Goal: Transaction & Acquisition: Purchase product/service

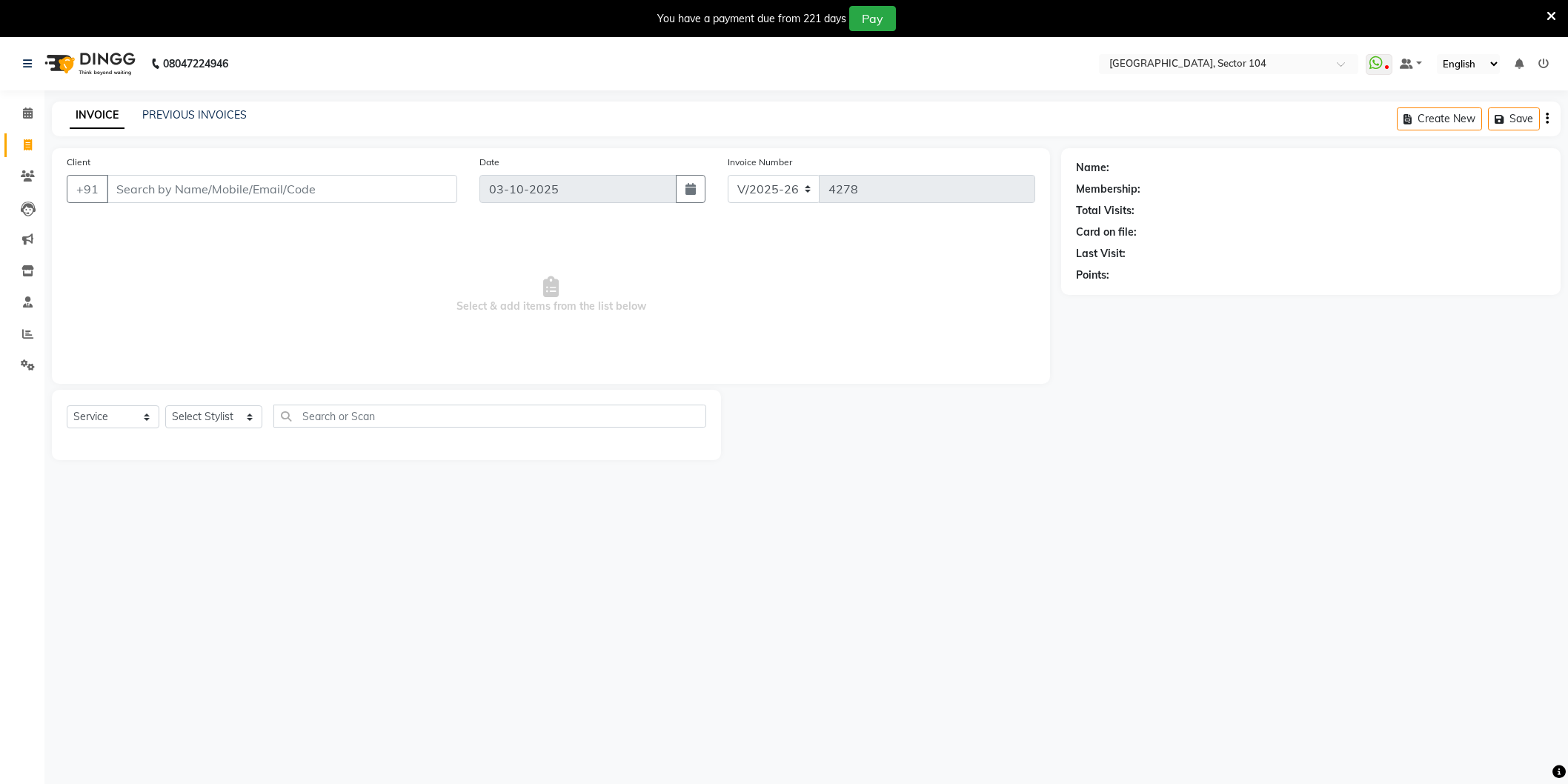
select select "4009"
select select "service"
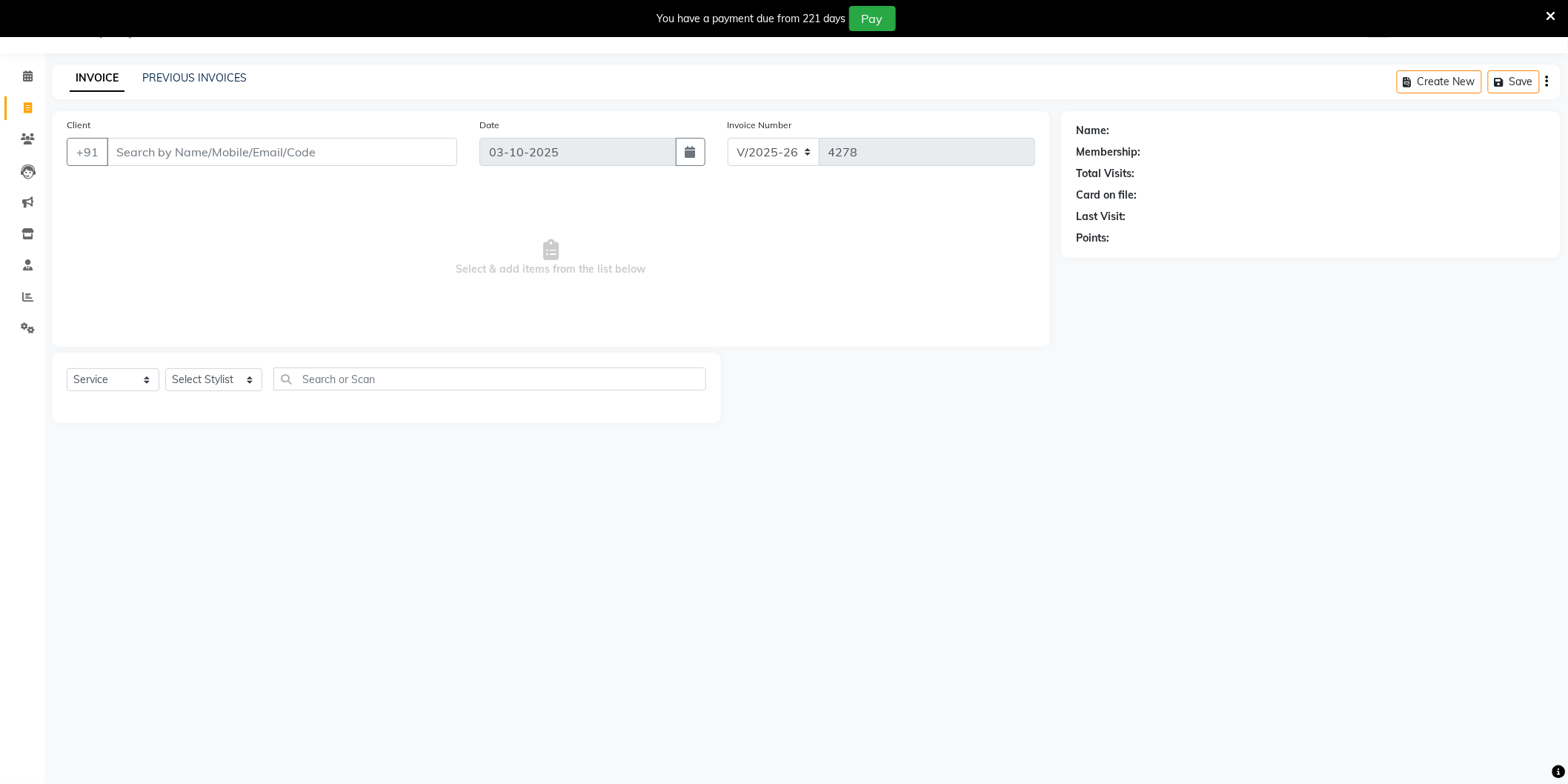
click at [261, 139] on input "Client" at bounding box center [282, 152] width 350 height 28
click at [260, 149] on input "Client" at bounding box center [282, 152] width 350 height 28
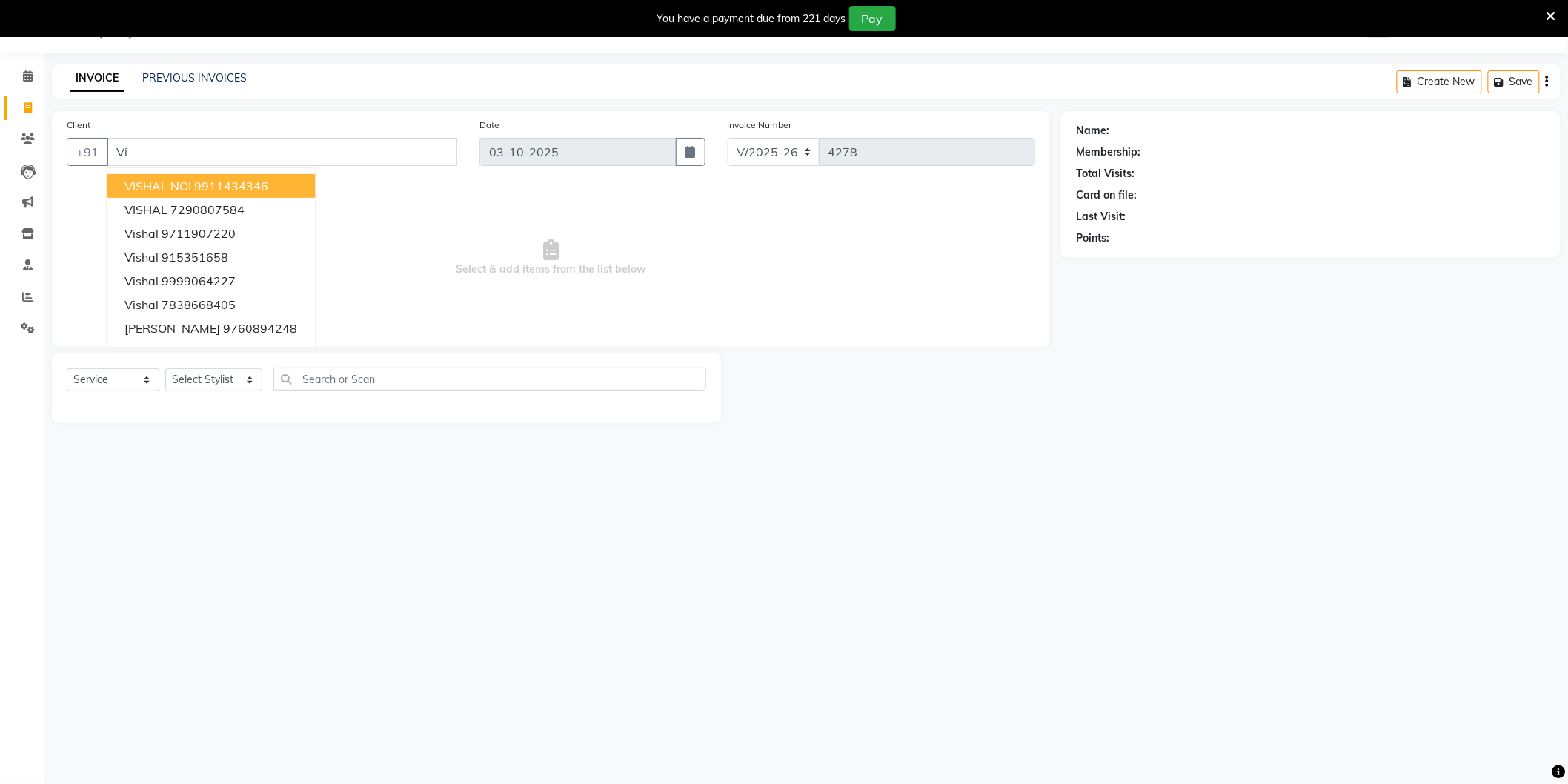
type input "V"
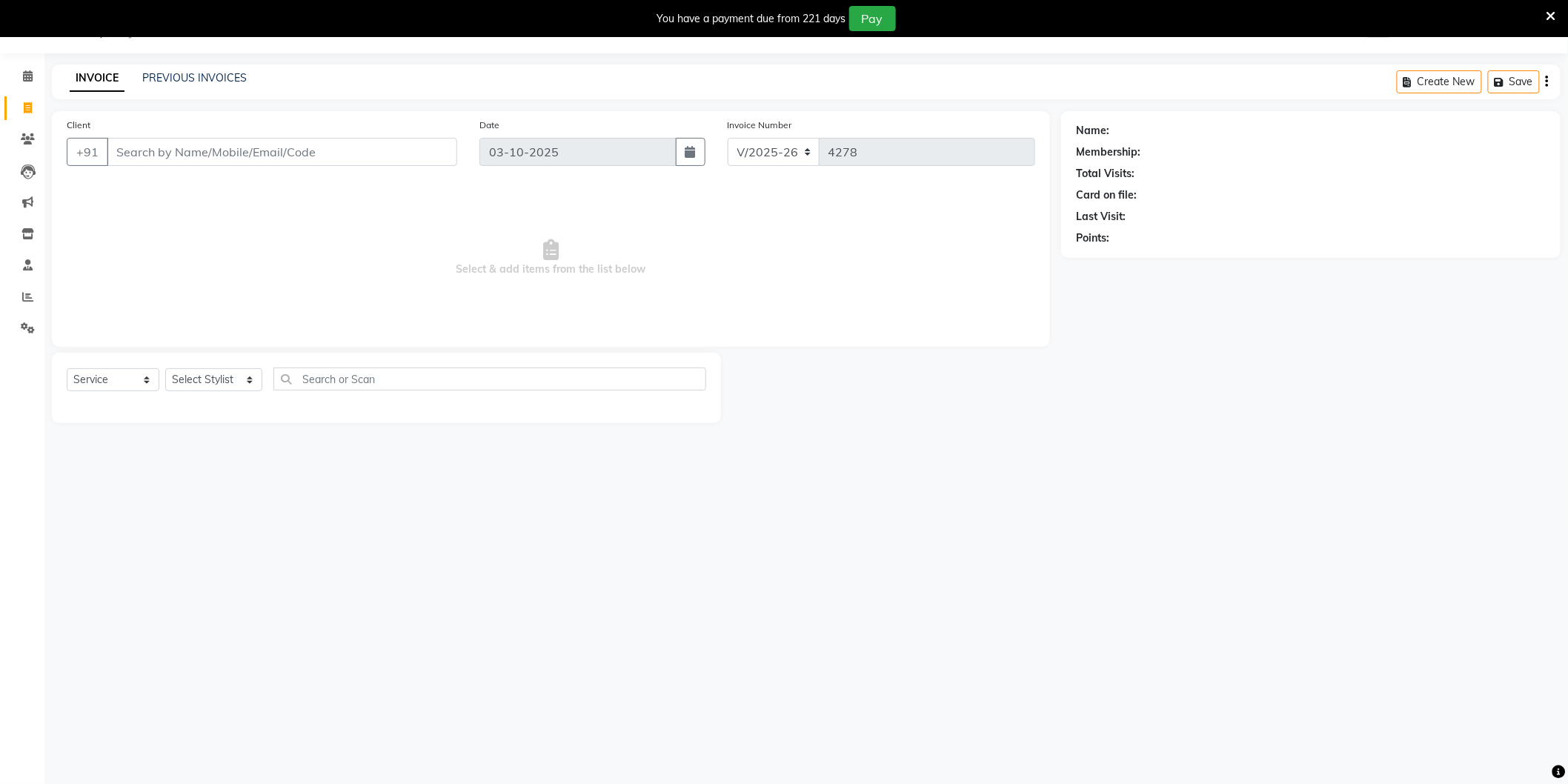
type input "8"
click at [225, 183] on ngb-highlight "9958845 444" at bounding box center [200, 186] width 77 height 15
type input "9958845444"
click at [219, 377] on select "Select Stylist AAMIR Aashis ajay AJEET akram Ali Alic ashok vihar Alice makeup …" at bounding box center [214, 380] width 97 height 23
select select "44687"
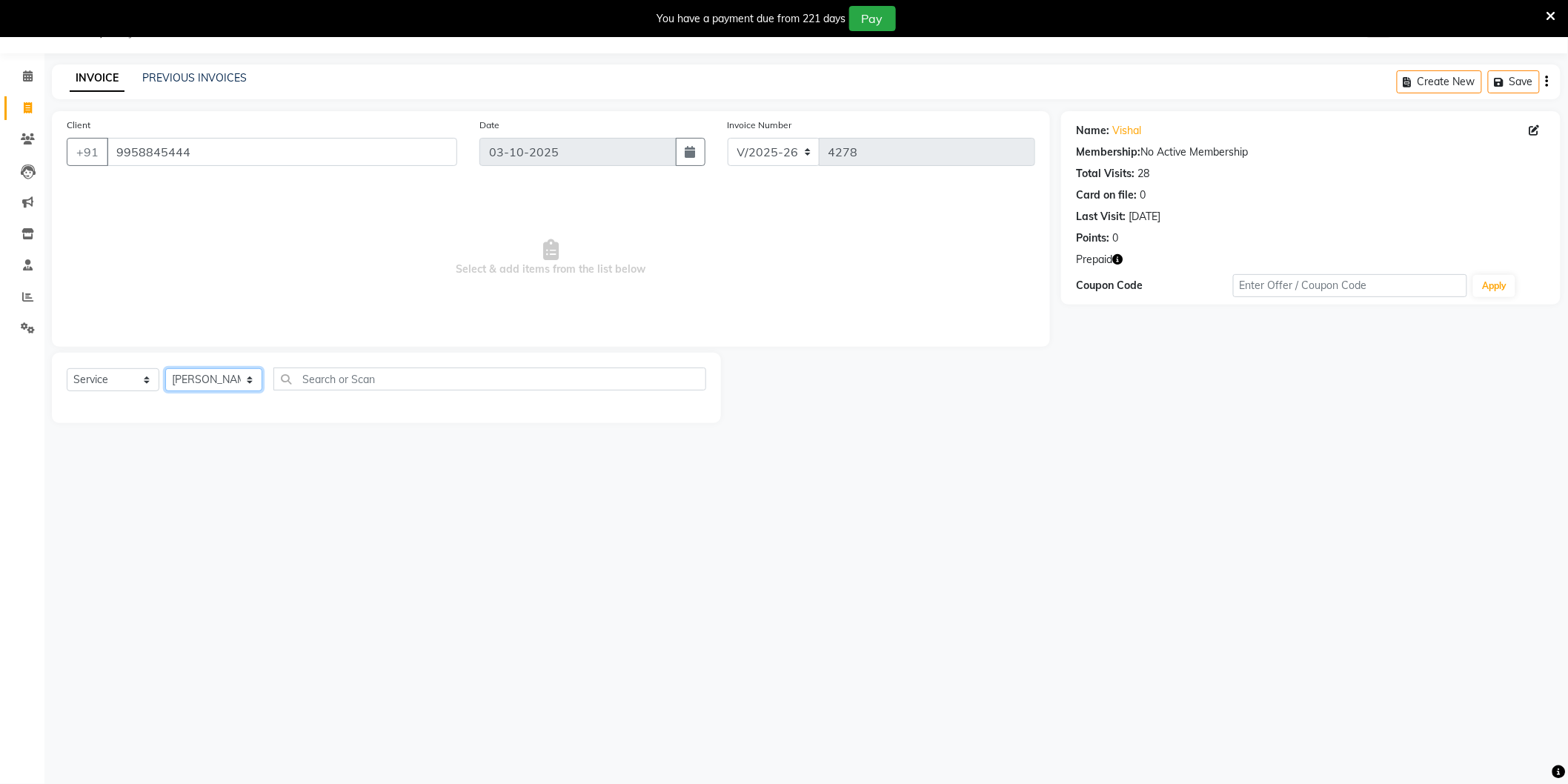
click at [165, 369] on select "Select Stylist AAMIR Aashis ajay AJEET akram Ali Alic ashok vihar Alice makeup …" at bounding box center [214, 380] width 97 height 23
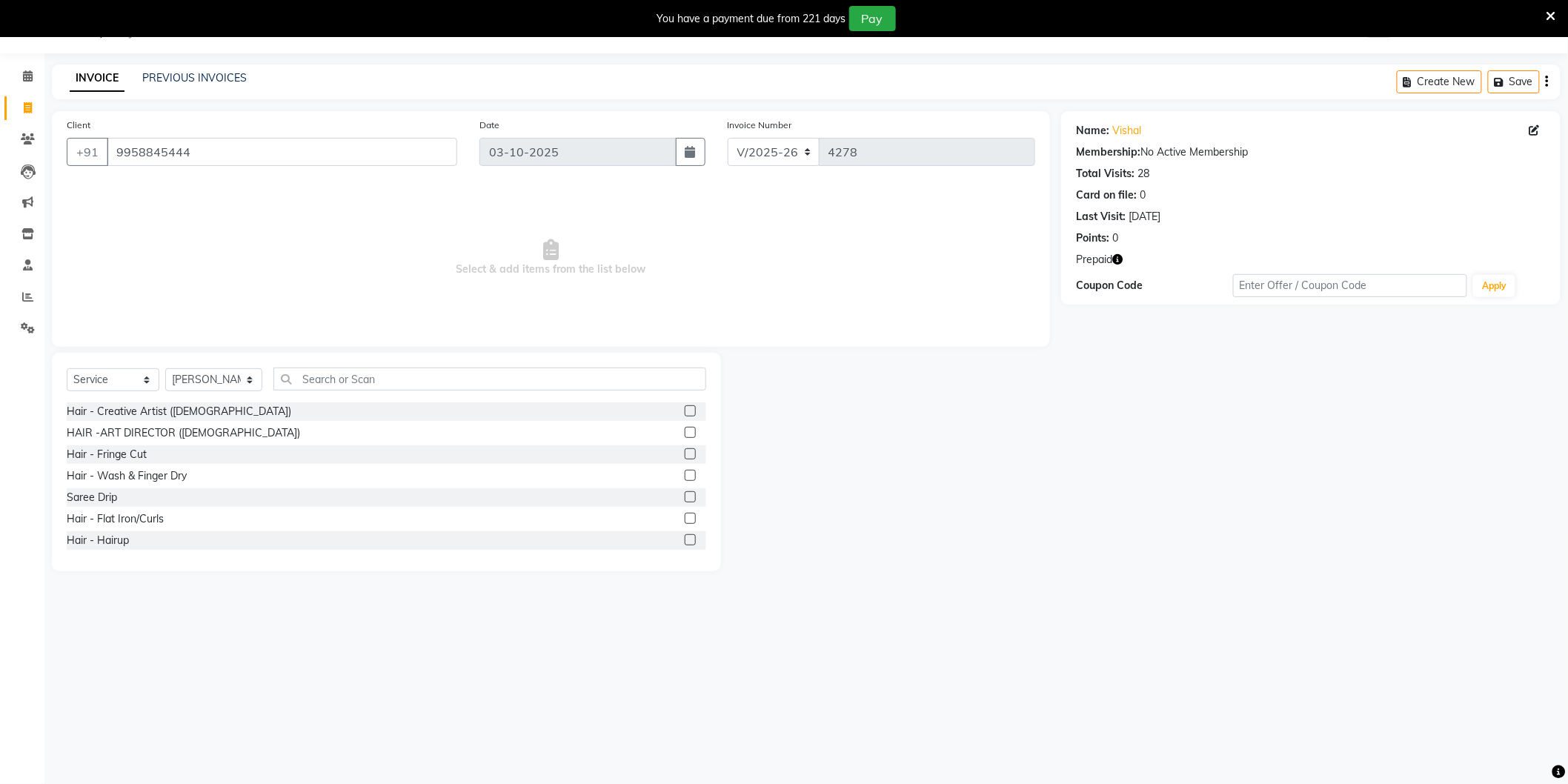
click at [1120, 261] on icon "button" at bounding box center [1117, 259] width 11 height 11
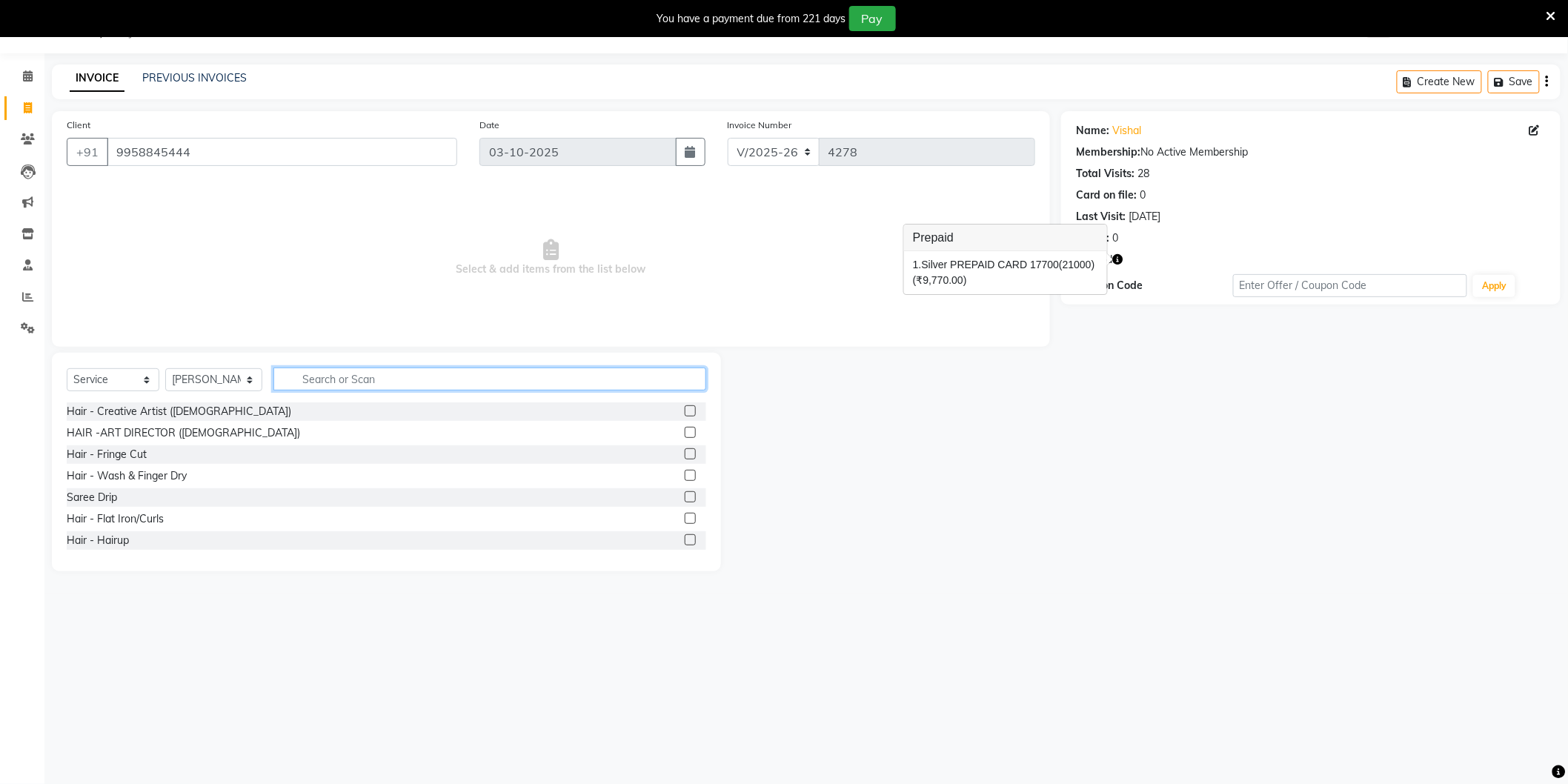
click at [346, 378] on input "text" at bounding box center [489, 379] width 432 height 23
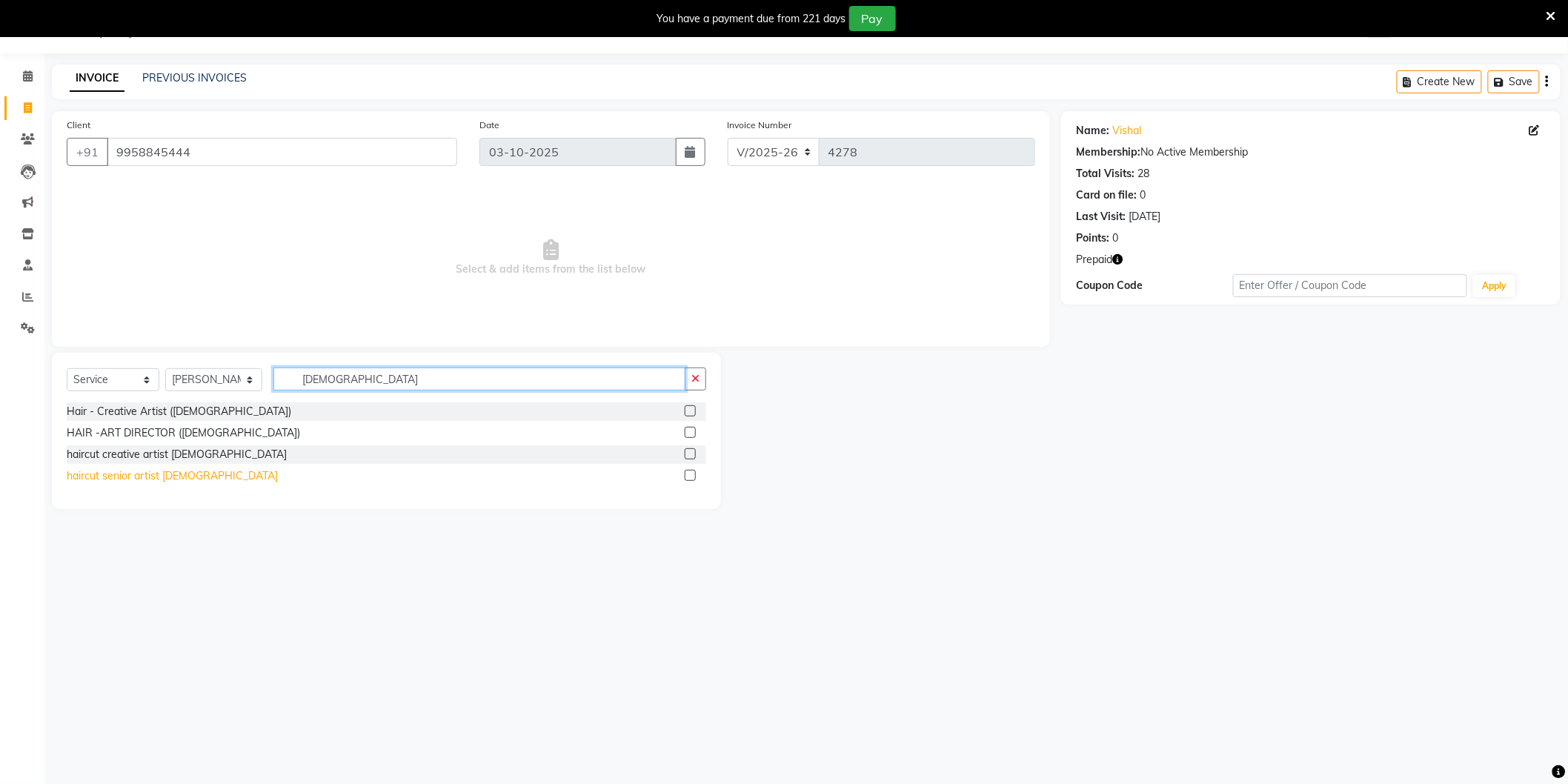
type input "Male"
click at [174, 478] on div "haircut senior artist [DEMOGRAPHIC_DATA]" at bounding box center [172, 476] width 211 height 15
checkbox input "false"
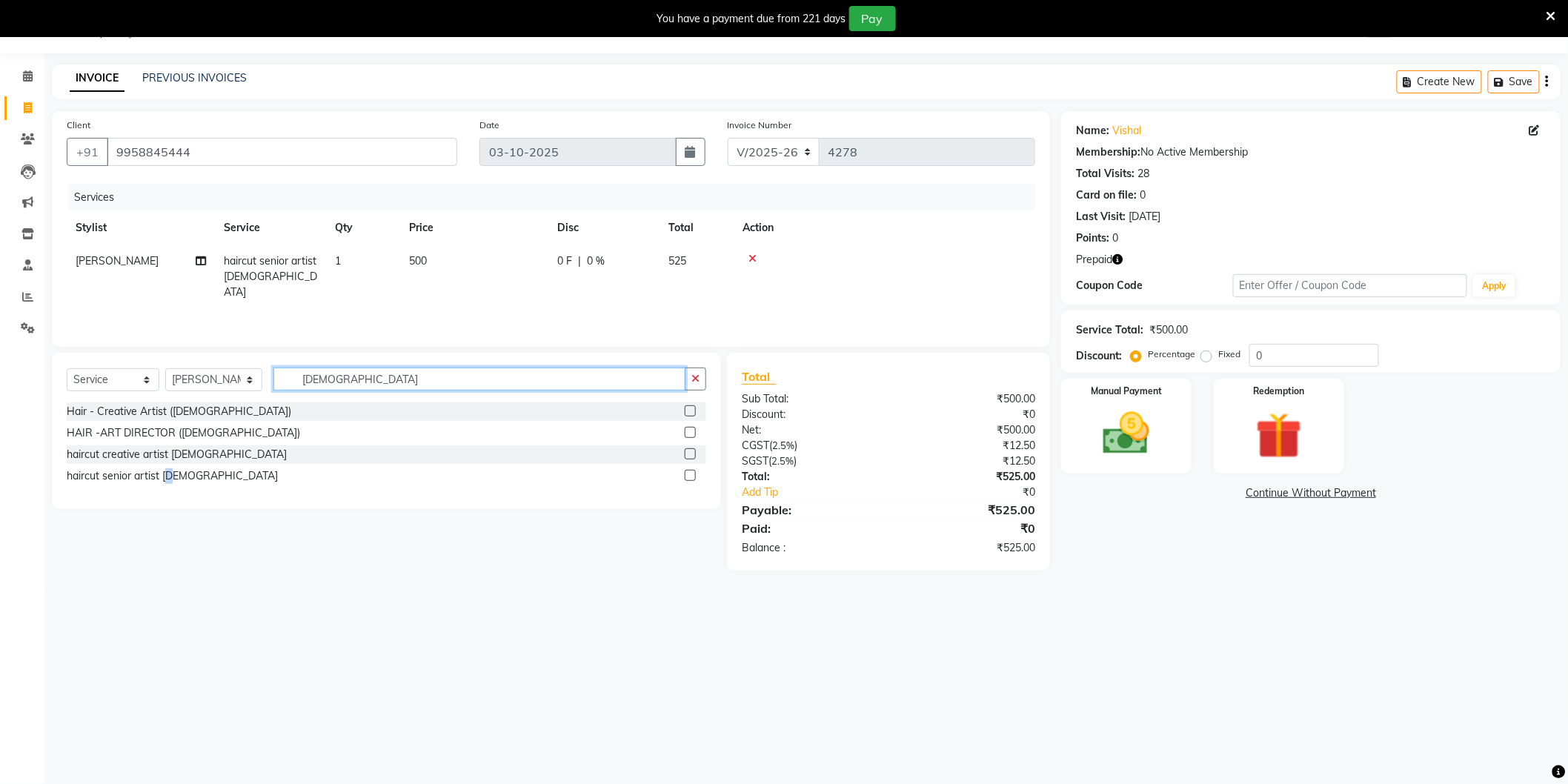
click at [374, 386] on input "Male" at bounding box center [479, 379] width 412 height 23
type input "Clean"
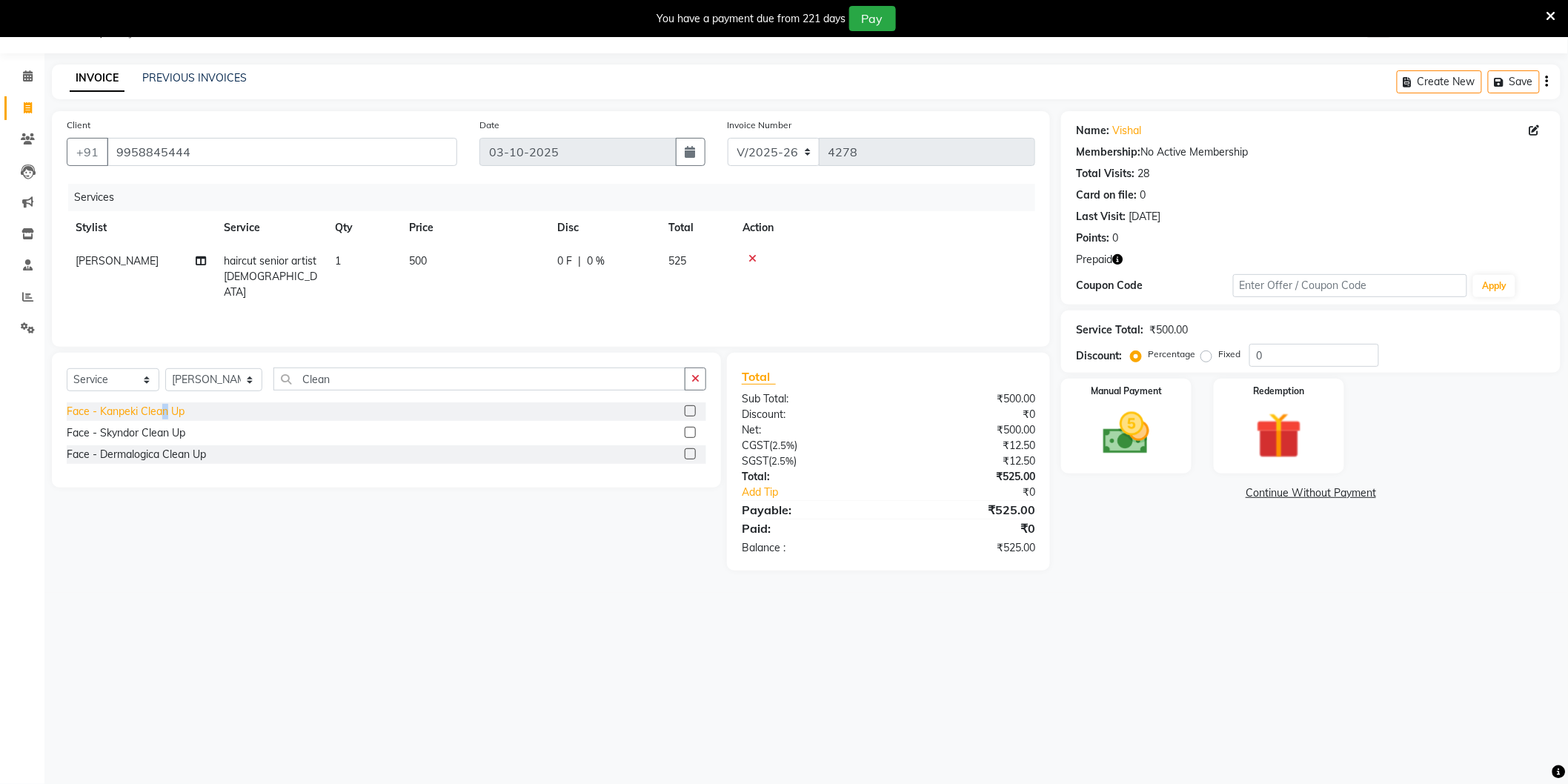
click at [164, 416] on div "Face - Kanpeki Clean Up" at bounding box center [125, 411] width 118 height 15
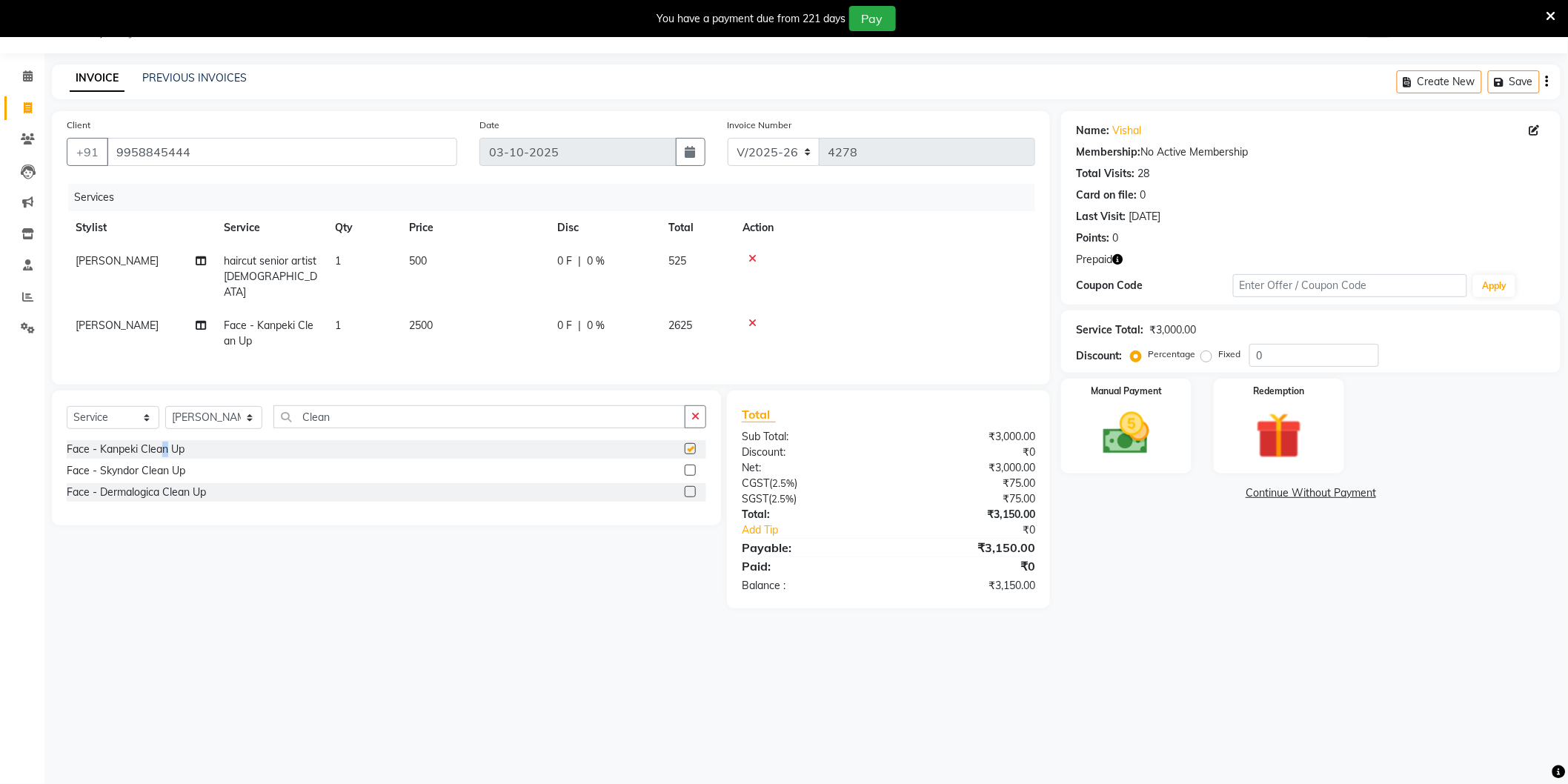
checkbox input "false"
click at [393, 423] on input "Clean" at bounding box center [479, 417] width 412 height 23
click at [394, 416] on input "Clean" at bounding box center [479, 417] width 412 height 23
drag, startPoint x: 394, startPoint y: 416, endPoint x: 381, endPoint y: 405, distance: 17.0
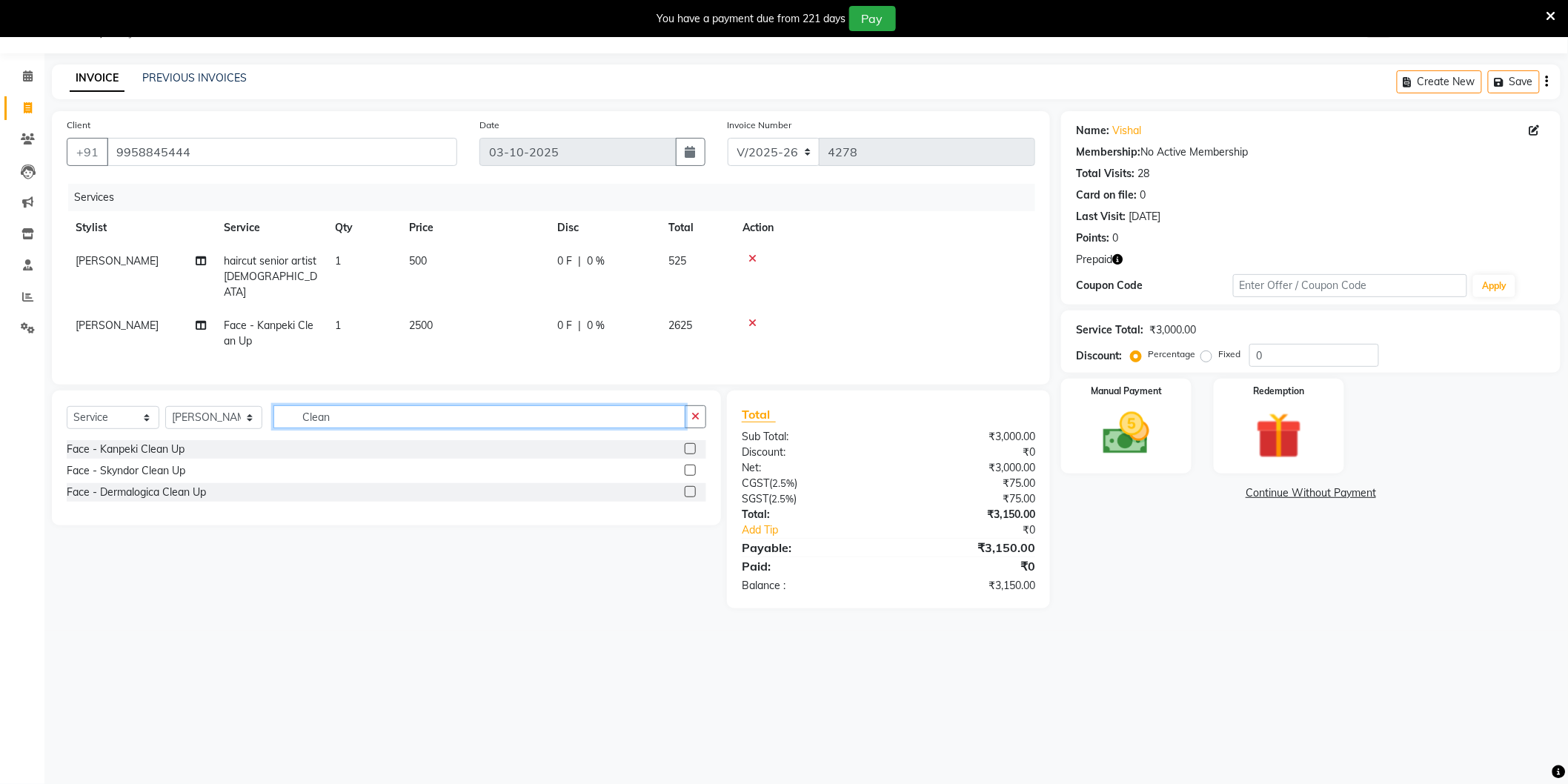
click at [394, 416] on input "Clean" at bounding box center [479, 417] width 412 height 23
type input "Beard"
click at [132, 453] on div "Hair - [PERSON_NAME] Trim" at bounding box center [135, 449] width 136 height 15
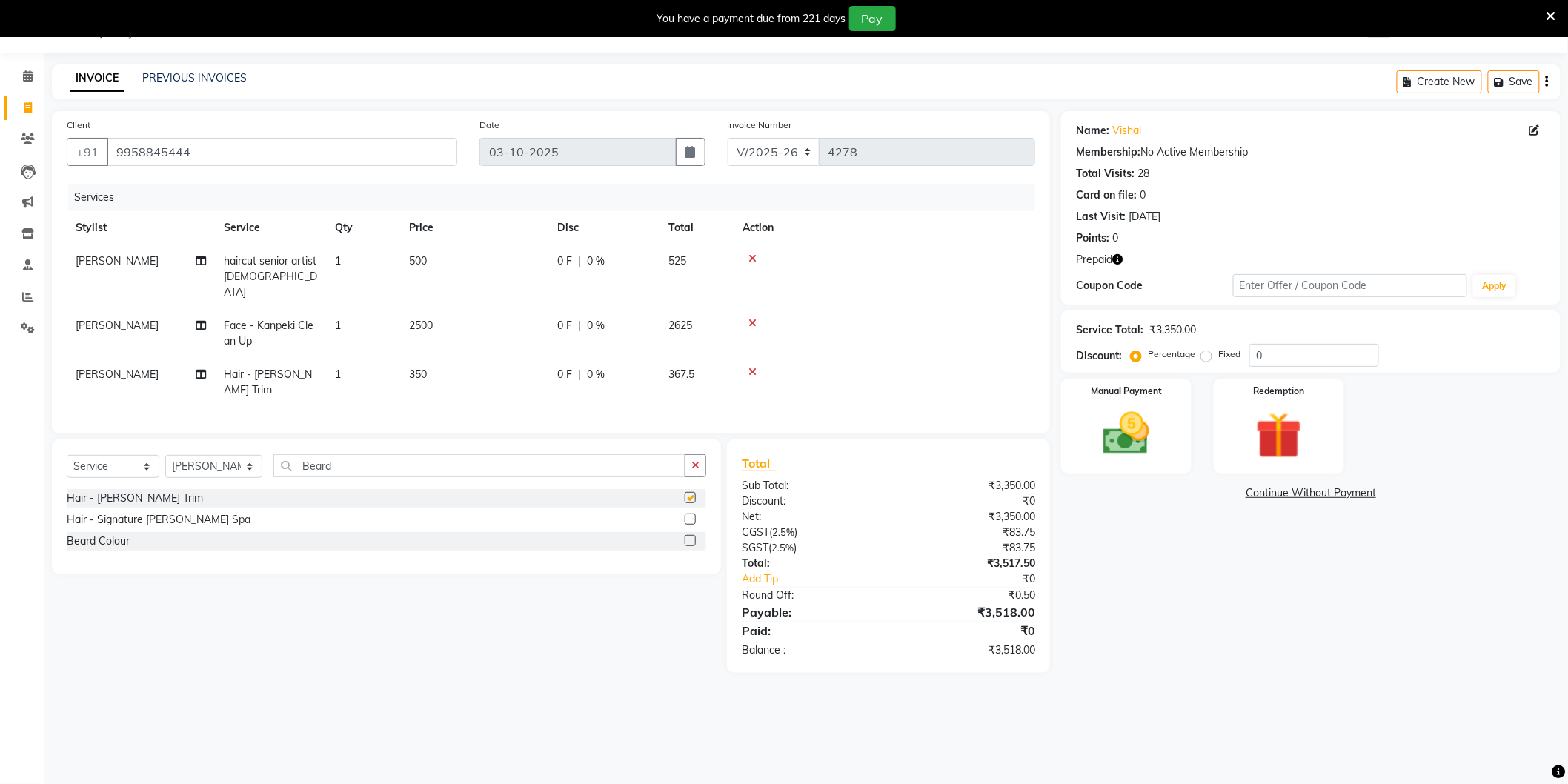
checkbox input "false"
click at [518, 267] on td "500" at bounding box center [474, 276] width 148 height 64
select select "44687"
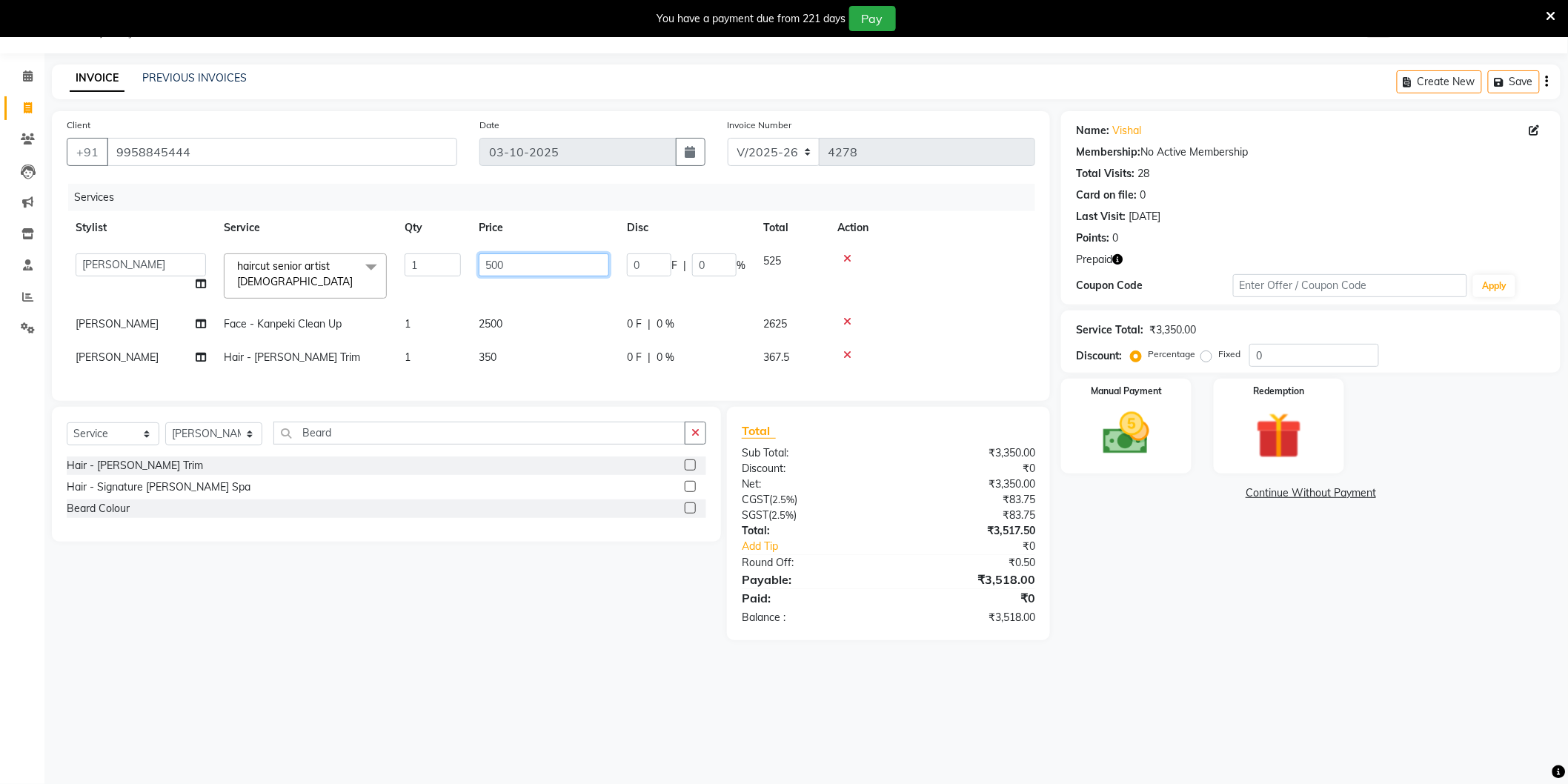
click at [518, 267] on input "500" at bounding box center [543, 265] width 131 height 23
type input "700"
click at [517, 356] on td "350" at bounding box center [543, 357] width 148 height 33
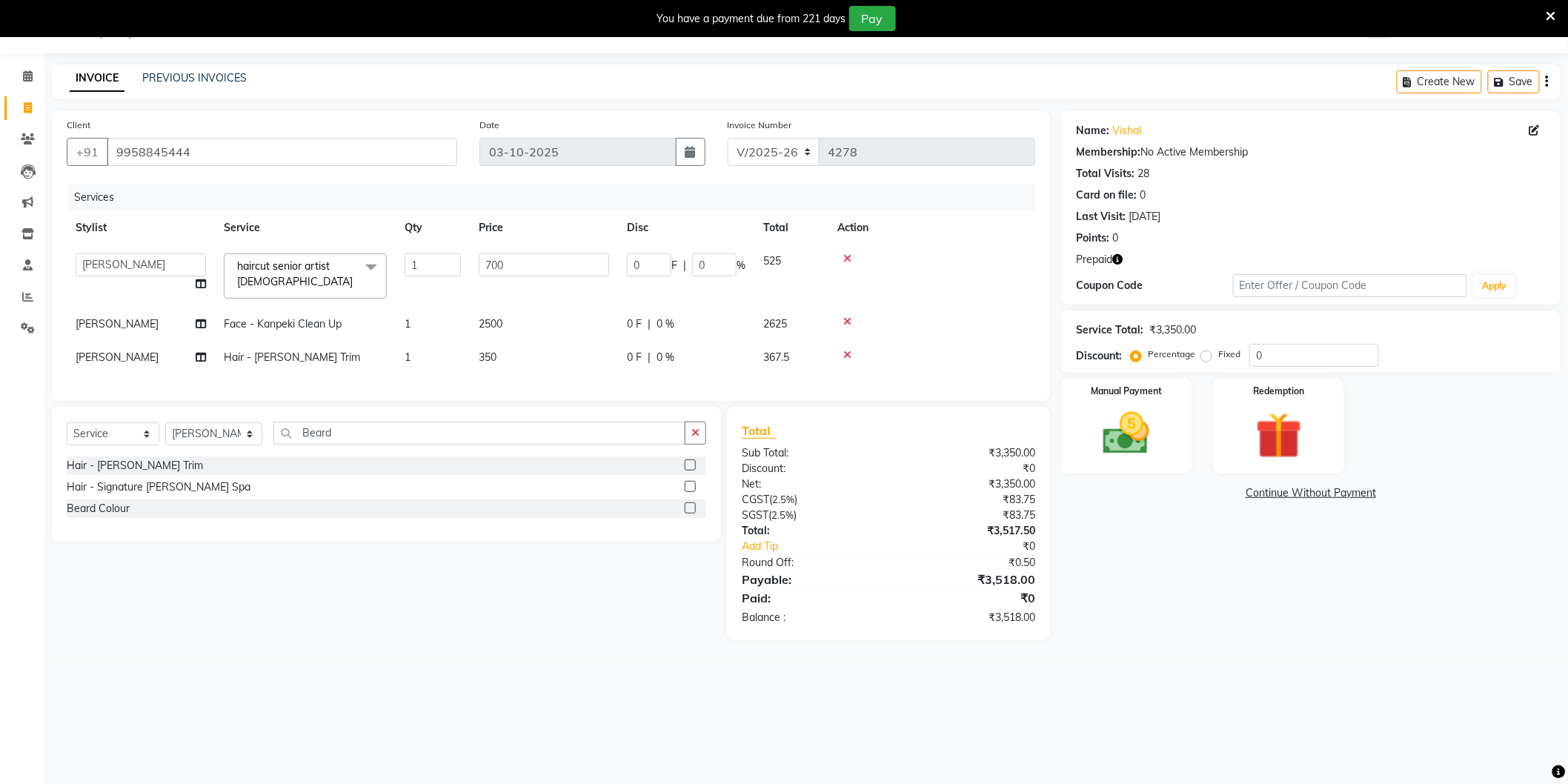
select select "44687"
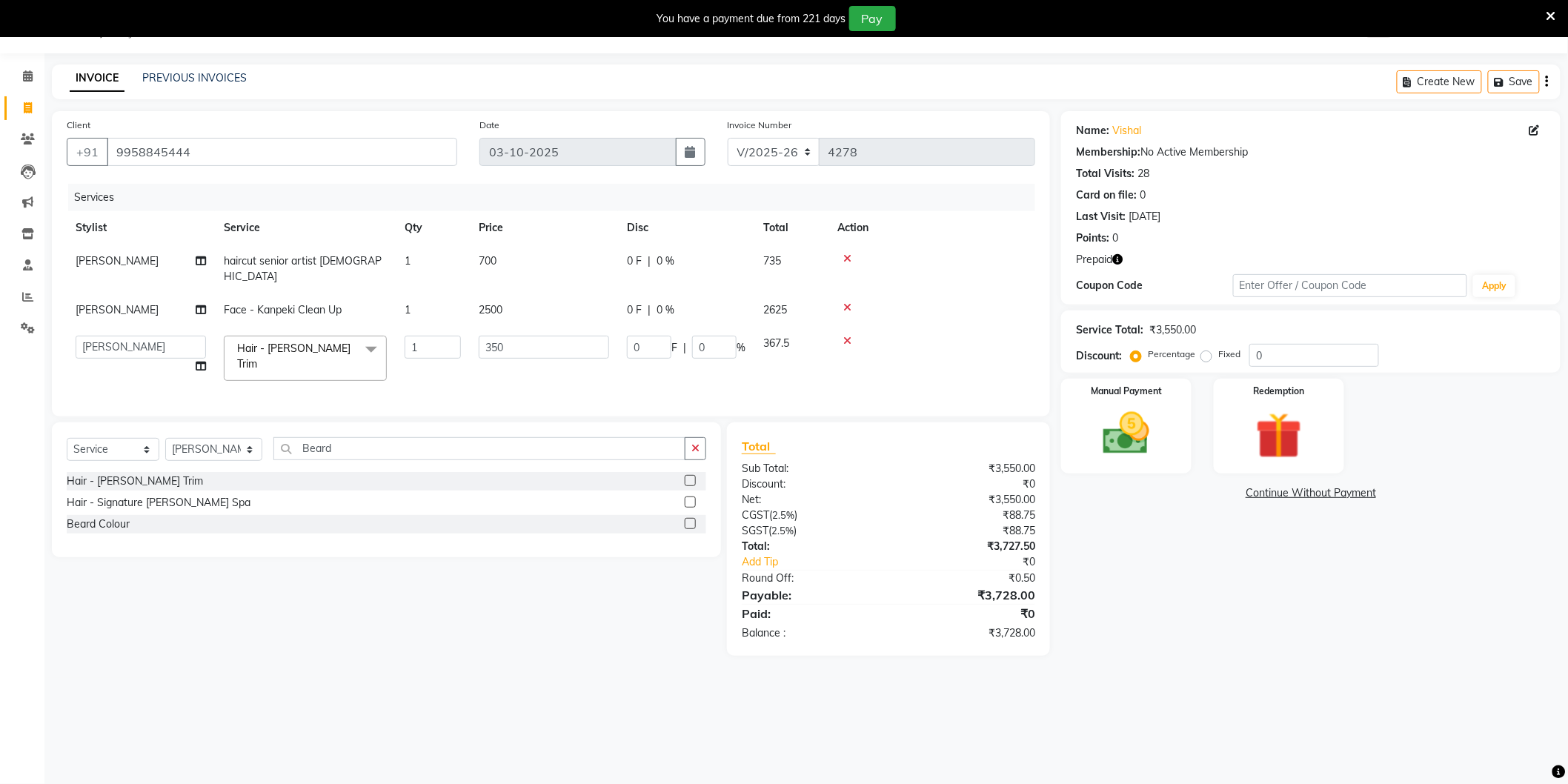
click at [518, 345] on td "350" at bounding box center [543, 359] width 148 height 63
click at [544, 336] on input "350" at bounding box center [543, 347] width 131 height 23
type input "400"
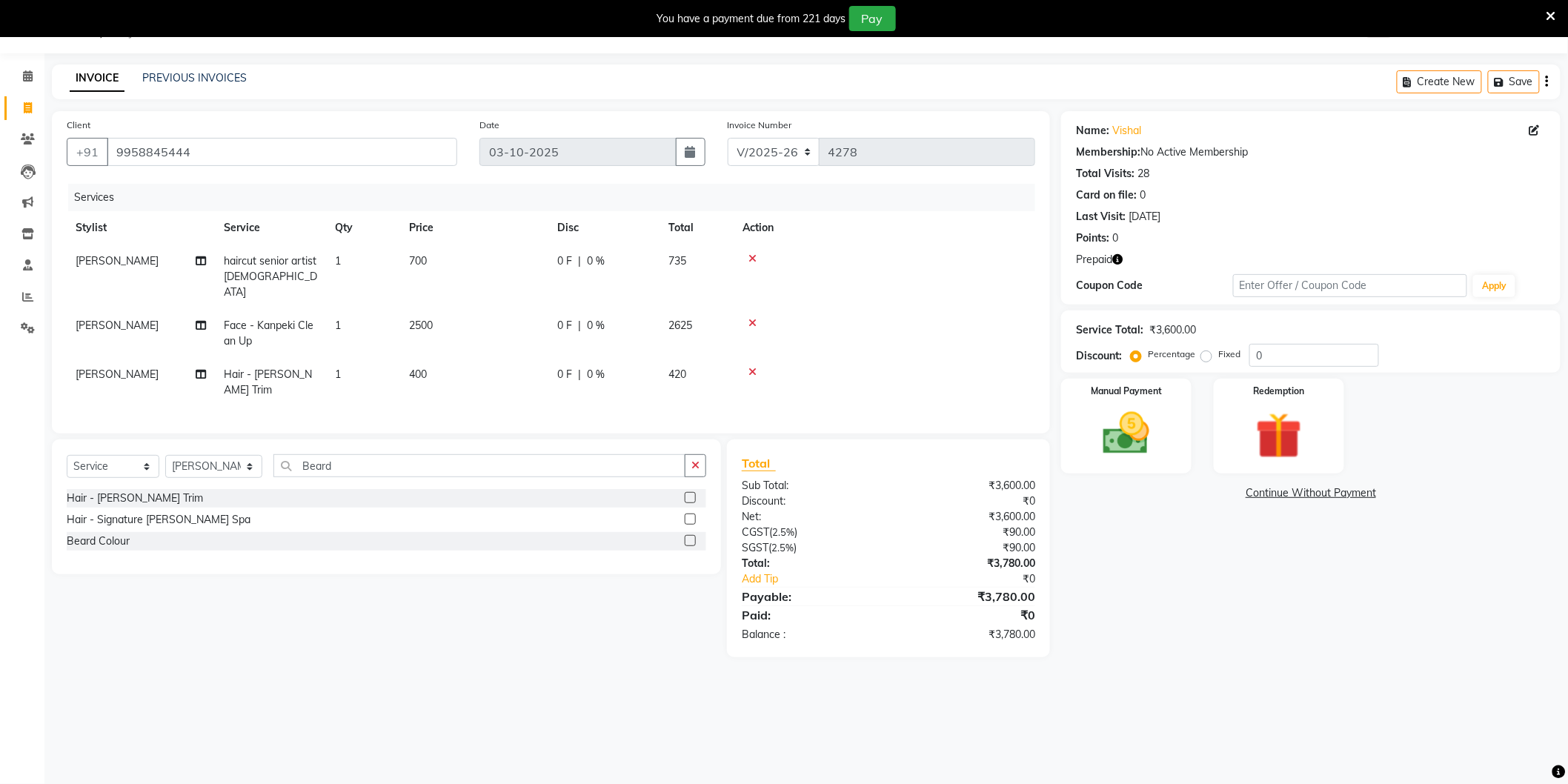
click at [1023, 631] on div "Total Sub Total: ₹3,600.00 Discount: ₹0 Net: ₹3,600.00 CGST ( 2.5% ) ₹90.00 SGS…" at bounding box center [888, 549] width 323 height 218
click at [222, 455] on select "Select Stylist AAMIR Aashis ajay AJEET akram Ali Alic ashok vihar Alice makeup …" at bounding box center [214, 467] width 97 height 23
select select "20898"
click at [165, 455] on select "Select Stylist AAMIR Aashis ajay AJEET akram Ali Alic ashok vihar Alice makeup …" at bounding box center [214, 467] width 97 height 23
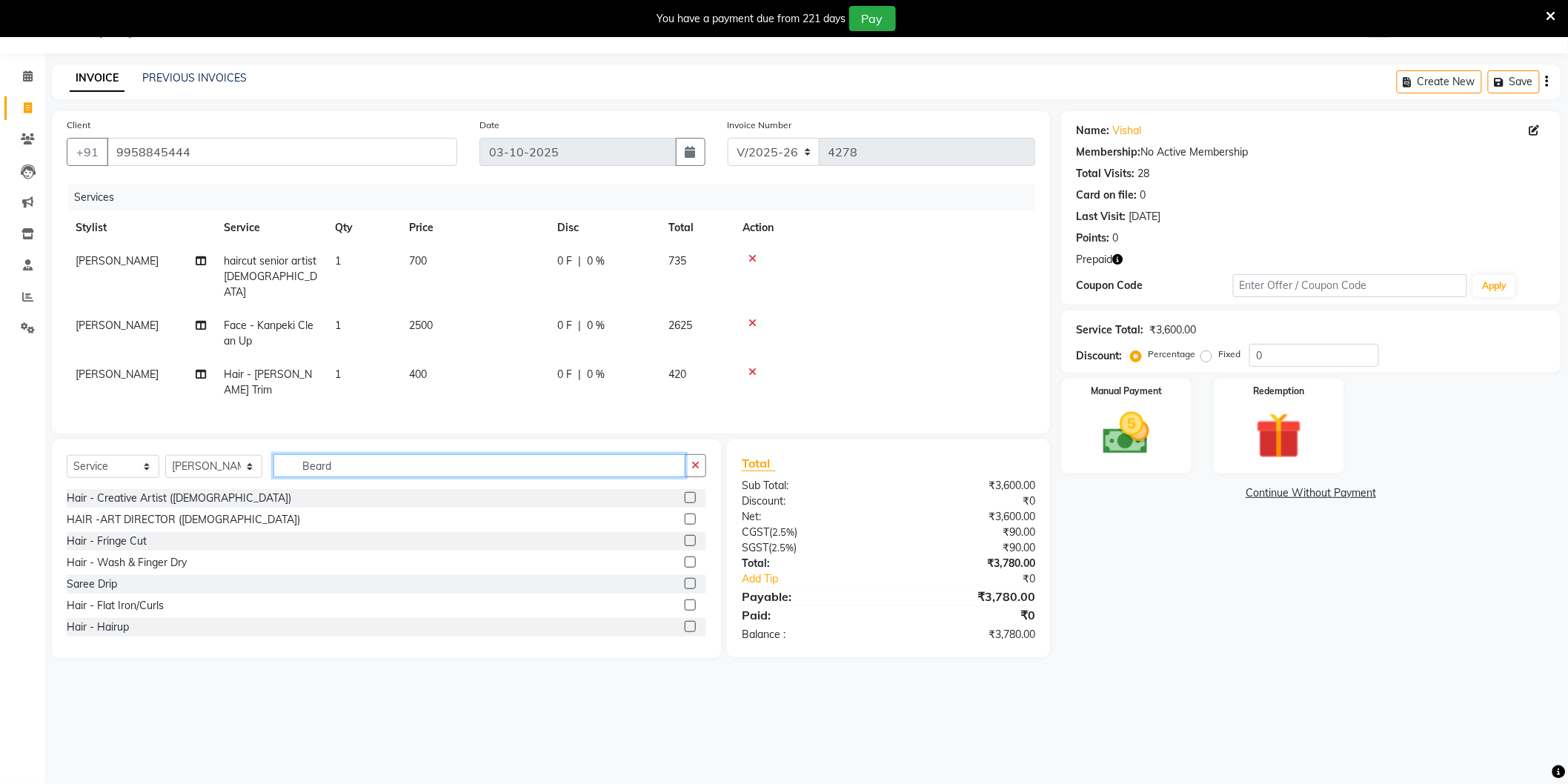
click at [440, 454] on input "Beard" at bounding box center [479, 466] width 412 height 23
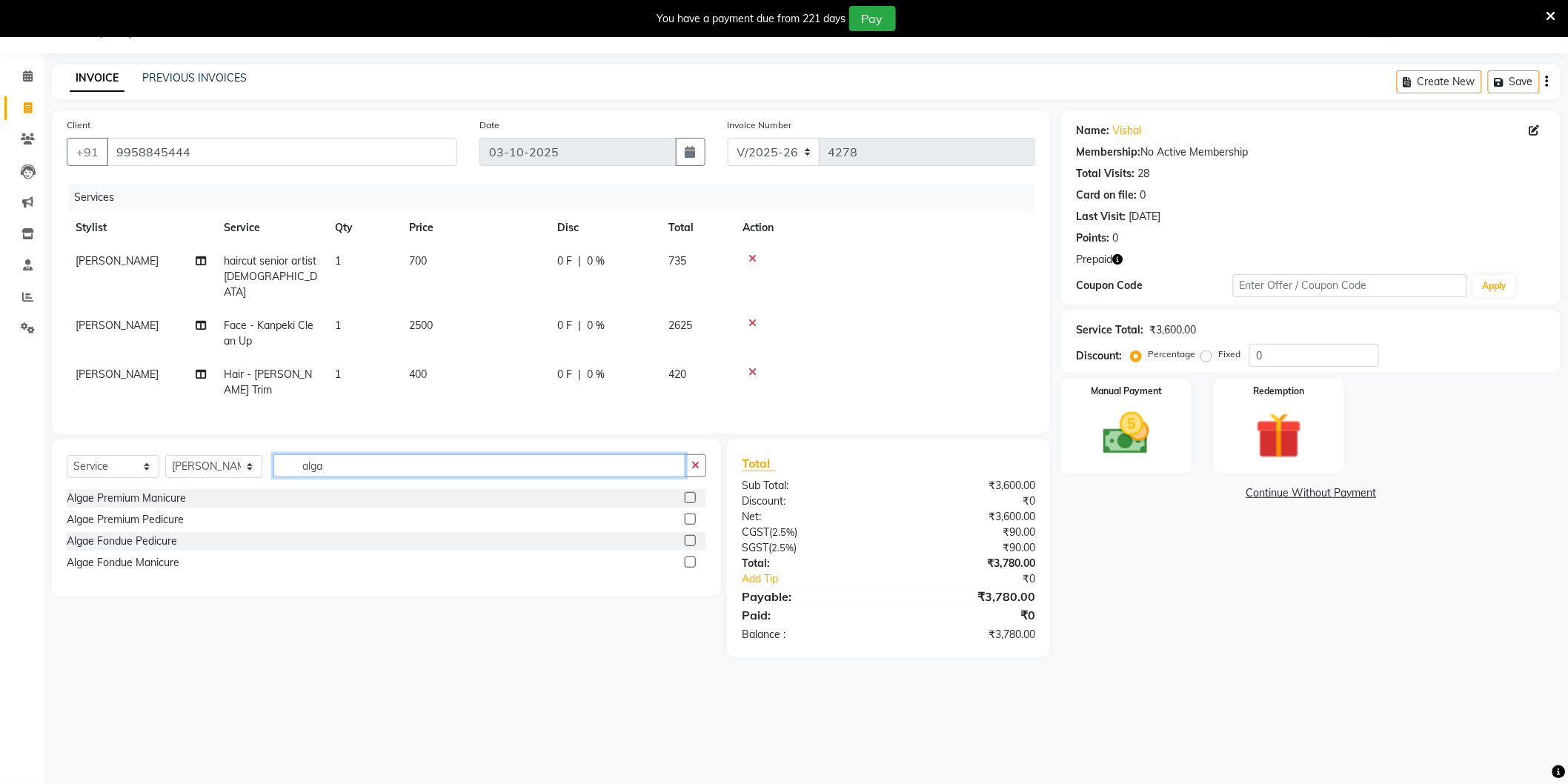
type input "alga"
click at [161, 512] on div "Algae Premium Pedicure" at bounding box center [125, 519] width 117 height 15
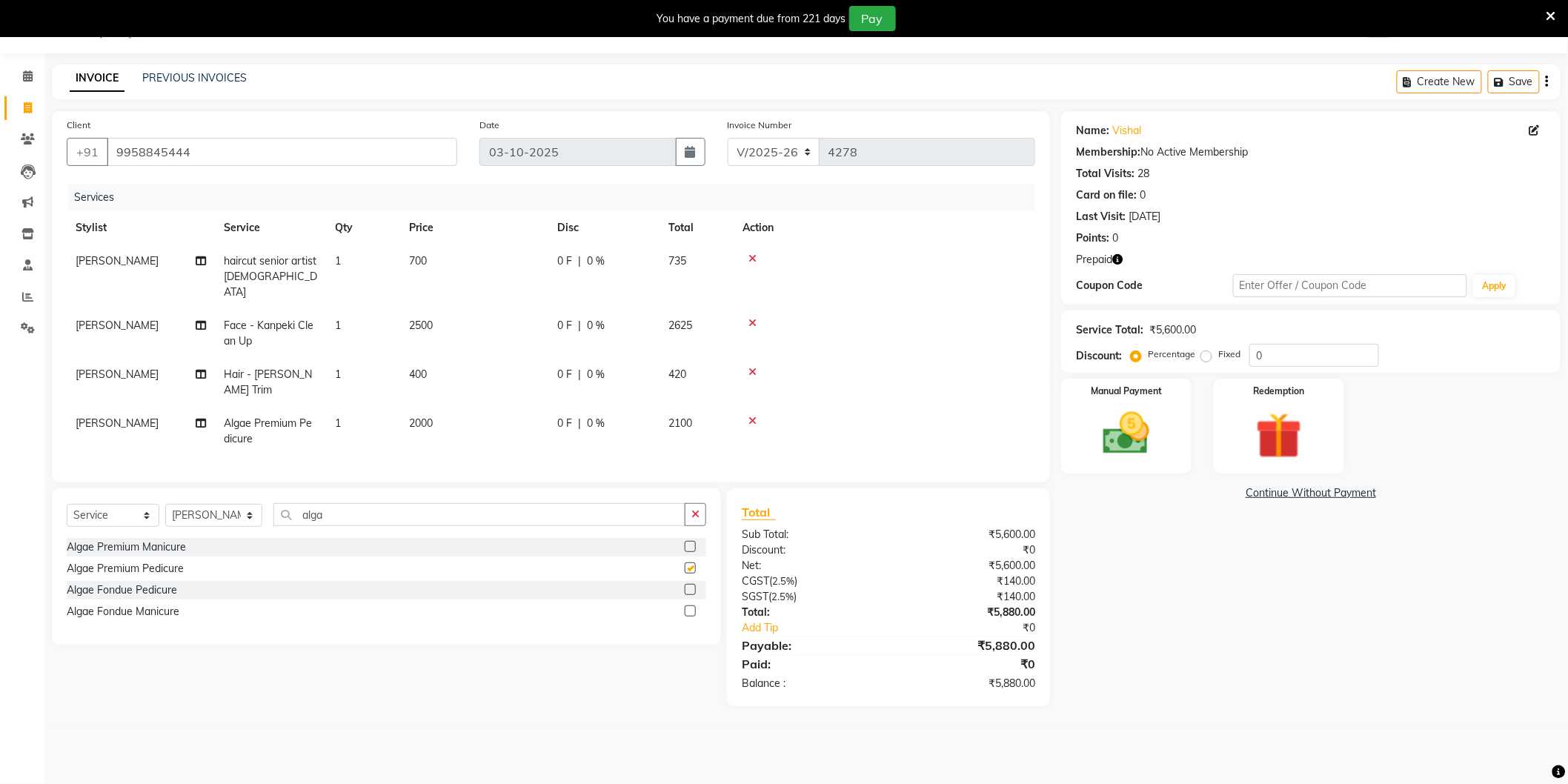
checkbox input "false"
click at [1291, 440] on img at bounding box center [1278, 437] width 79 height 60
click at [1295, 498] on span "Prepaid 1" at bounding box center [1286, 495] width 48 height 17
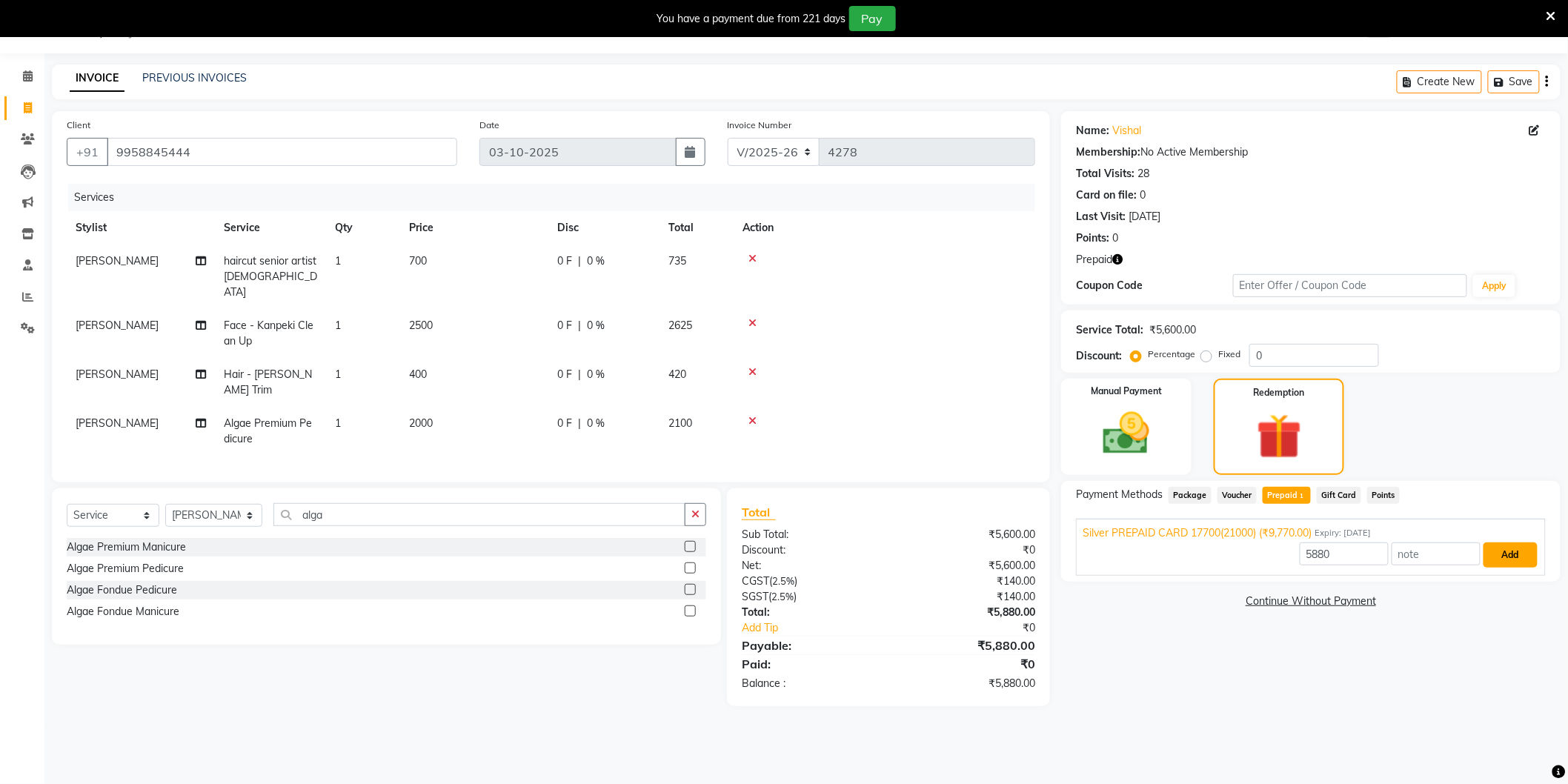
click at [1519, 554] on button "Add" at bounding box center [1510, 555] width 54 height 25
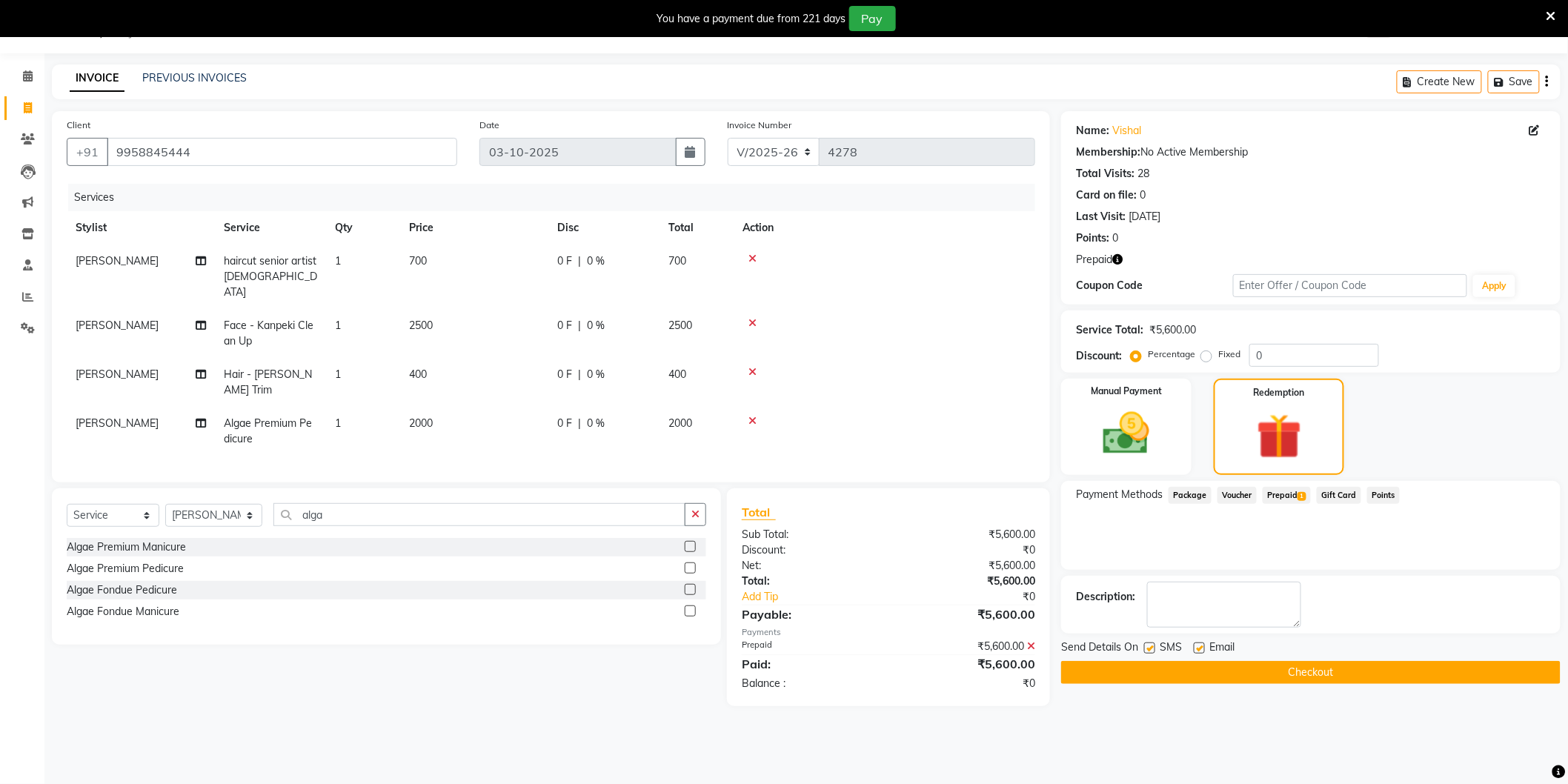
click at [1302, 670] on button "Checkout" at bounding box center [1311, 673] width 500 height 23
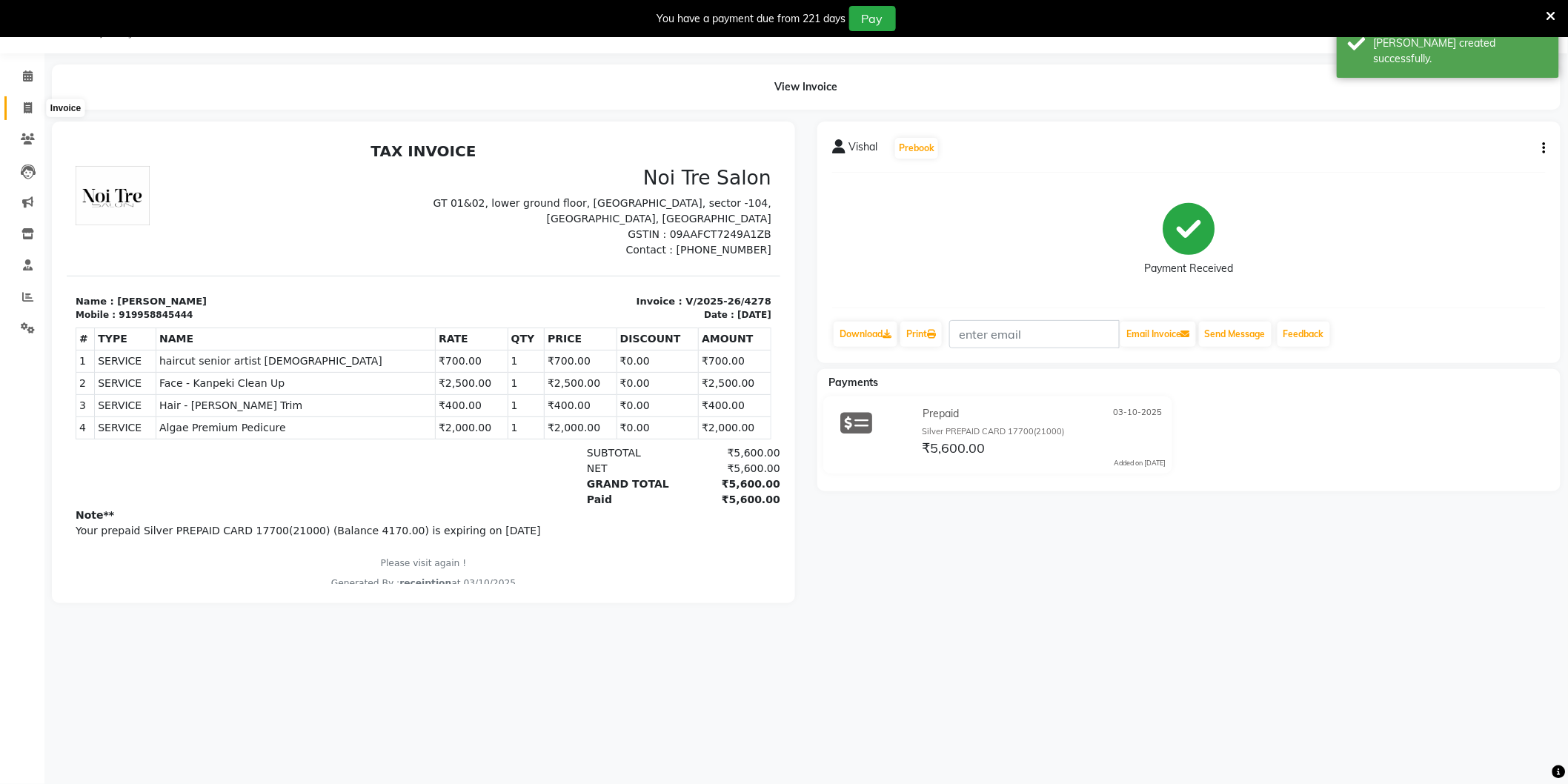
click at [27, 106] on icon at bounding box center [28, 108] width 8 height 11
select select "4009"
select select "service"
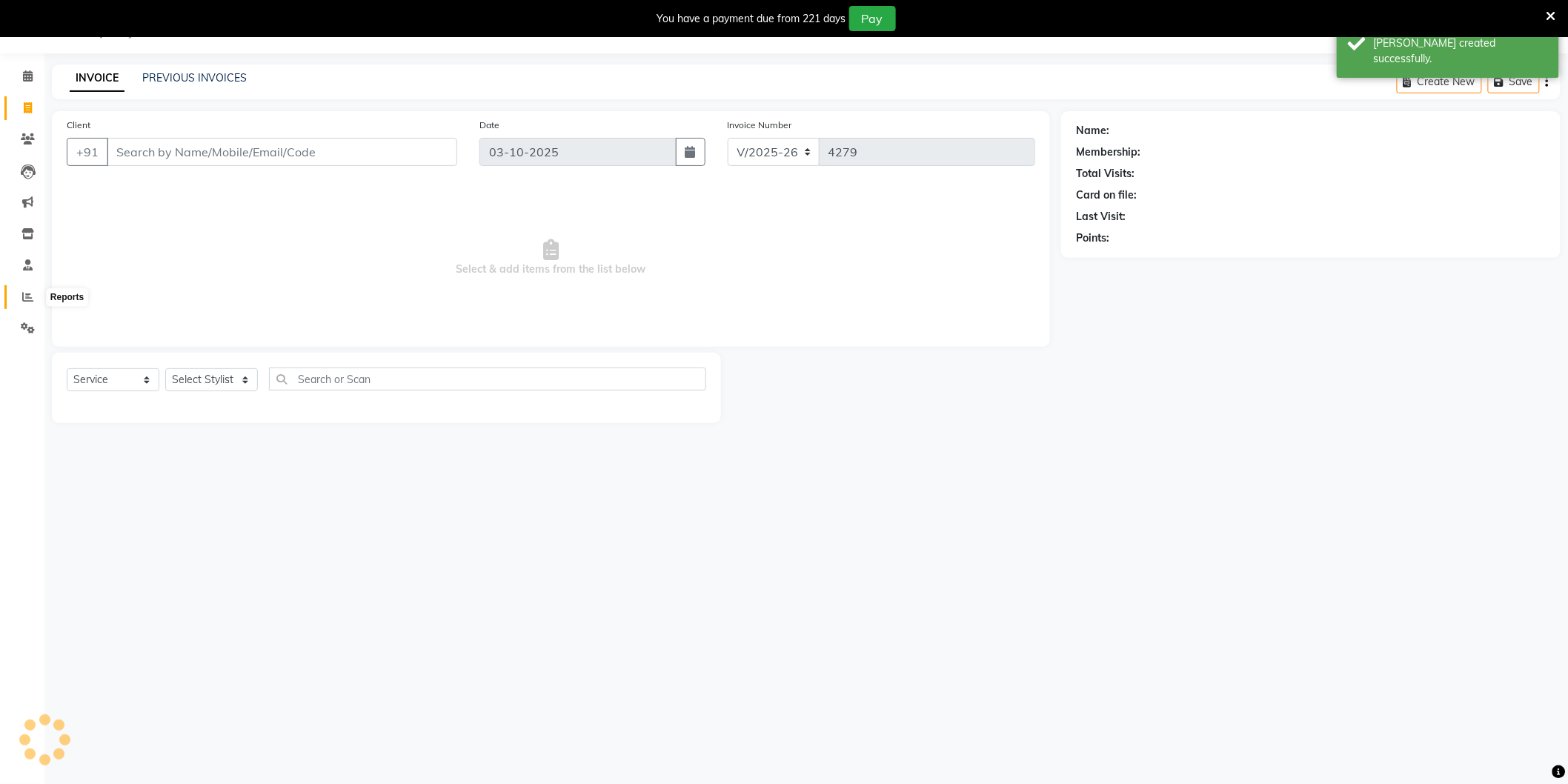
click at [28, 299] on icon at bounding box center [28, 297] width 11 height 11
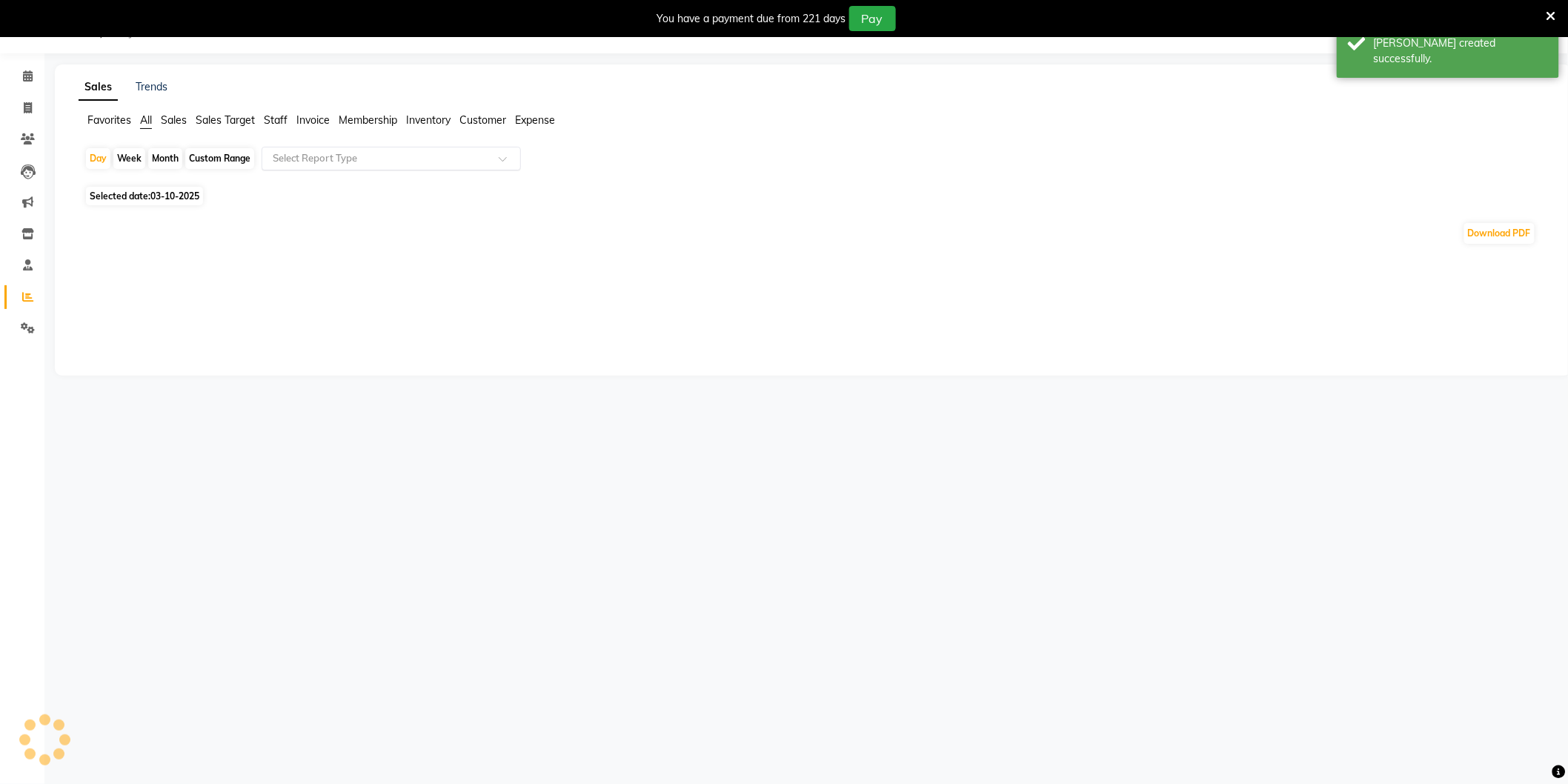
click at [307, 166] on input "text" at bounding box center [376, 158] width 213 height 15
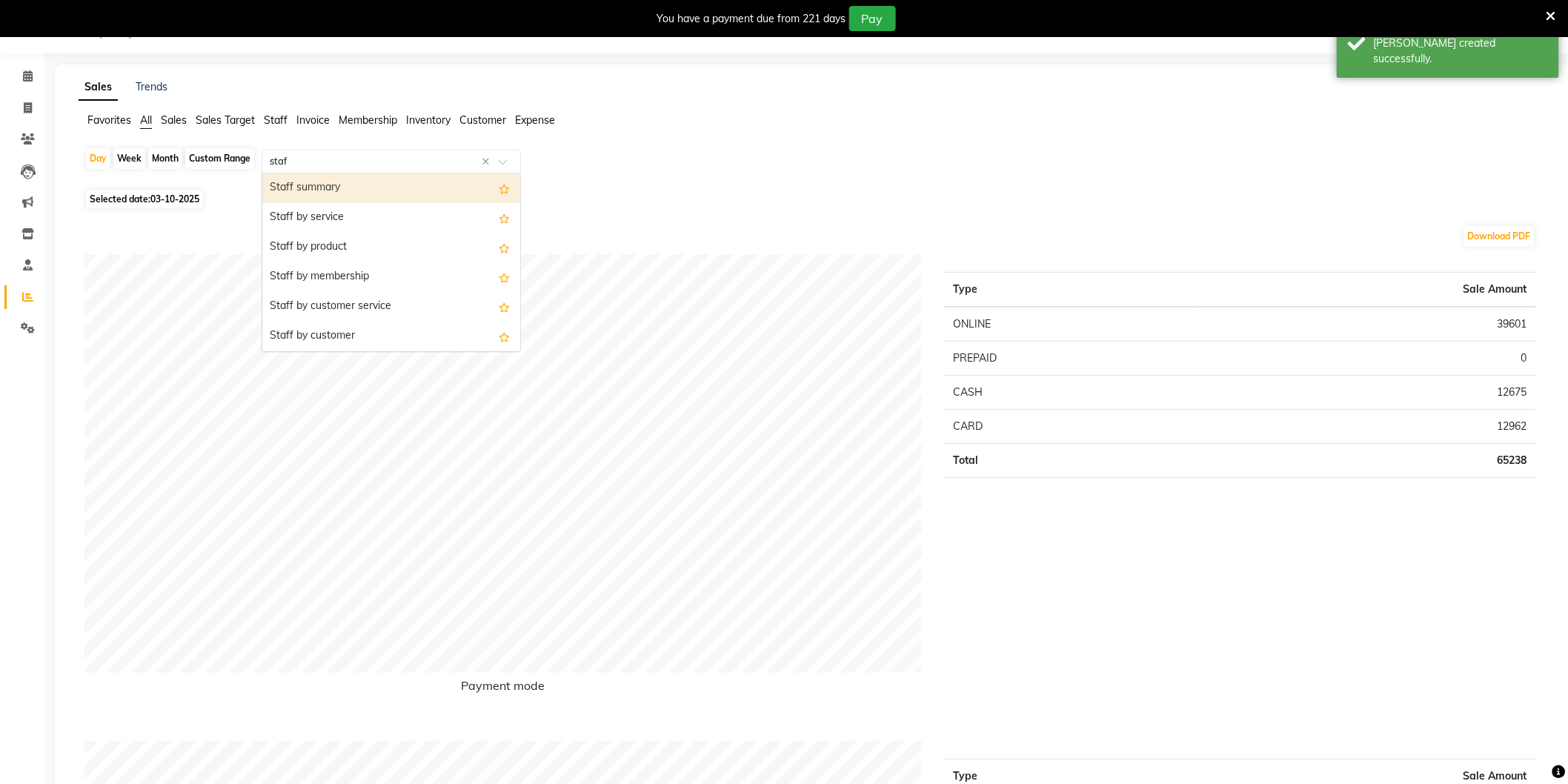
type input "staff"
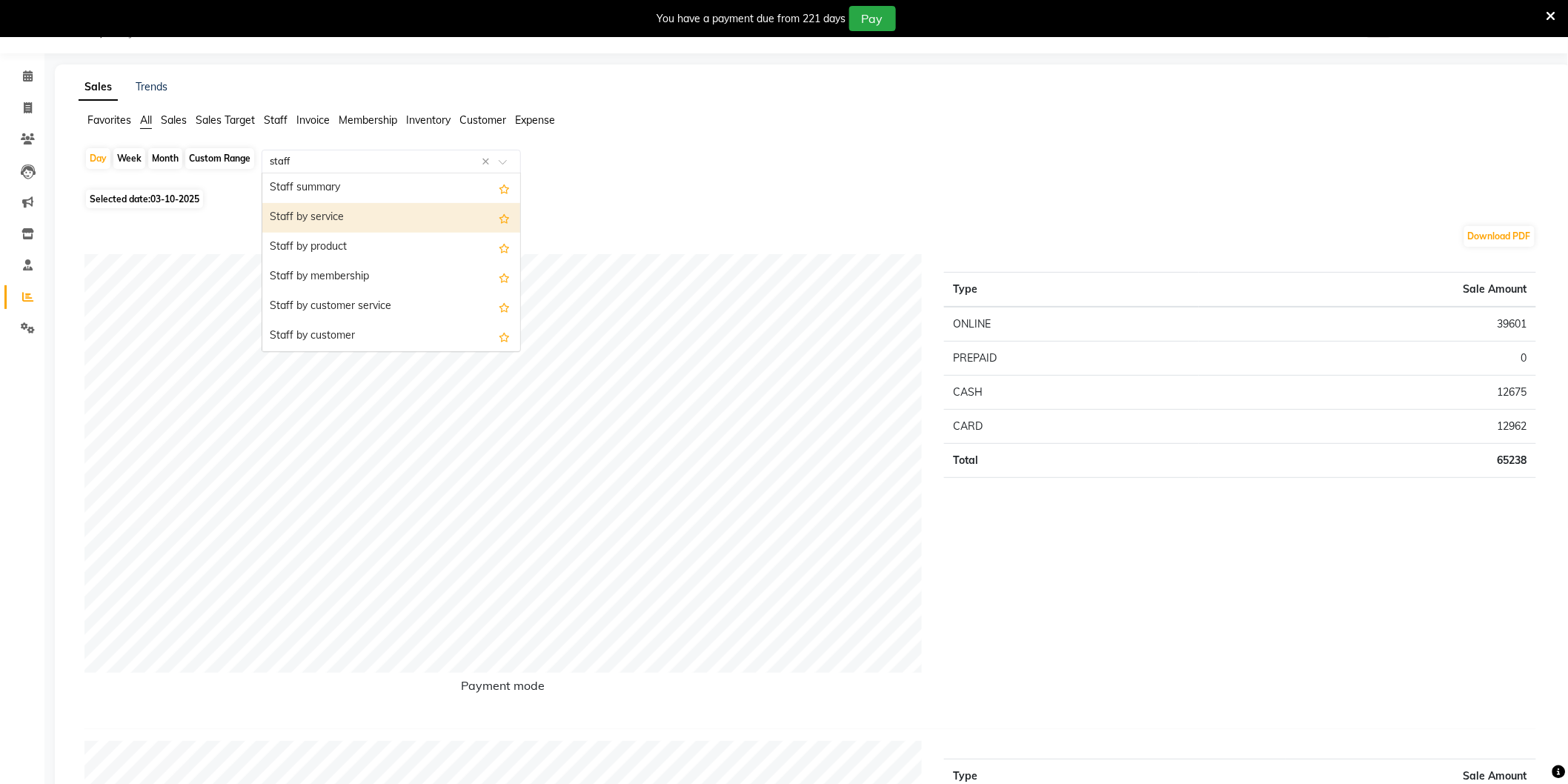
click at [338, 212] on div "Staff by service" at bounding box center [391, 218] width 258 height 30
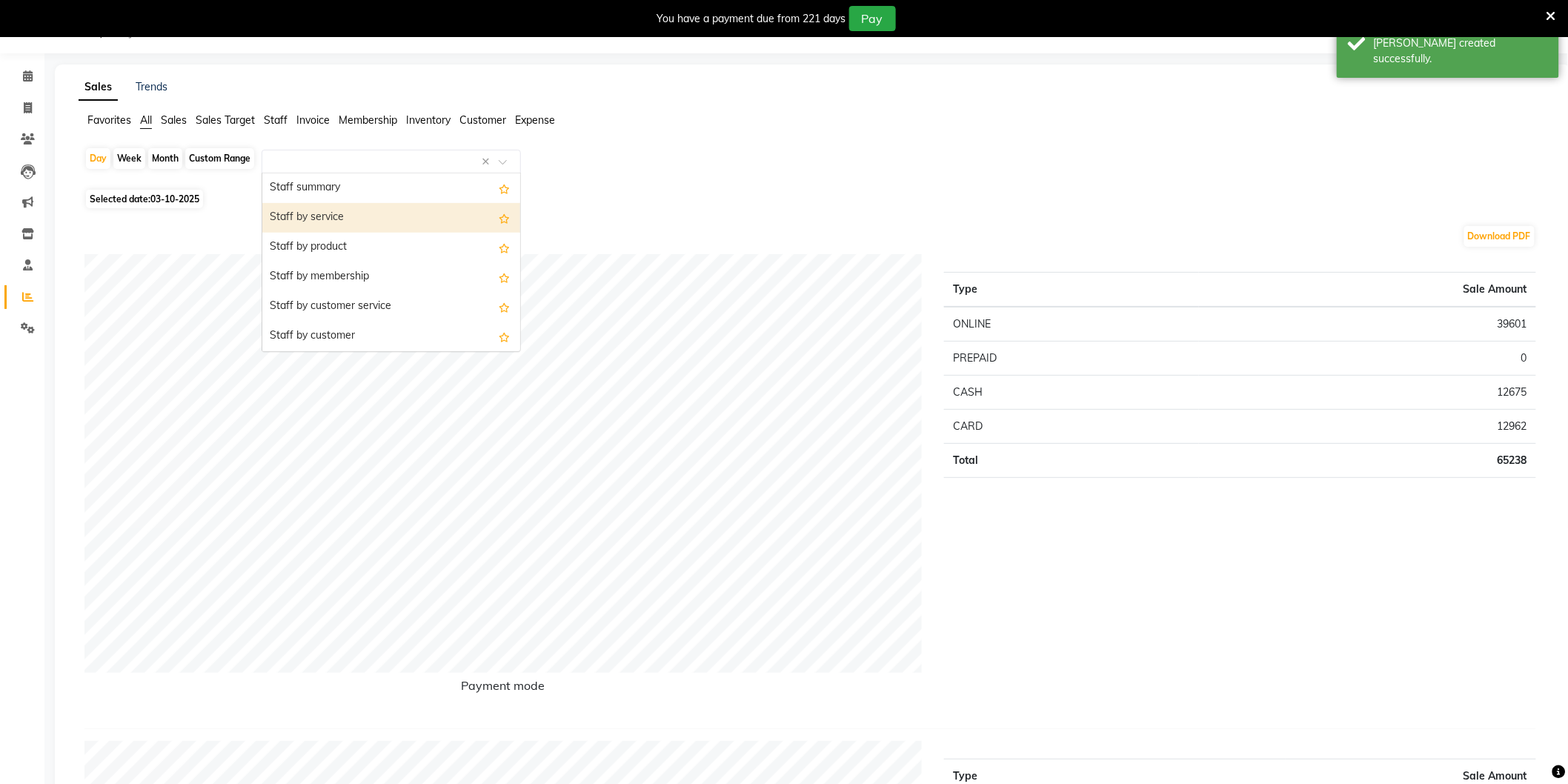
select select "full_report"
select select "csv"
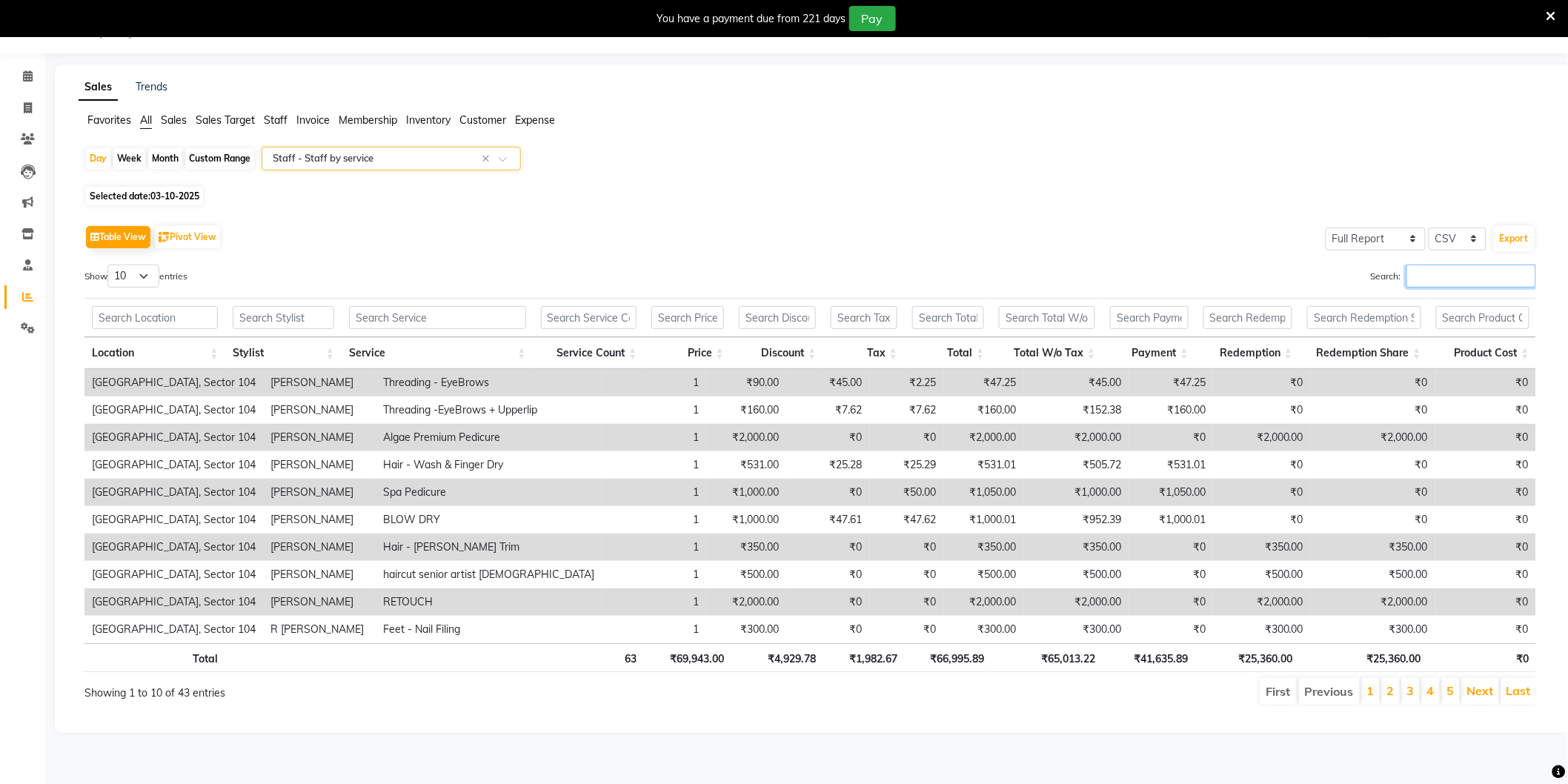
click at [1463, 282] on input "Search:" at bounding box center [1471, 276] width 130 height 23
click at [438, 143] on app-reports "Favorites All Sales Sales Target Staff Invoice Membership Inventory Customer Ex…" at bounding box center [813, 416] width 1487 height 605
click at [434, 154] on input "text" at bounding box center [376, 158] width 213 height 15
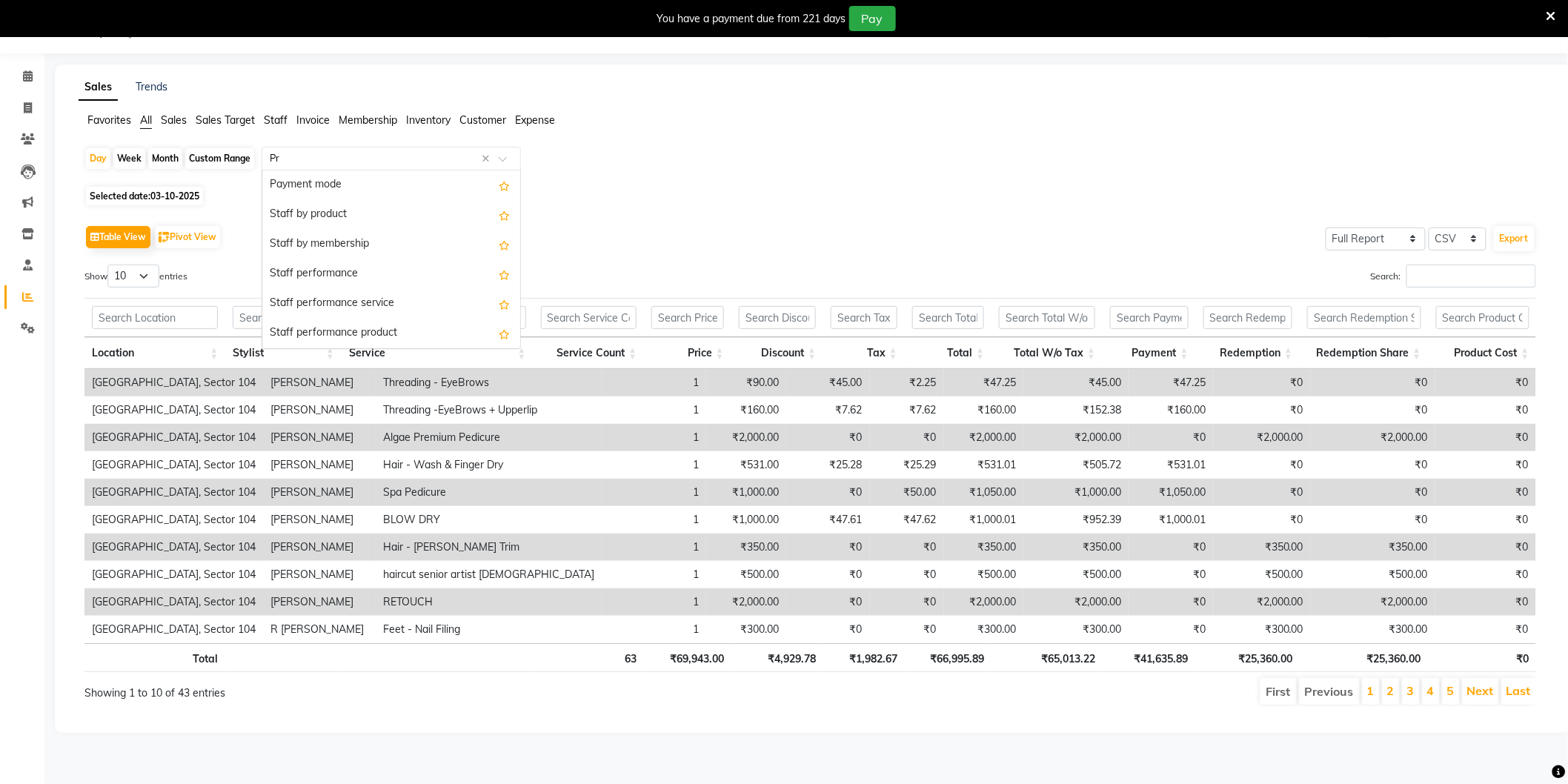
scroll to position [30, 0]
type input "Pre"
click at [351, 218] on div "Staff prepaid summary" at bounding box center [391, 215] width 258 height 30
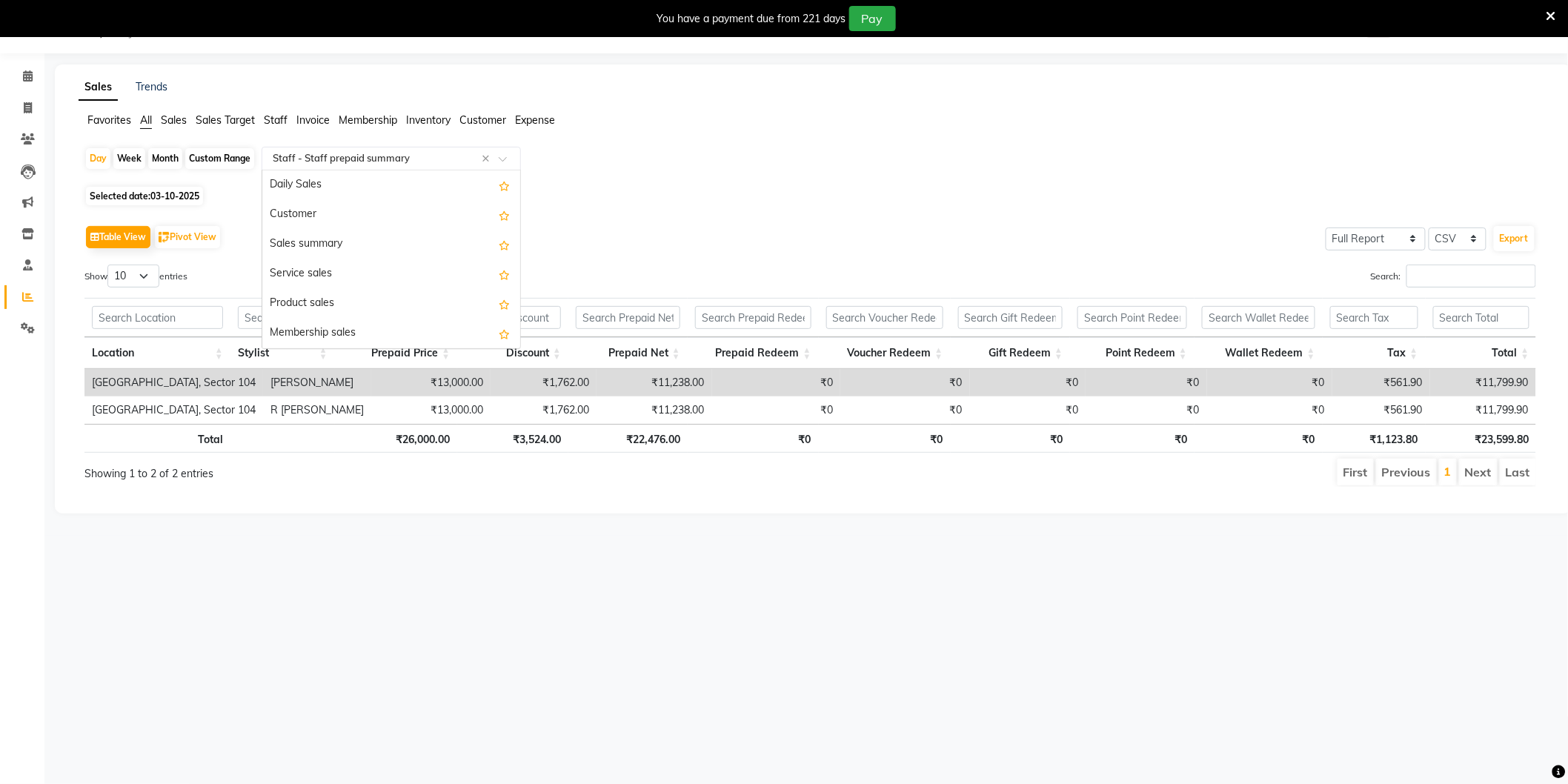
click at [329, 158] on input "text" at bounding box center [376, 158] width 213 height 15
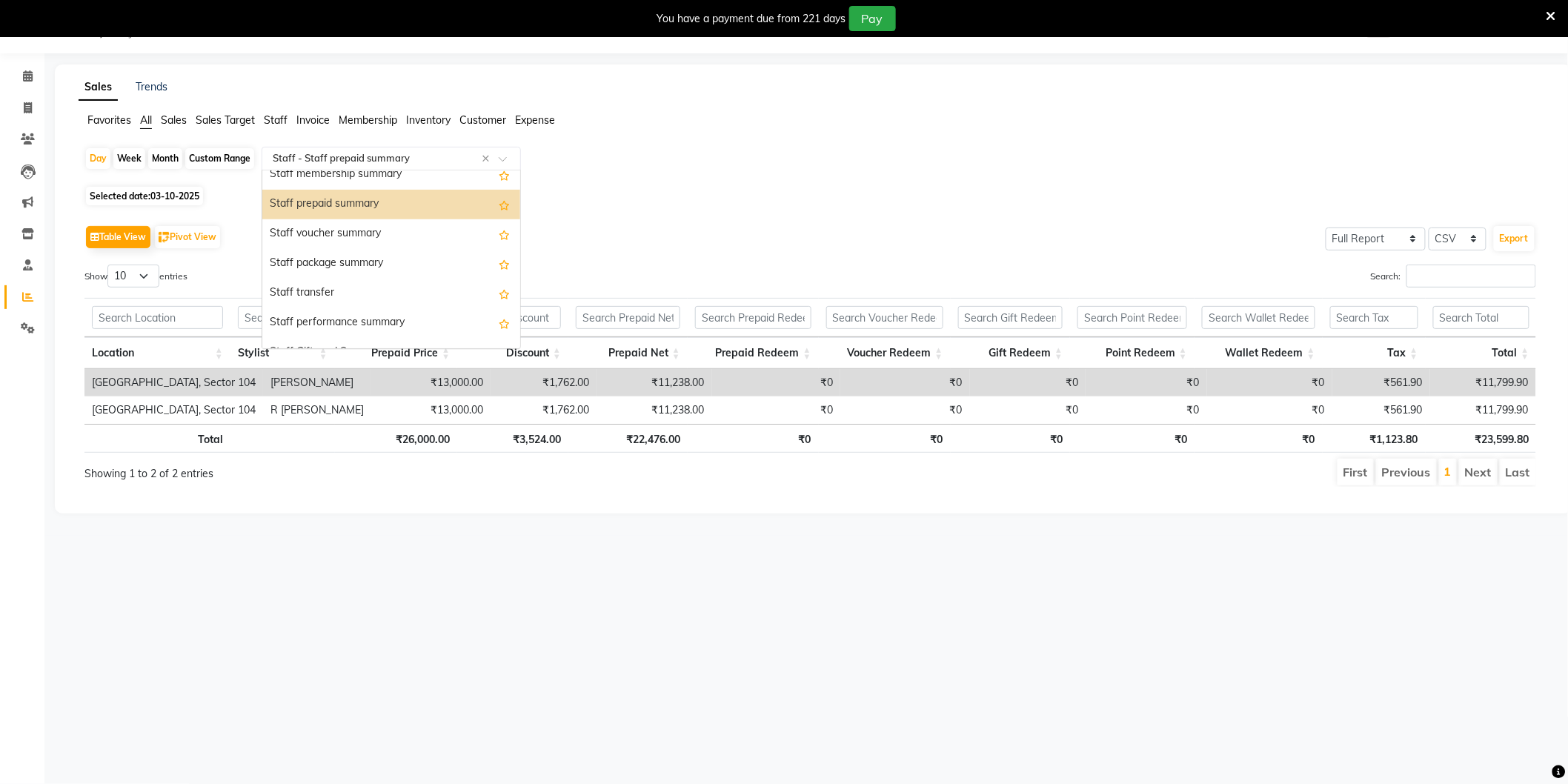
scroll to position [767, 0]
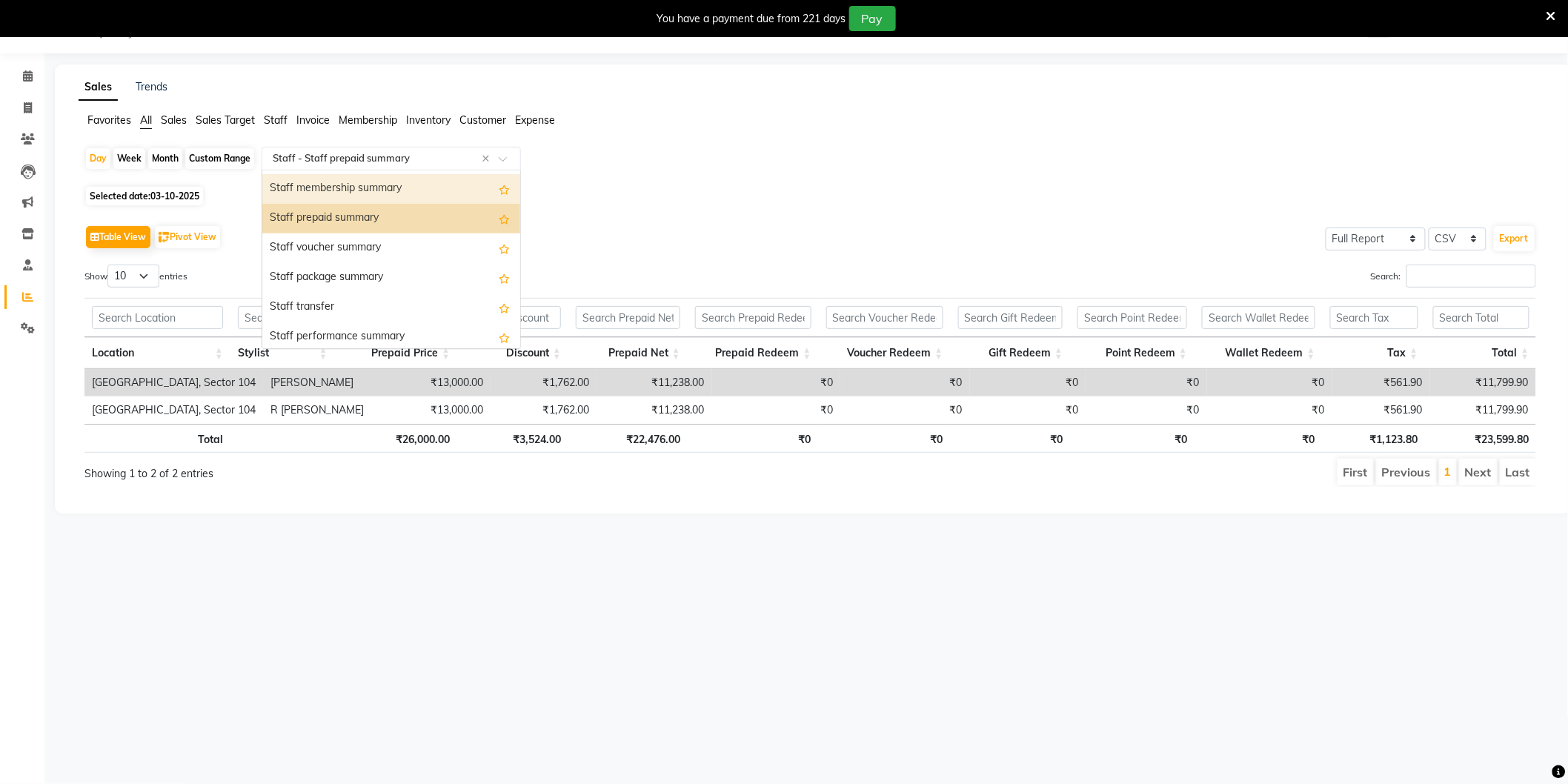
click at [404, 189] on div "Staff membership summary" at bounding box center [391, 189] width 258 height 30
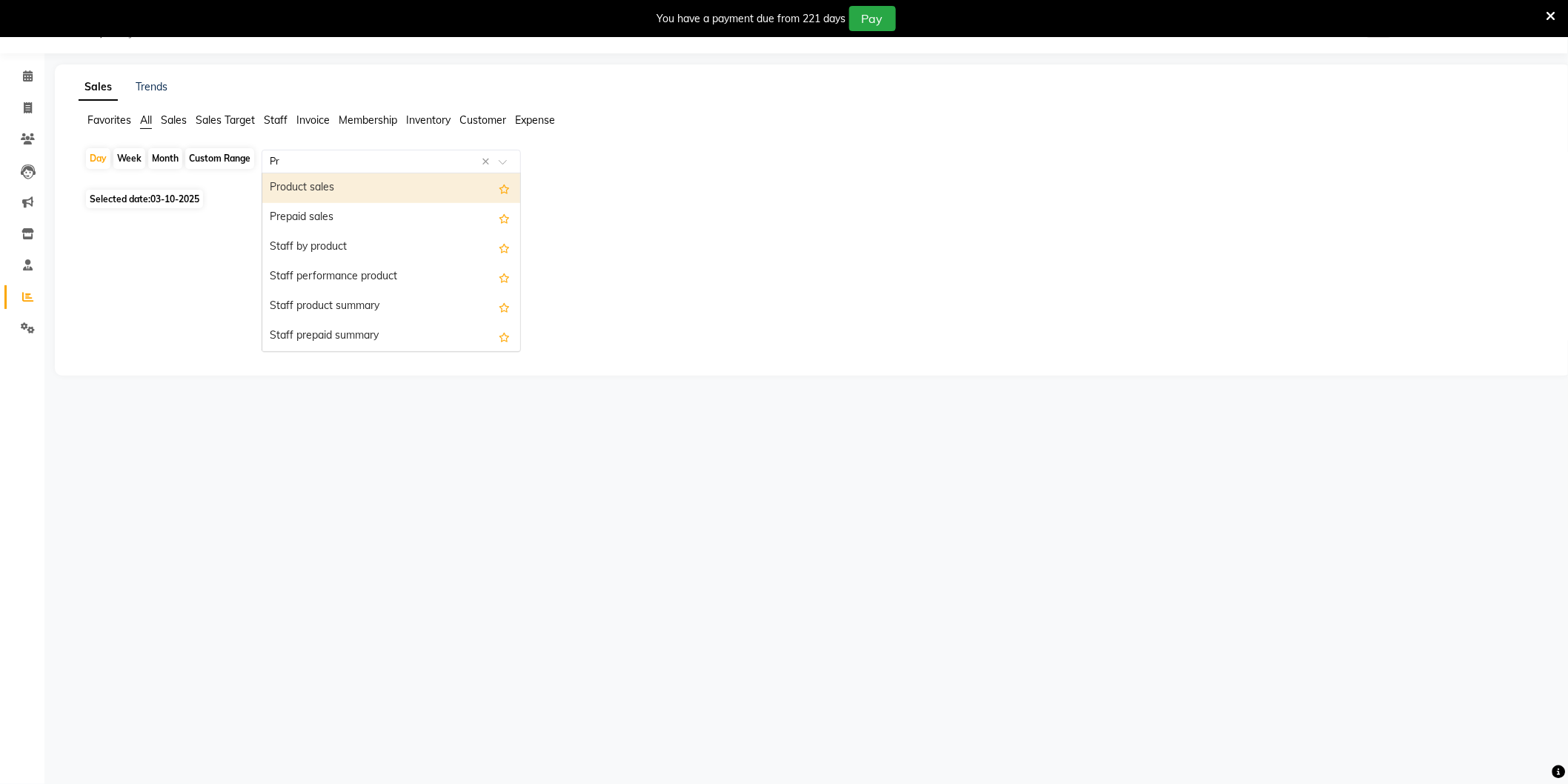
type input "Pre"
click at [372, 195] on div "Prepaid sales" at bounding box center [391, 188] width 258 height 30
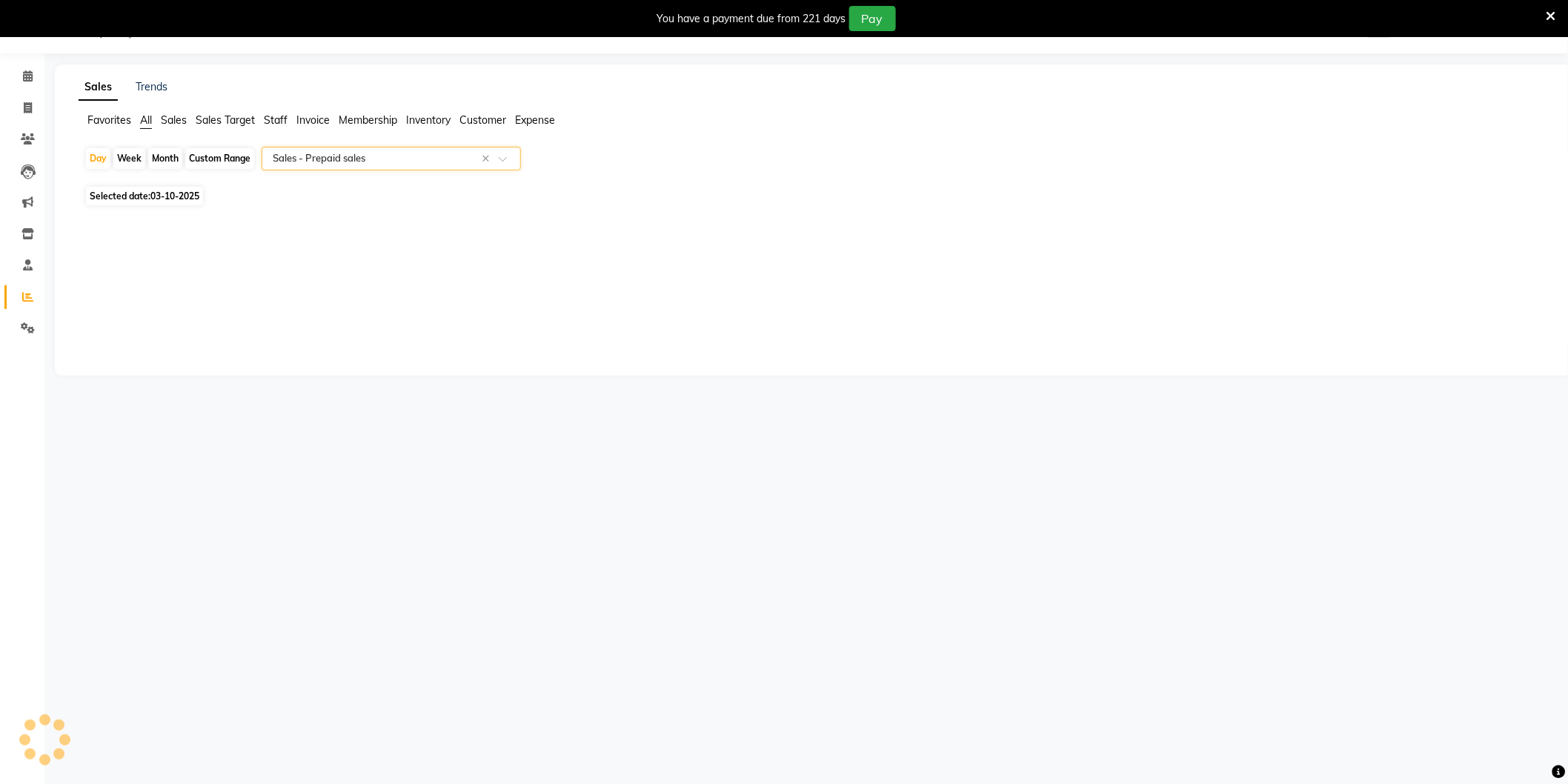
select select "full_report"
select select "csv"
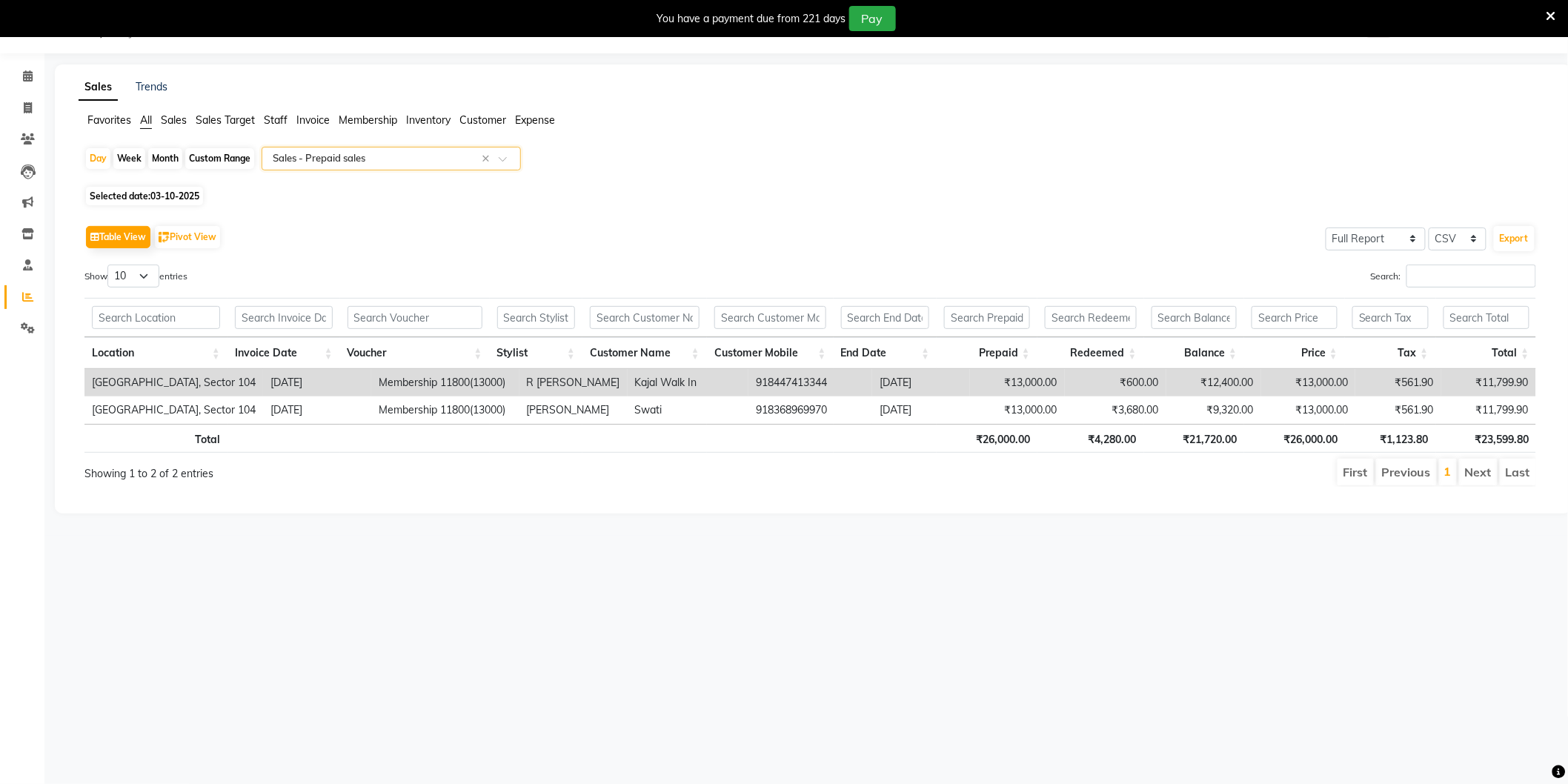
click at [748, 381] on td "918447413344" at bounding box center [810, 383] width 124 height 28
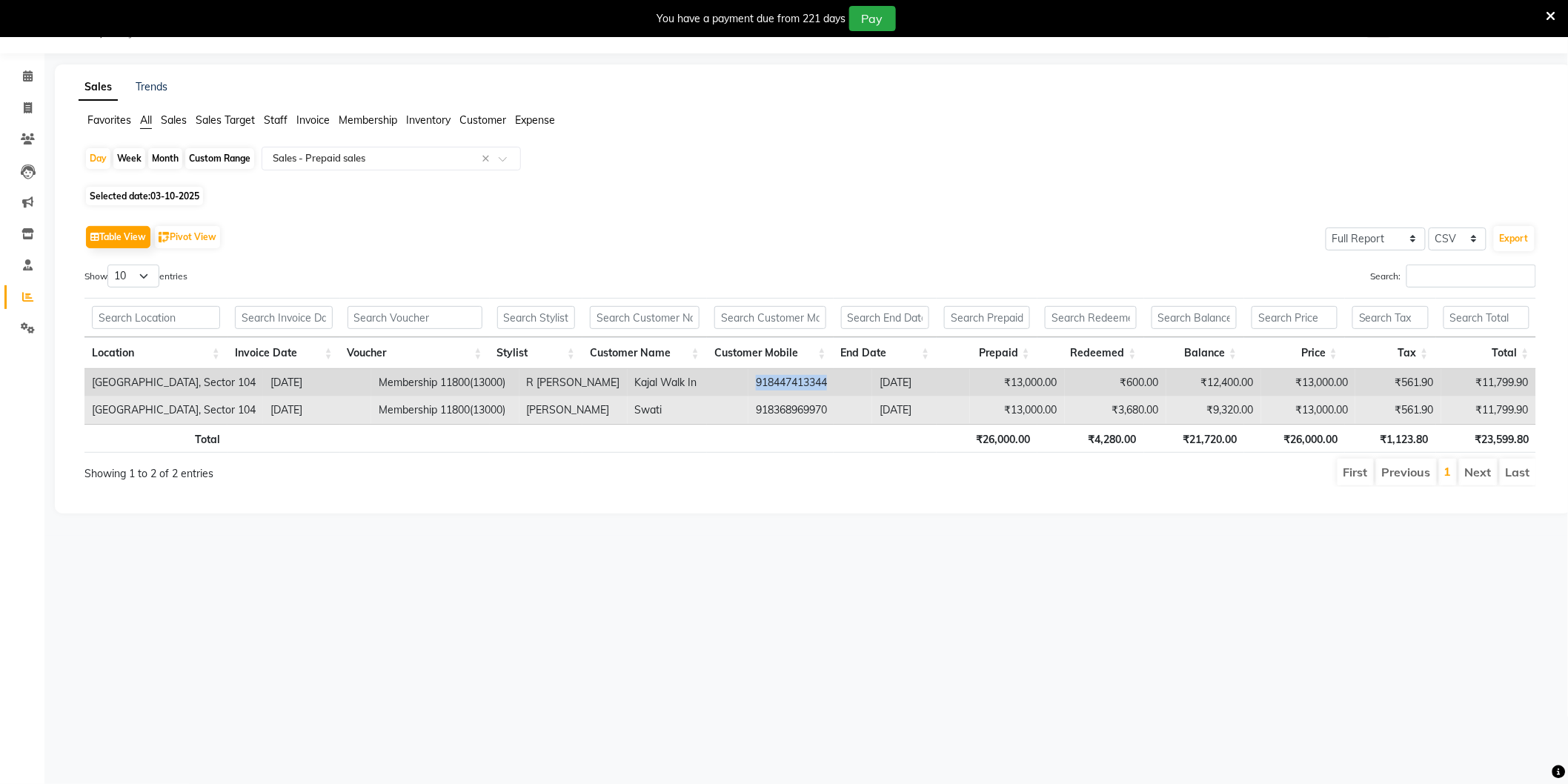
copy td "918447413344"
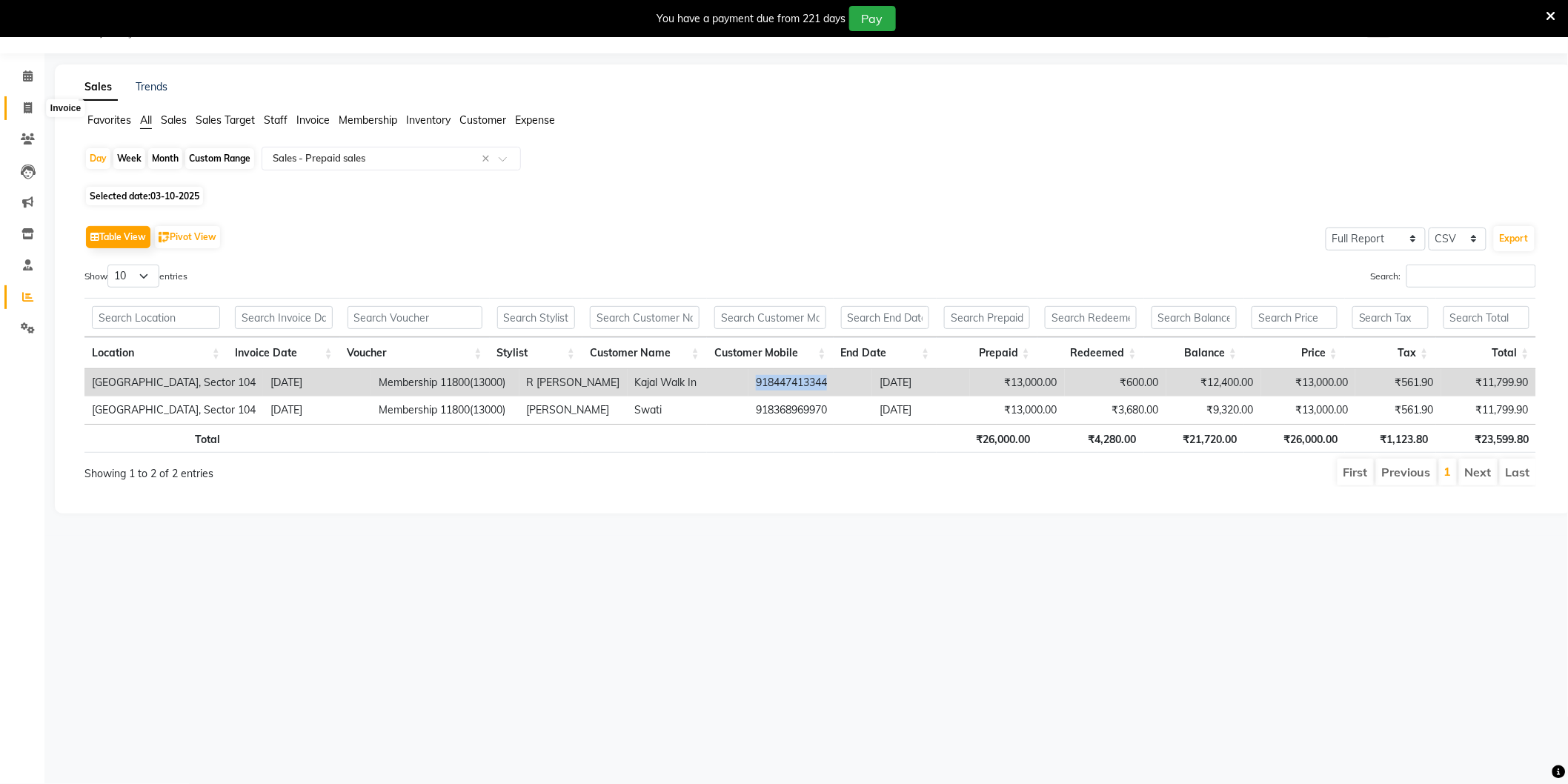
click at [26, 105] on icon at bounding box center [28, 108] width 8 height 11
select select "4009"
select select "service"
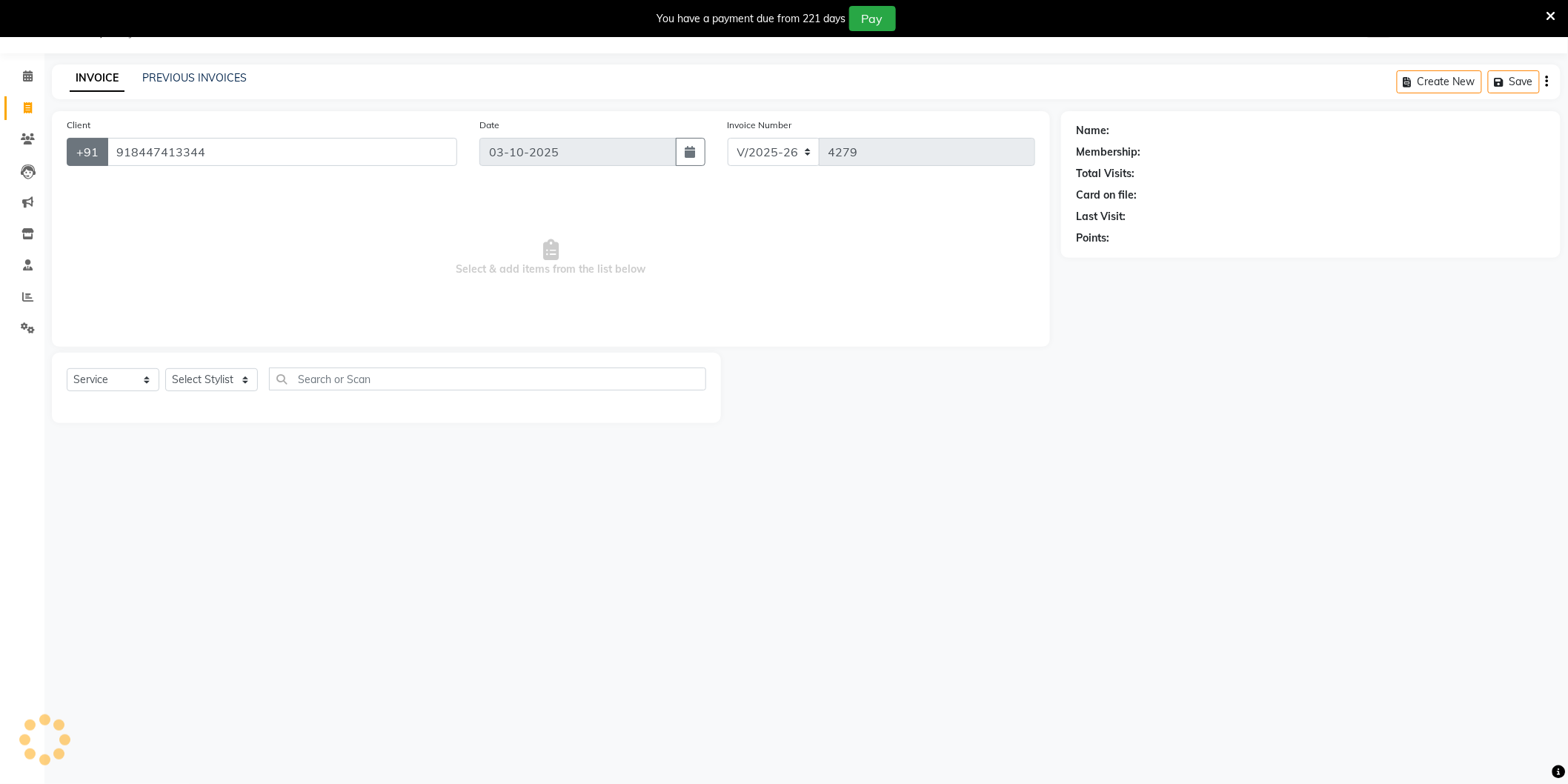
type input "918447413344"
click at [192, 381] on select "Select Stylist AAMIR Aashis ajay AJEET akram Ali Alic ashok vihar Alice makeup …" at bounding box center [214, 380] width 97 height 23
select select "72327"
click at [165, 369] on select "Select Stylist AAMIR Aashis ajay AJEET akram Ali Alic ashok vihar Alice makeup …" at bounding box center [214, 380] width 97 height 23
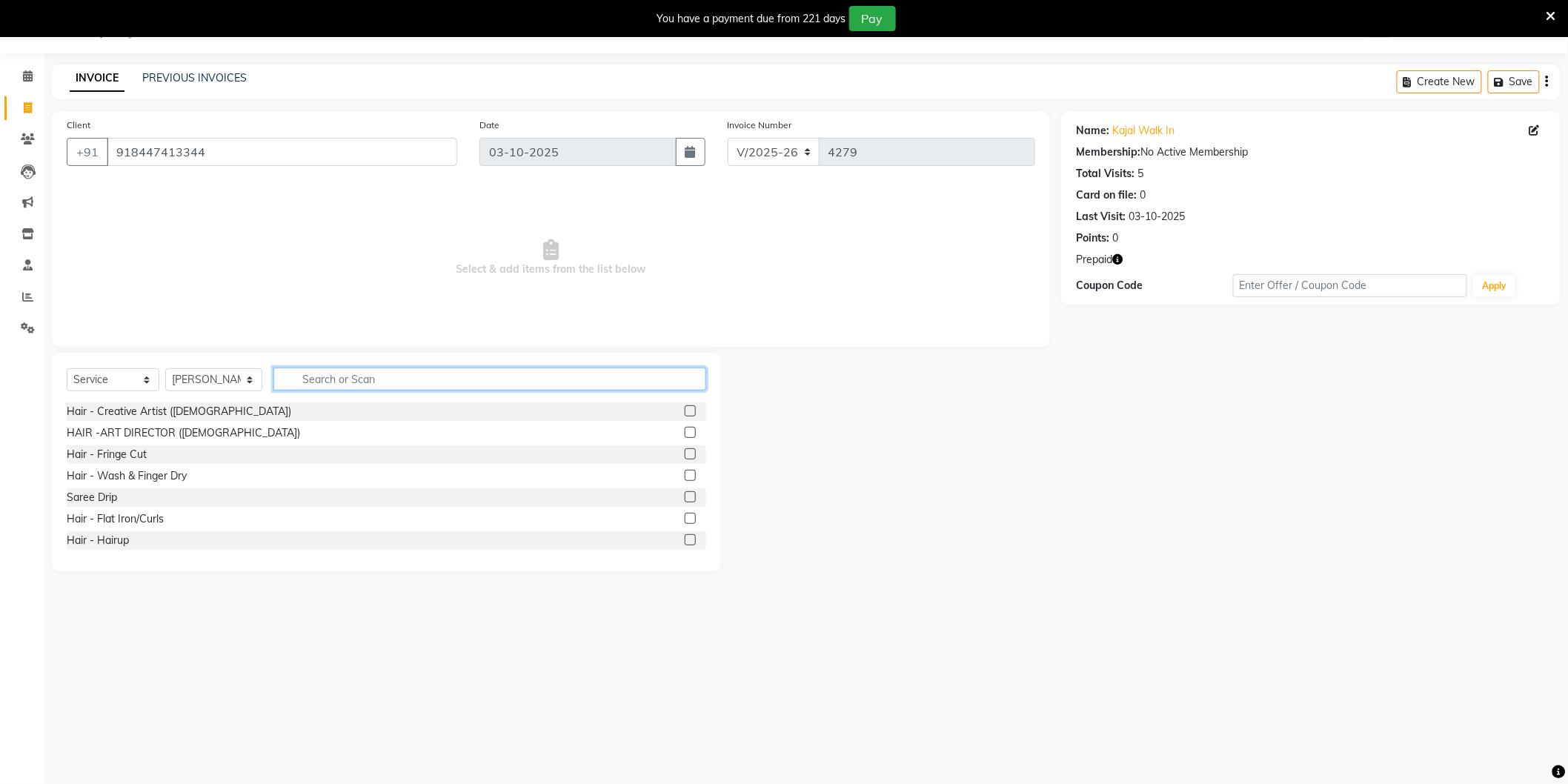
click at [367, 381] on input "text" at bounding box center [489, 379] width 432 height 23
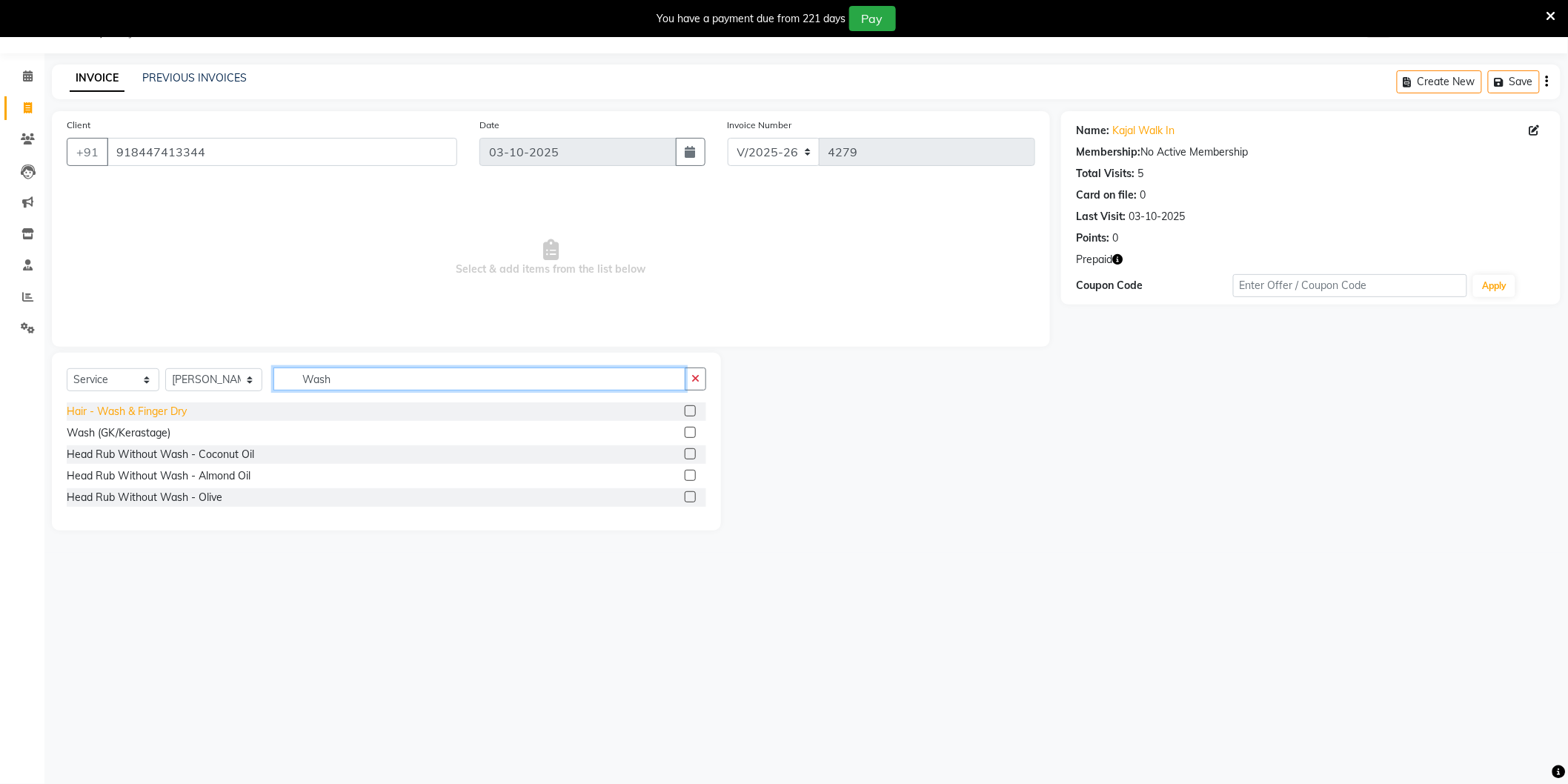
type input "Wash"
click at [161, 412] on div "Hair - Wash & Finger Dry" at bounding box center [127, 411] width 120 height 15
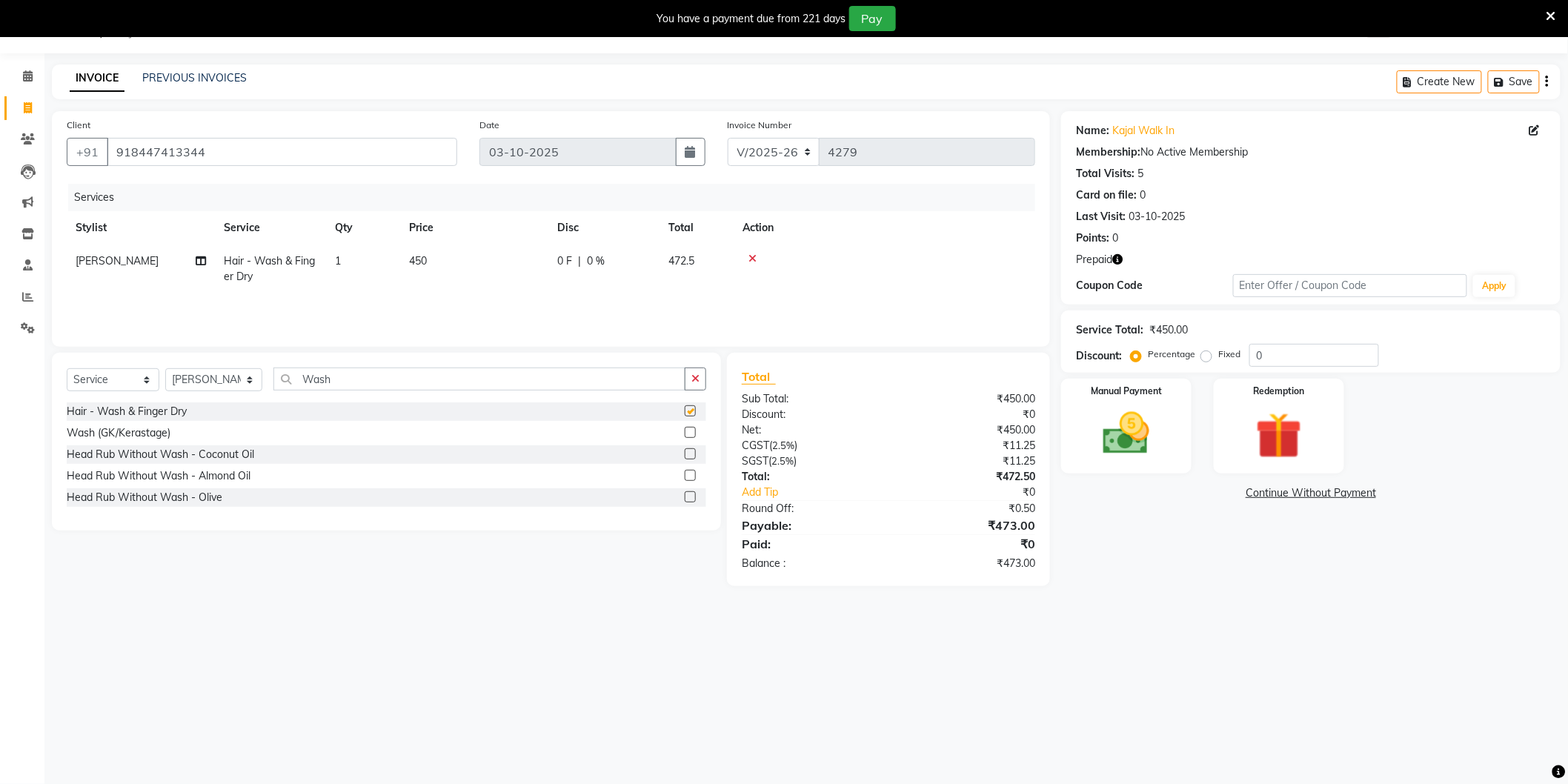
checkbox input "false"
click at [1295, 637] on div "08047224946 Select Location × Noi Tre Salon, Sector 104 WhatsApp Status ✕ Statu…" at bounding box center [784, 392] width 1568 height 784
click at [1245, 416] on img at bounding box center [1278, 437] width 79 height 60
click at [1290, 497] on span "Prepaid 1" at bounding box center [1286, 495] width 48 height 17
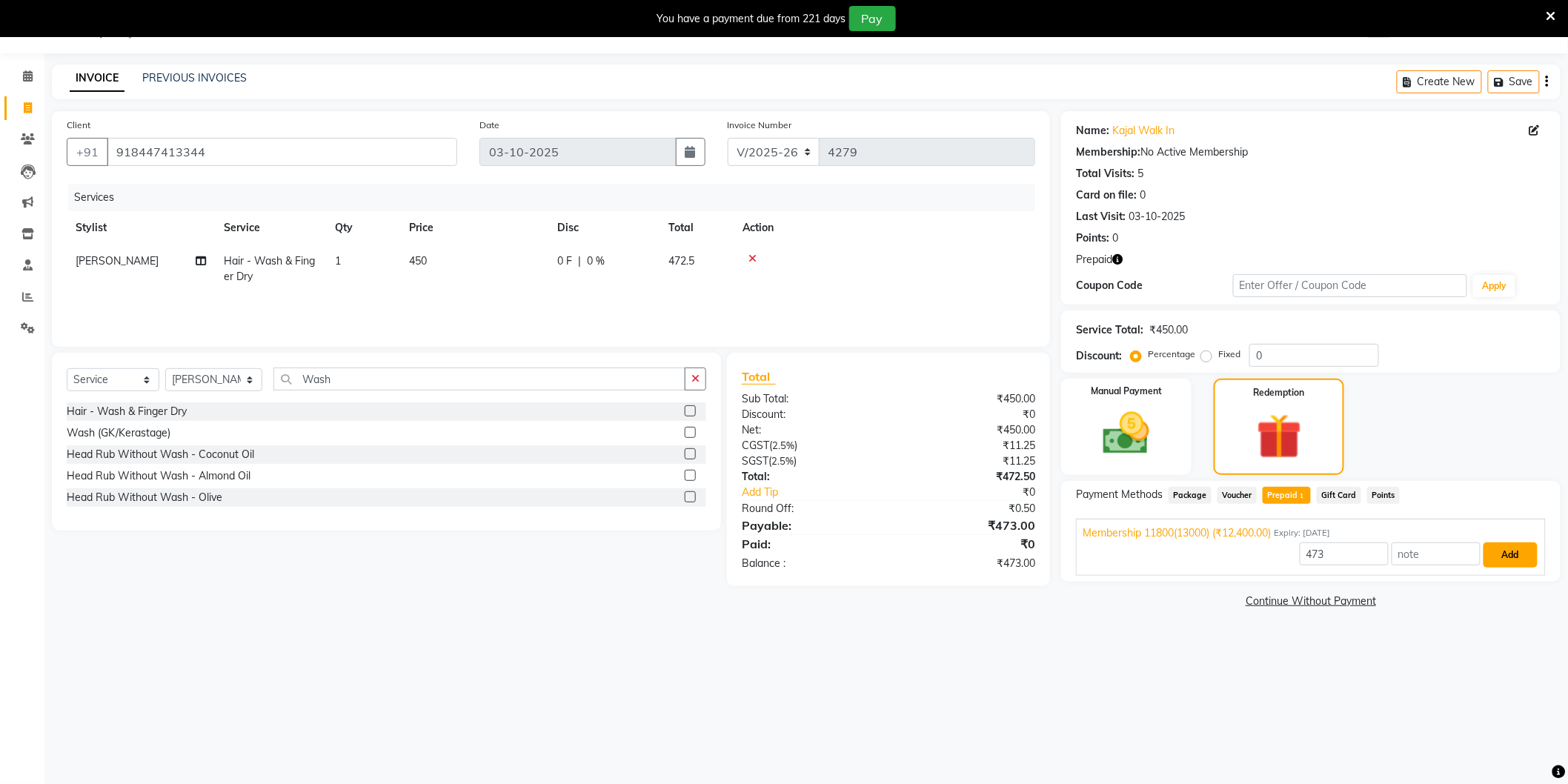
click at [1513, 562] on button "Add" at bounding box center [1510, 555] width 54 height 25
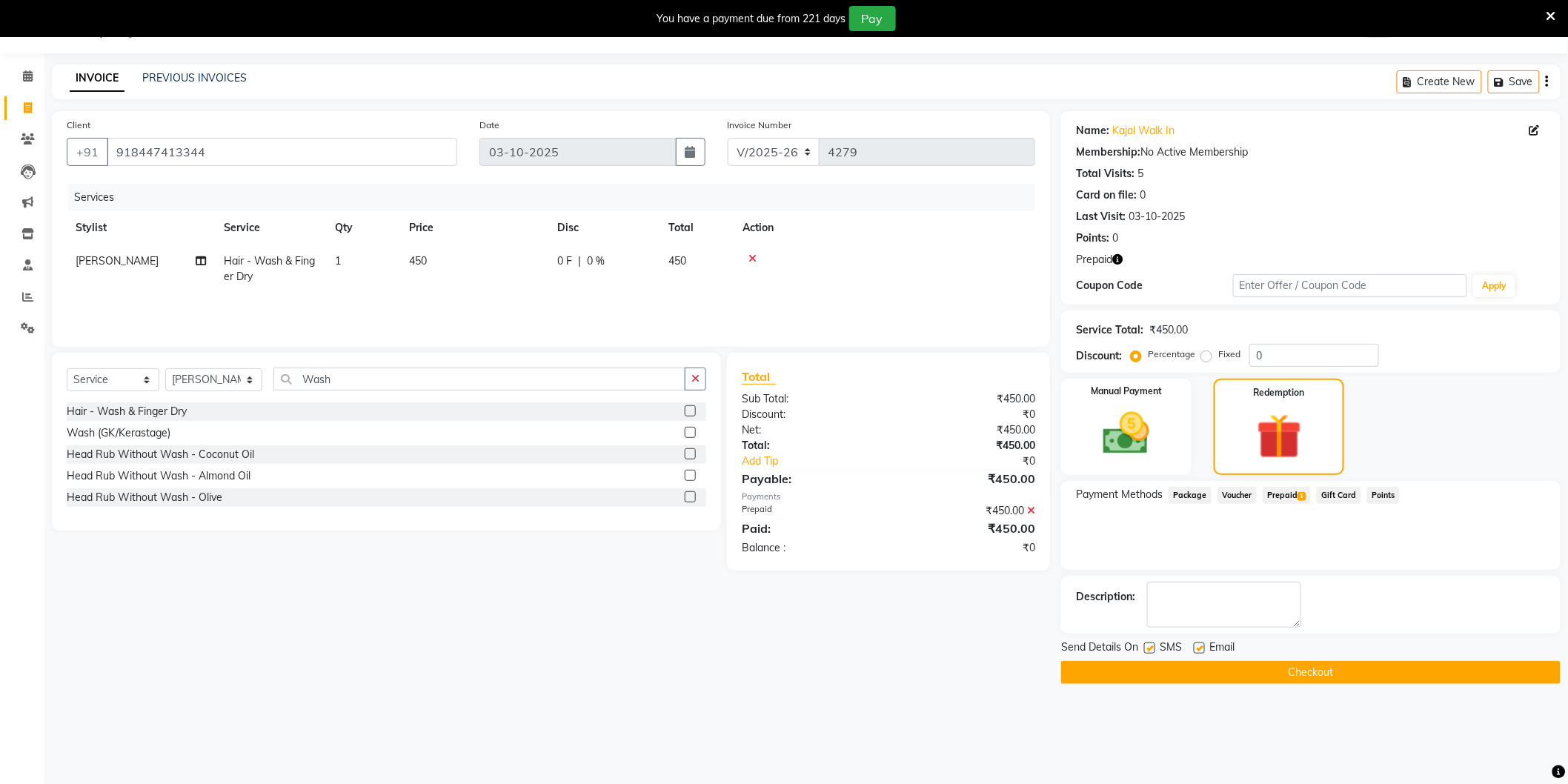
click at [1272, 672] on button "Checkout" at bounding box center [1311, 673] width 500 height 23
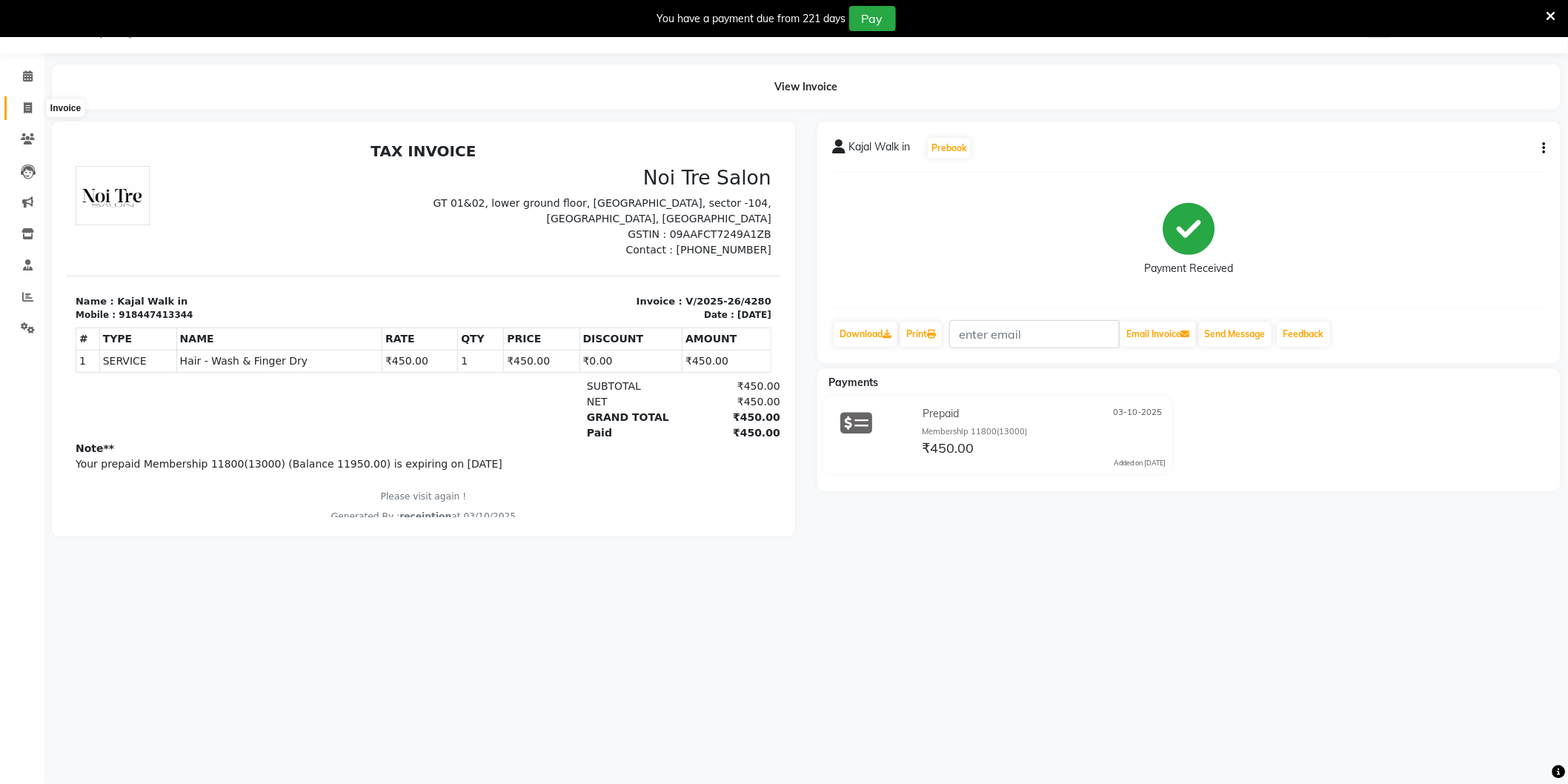
click at [24, 105] on icon at bounding box center [28, 108] width 8 height 11
select select "service"
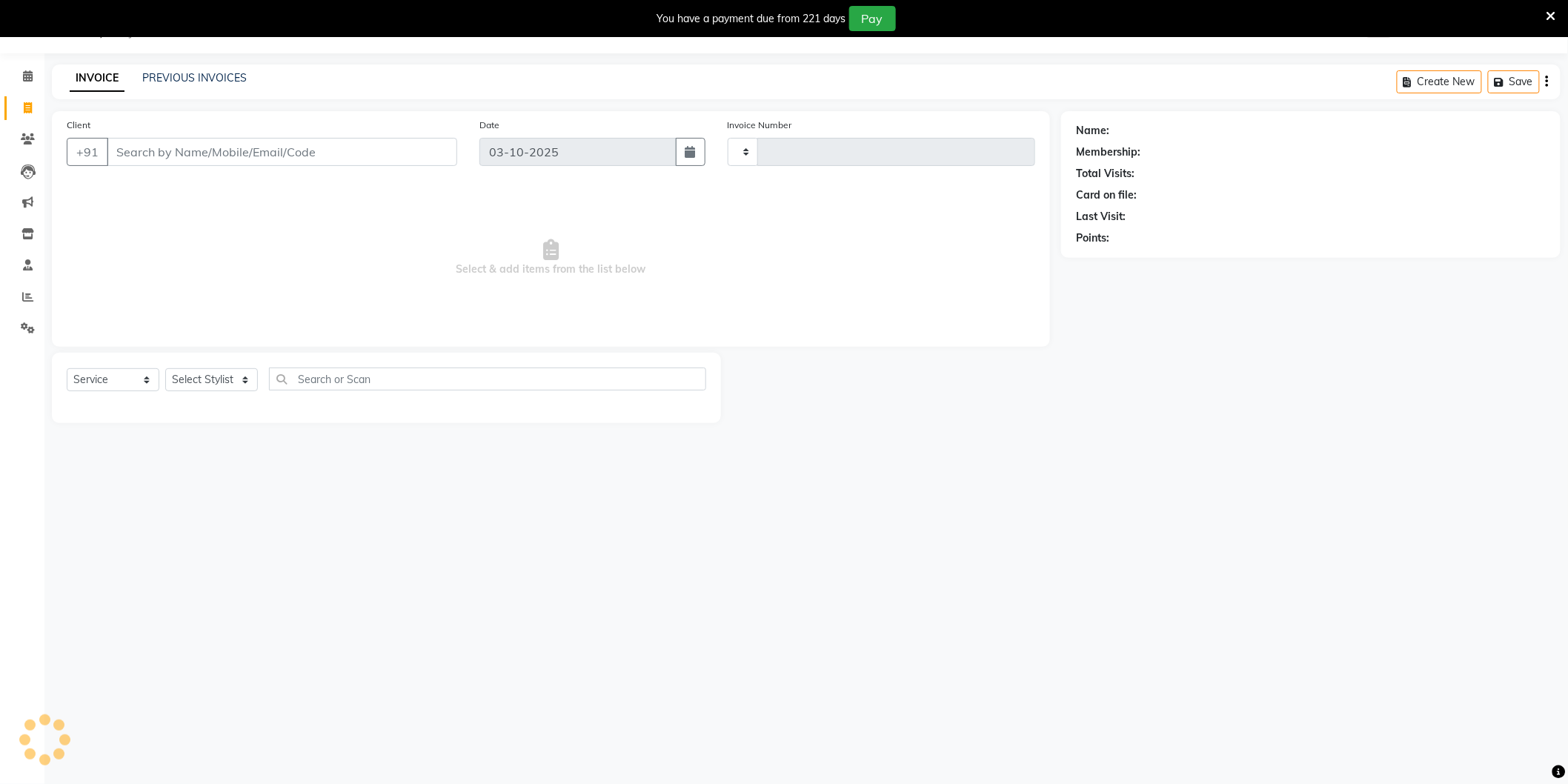
type input "4281"
select select "4009"
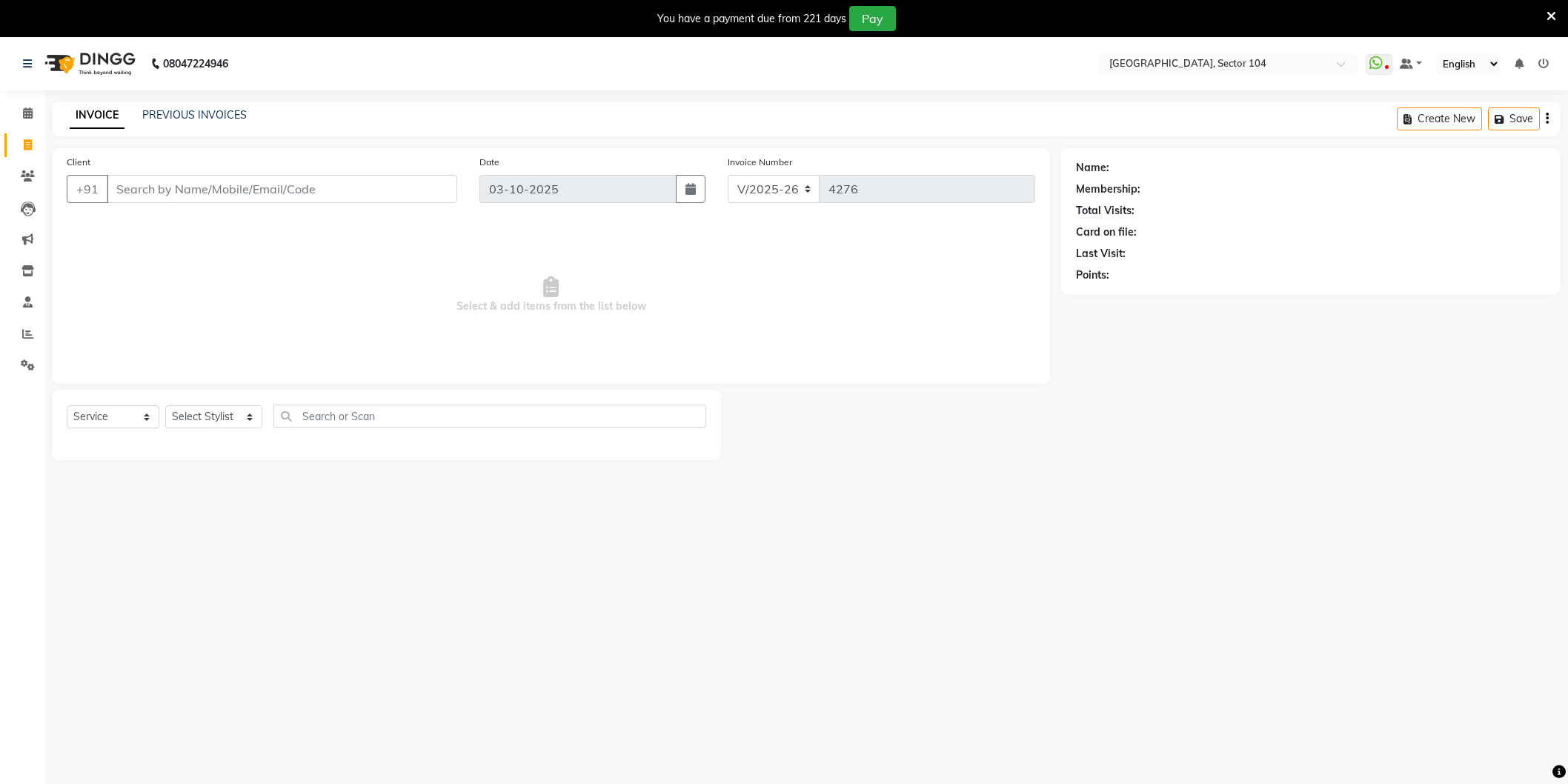
select select "4009"
select select "service"
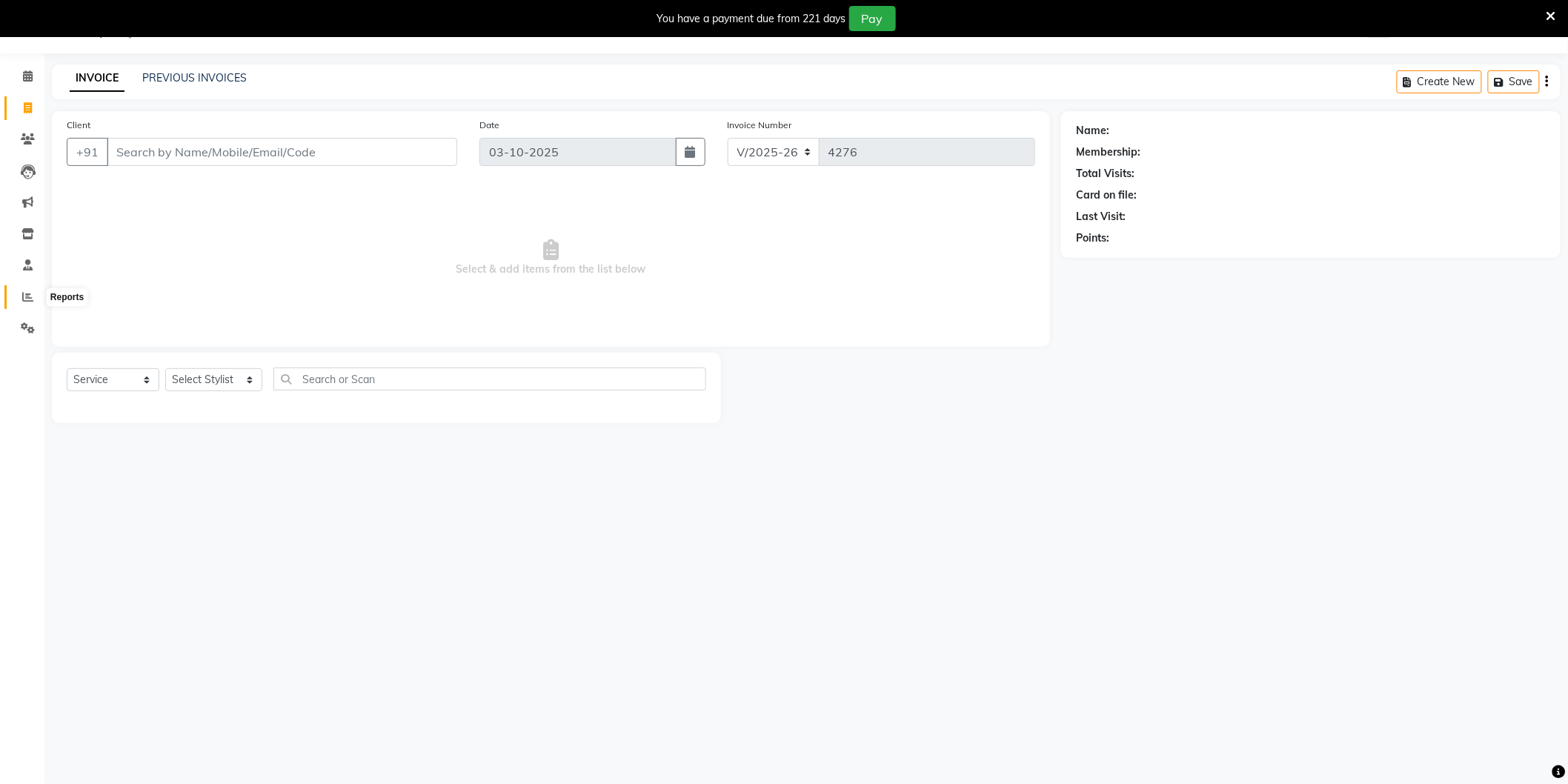
click at [22, 295] on icon at bounding box center [28, 297] width 11 height 11
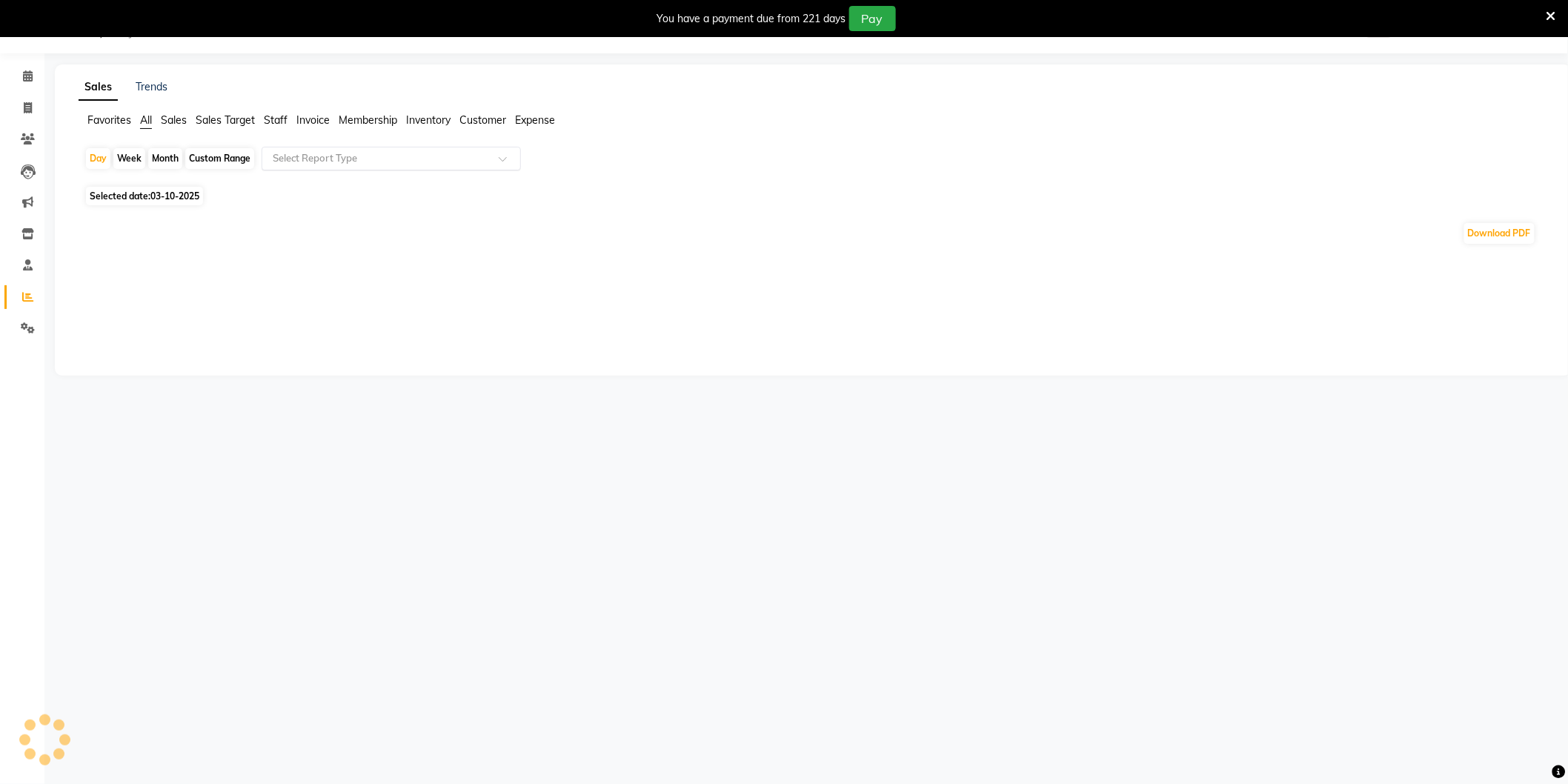
click at [295, 156] on input "text" at bounding box center [376, 158] width 213 height 15
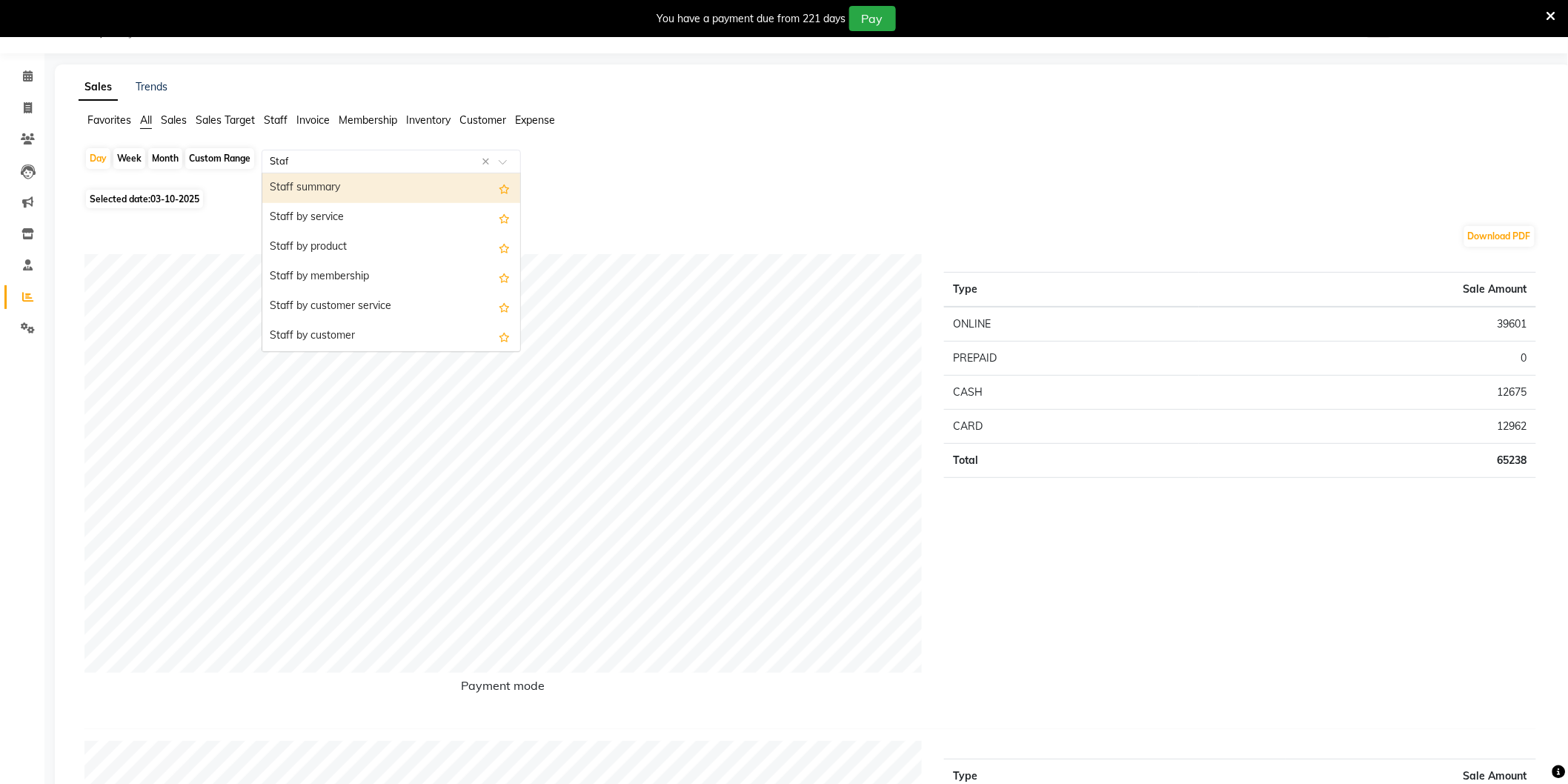
type input "Staff"
click at [312, 219] on div "Staff by service" at bounding box center [391, 218] width 258 height 30
select select "full_report"
select select "csv"
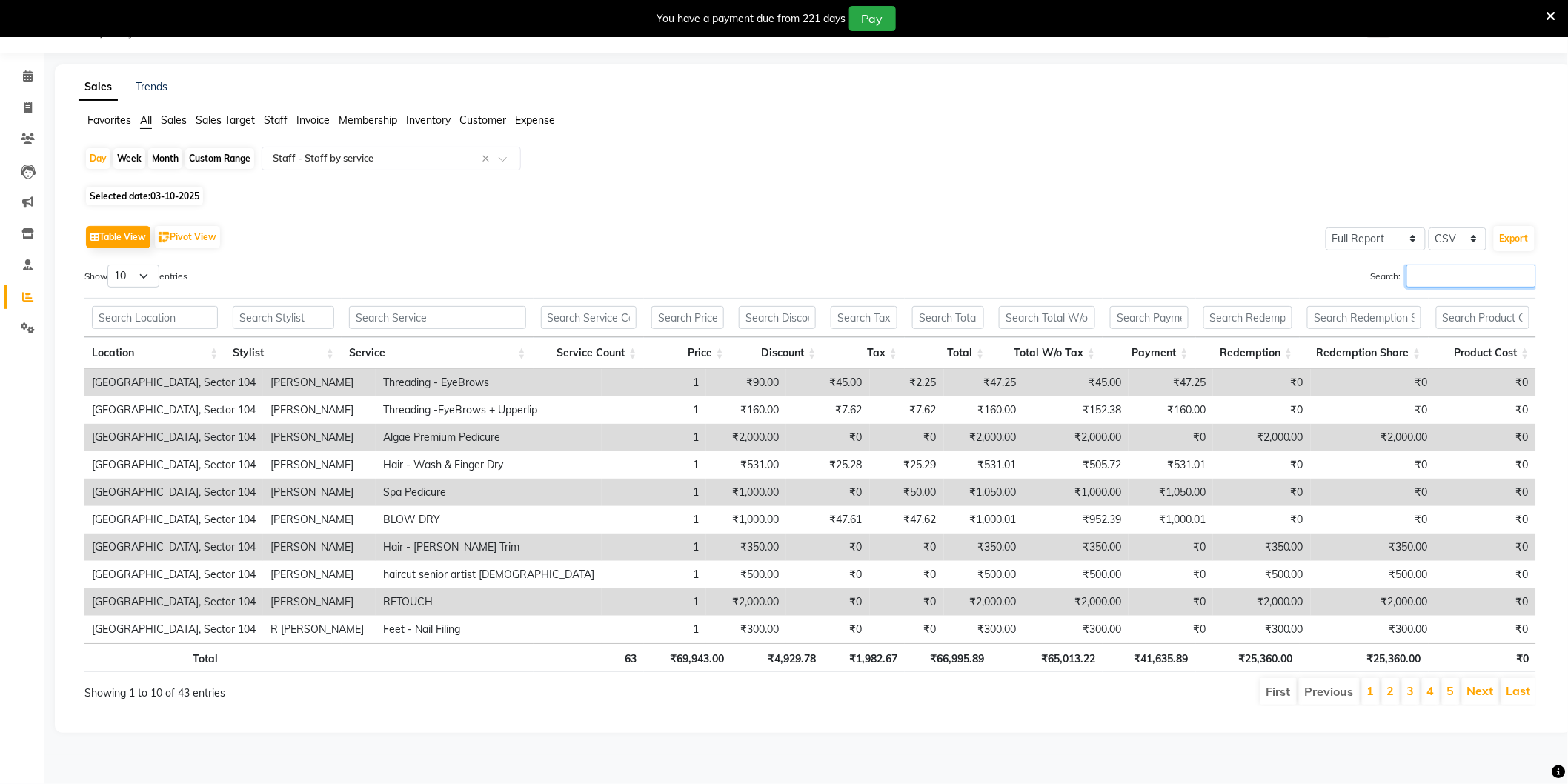
click at [1458, 277] on input "Search:" at bounding box center [1471, 276] width 130 height 23
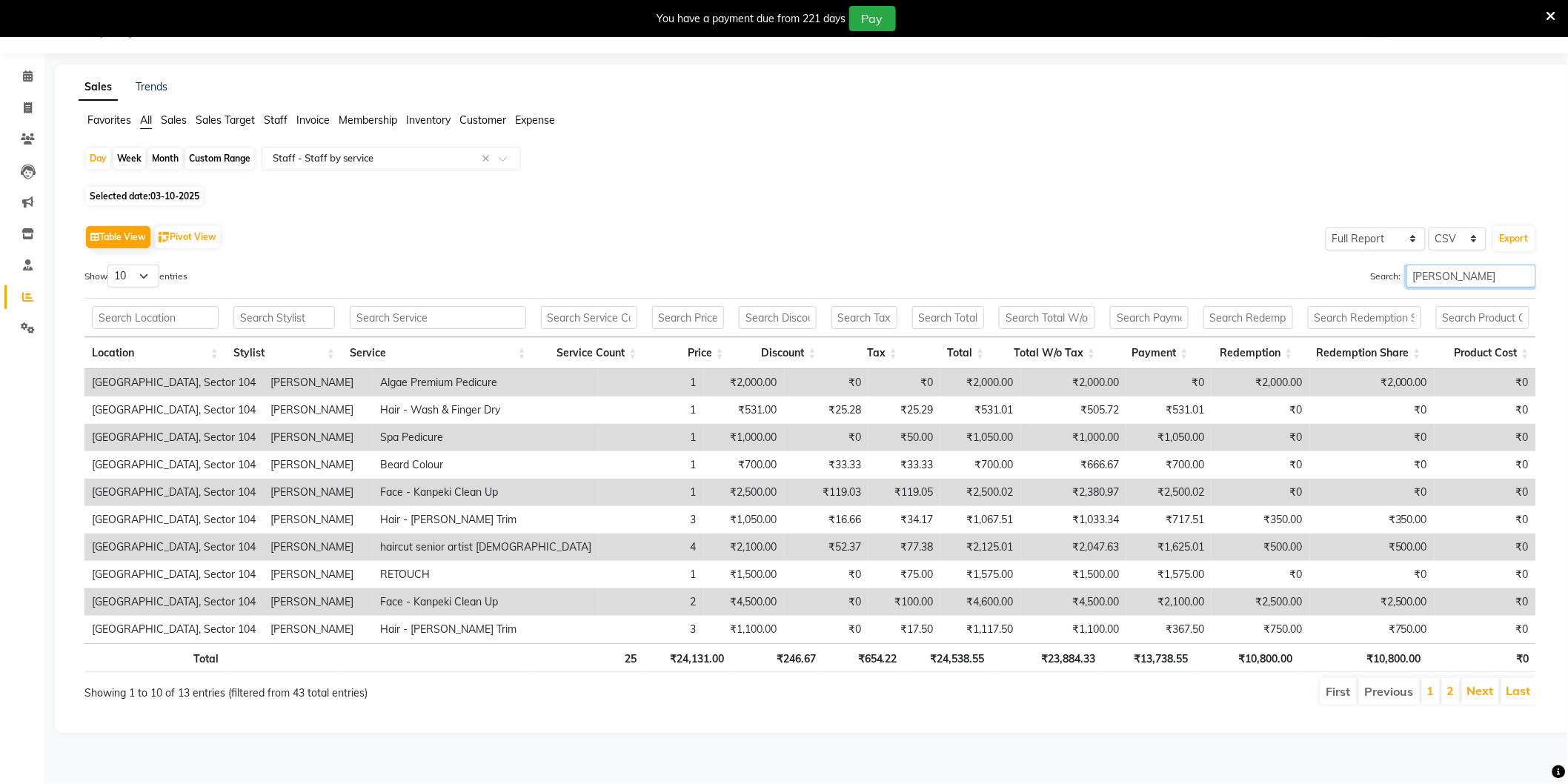
type input "[PERSON_NAME]"
click at [1062, 603] on td "₹4,500.00" at bounding box center [1074, 602] width 105 height 28
click at [1454, 692] on link "2" at bounding box center [1450, 691] width 7 height 15
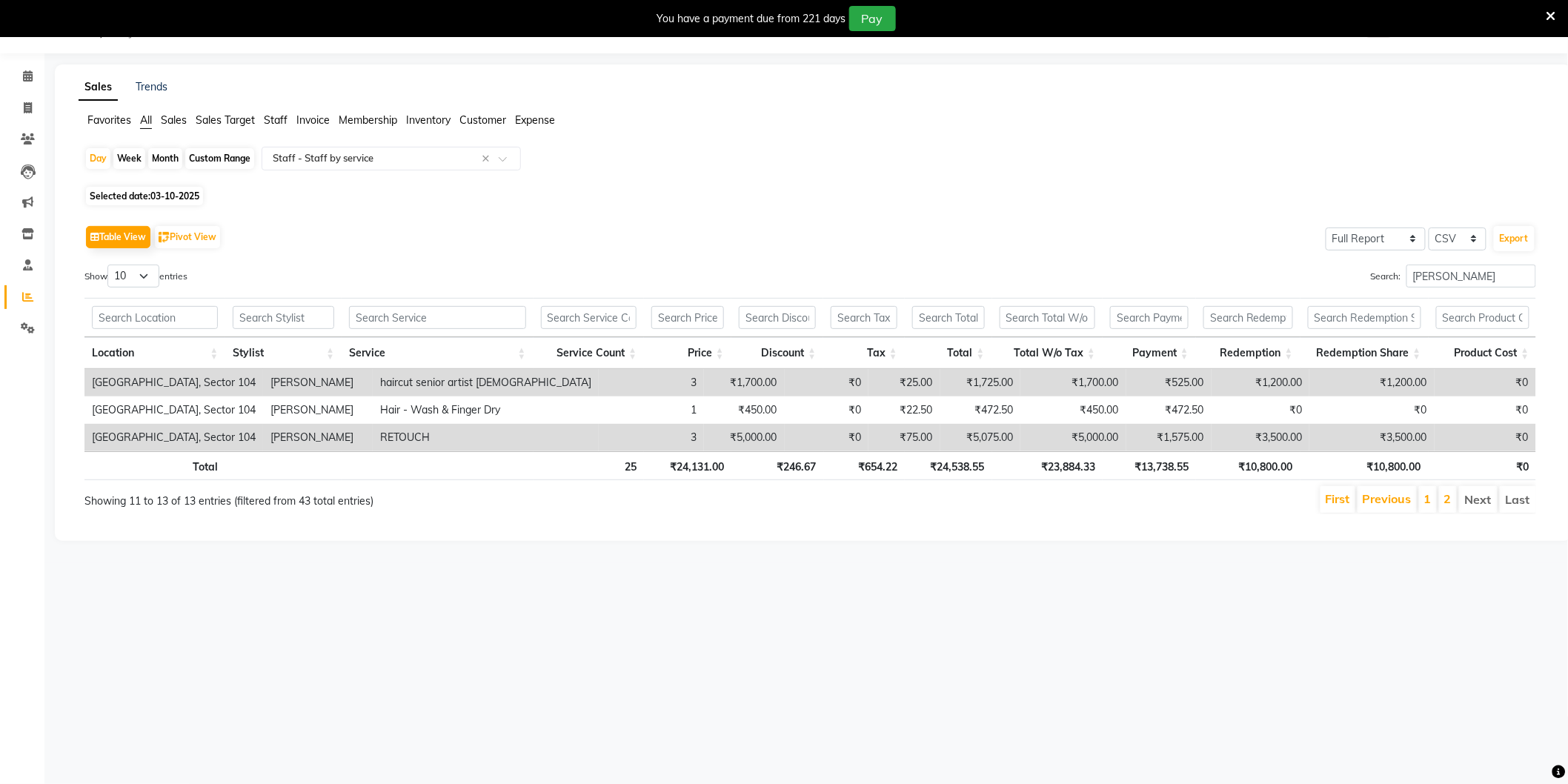
click at [1423, 502] on li "1" at bounding box center [1428, 499] width 18 height 27
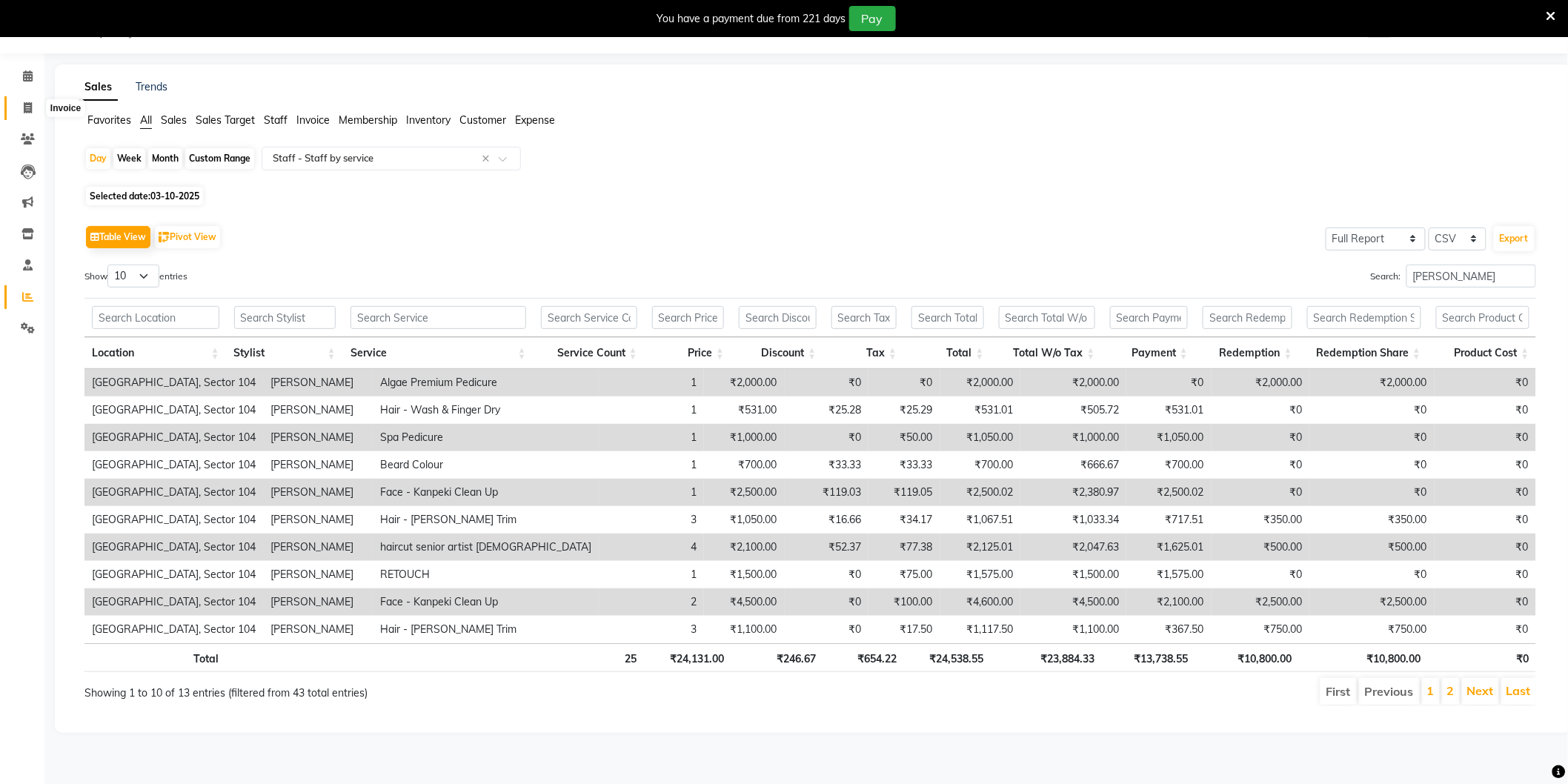
click at [28, 107] on icon at bounding box center [28, 108] width 8 height 11
select select "4009"
select select "service"
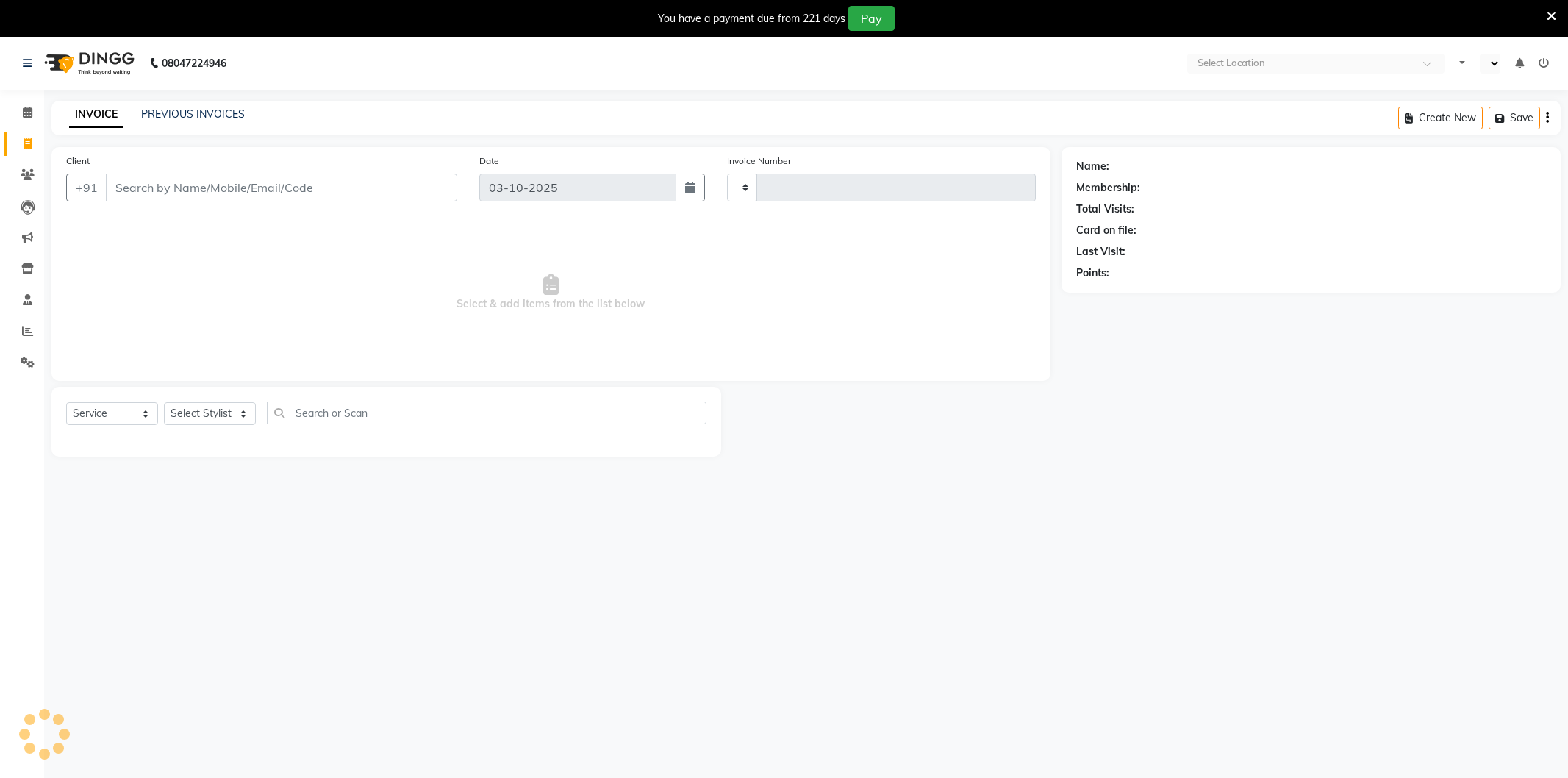
select select "service"
type input "4279"
select select "en"
select select "4009"
click at [23, 329] on icon at bounding box center [27, 332] width 11 height 11
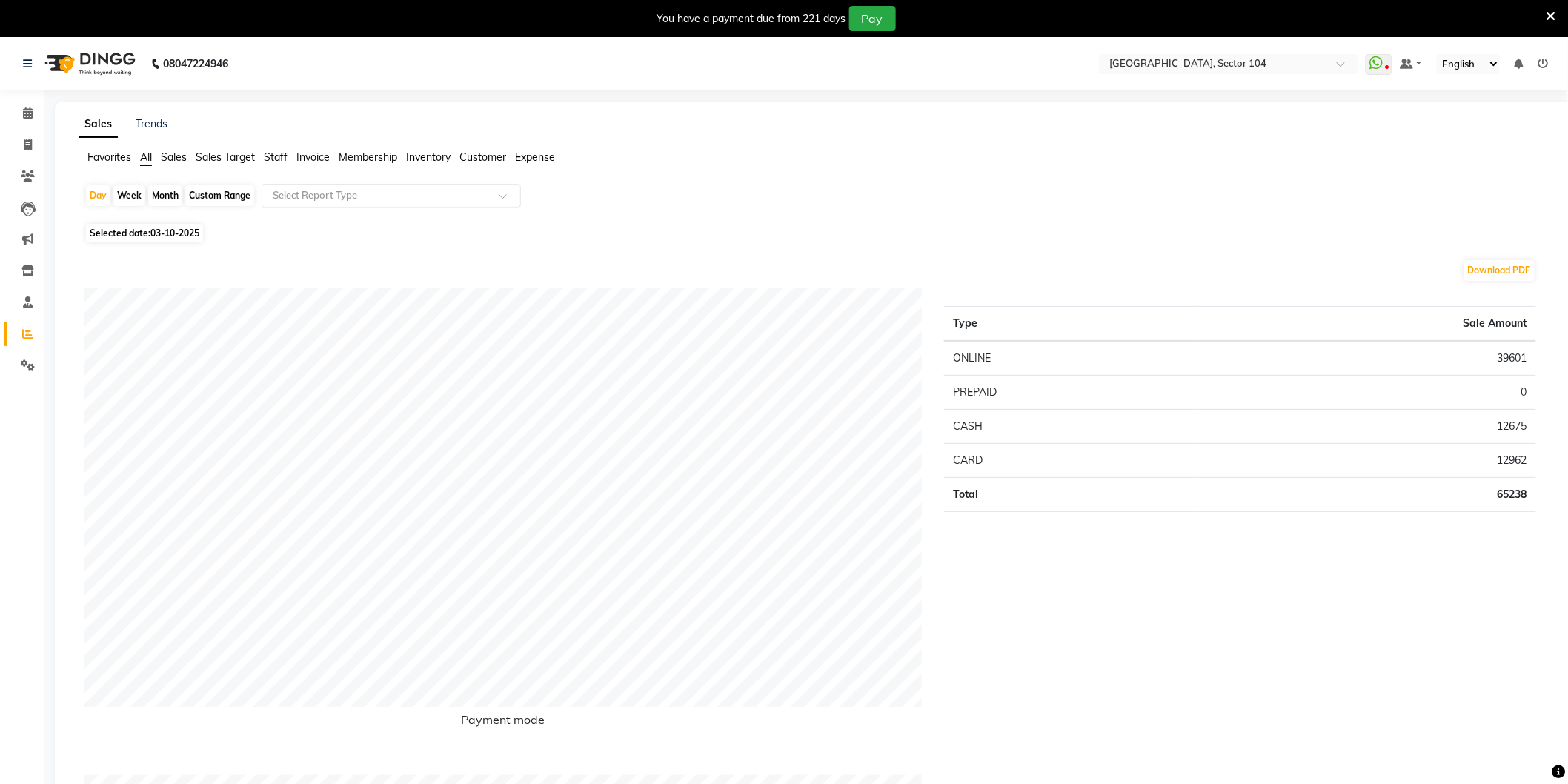
click at [298, 191] on input "text" at bounding box center [376, 196] width 213 height 15
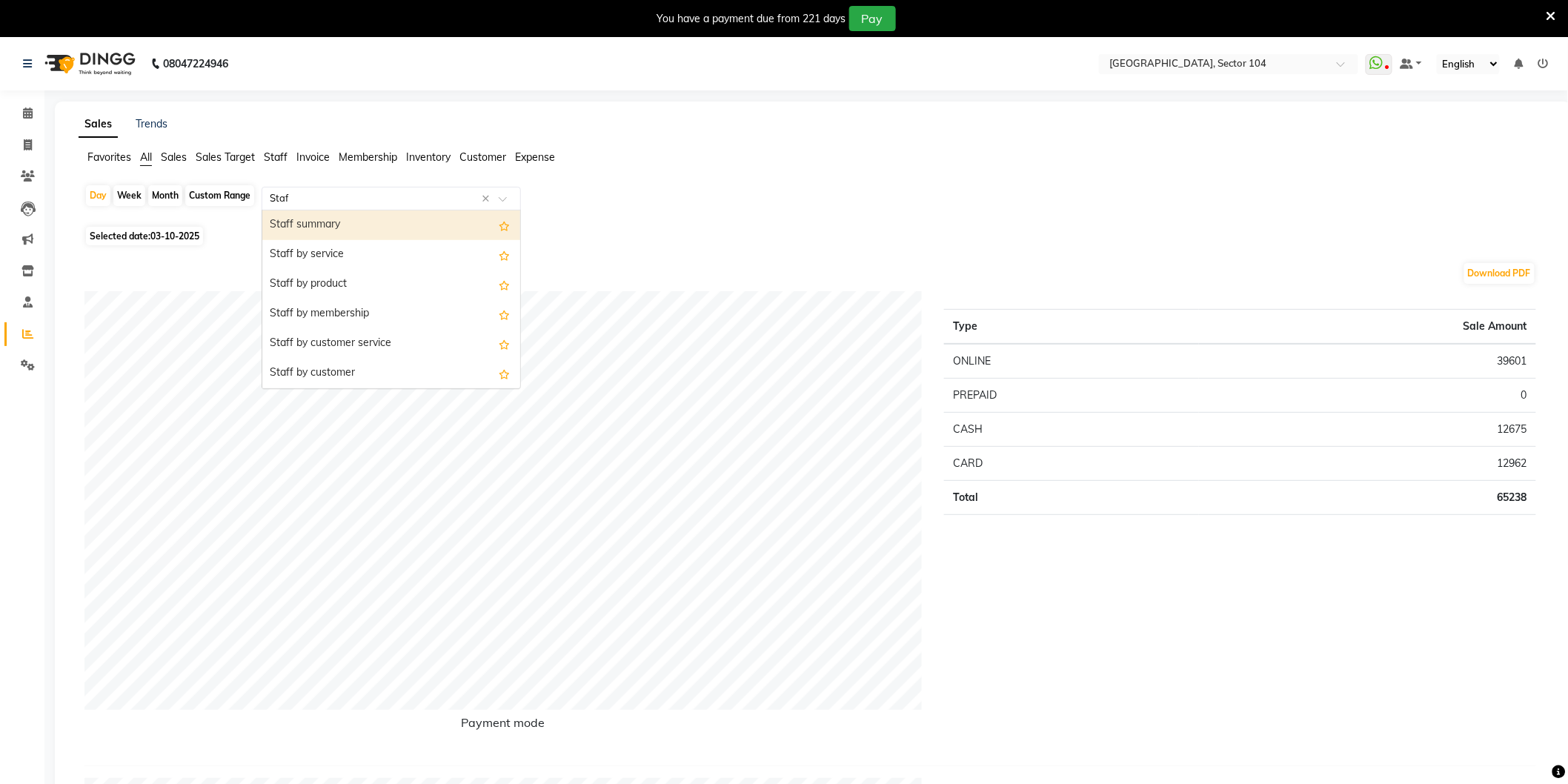
type input "Staff"
click at [341, 257] on div "Staff by service" at bounding box center [391, 255] width 258 height 30
select select "full_report"
select select "csv"
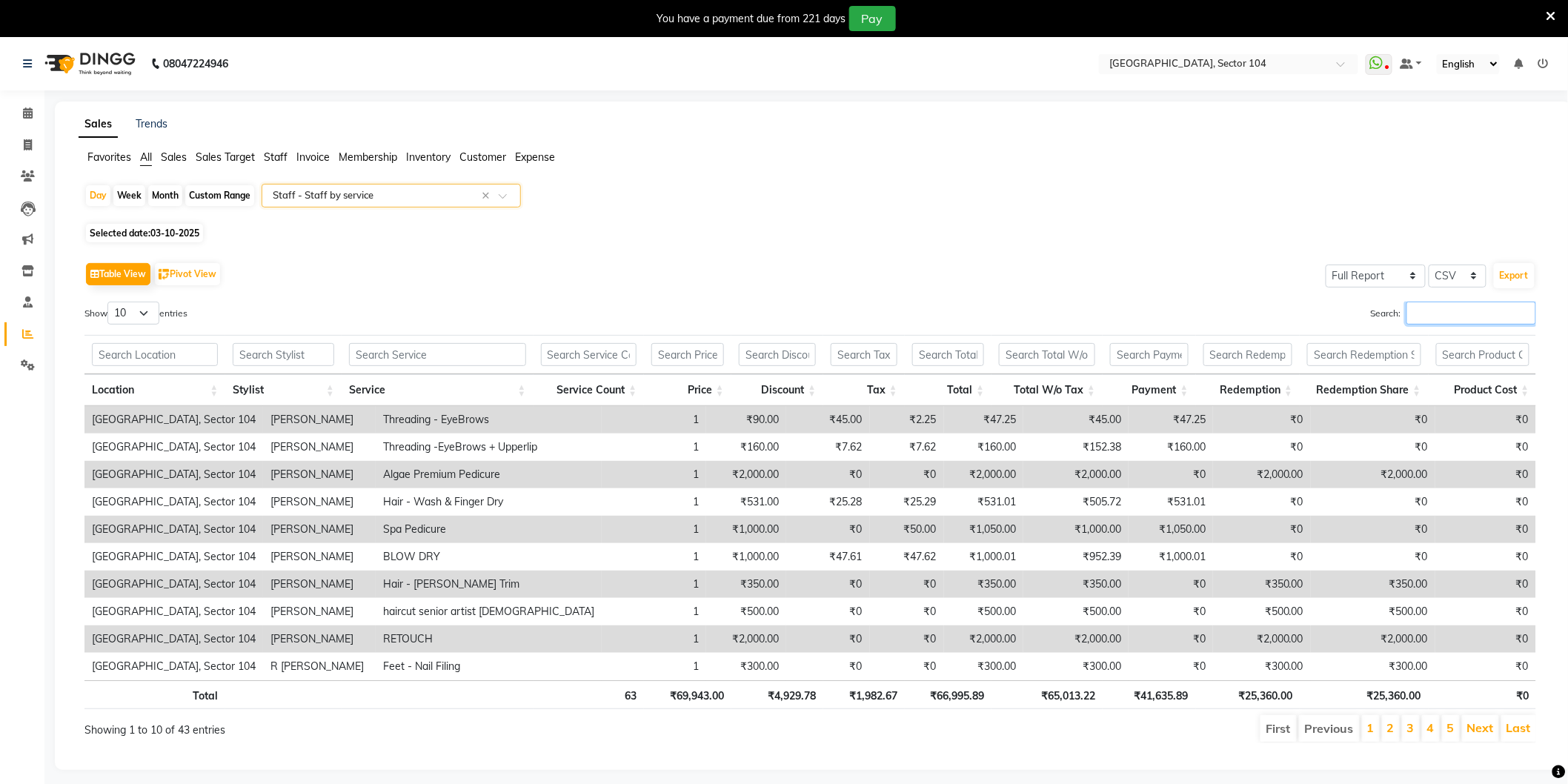
click at [1424, 309] on input "Search:" at bounding box center [1471, 313] width 130 height 23
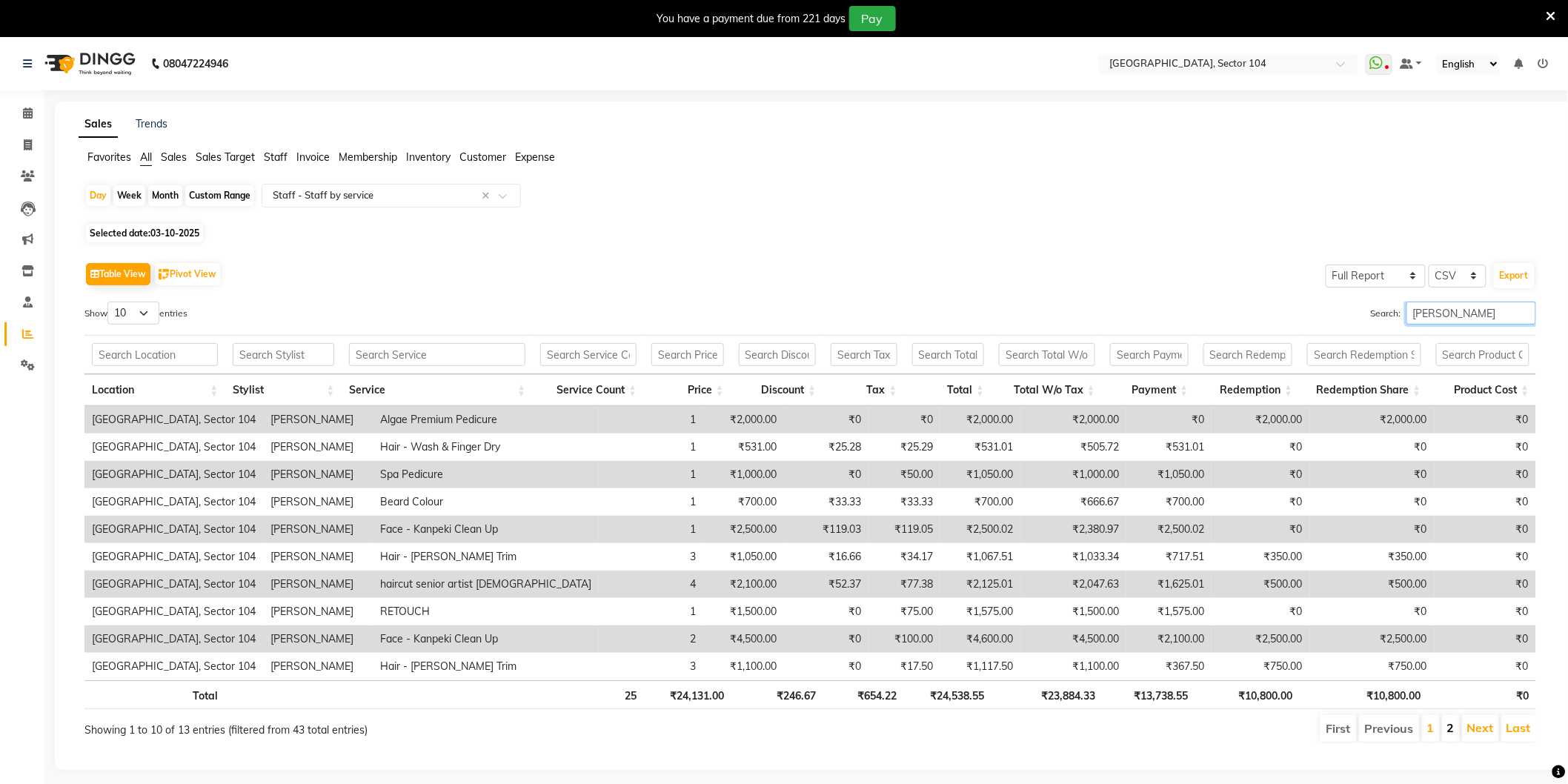
type input "[PERSON_NAME]"
click at [1452, 727] on link "2" at bounding box center [1450, 728] width 7 height 15
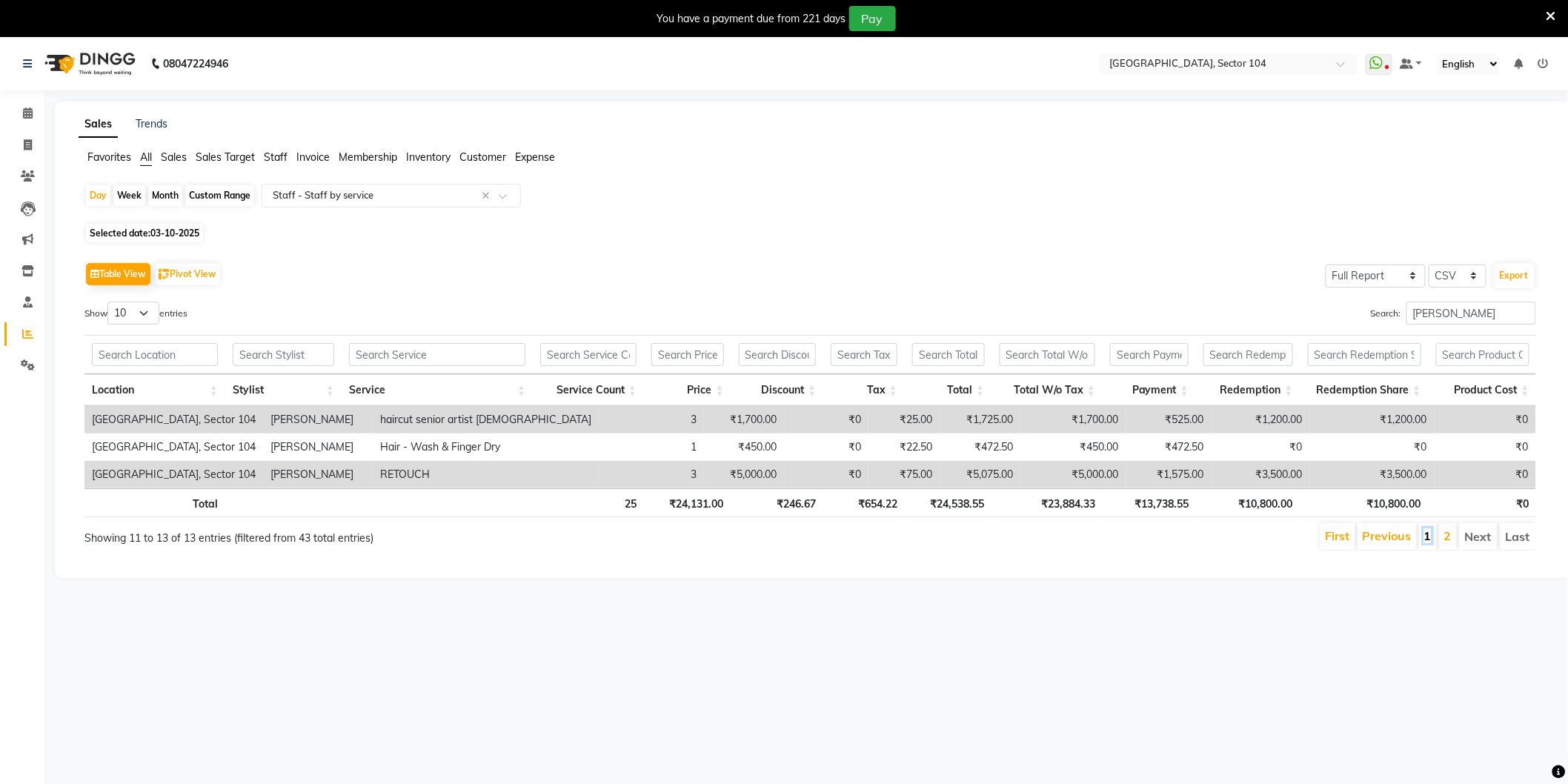
click at [1428, 540] on link "1" at bounding box center [1427, 536] width 7 height 15
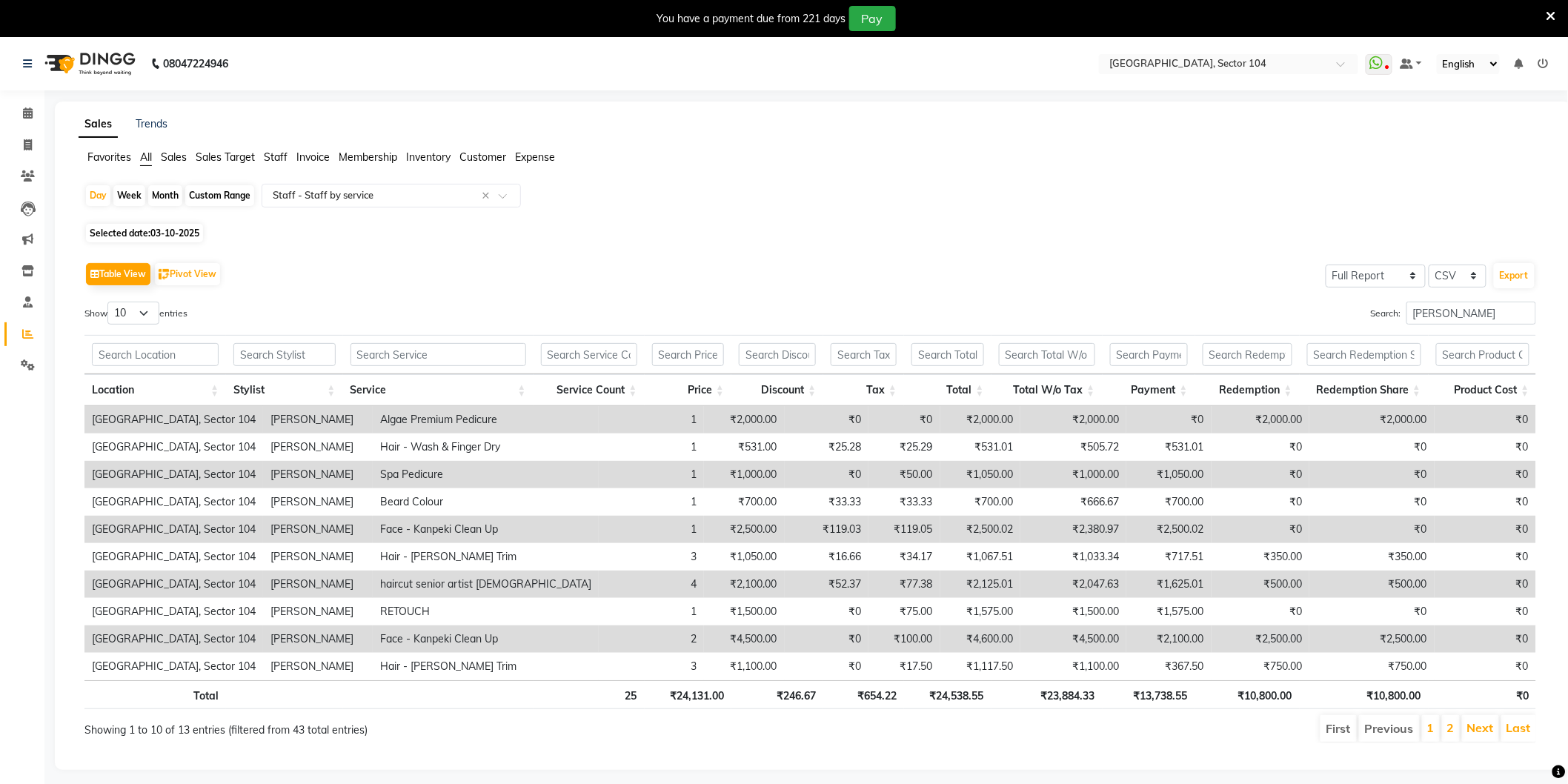
click at [1063, 639] on td "₹4,500.00" at bounding box center [1073, 640] width 106 height 28
click at [161, 230] on span "03-10-2025" at bounding box center [174, 233] width 49 height 11
select select "10"
select select "2025"
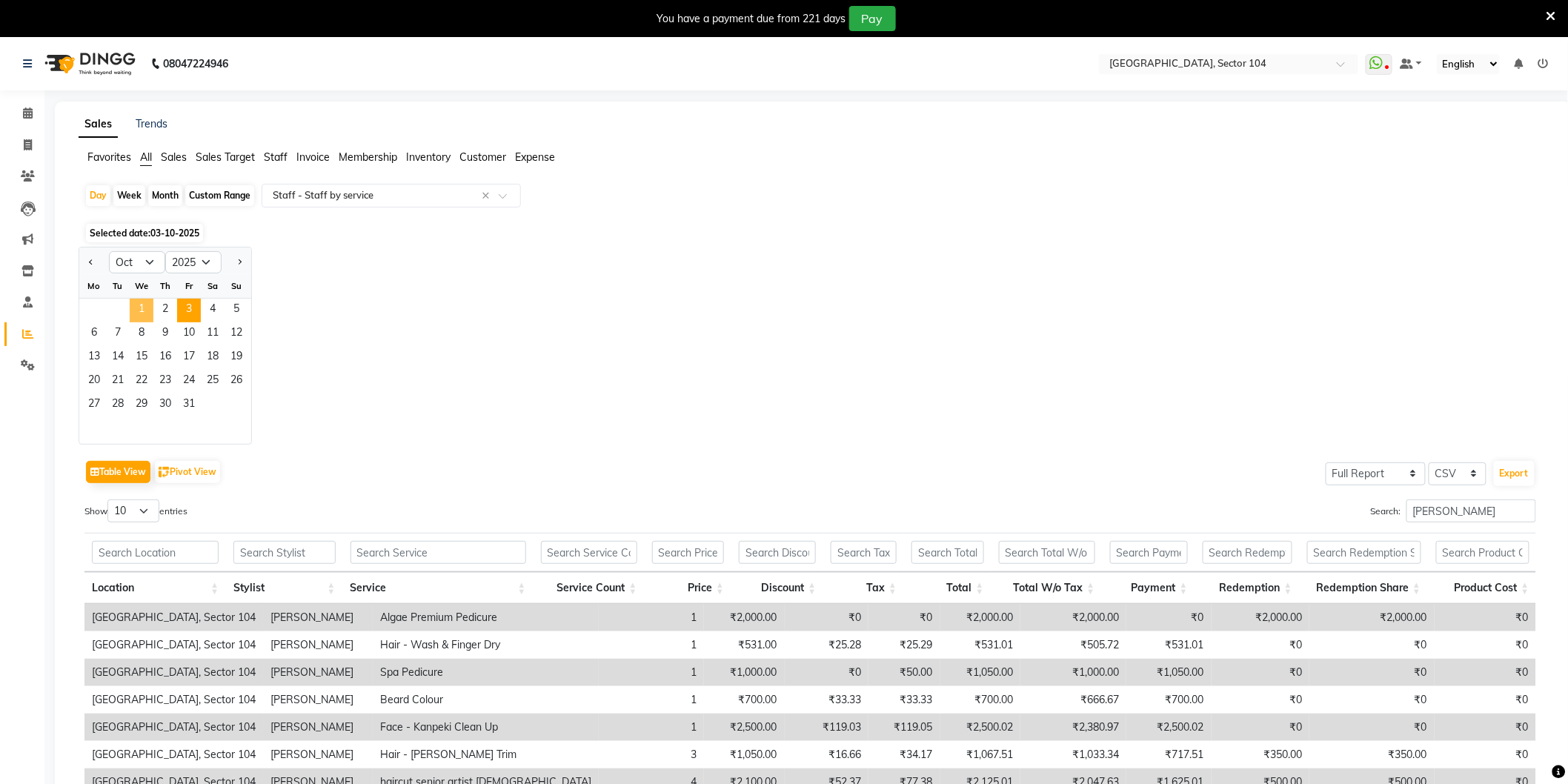
click at [144, 309] on span "1" at bounding box center [141, 310] width 24 height 24
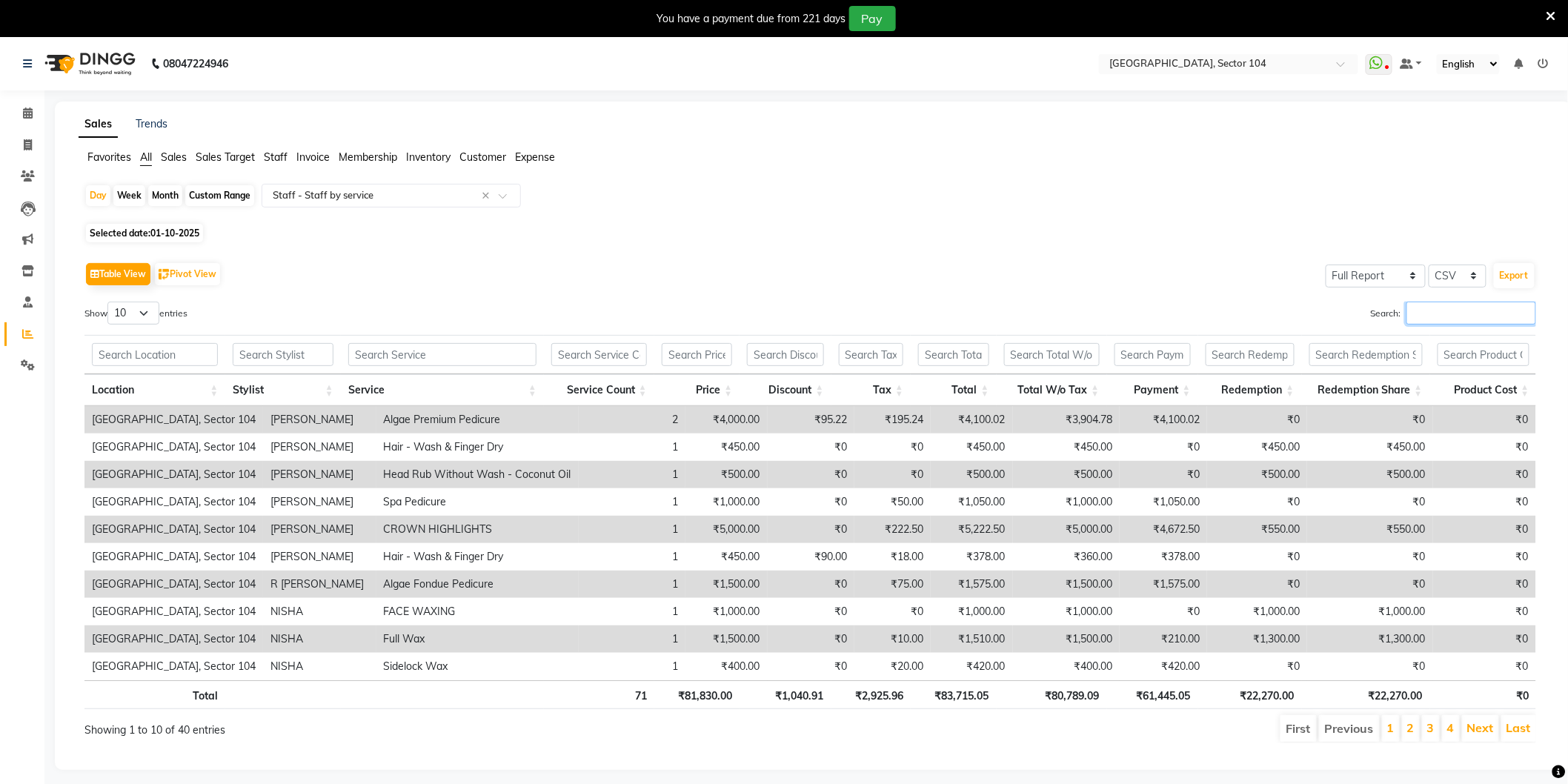
click at [1438, 310] on input "Search:" at bounding box center [1471, 313] width 130 height 23
click at [403, 206] on ng-select "Select Report Type × Staff - Staff by service × Daily Sales Customer Sales summ…" at bounding box center [391, 196] width 260 height 24
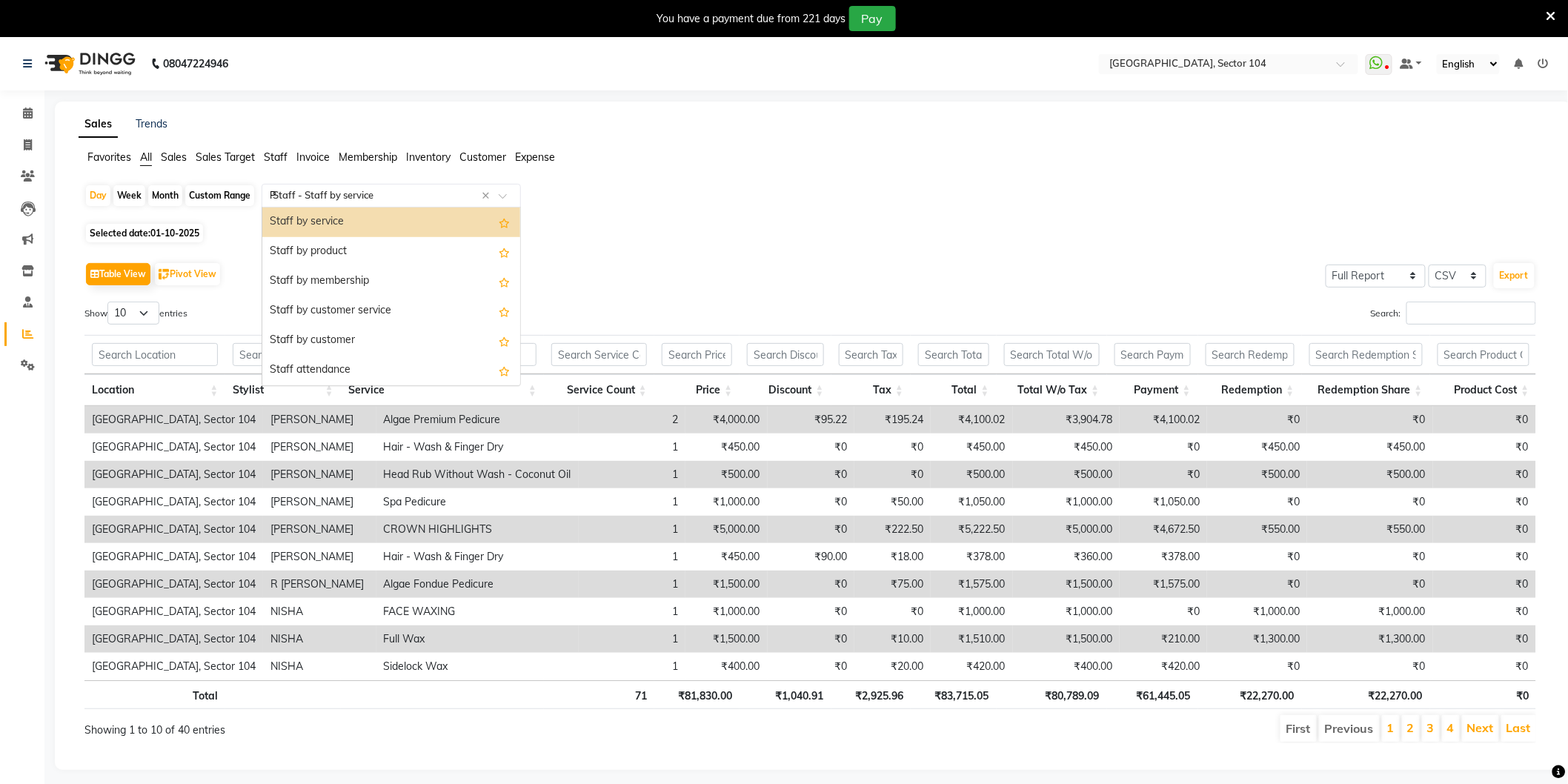
scroll to position [30, 0]
type input "Pre"
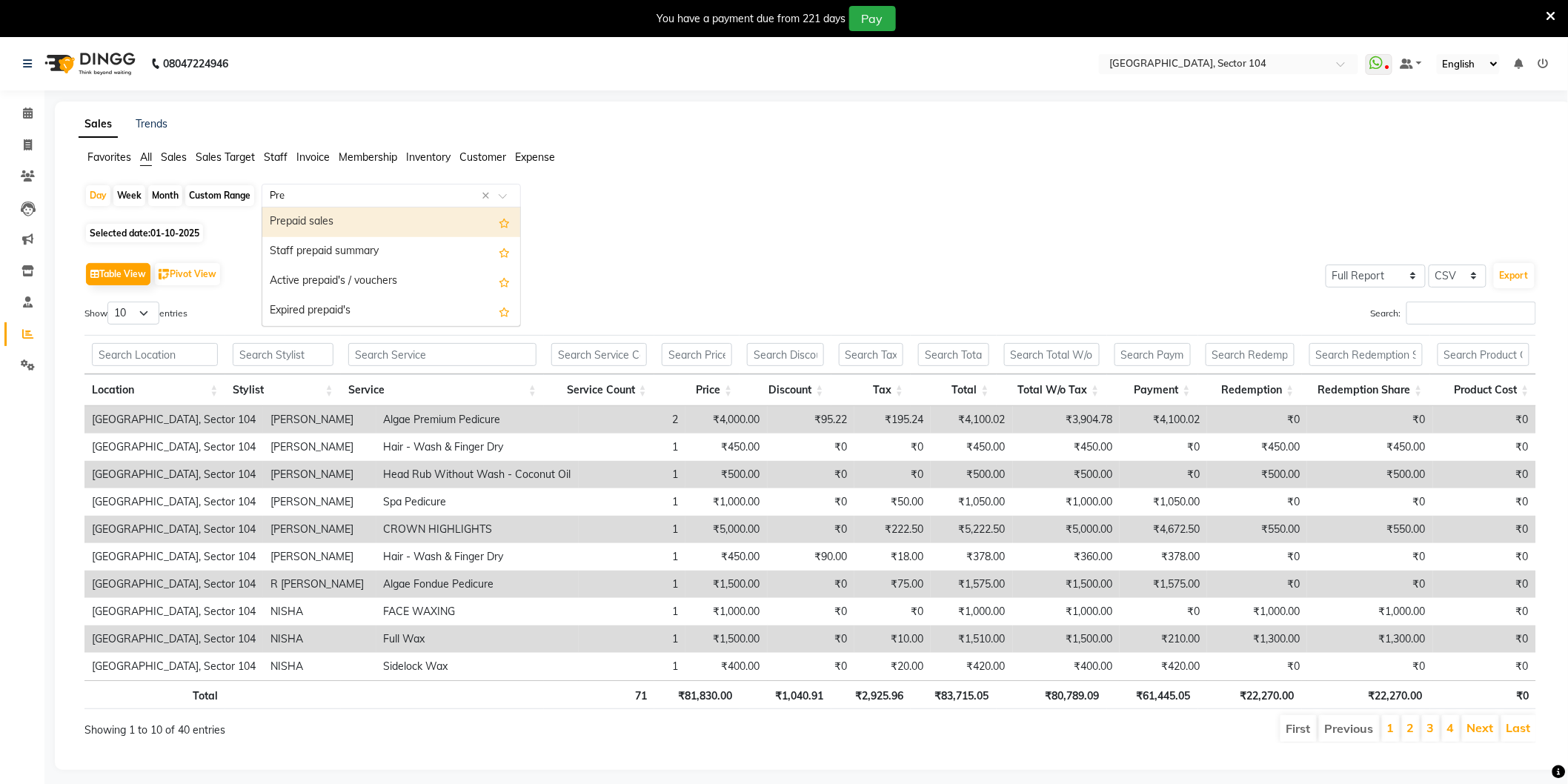
click at [385, 216] on div "Prepaid sales" at bounding box center [391, 222] width 258 height 30
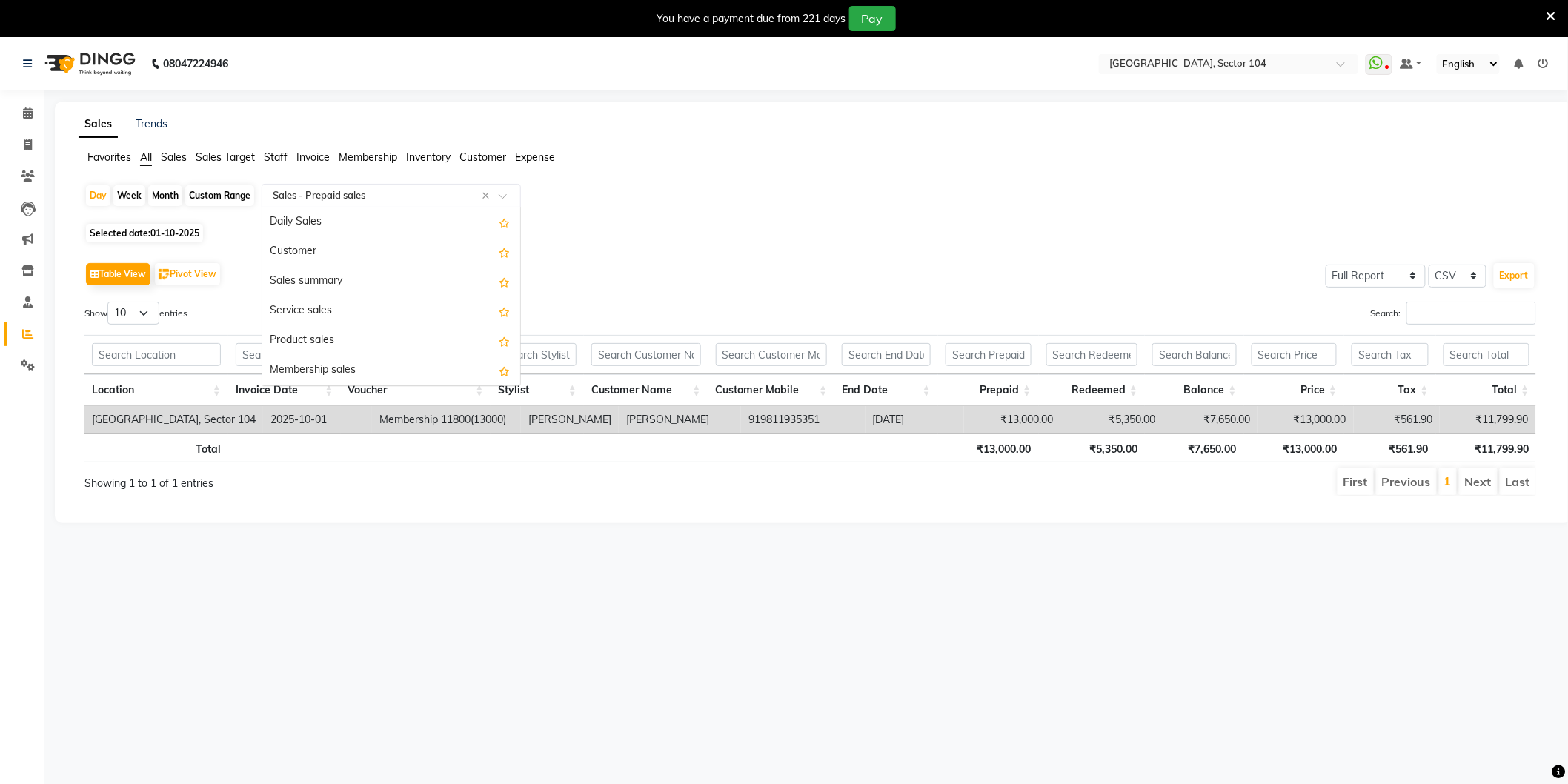
click at [287, 195] on input "text" at bounding box center [376, 196] width 213 height 15
type input "Staff"
click at [293, 254] on div "Staff by service" at bounding box center [391, 252] width 258 height 30
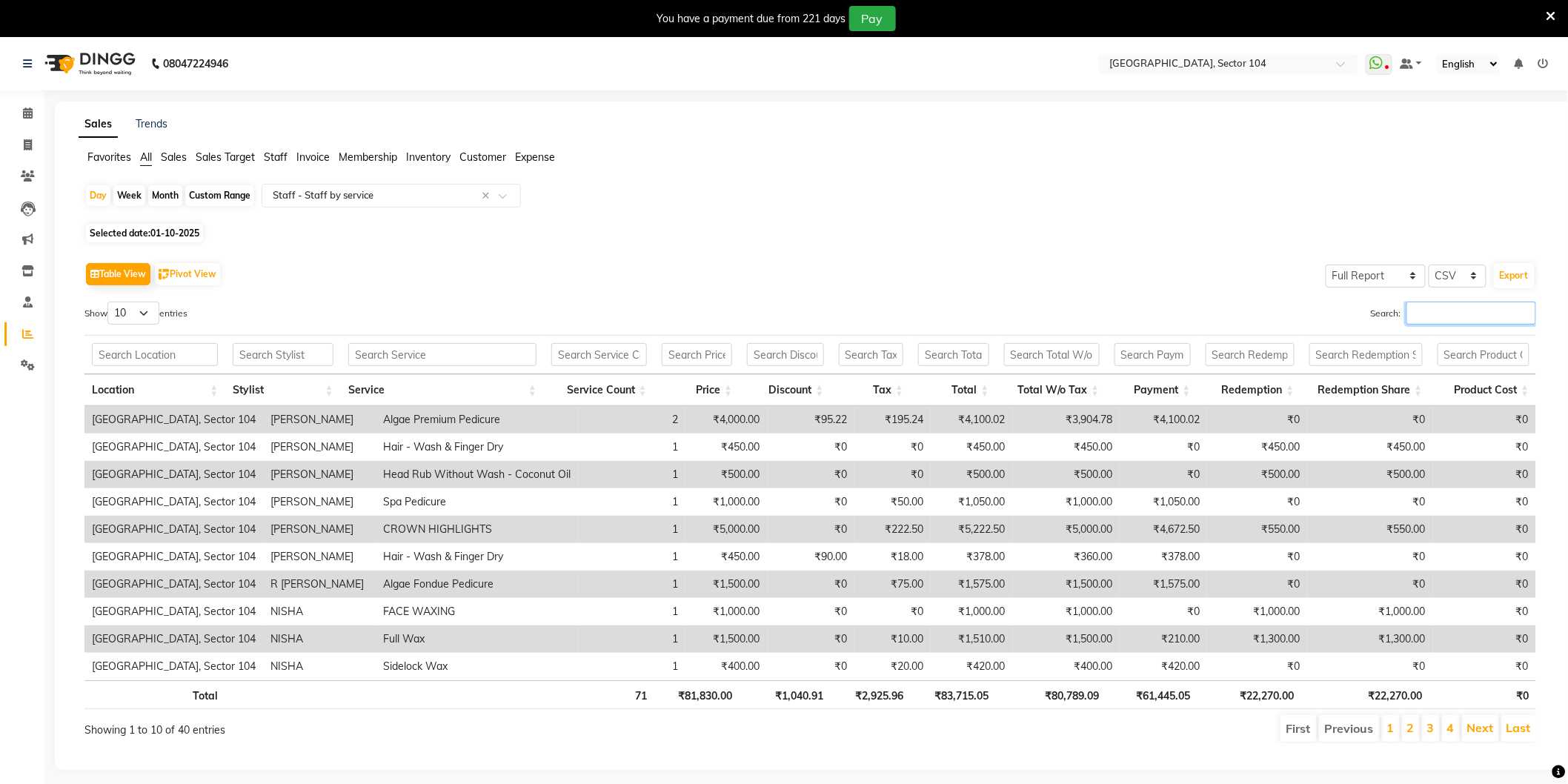
click at [1459, 304] on input "Search:" at bounding box center [1471, 313] width 130 height 23
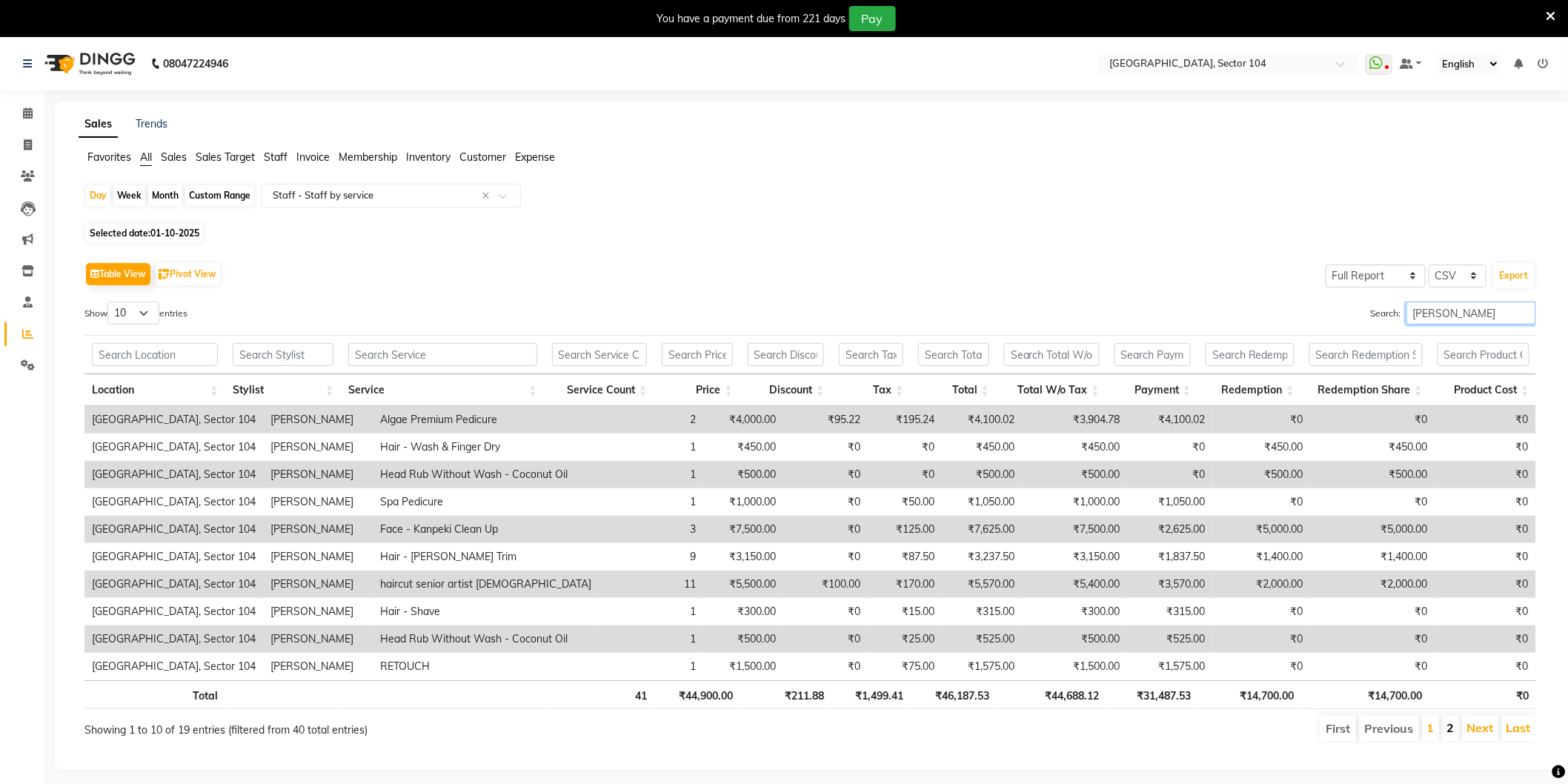
type input "[PERSON_NAME]"
click at [1447, 721] on link "2" at bounding box center [1450, 728] width 7 height 15
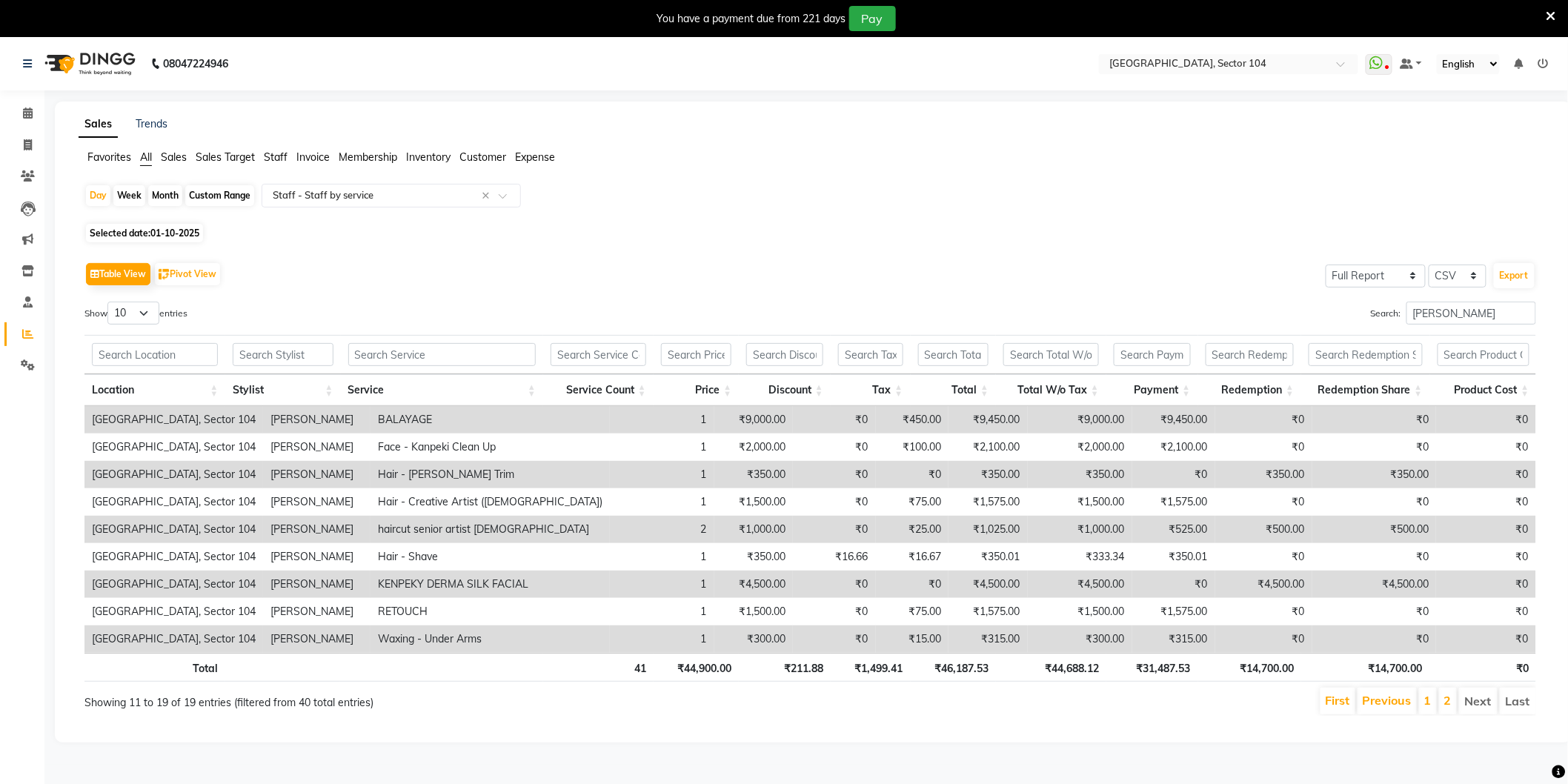
click at [1065, 417] on td "₹9,000.00" at bounding box center [1080, 420] width 105 height 28
click at [1065, 416] on td "₹9,000.00" at bounding box center [1080, 420] width 105 height 28
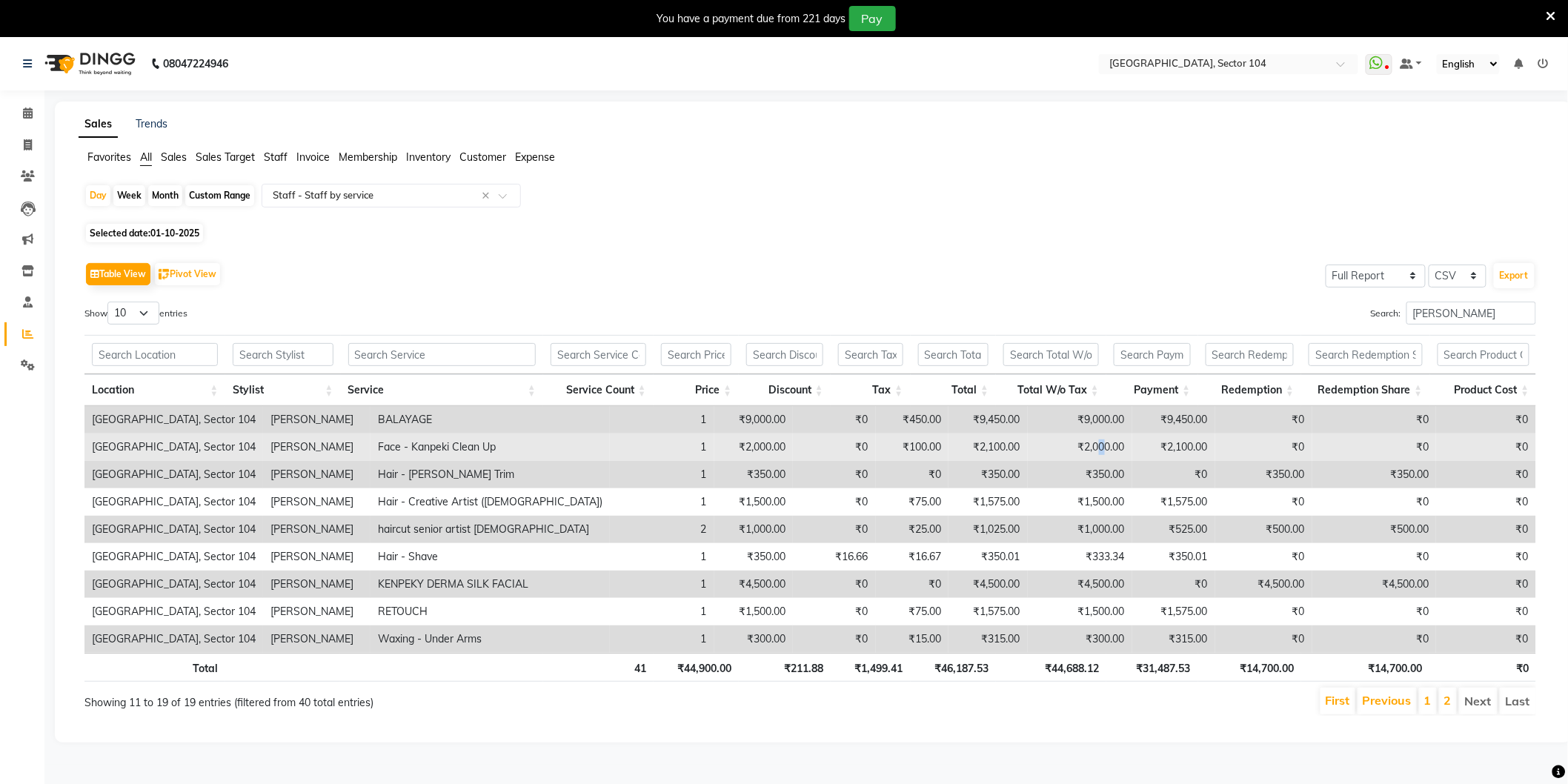
click at [1074, 446] on td "₹2,000.00" at bounding box center [1080, 447] width 105 height 28
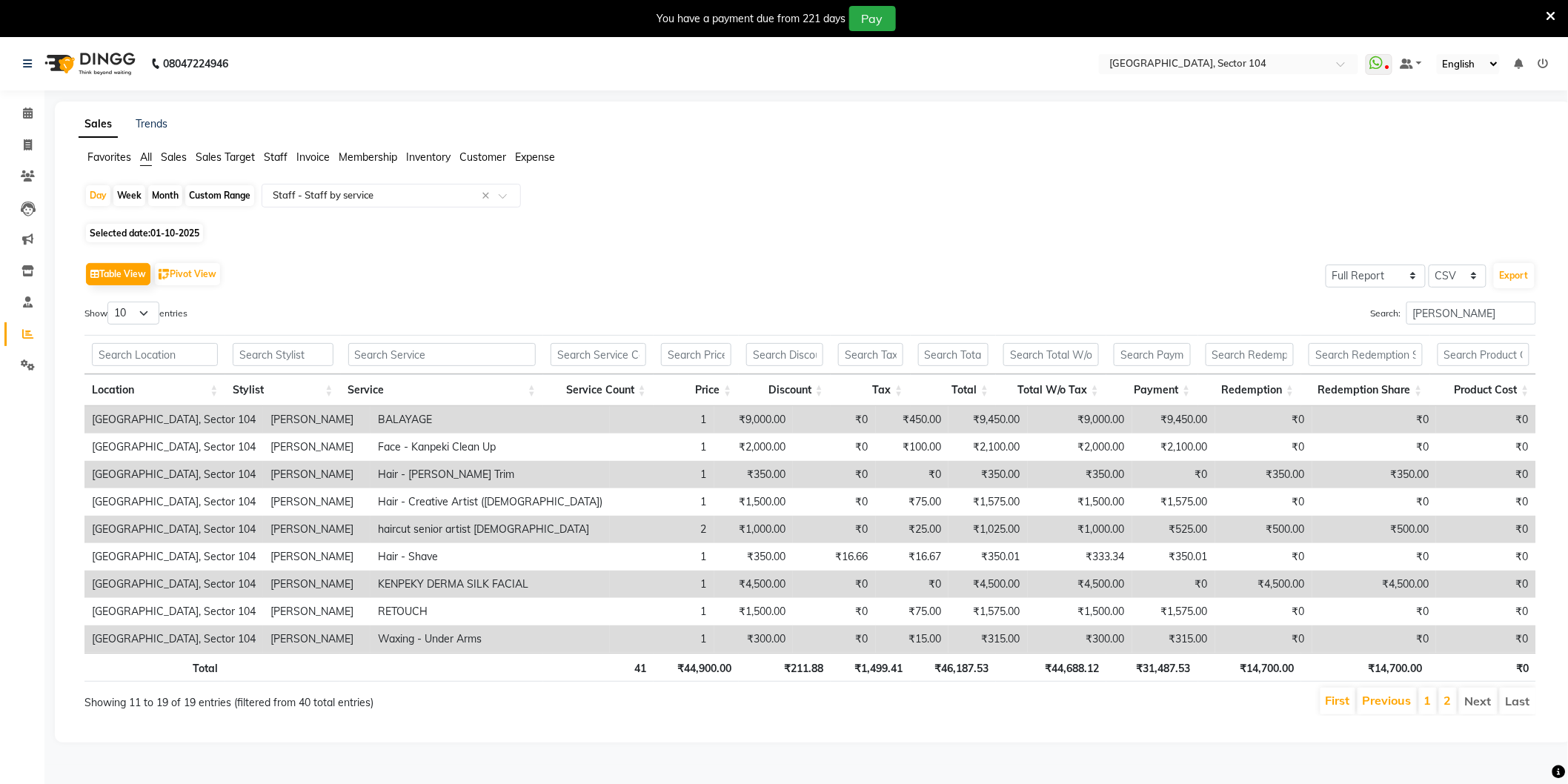
click at [1074, 588] on td "₹4,500.00" at bounding box center [1080, 584] width 105 height 28
click at [168, 233] on span "01-10-2025" at bounding box center [174, 233] width 49 height 11
select select "10"
select select "2025"
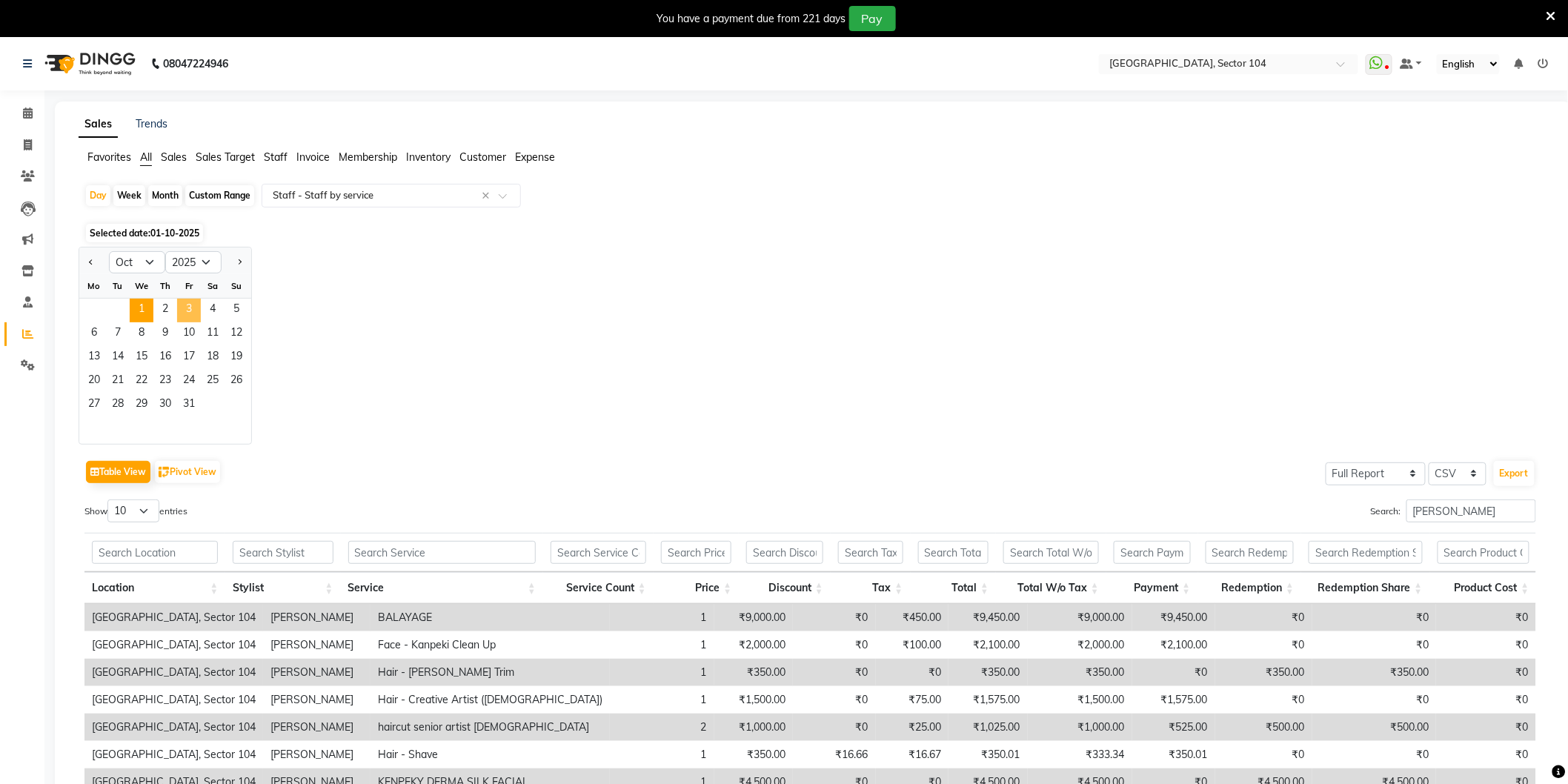
click at [189, 312] on span "3" at bounding box center [188, 310] width 24 height 24
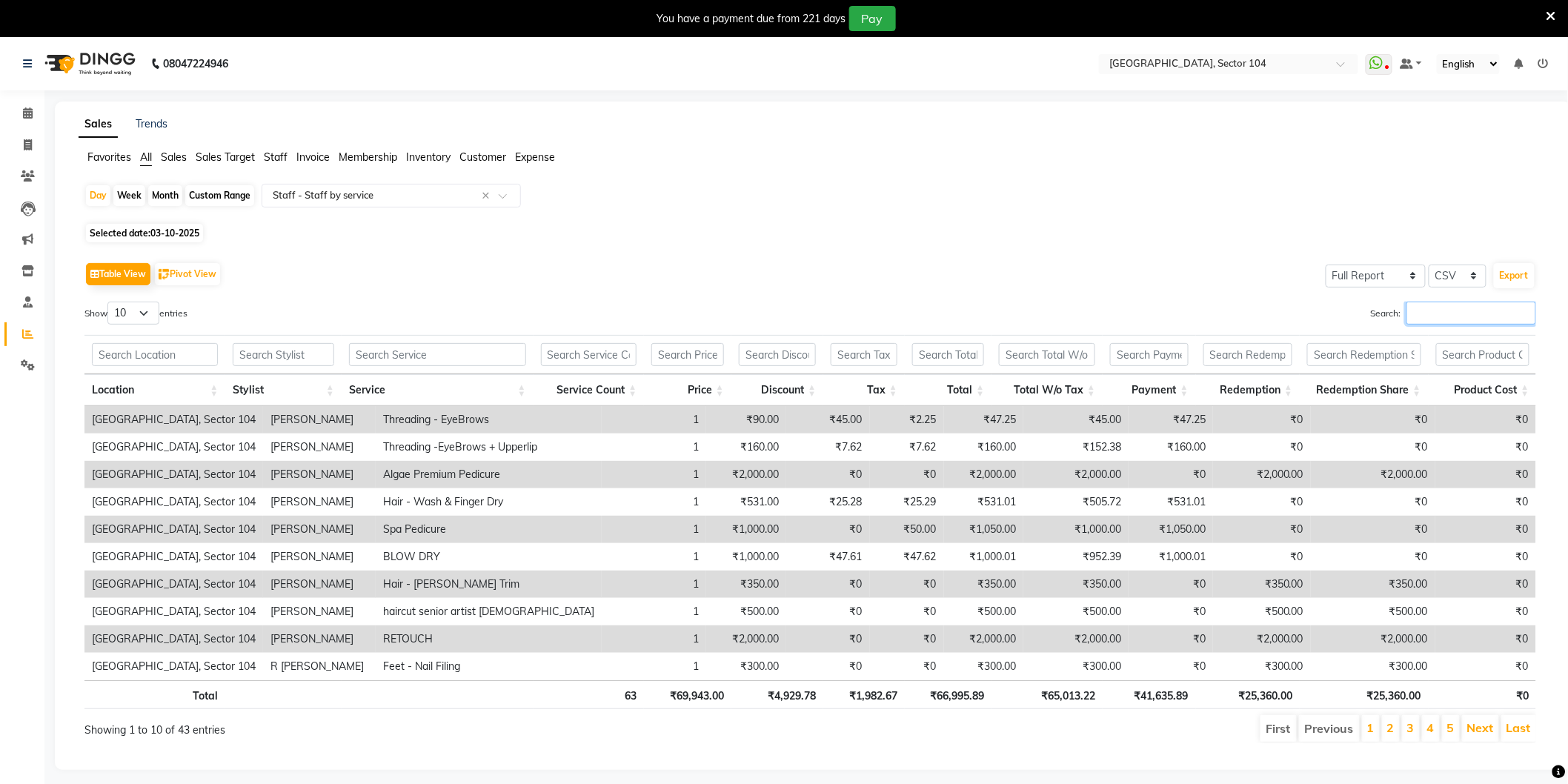
click at [1433, 321] on input "Search:" at bounding box center [1471, 313] width 130 height 23
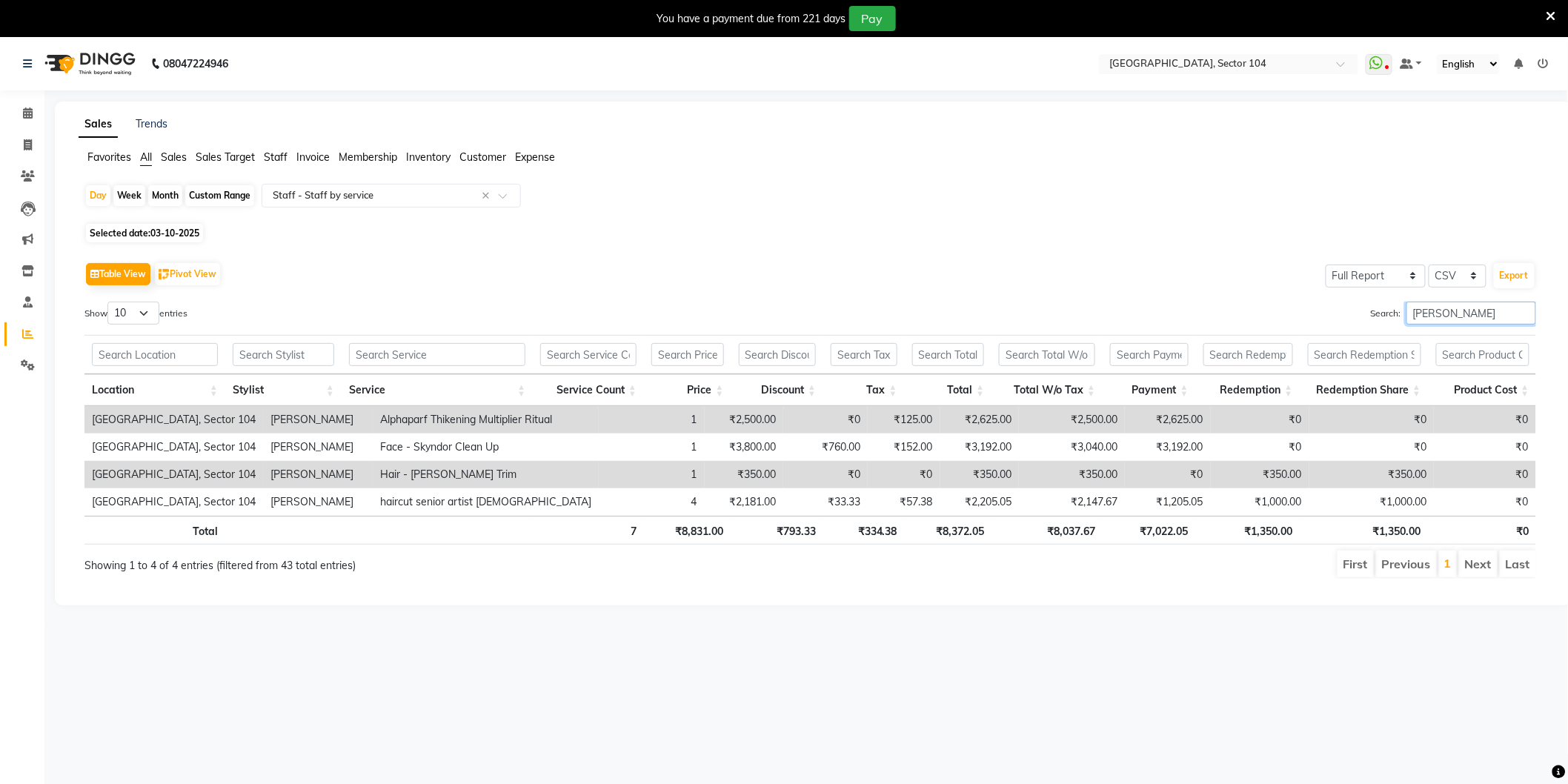
type input "Amir"
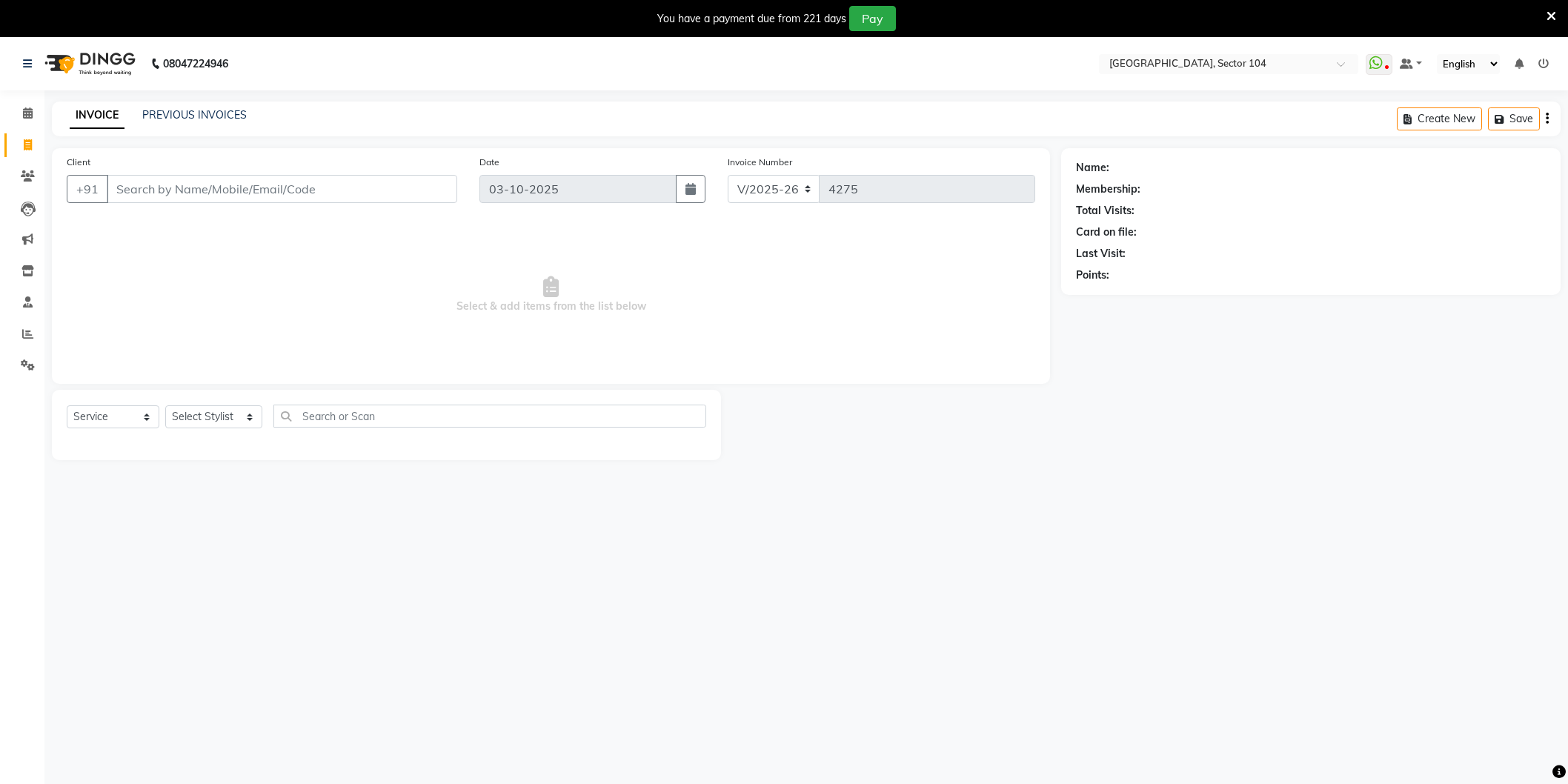
select select "4009"
select select "service"
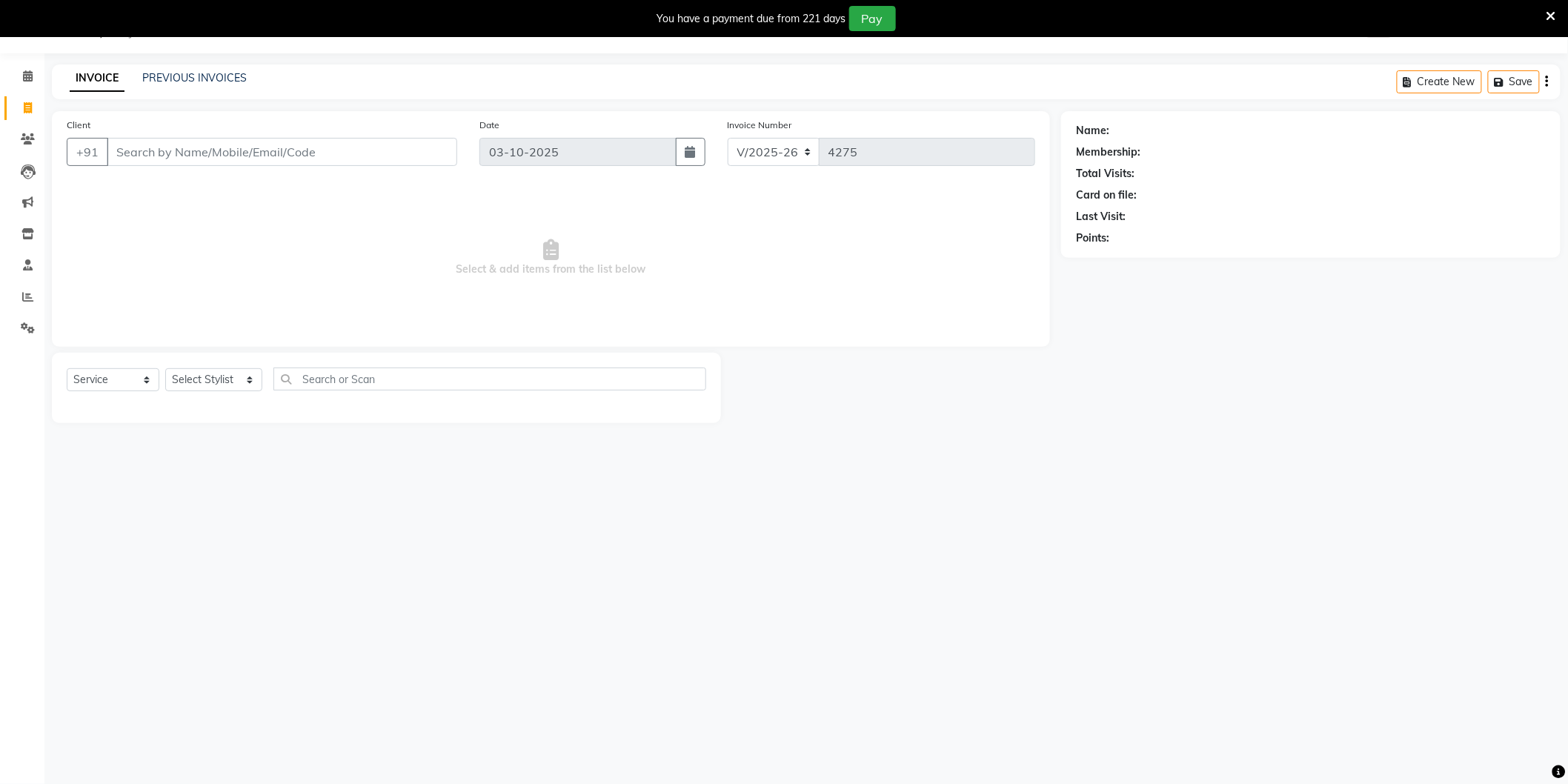
click at [218, 154] on input "Client" at bounding box center [282, 152] width 350 height 28
click at [203, 382] on select "Select Stylist [PERSON_NAME] [PERSON_NAME] [PERSON_NAME] [PERSON_NAME] [PERSON_…" at bounding box center [214, 380] width 97 height 23
select select "88373"
click at [165, 369] on select "Select Stylist [PERSON_NAME] [PERSON_NAME] [PERSON_NAME] [PERSON_NAME] [PERSON_…" at bounding box center [214, 380] width 97 height 23
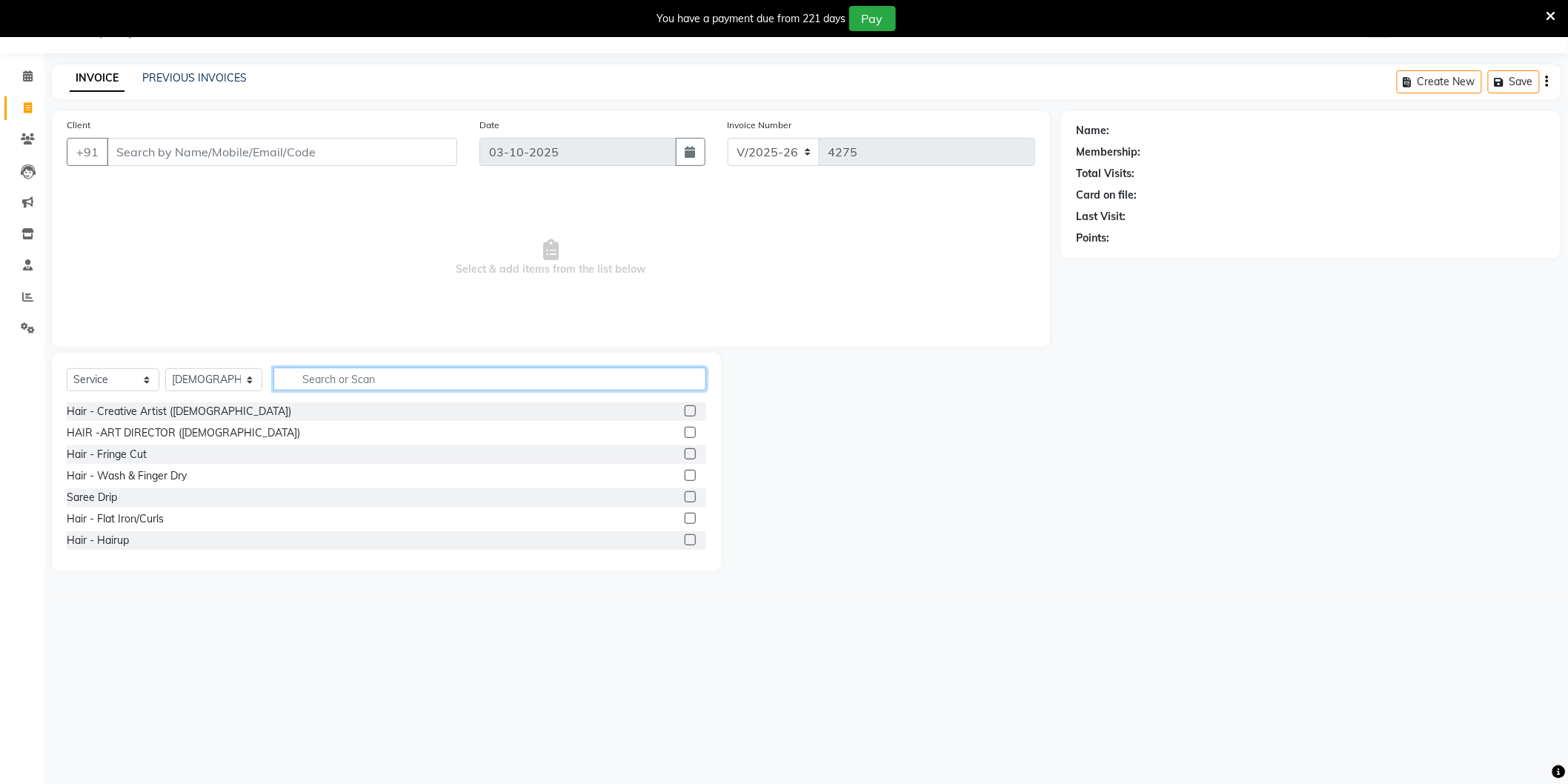
click at [312, 377] on input "text" at bounding box center [489, 379] width 432 height 23
click at [326, 386] on input "text" at bounding box center [489, 379] width 432 height 23
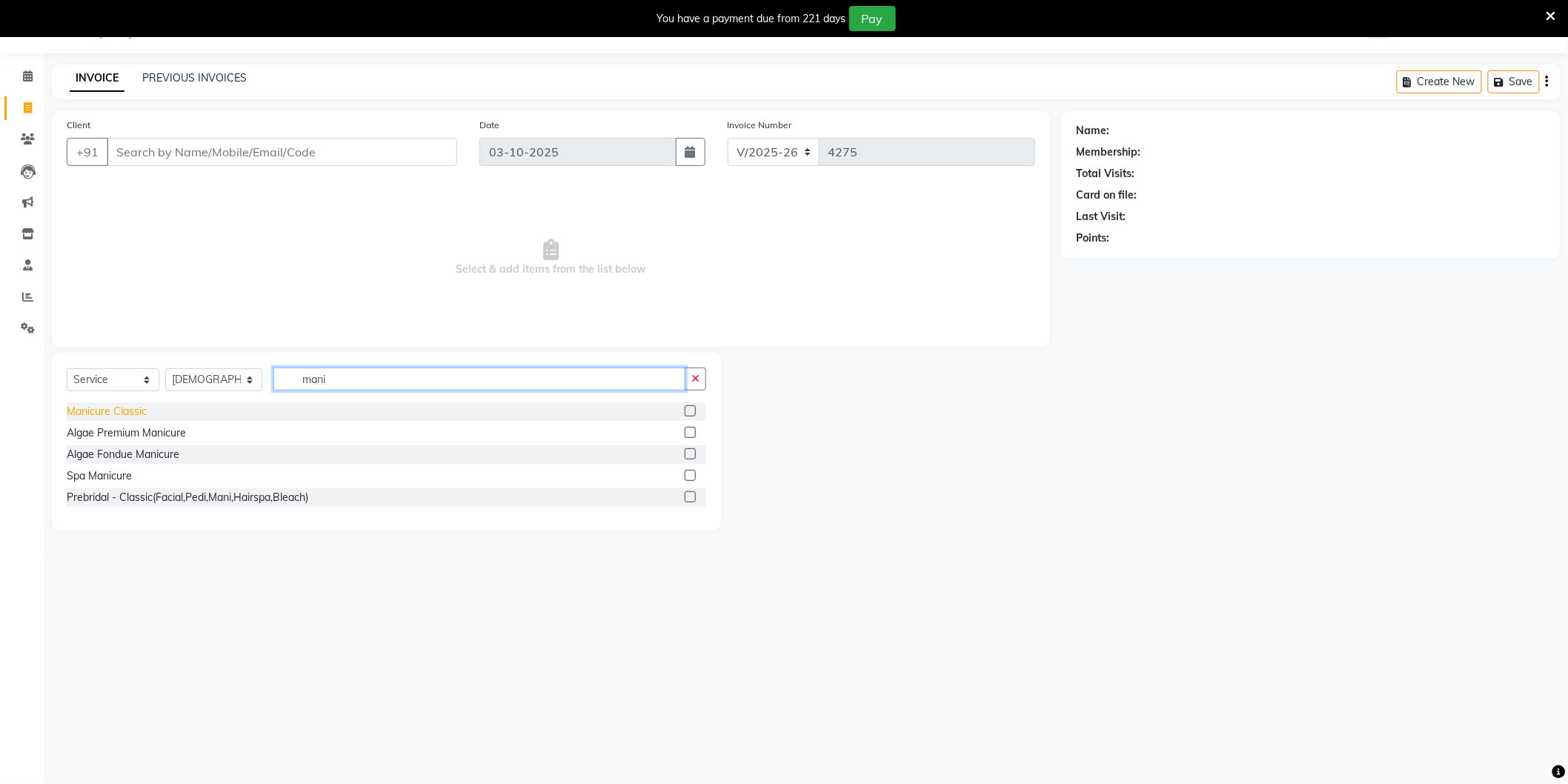
type input "mani"
click at [130, 416] on div "Manicure Classic" at bounding box center [106, 411] width 80 height 15
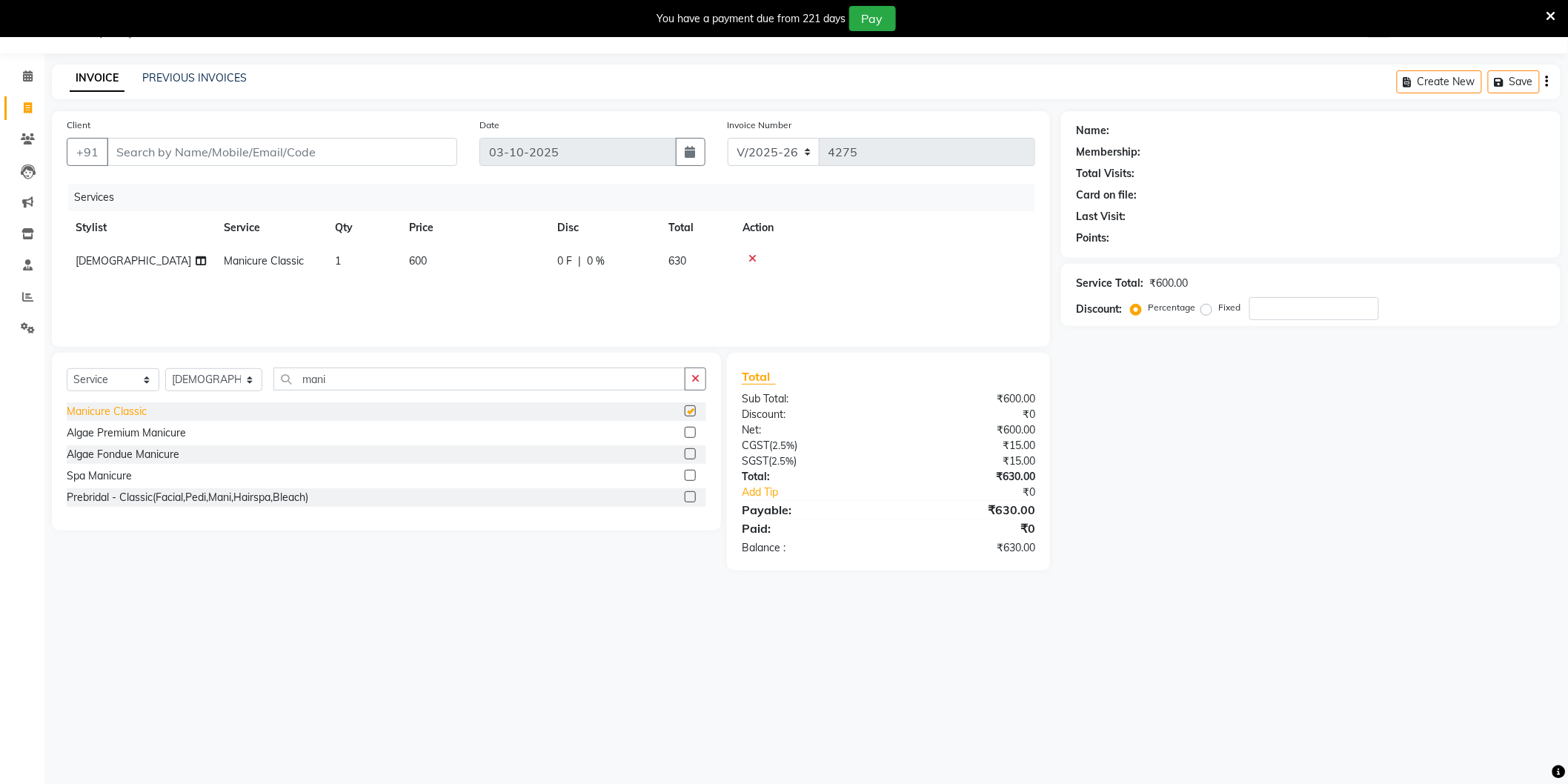
checkbox input "false"
click at [355, 383] on input "mani" at bounding box center [479, 379] width 412 height 23
click at [354, 383] on input "mani" at bounding box center [479, 379] width 412 height 23
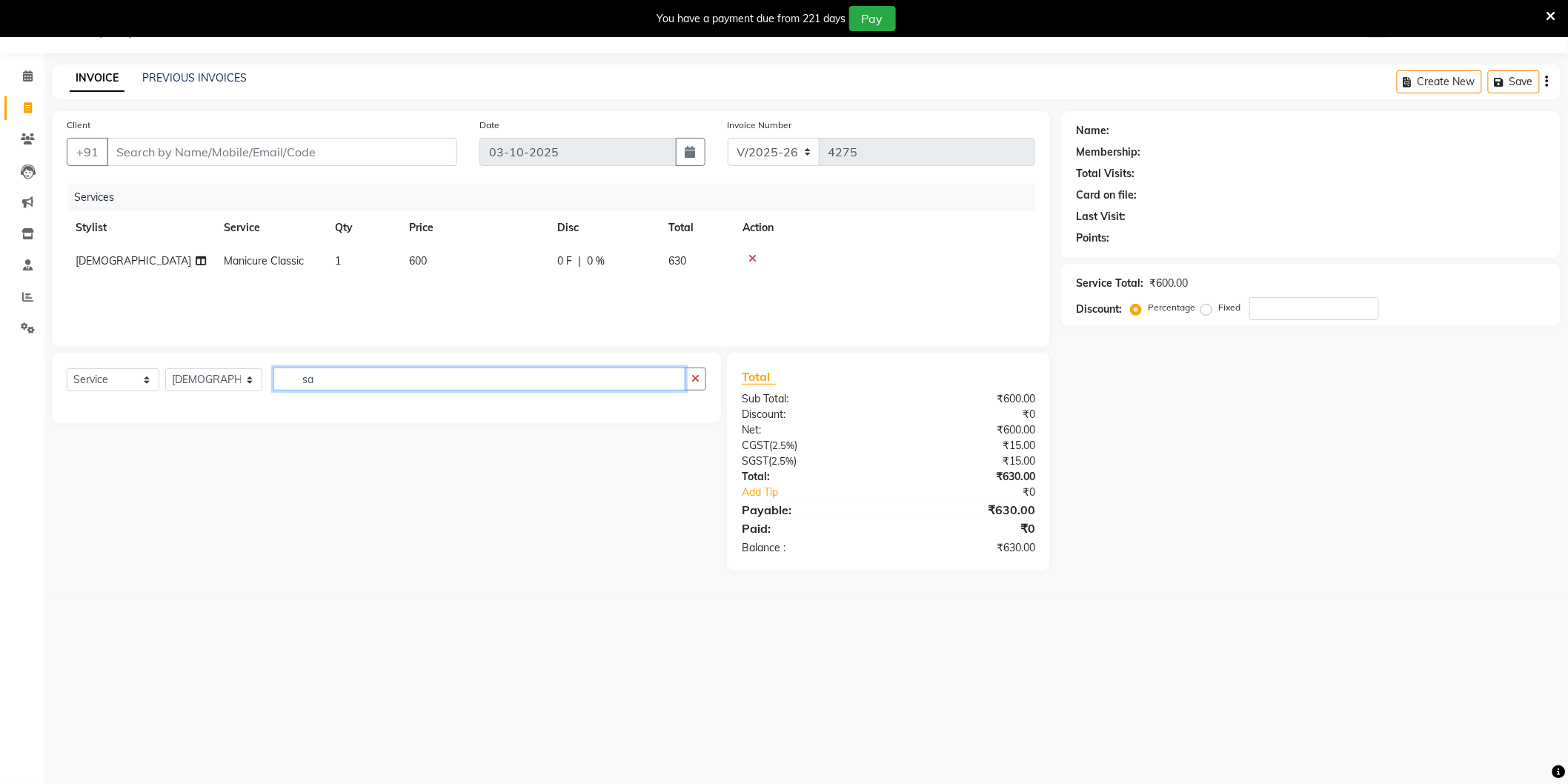
type input "s"
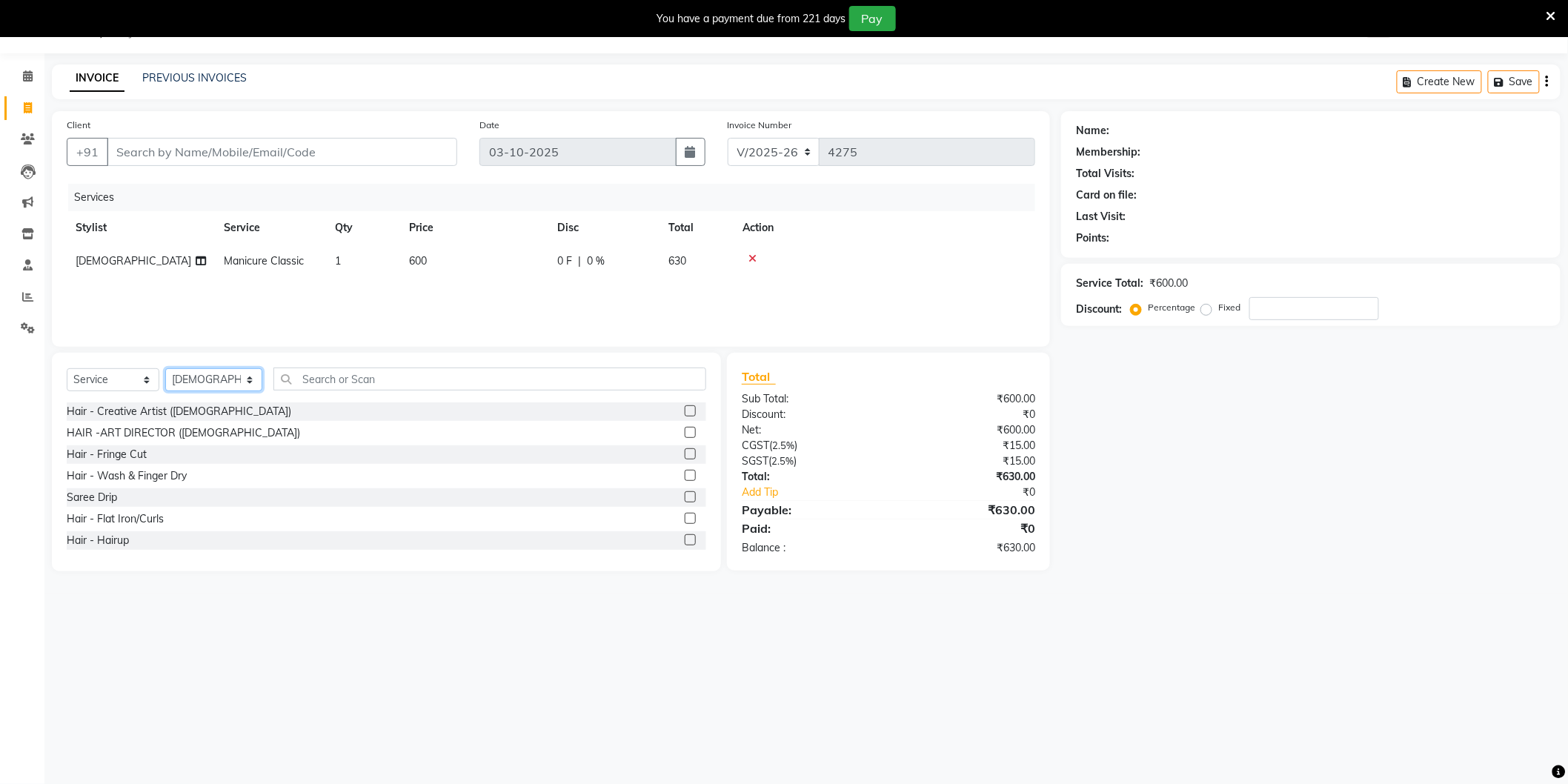
click at [246, 377] on select "Select Stylist AAMIR Aashis ajay AJEET akram Ali Alic ashok vihar Alice makeup …" at bounding box center [214, 380] width 97 height 23
click at [165, 369] on select "Select Stylist AAMIR Aashis ajay AJEET akram Ali Alic ashok vihar Alice makeup …" at bounding box center [214, 380] width 97 height 23
click at [216, 381] on select "Select Stylist AAMIR Aashis ajay AJEET akram Ali Alic ashok vihar Alice makeup …" at bounding box center [214, 380] width 97 height 23
click at [165, 369] on select "Select Stylist AAMIR Aashis ajay AJEET akram Ali Alic ashok vihar Alice makeup …" at bounding box center [214, 380] width 97 height 23
click at [217, 368] on select "Select Stylist AAMIR Aashis ajay AJEET akram Ali Alic ashok vihar Alice makeup …" at bounding box center [214, 380] width 97 height 23
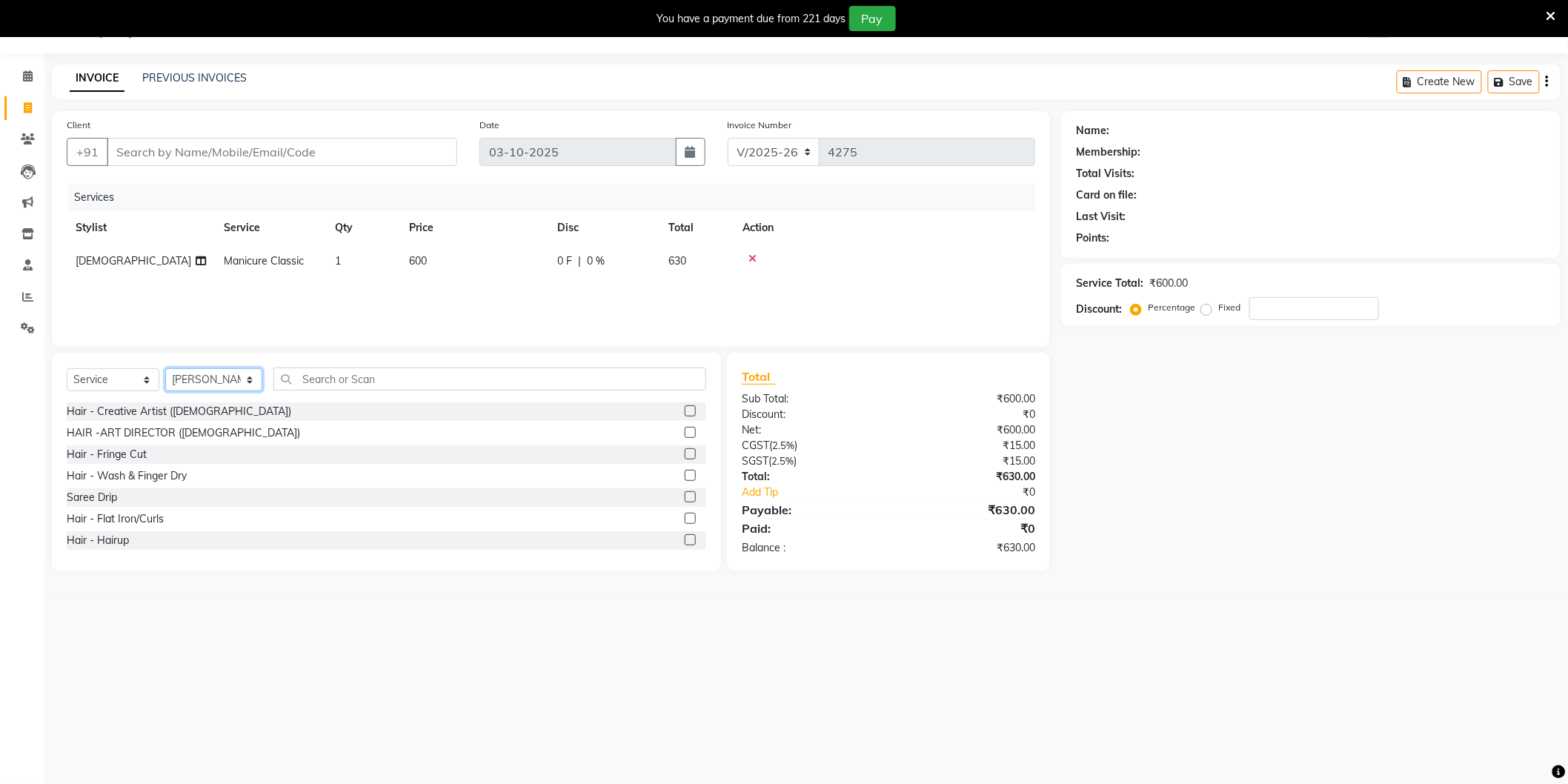
select select "88373"
click at [165, 369] on select "Select Stylist AAMIR Aashis ajay AJEET akram Ali Alic ashok vihar Alice makeup …" at bounding box center [214, 380] width 97 height 23
click at [364, 383] on input "text" at bounding box center [489, 379] width 432 height 23
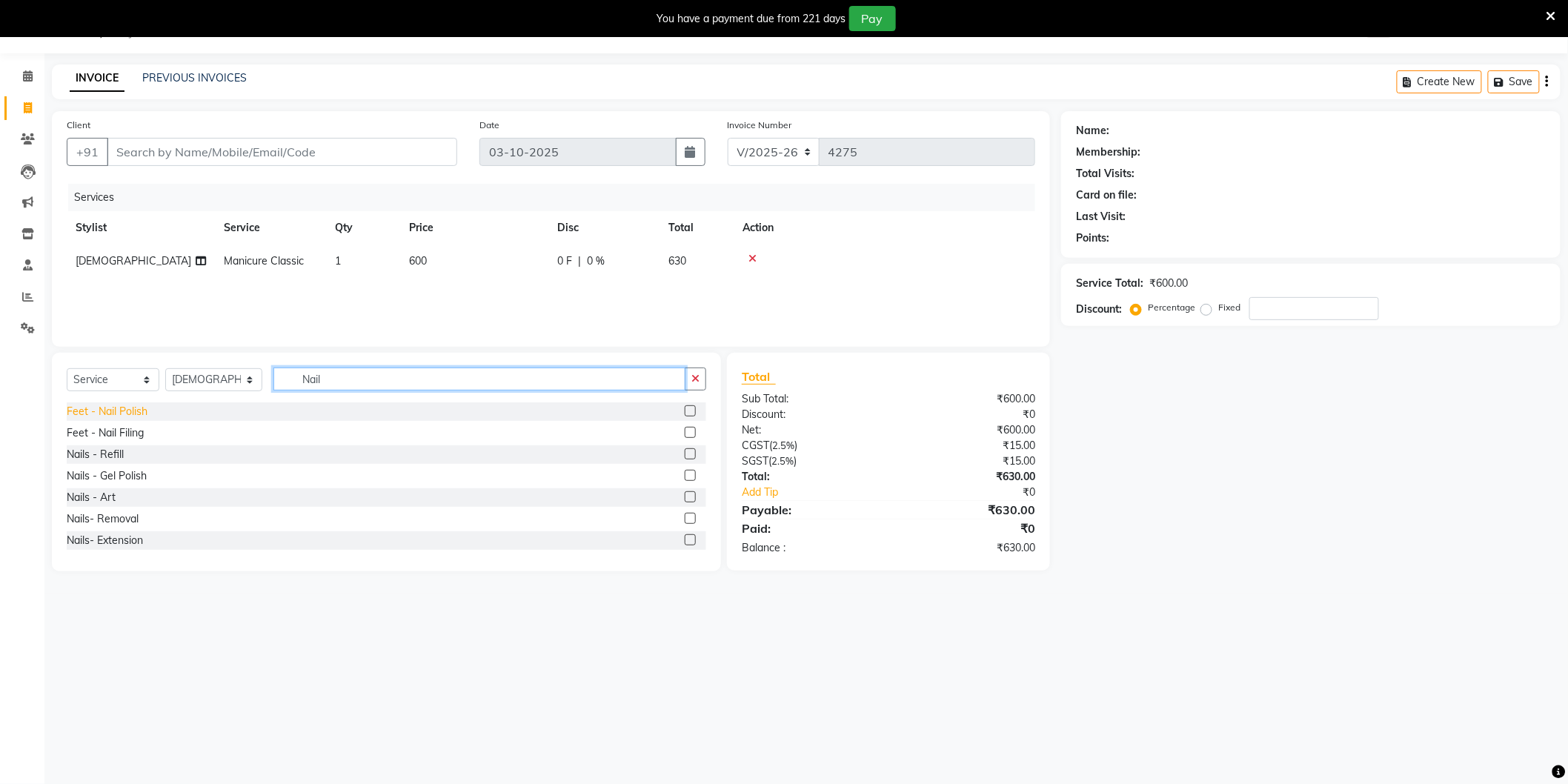
type input "Nail"
click at [135, 407] on div "Feet - Nail Polish" at bounding box center [107, 411] width 81 height 15
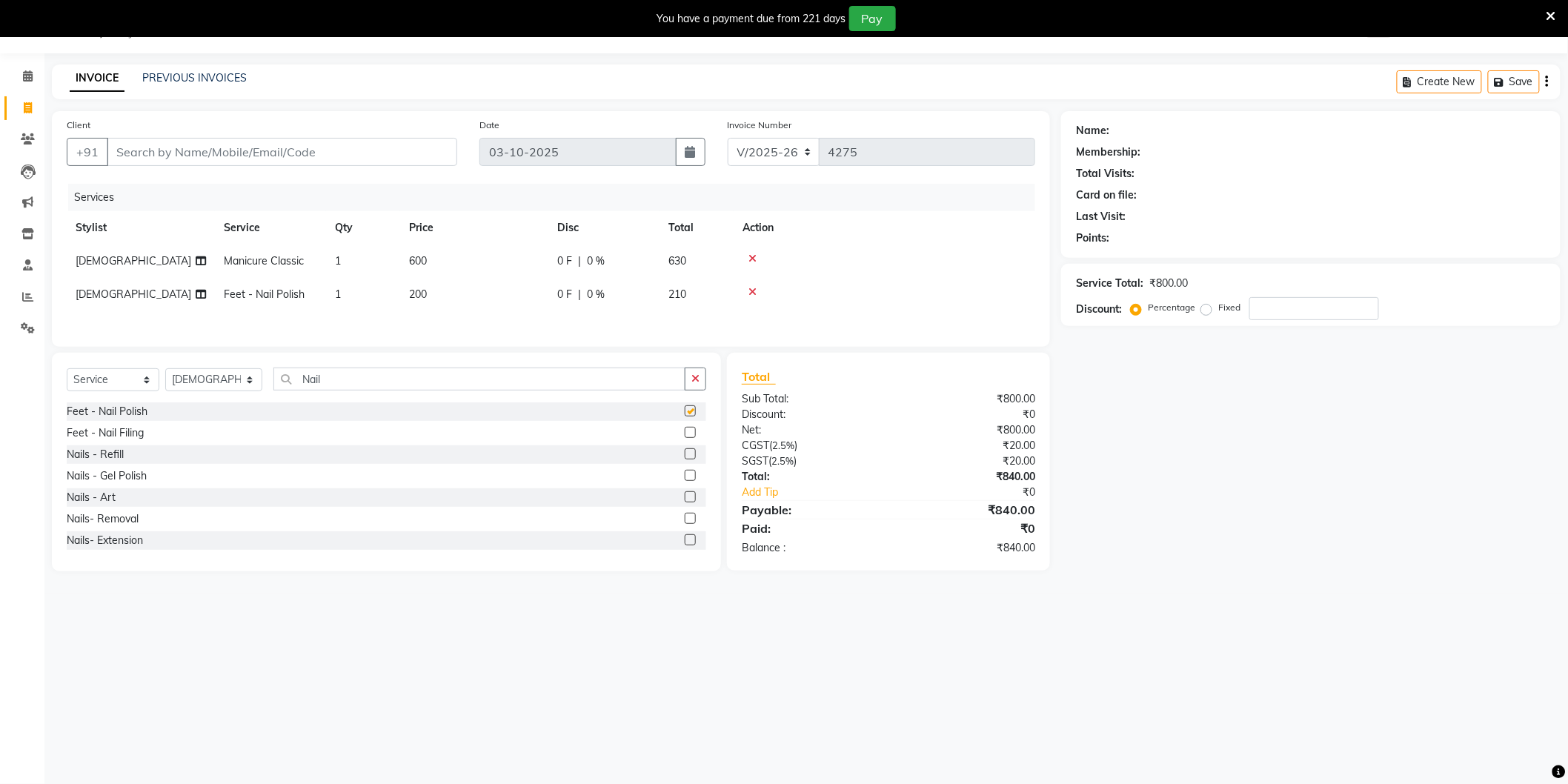
checkbox input "false"
click at [344, 380] on input "Nail" at bounding box center [479, 379] width 412 height 23
click at [223, 381] on select "Select Stylist AAMIR Aashis ajay AJEET akram Ali Alic ashok vihar Alice makeup …" at bounding box center [214, 380] width 97 height 23
select select "37308"
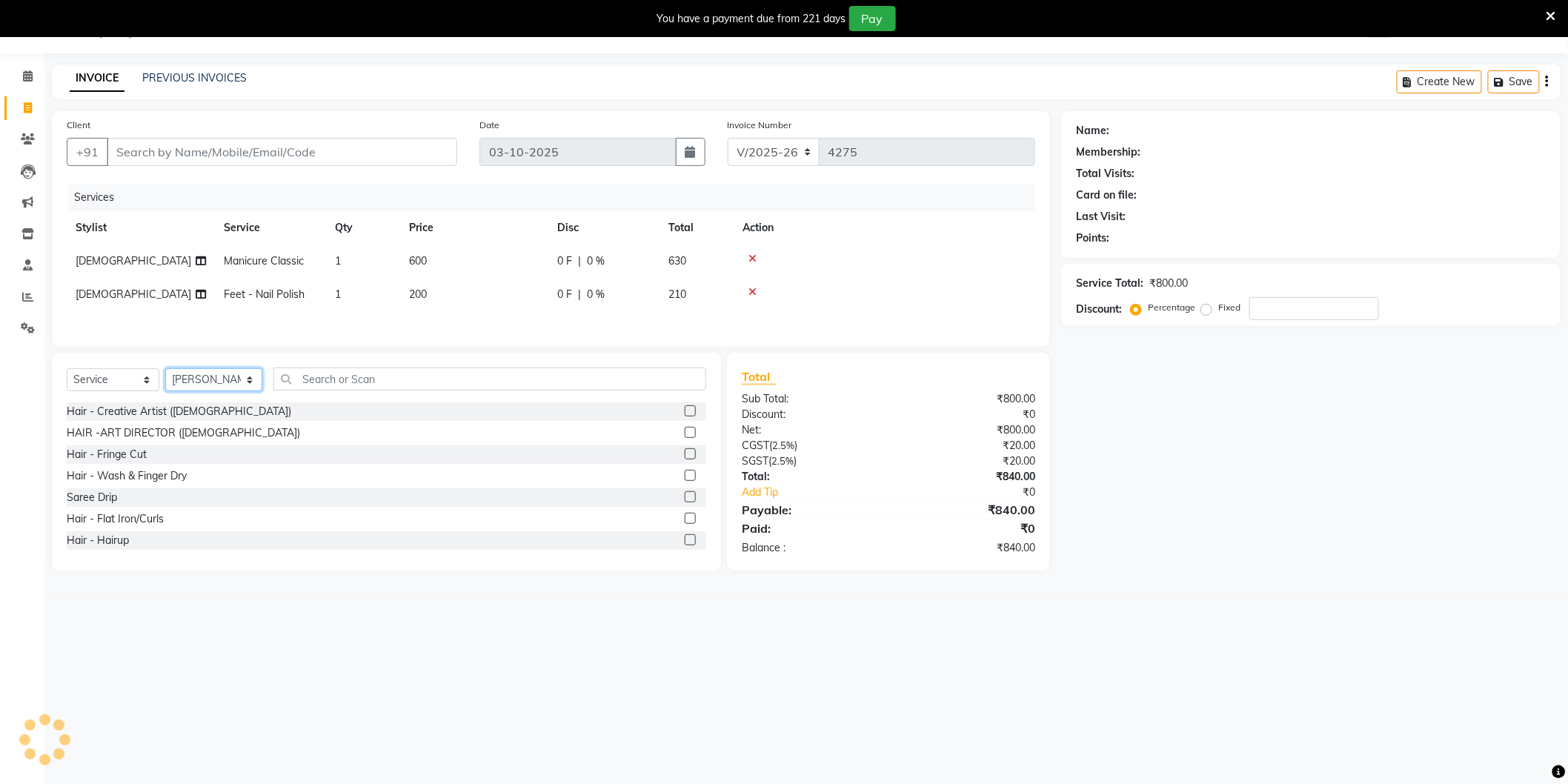
click at [165, 373] on select "Select Stylist AAMIR Aashis ajay AJEET akram Ali Alic ashok vihar Alice makeup …" at bounding box center [214, 380] width 97 height 23
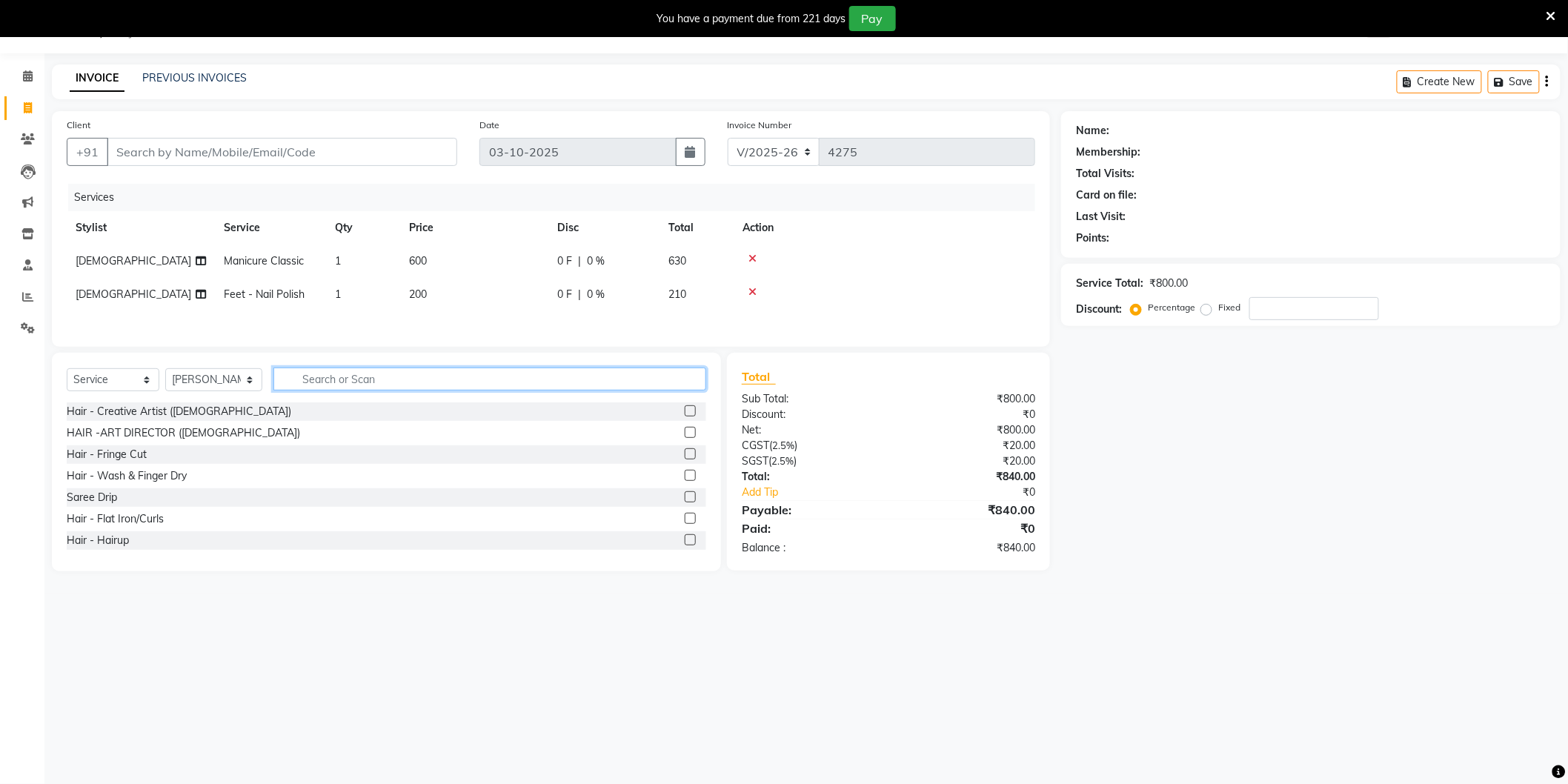
click at [329, 390] on input "text" at bounding box center [489, 379] width 432 height 23
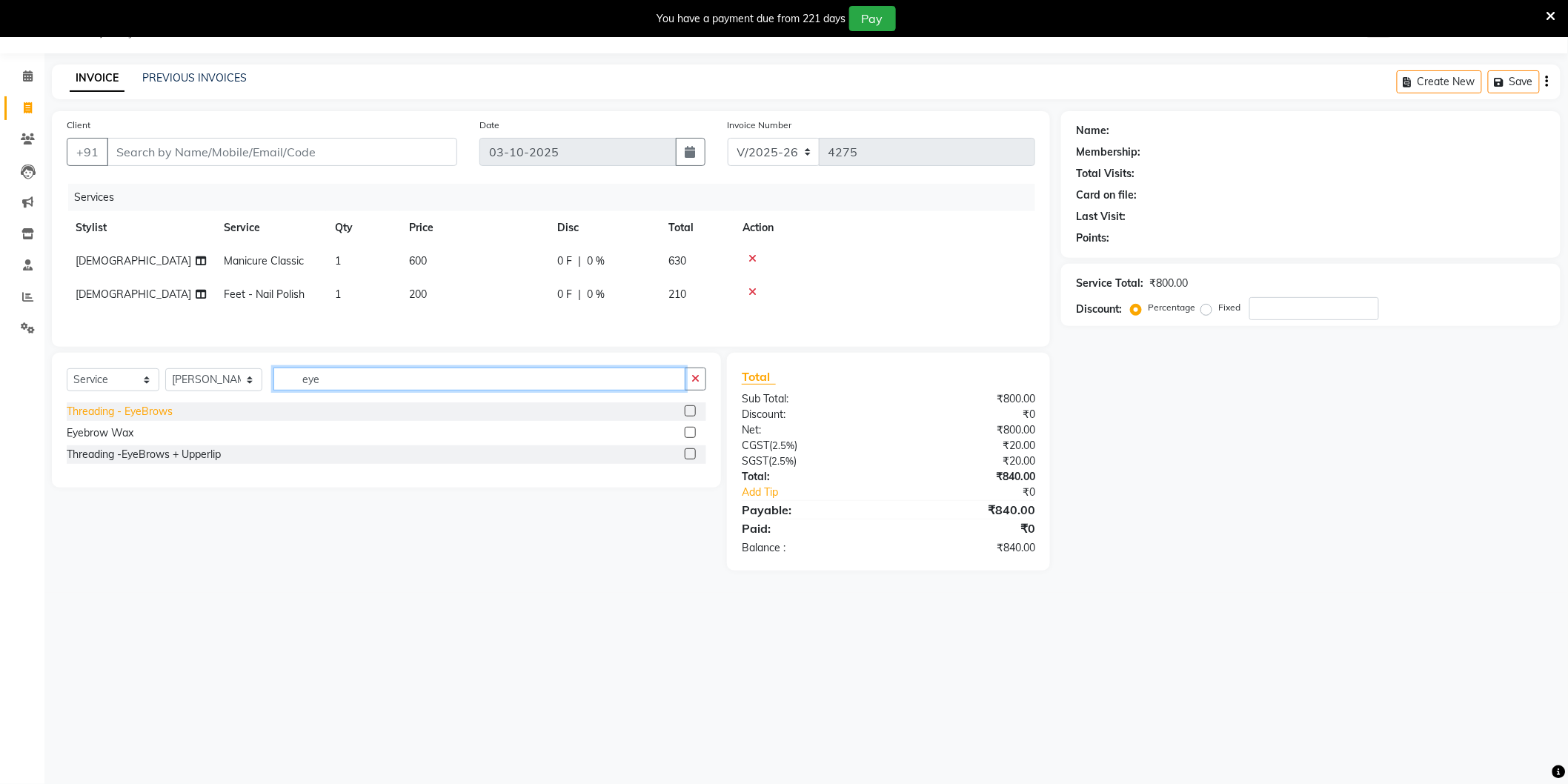
type input "eye"
click at [151, 420] on div "Threading - EyeBrows" at bounding box center [119, 411] width 106 height 15
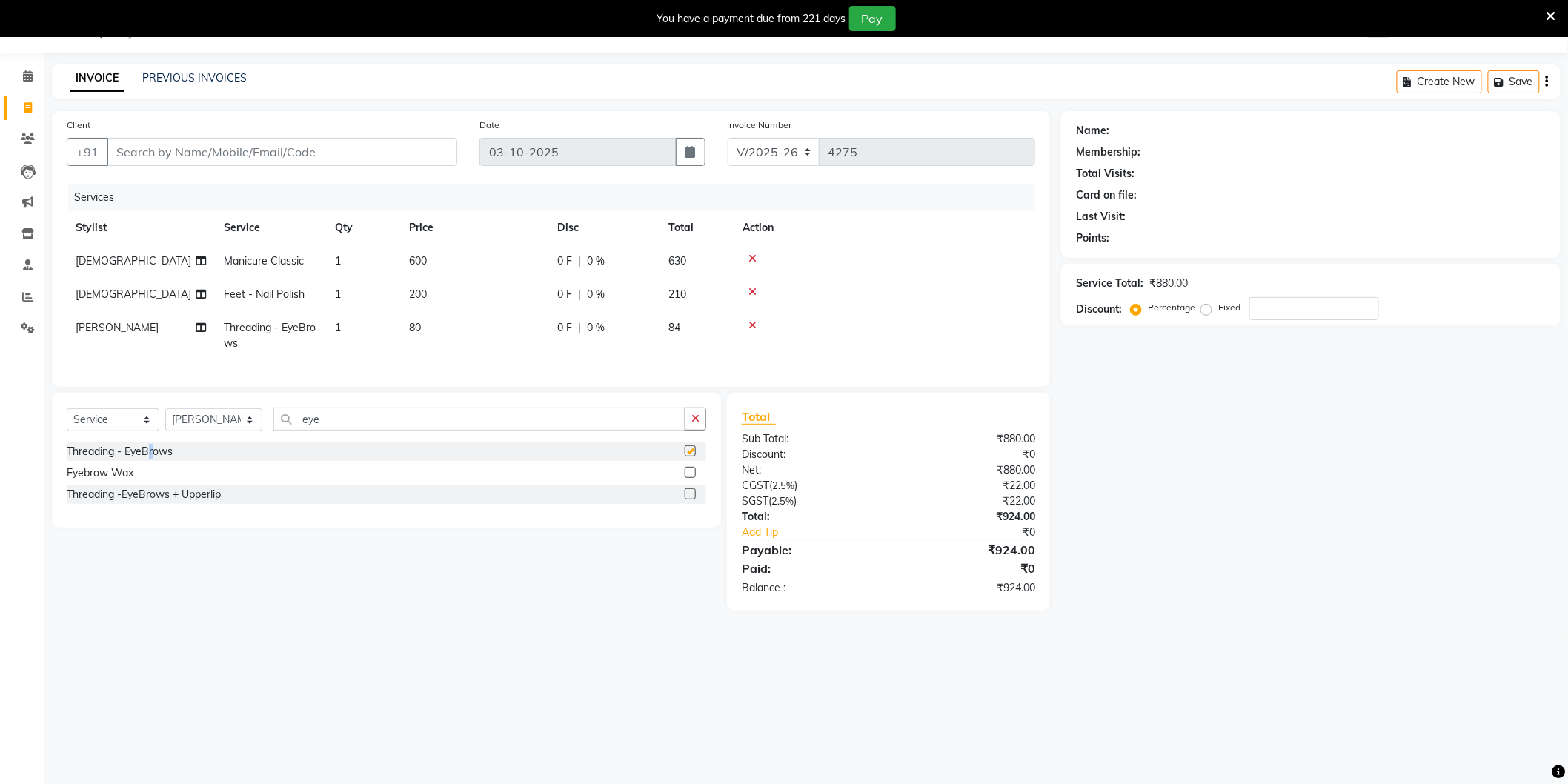
checkbox input "false"
click at [752, 286] on icon at bounding box center [752, 291] width 8 height 11
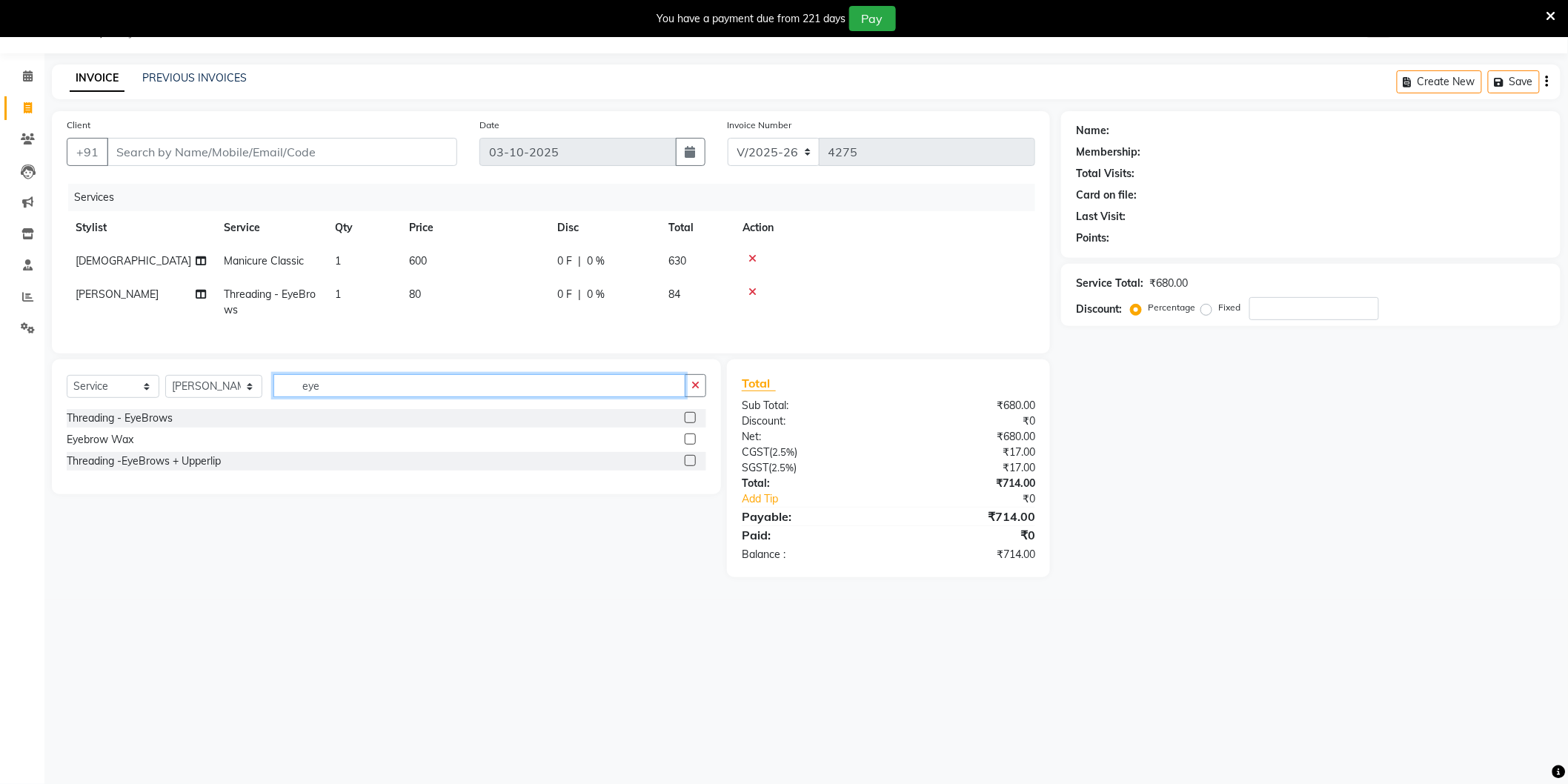
click at [389, 390] on input "eye" at bounding box center [479, 386] width 412 height 23
type input "e"
type input "Nai"
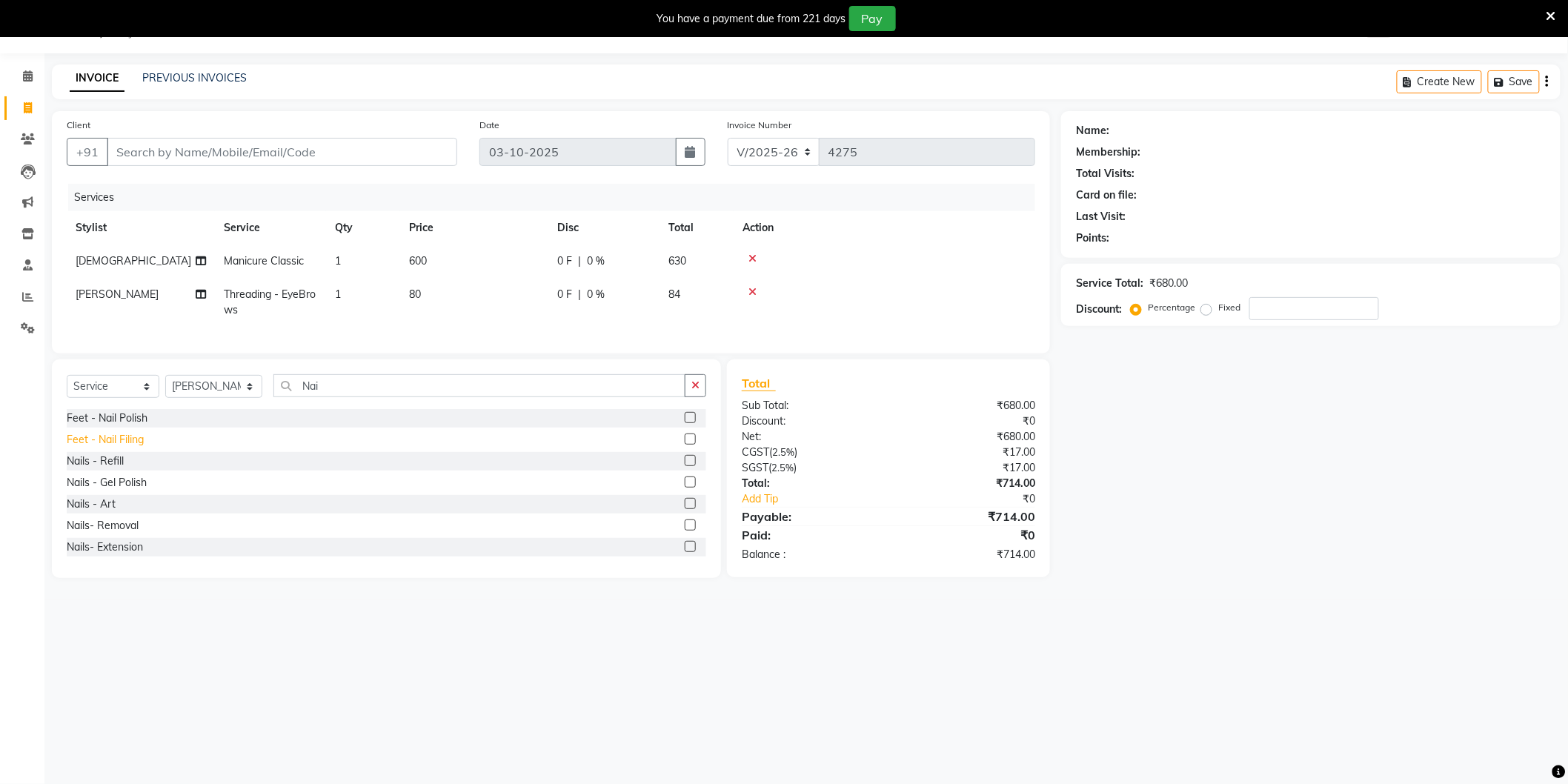
click at [131, 448] on div "Feet - Nail Filing" at bounding box center [105, 439] width 77 height 15
checkbox input "false"
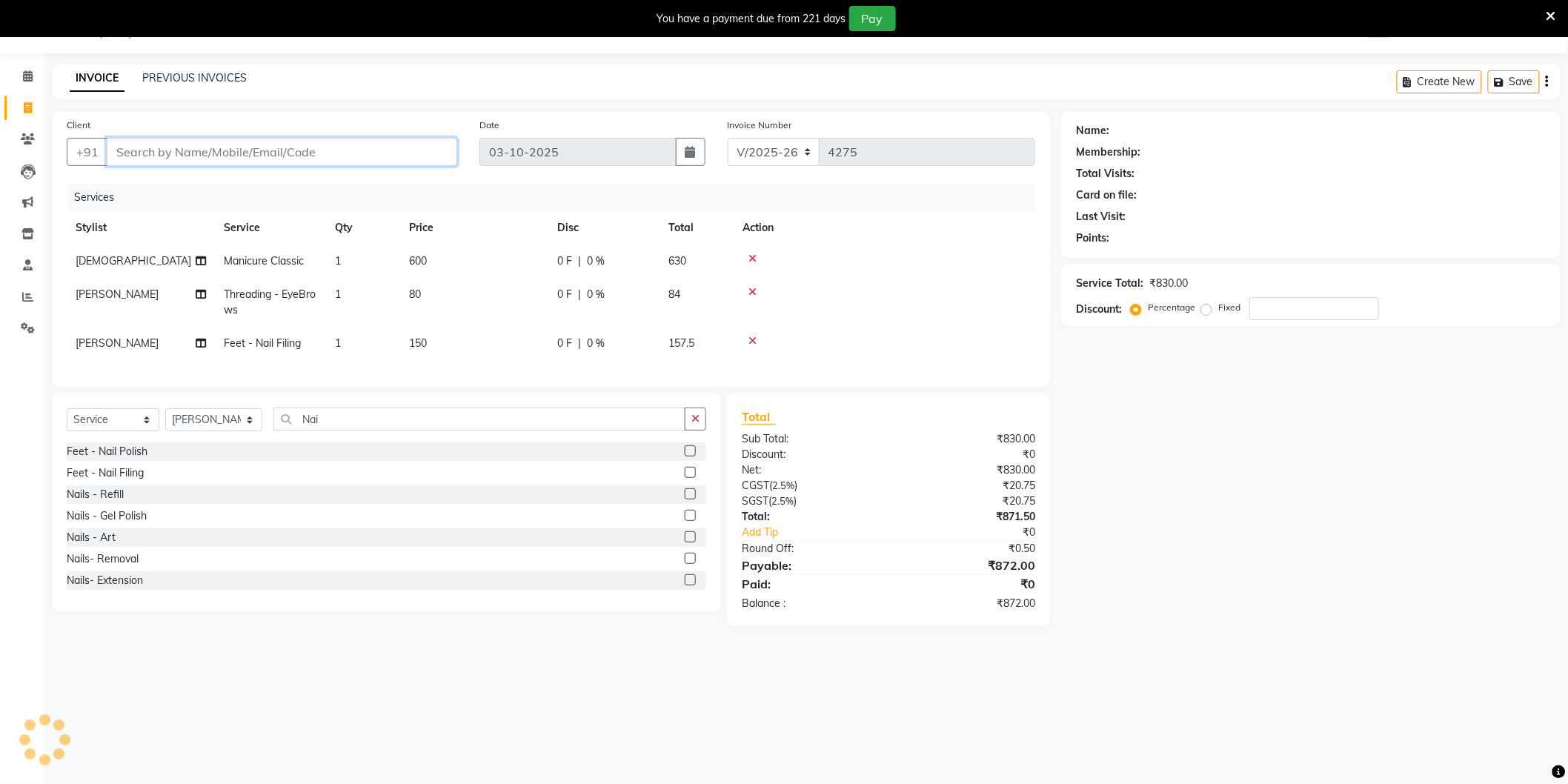
click at [260, 144] on input "Client" at bounding box center [282, 152] width 350 height 28
type input "9"
type input "0"
type input "9818277257"
click at [407, 152] on span "Add Client" at bounding box center [419, 152] width 58 height 15
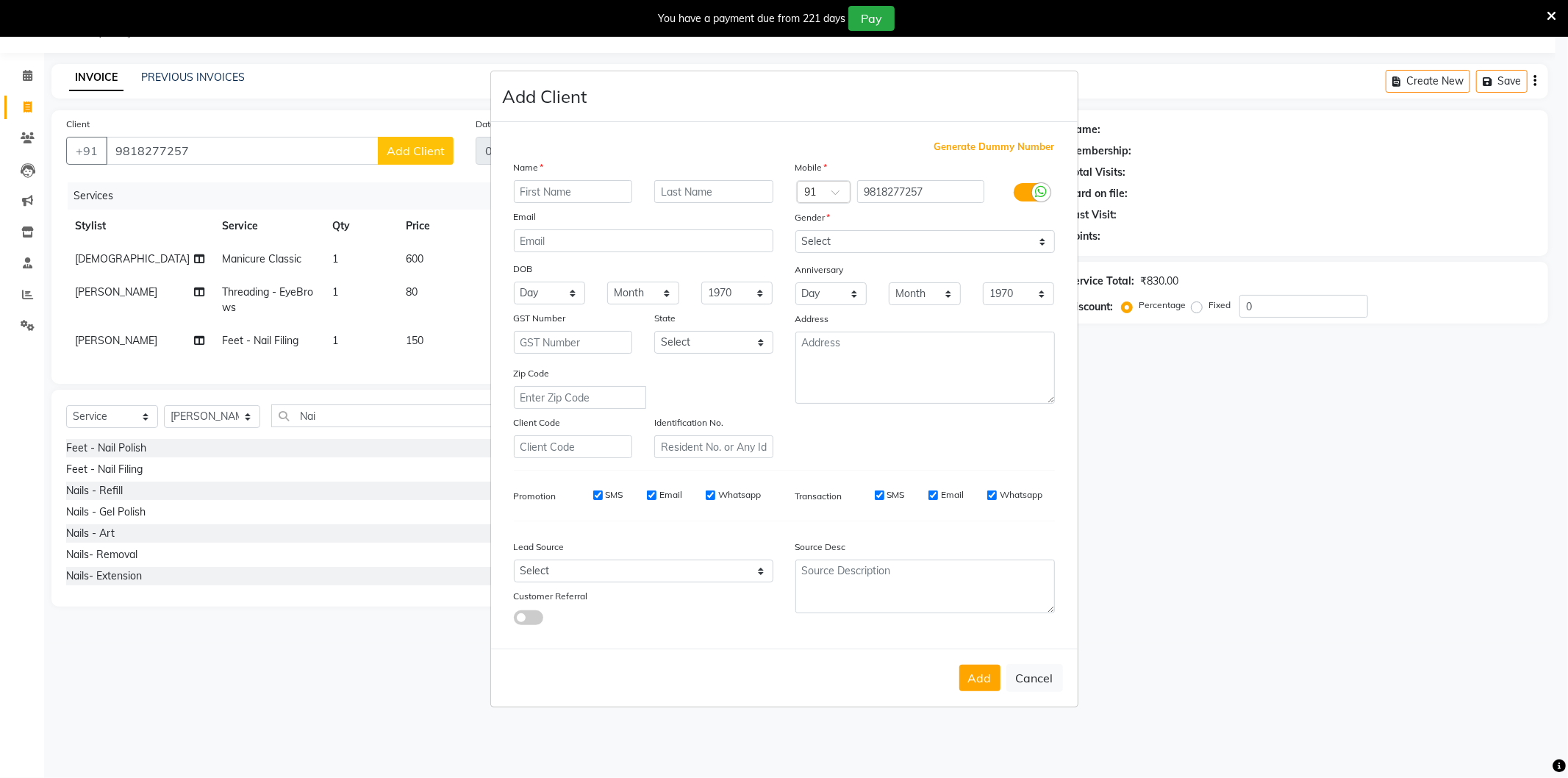
click at [571, 194] on input "text" at bounding box center [573, 192] width 119 height 23
type input "Devika"
click at [819, 244] on select "Select Male Female Other Prefer Not To Say" at bounding box center [925, 242] width 259 height 23
select select "female"
click at [795, 230] on select "Select Male Female Other Prefer Not To Say" at bounding box center [925, 242] width 259 height 23
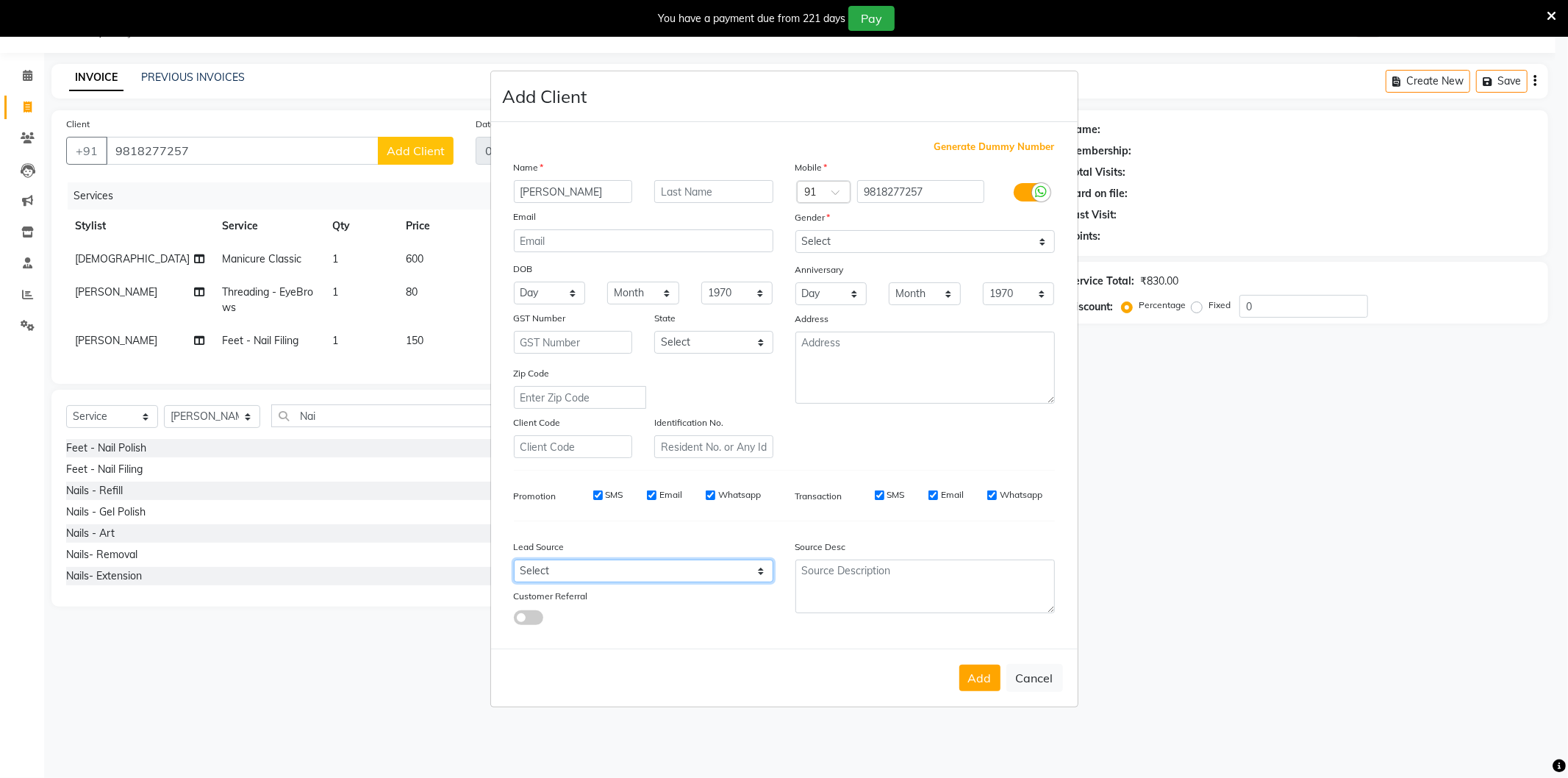
click at [642, 581] on select "Select Walk-in Referral Internet Friend Word of Mouth Advertisement Facebook Ju…" at bounding box center [643, 571] width 259 height 23
select select "28442"
click at [514, 561] on select "Select Walk-in Referral Internet Friend Word of Mouth Advertisement Facebook Ju…" at bounding box center [643, 571] width 259 height 23
click at [982, 679] on button "Add" at bounding box center [980, 678] width 41 height 27
select select
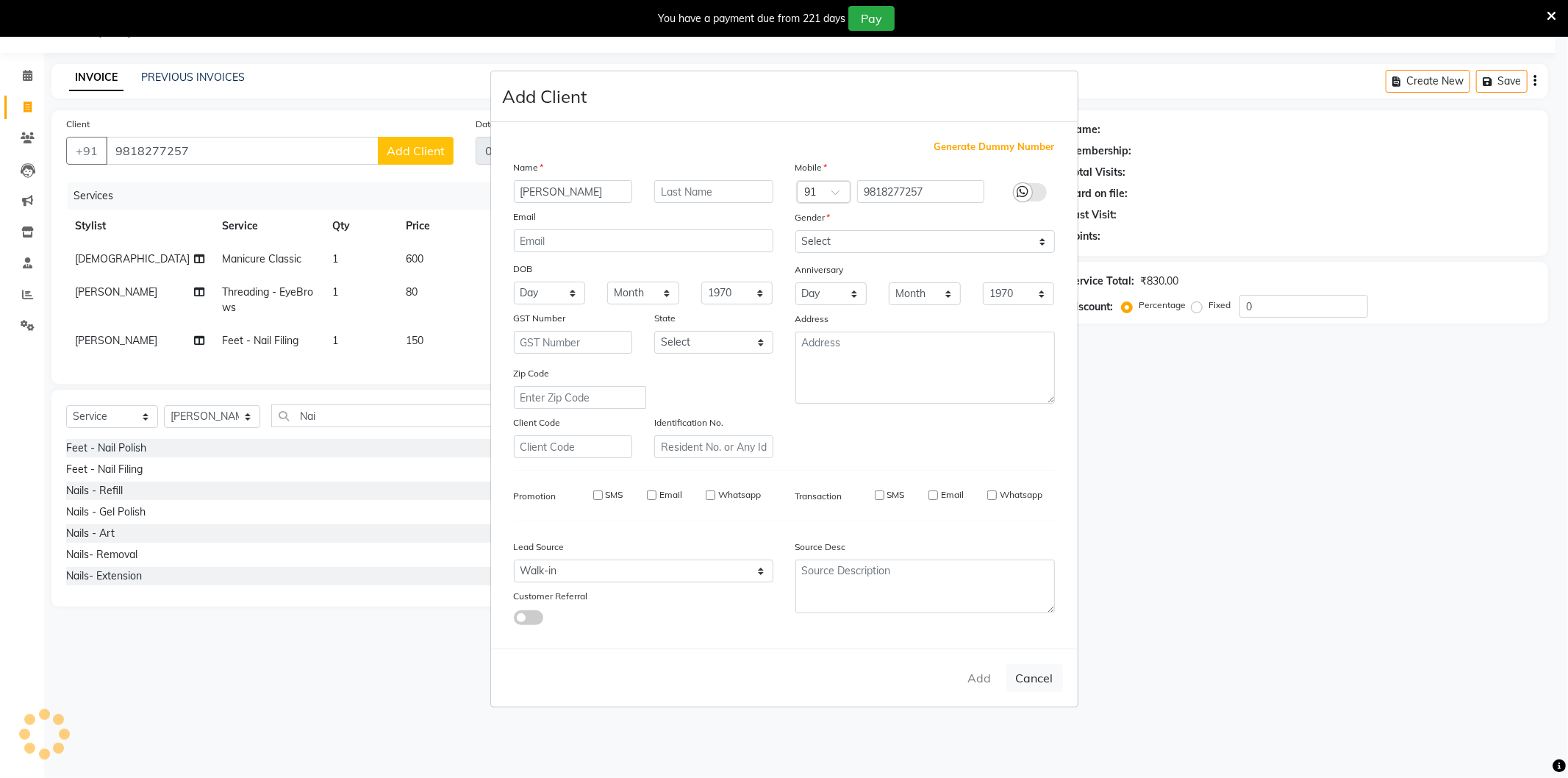
select select
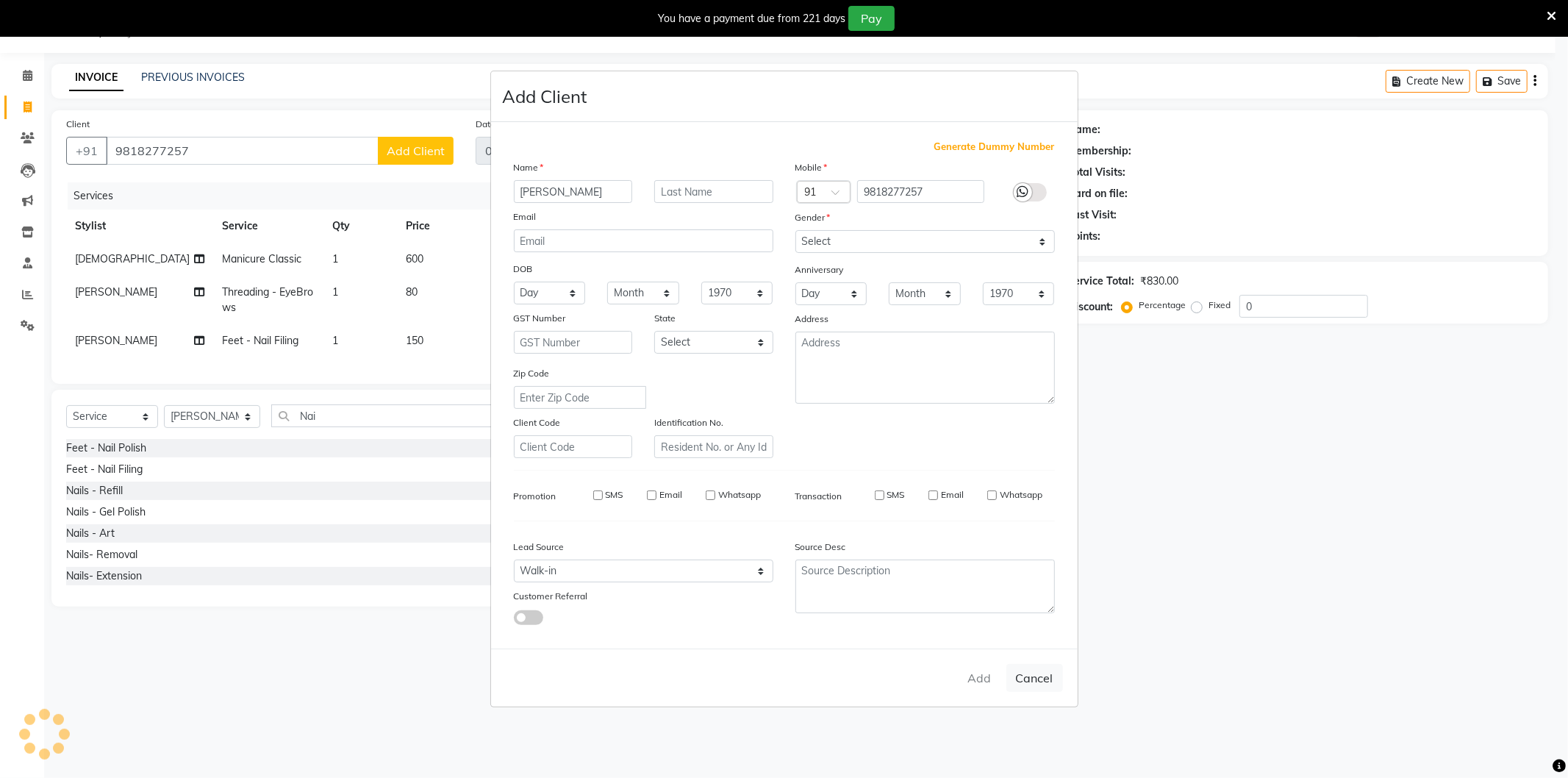
select select
checkbox input "false"
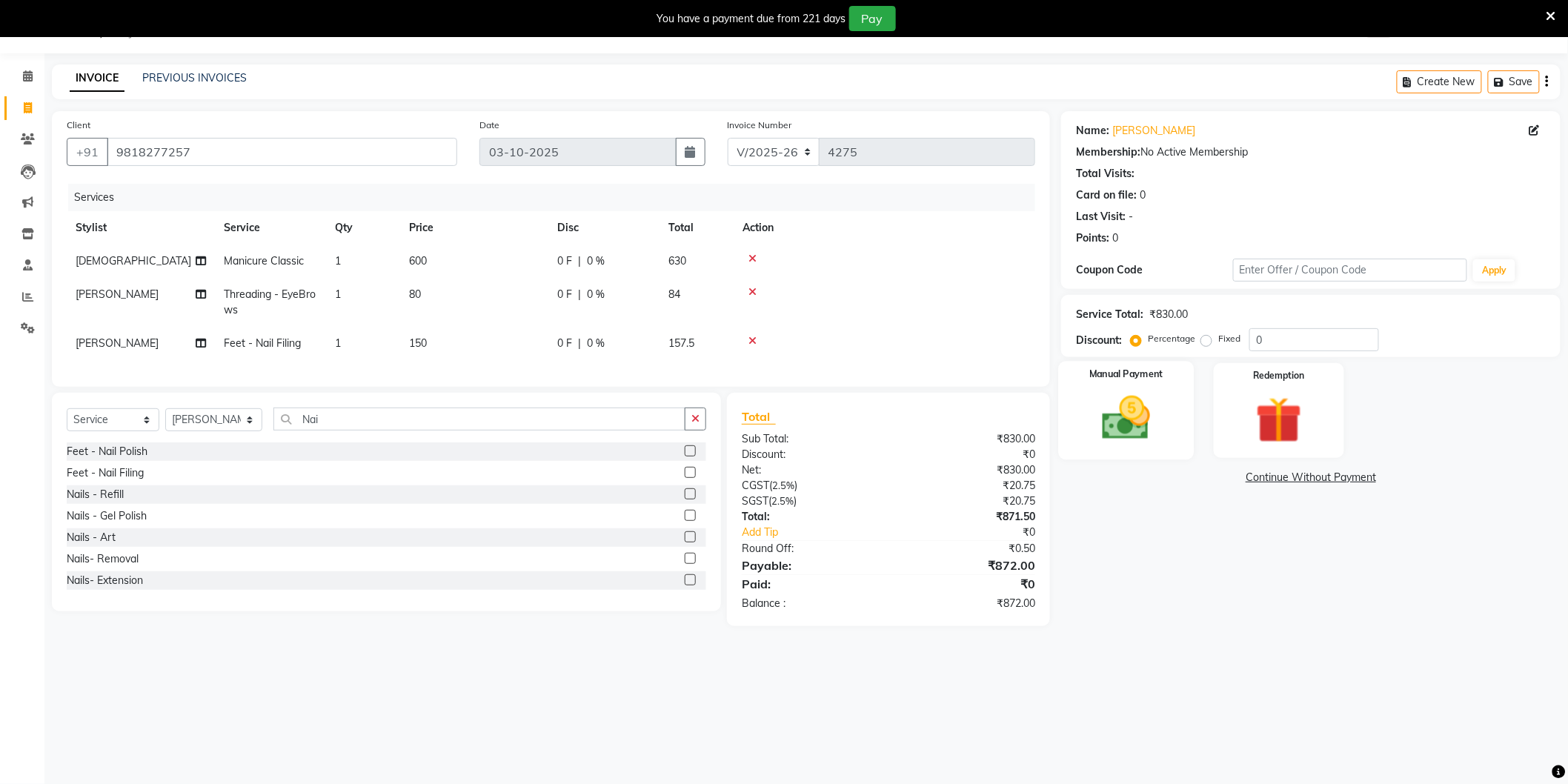
click at [1136, 425] on img at bounding box center [1126, 418] width 79 height 56
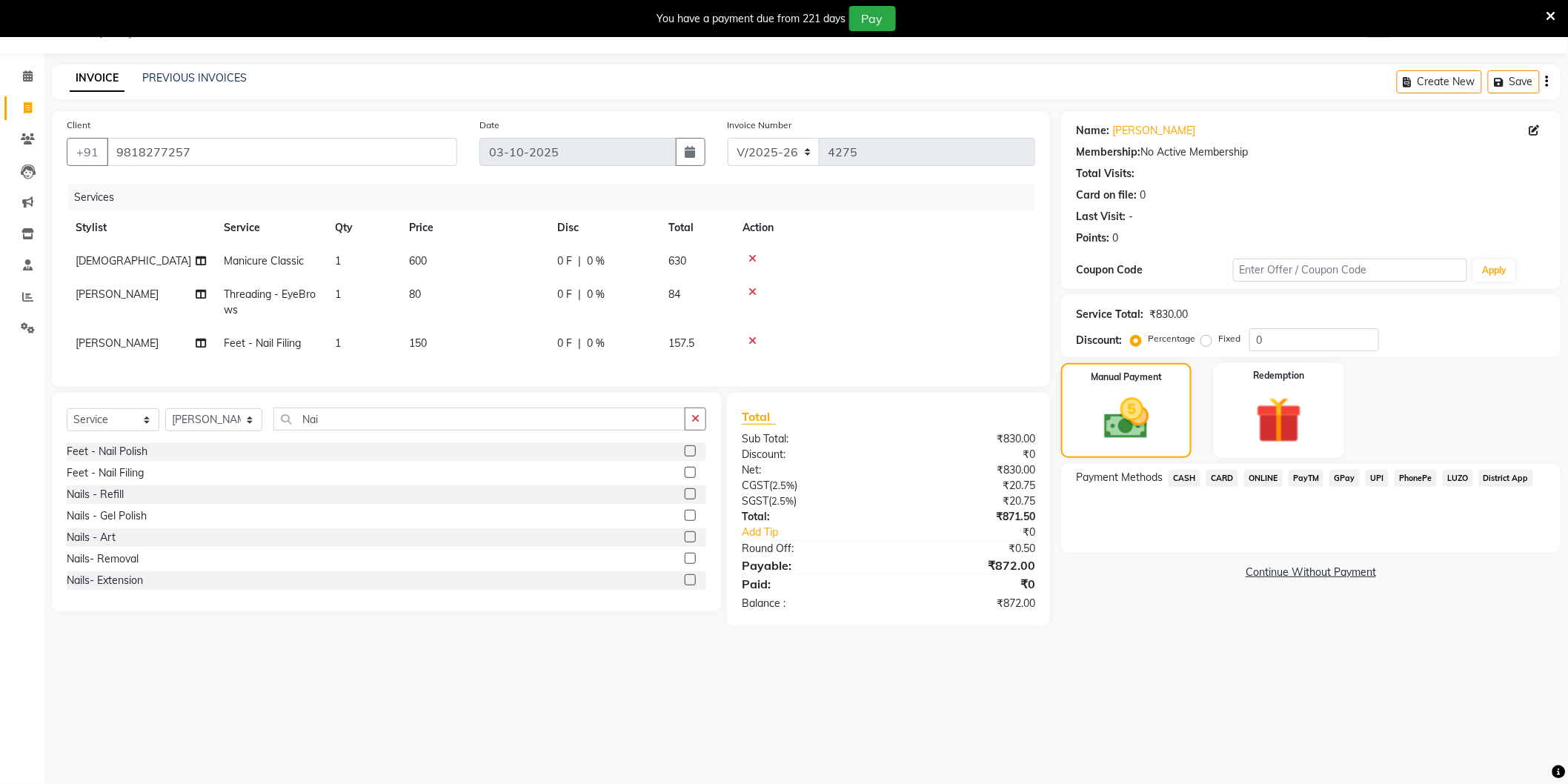
click at [1262, 470] on span "ONLINE" at bounding box center [1263, 478] width 38 height 17
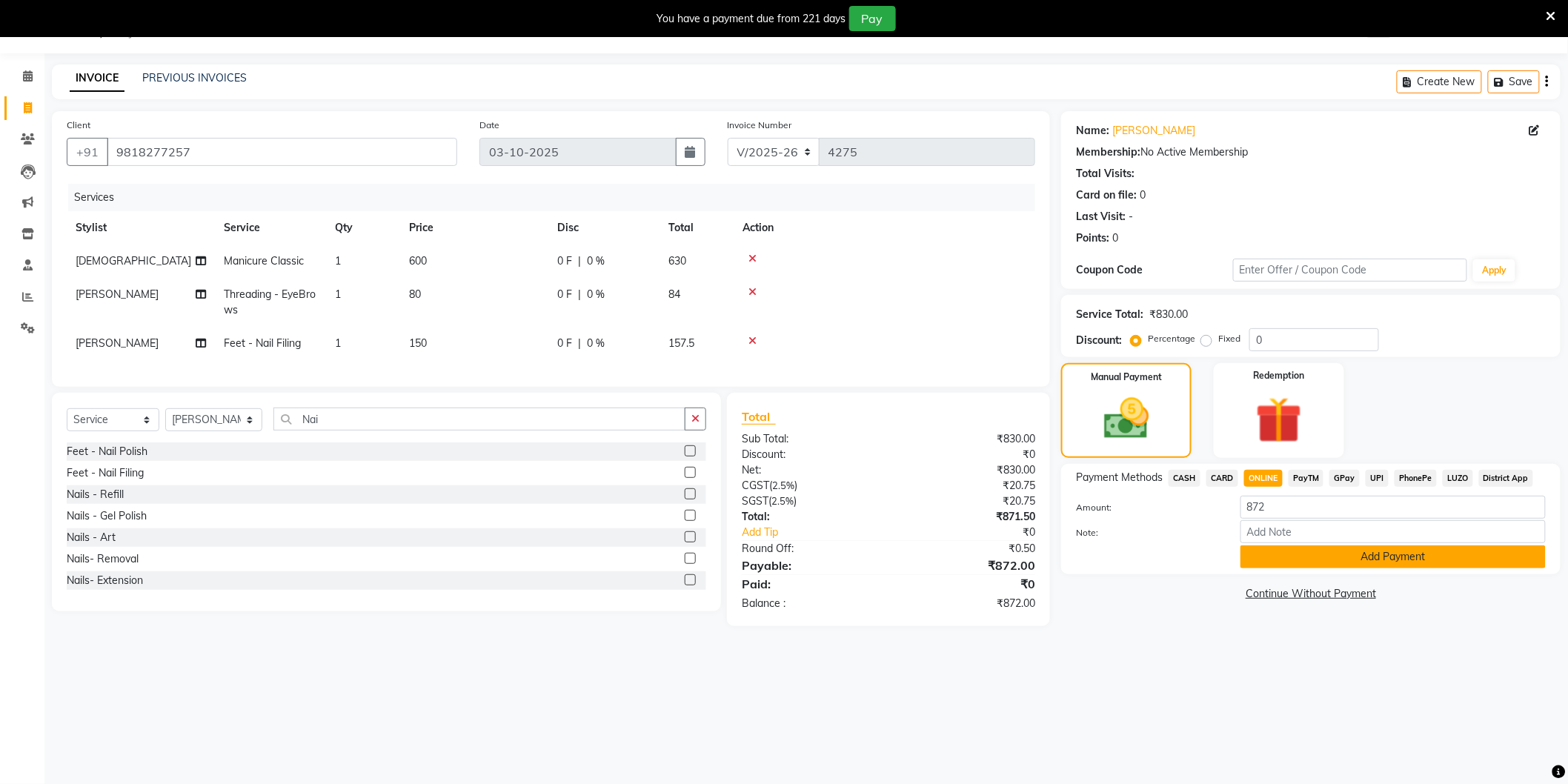
click at [1323, 556] on button "Add Payment" at bounding box center [1393, 557] width 305 height 23
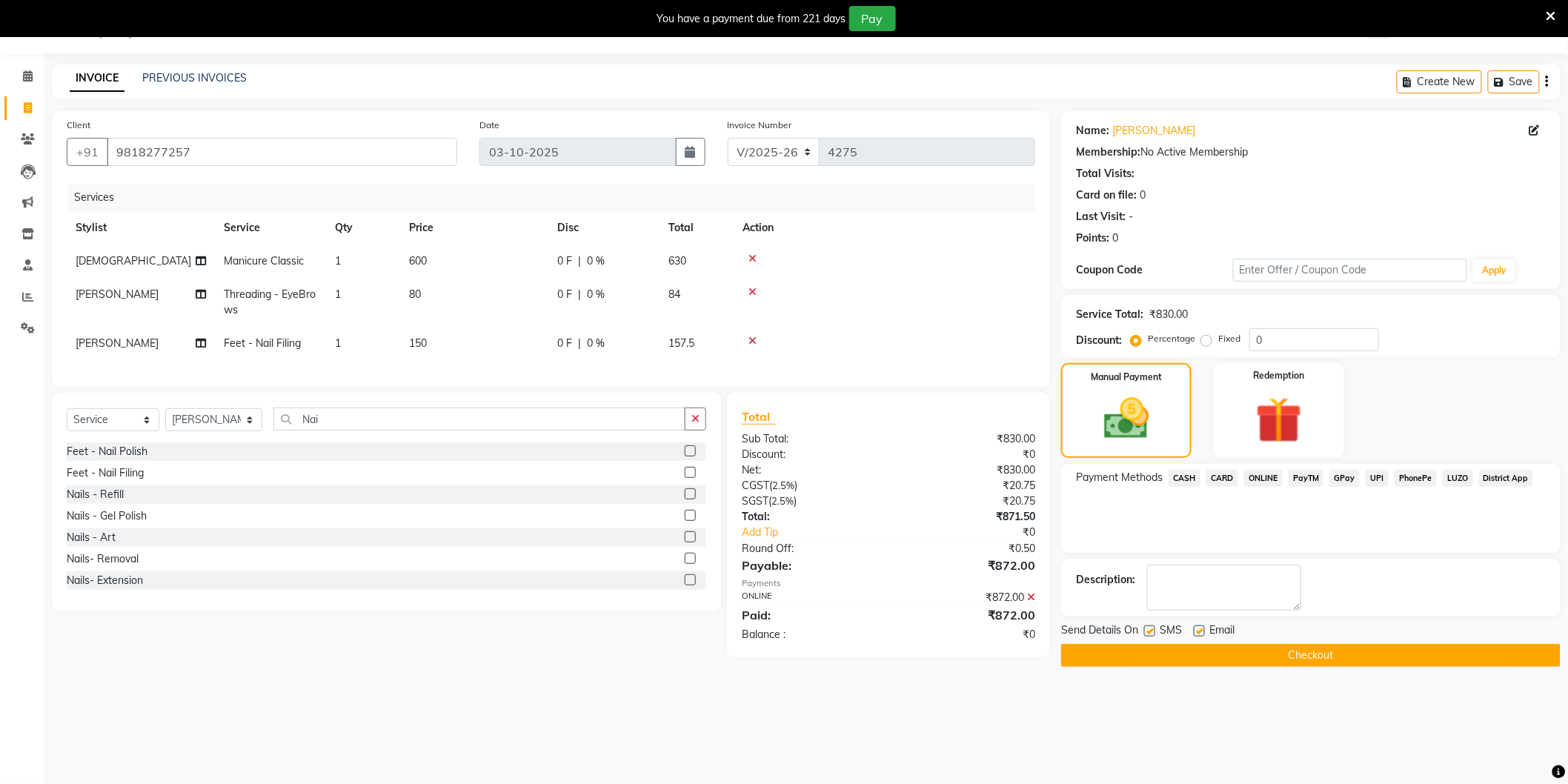
click at [1265, 650] on button "Checkout" at bounding box center [1311, 656] width 500 height 23
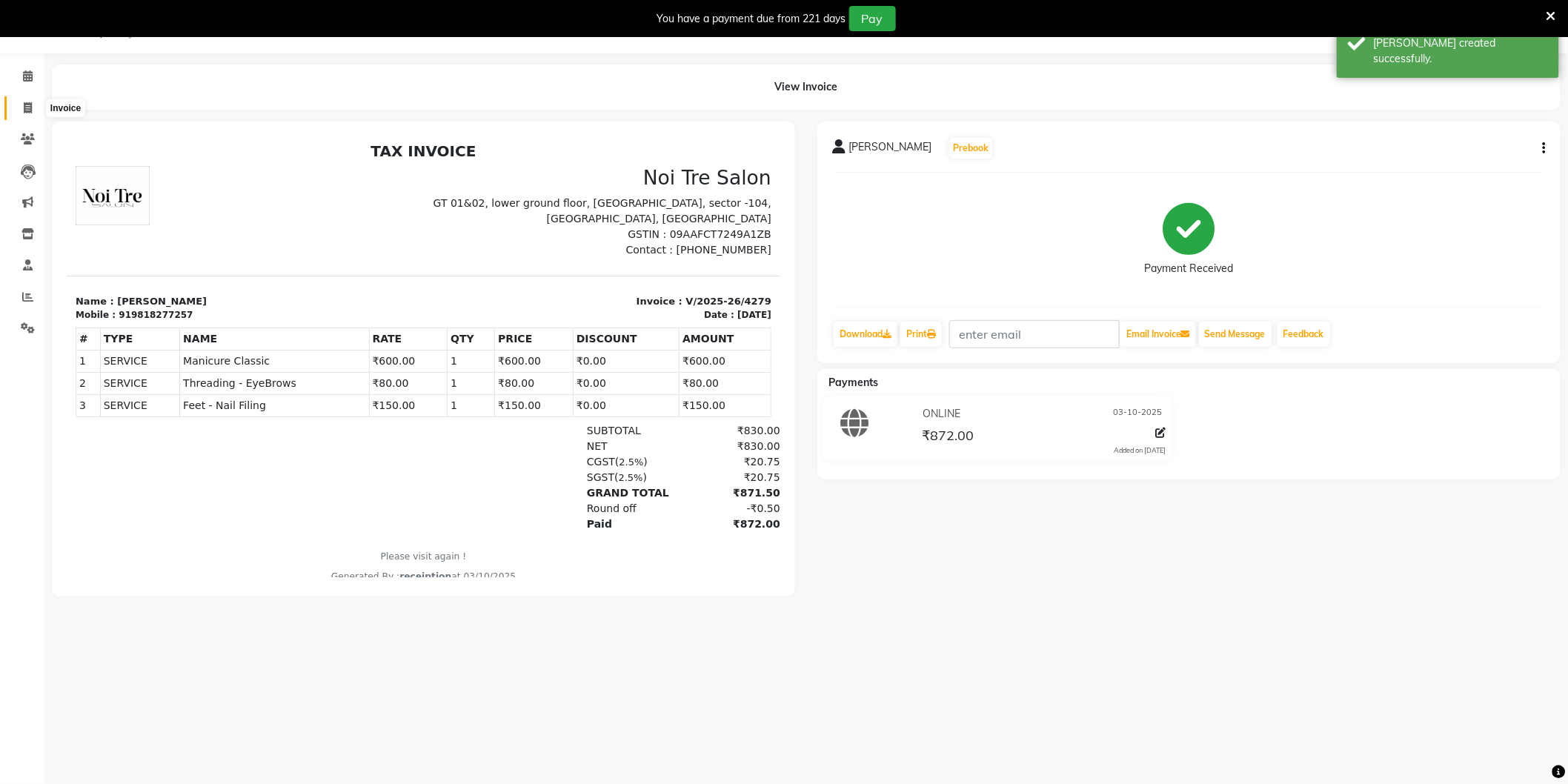
click at [15, 106] on span at bounding box center [28, 108] width 26 height 17
select select "4009"
select select "service"
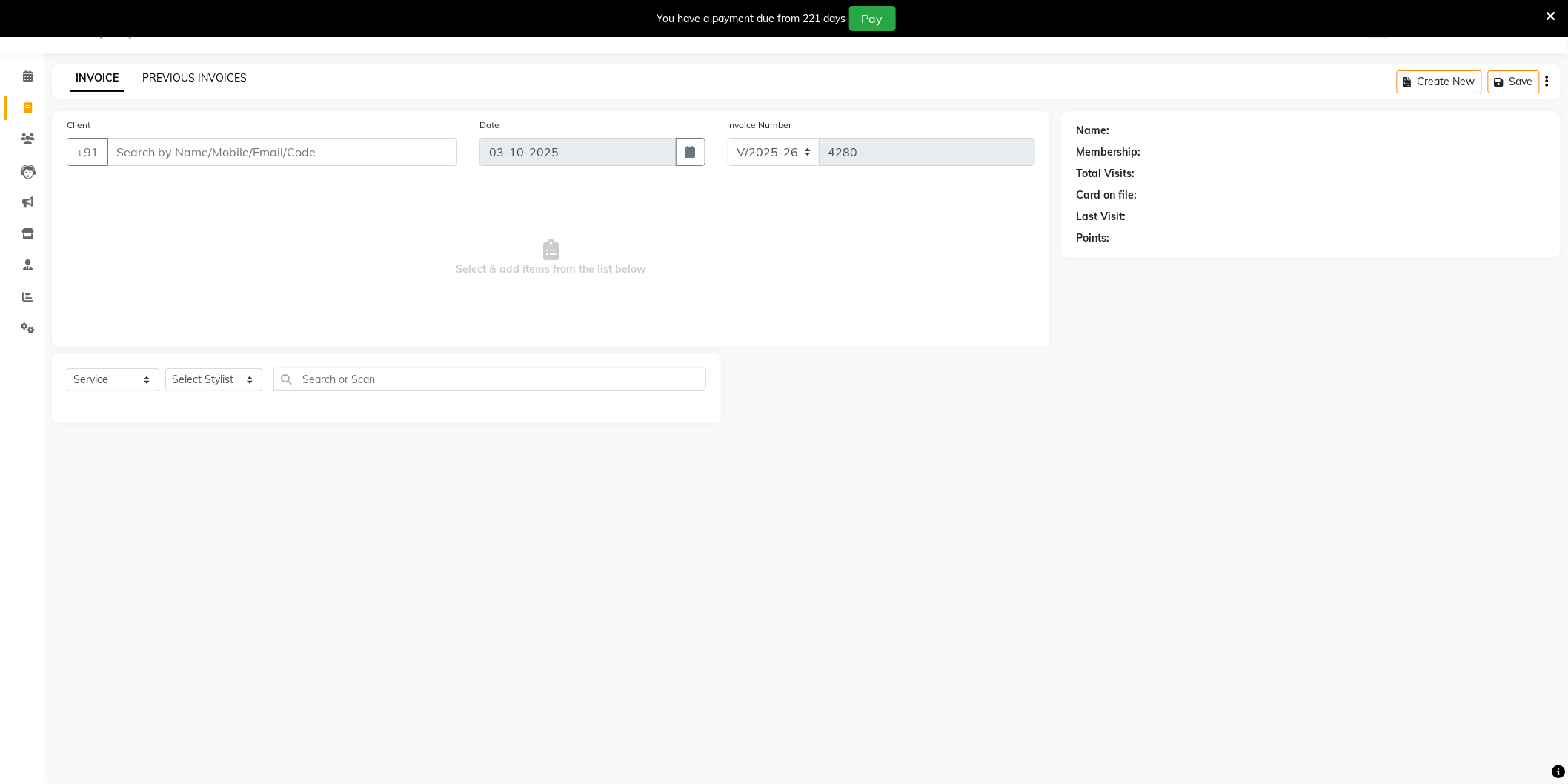
click at [201, 74] on link "PREVIOUS INVOICES" at bounding box center [194, 78] width 105 height 13
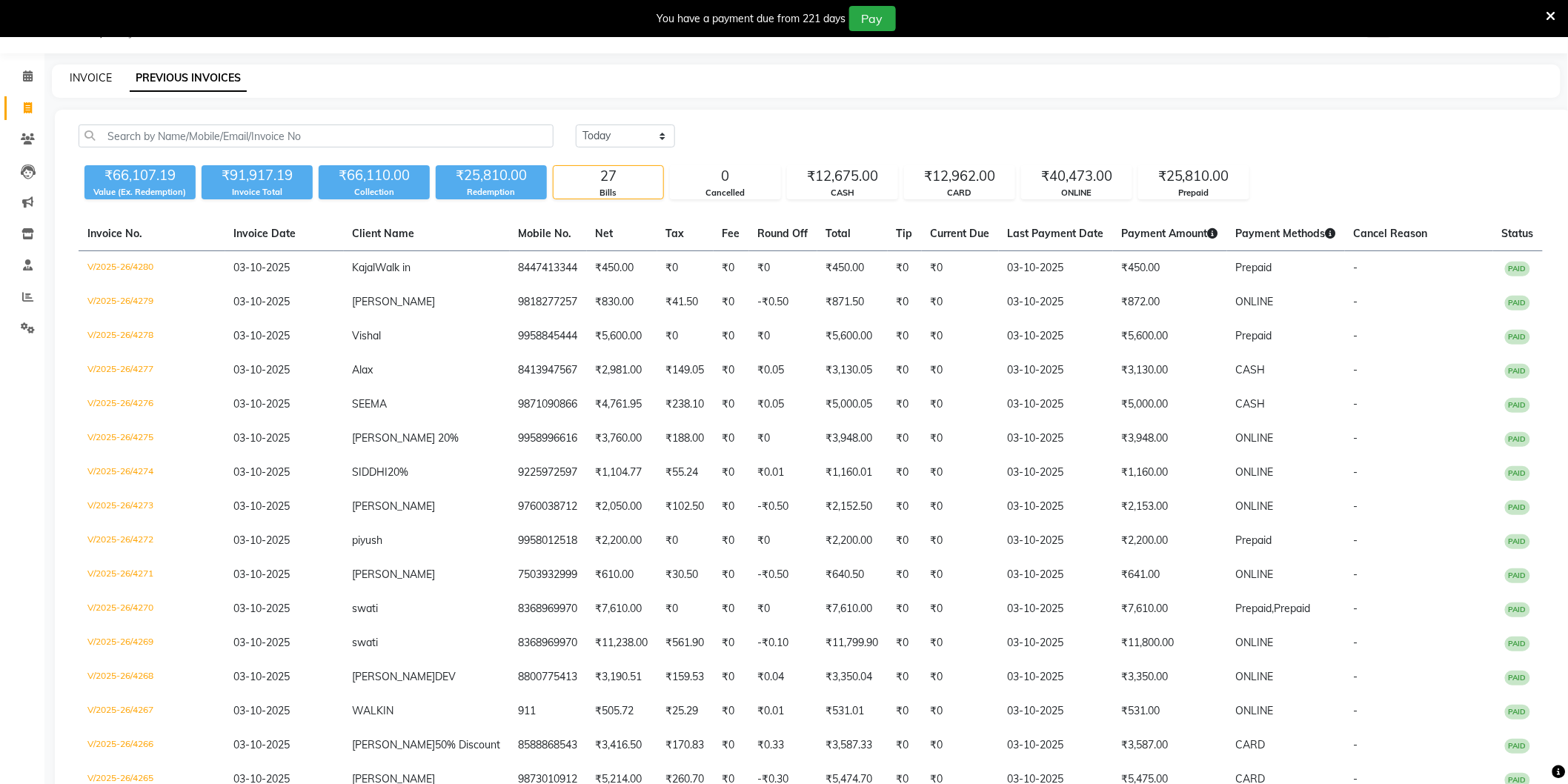
click at [100, 76] on link "INVOICE" at bounding box center [91, 78] width 42 height 13
select select "4009"
select select "service"
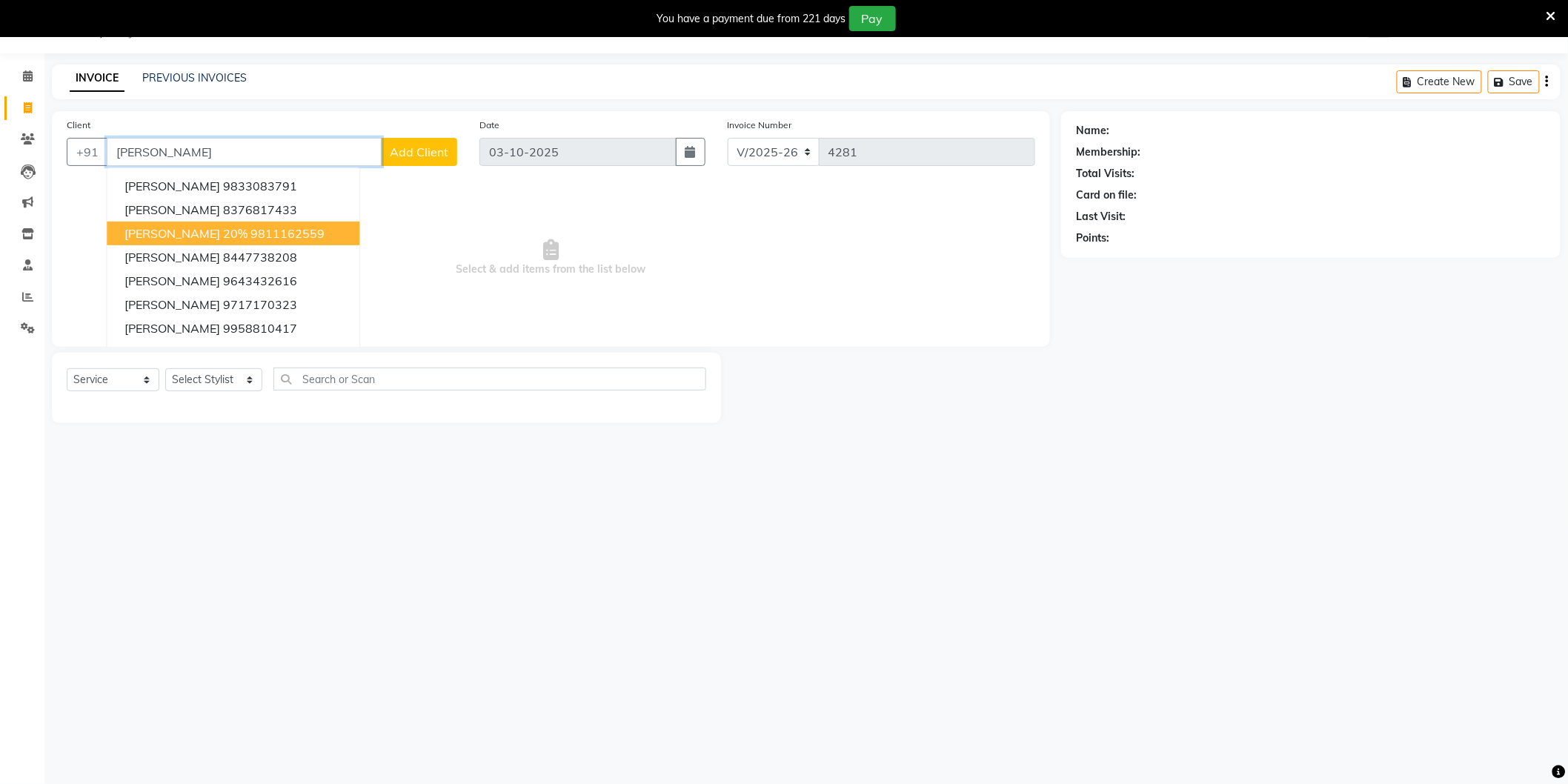
click at [251, 237] on ngb-highlight "9811162559" at bounding box center [287, 234] width 74 height 15
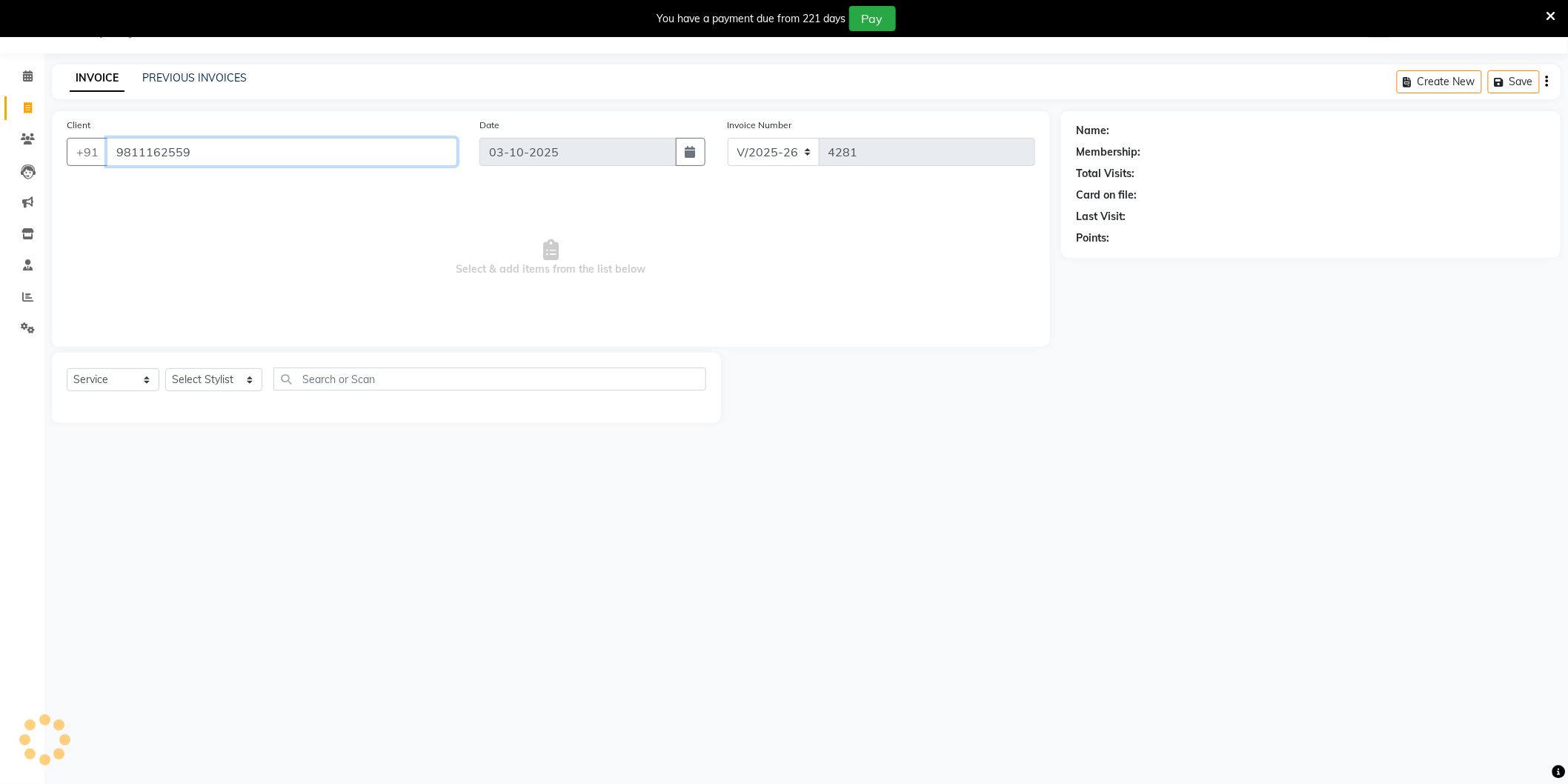
type input "9811162559"
click at [221, 381] on select "Select Stylist AAMIR Aashis ajay AJEET akram Ali Alic ashok vihar Alice makeup …" at bounding box center [214, 380] width 97 height 23
select select "34353"
click at [165, 369] on select "Select Stylist AAMIR Aashis ajay AJEET akram Ali Alic ashok vihar Alice makeup …" at bounding box center [214, 380] width 97 height 23
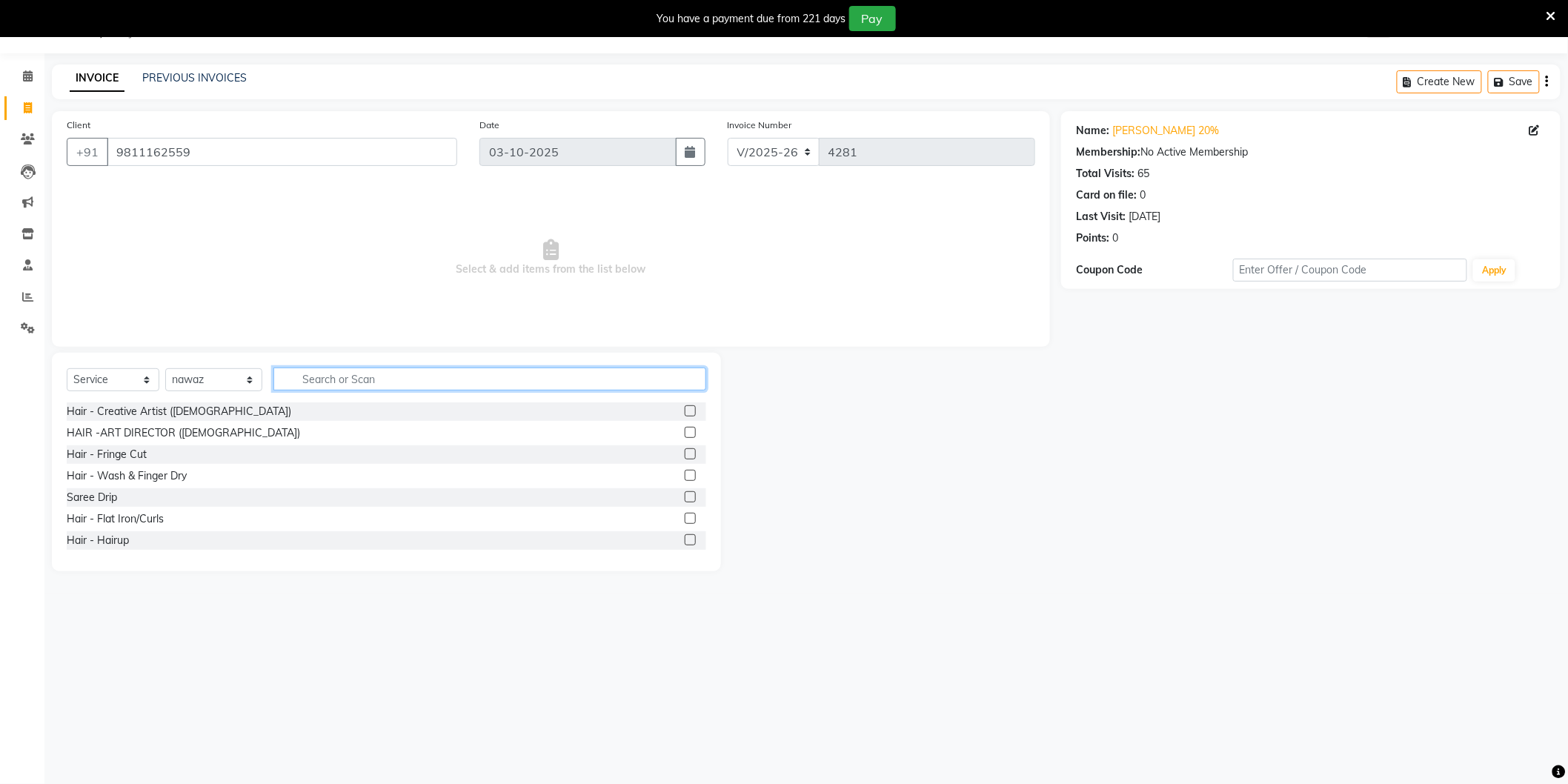
click at [350, 382] on input "text" at bounding box center [489, 379] width 432 height 23
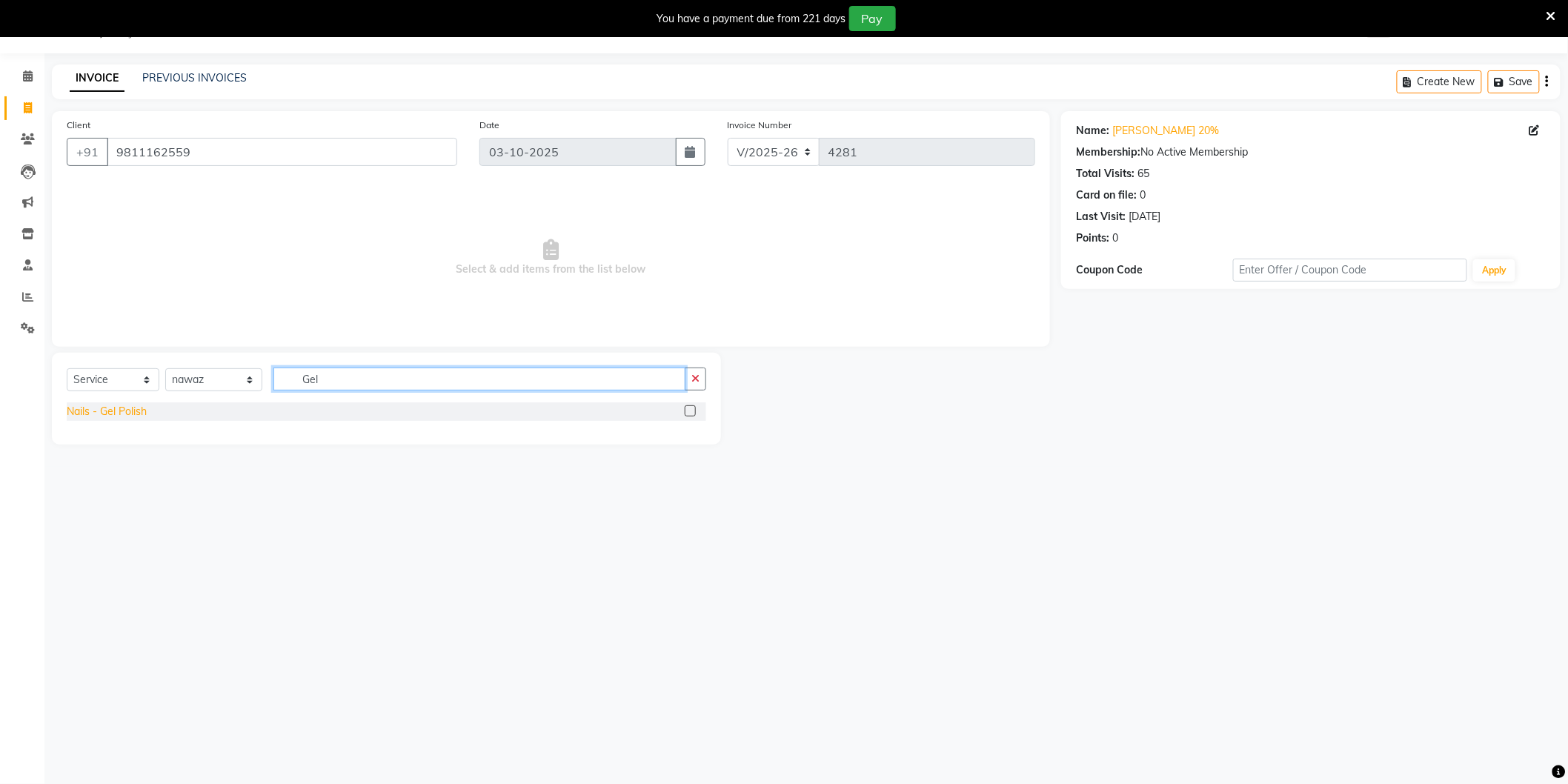
type input "Gel"
click at [140, 418] on div "Nails - Gel Polish" at bounding box center [106, 411] width 80 height 15
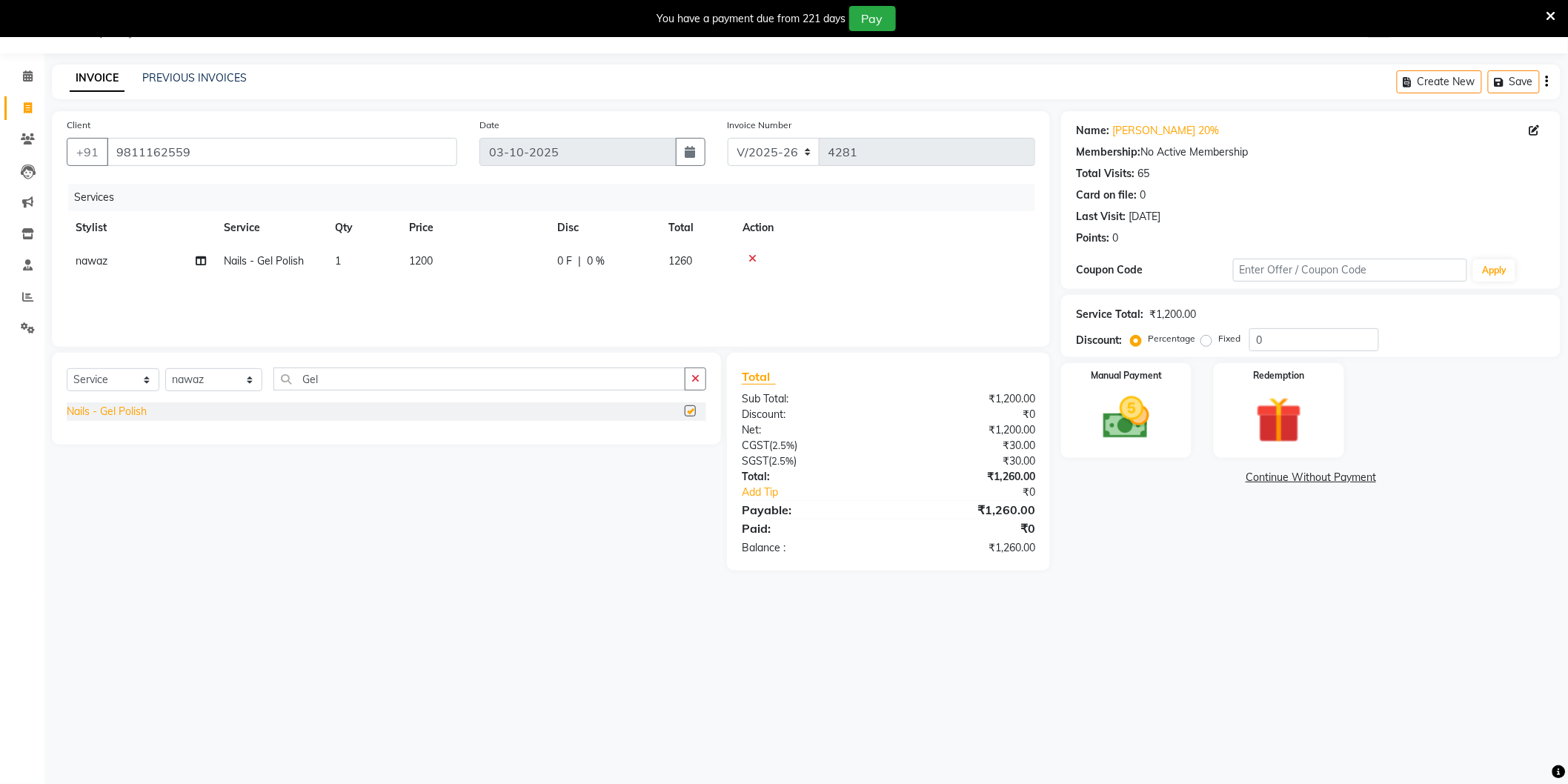
checkbox input "false"
click at [230, 375] on select "Select Stylist AAMIR Aashis ajay AJEET akram Ali Alic ashok vihar Alice makeup …" at bounding box center [214, 380] width 97 height 23
select select "20524"
click at [165, 369] on select "Select Stylist AAMIR Aashis ajay AJEET akram Ali Alic ashok vihar Alice makeup …" at bounding box center [214, 380] width 97 height 23
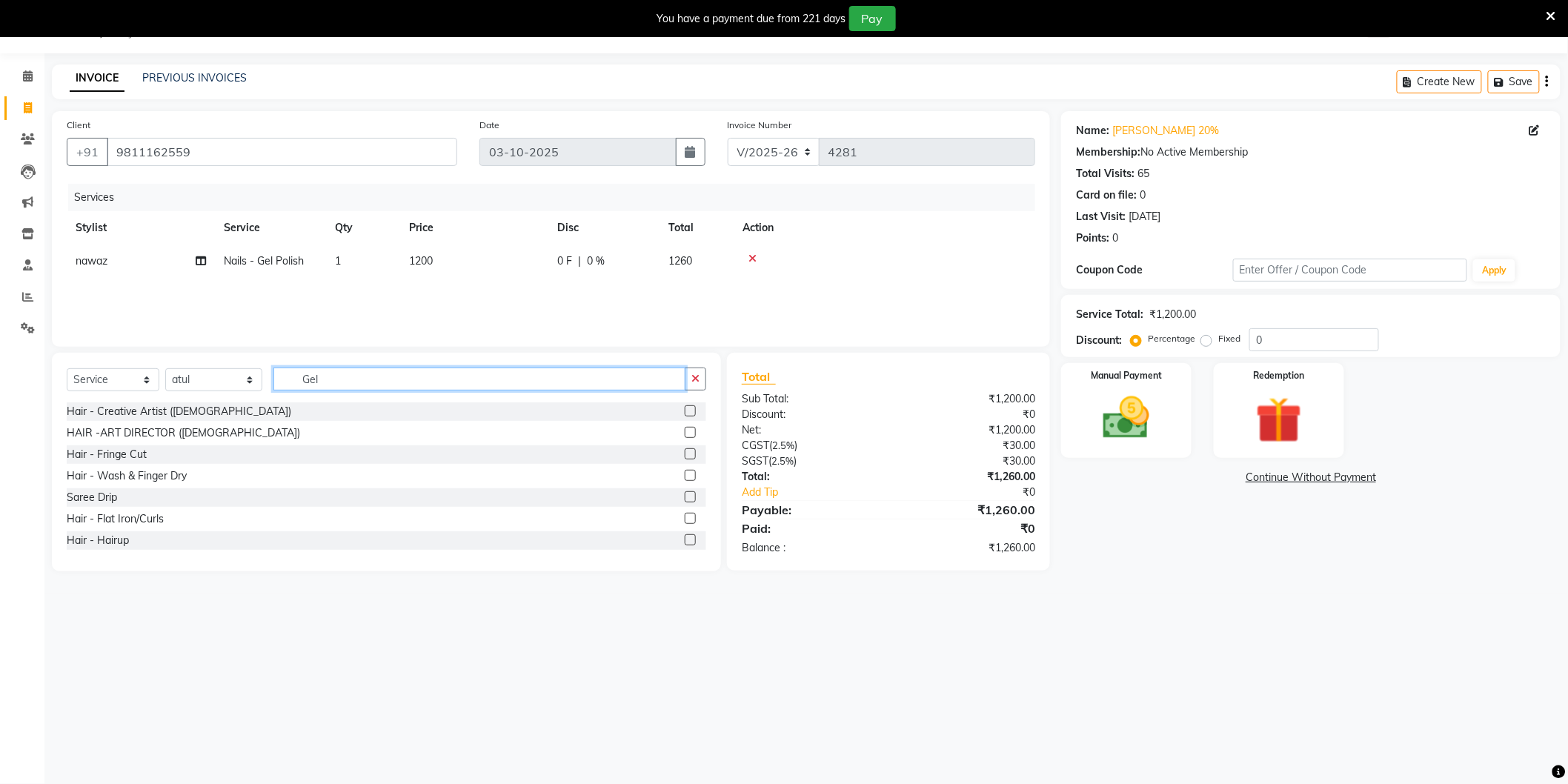
click at [329, 381] on input "Gel" at bounding box center [479, 379] width 412 height 23
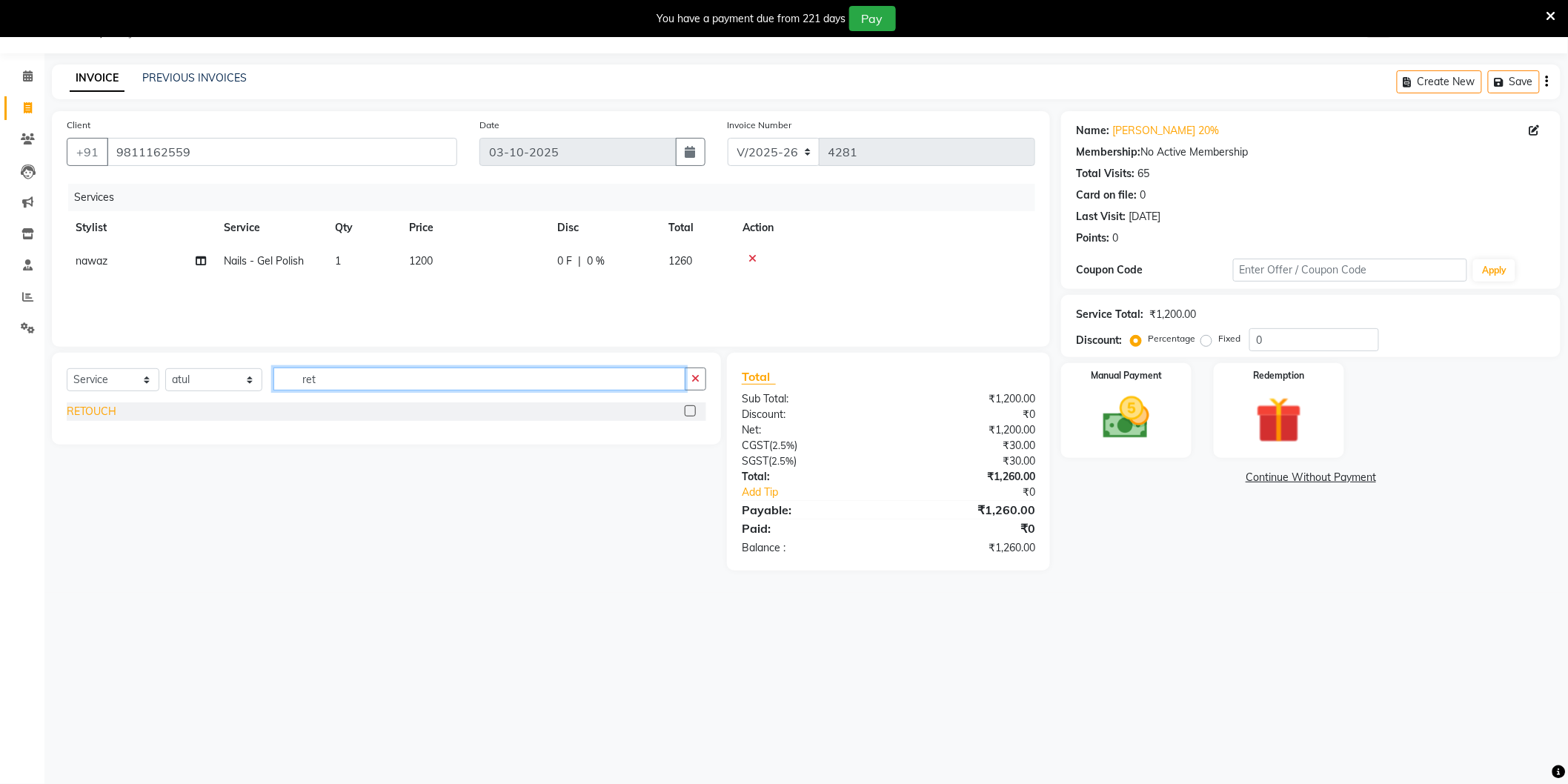
type input "ret"
click at [98, 407] on div "RETOUCH" at bounding box center [91, 411] width 49 height 15
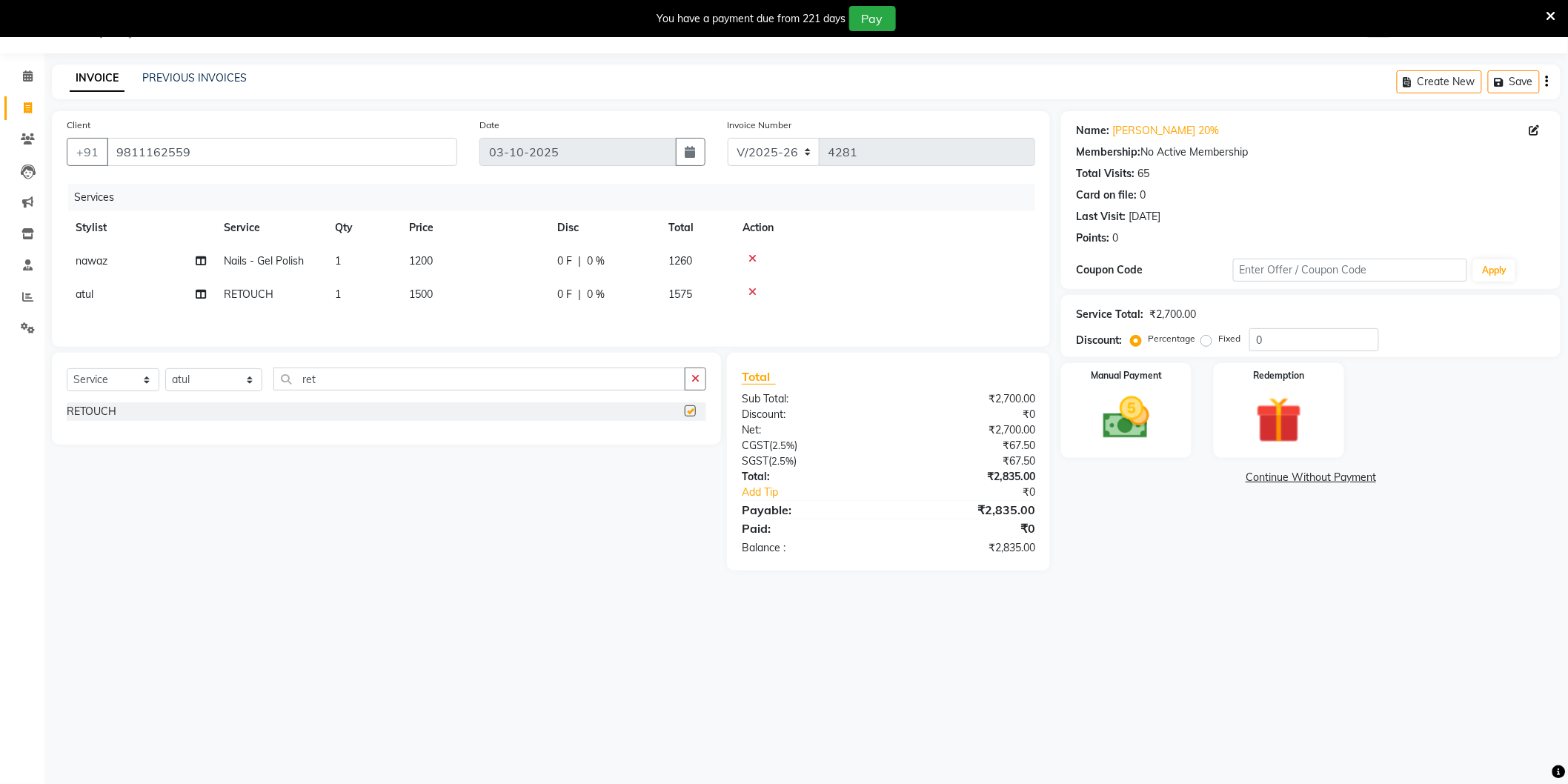
checkbox input "false"
click at [472, 260] on td "1200" at bounding box center [474, 261] width 148 height 33
select select "34353"
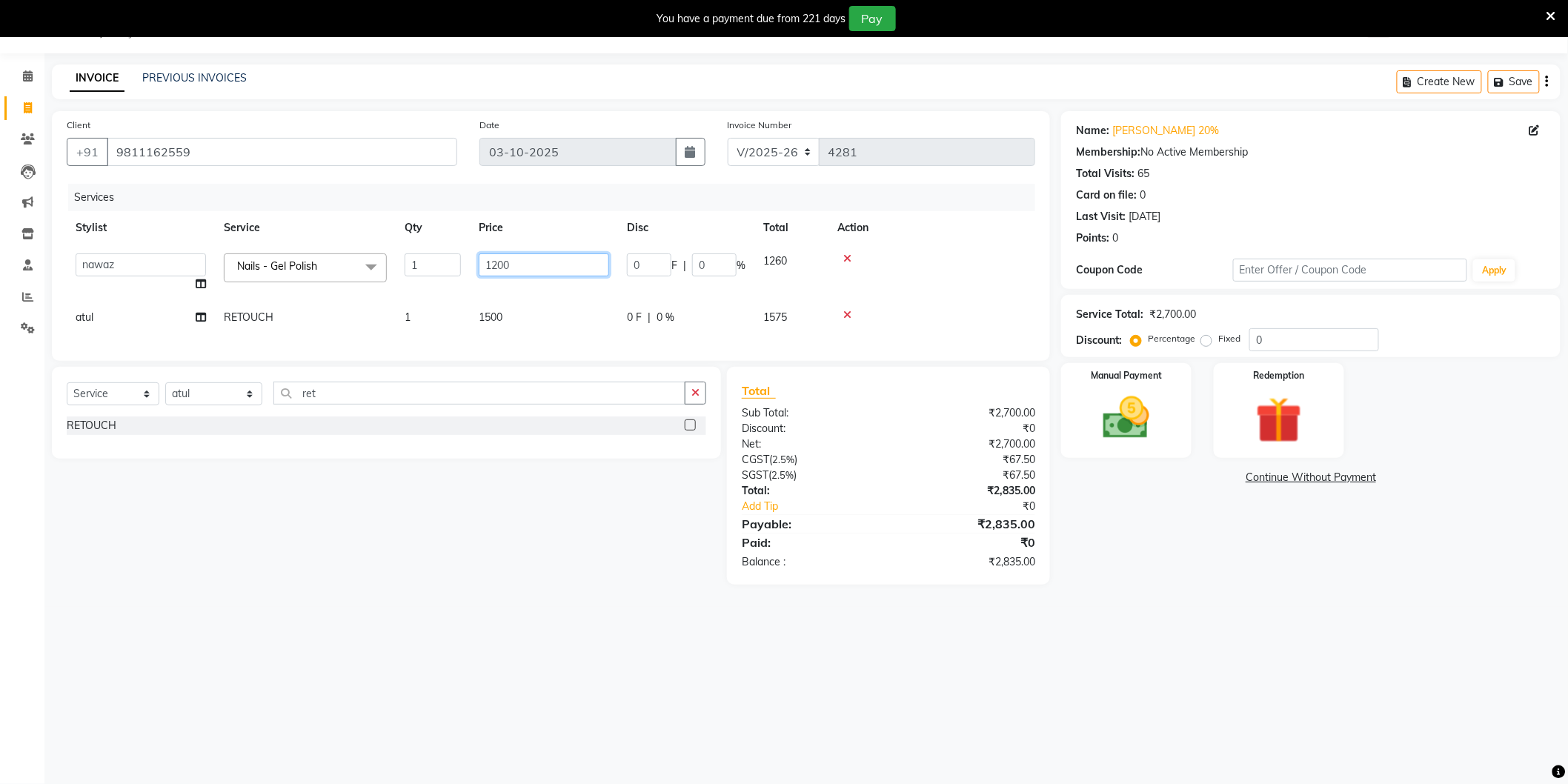
click at [509, 261] on input "1200" at bounding box center [543, 265] width 131 height 23
type input "1300"
click at [1171, 630] on div "08047224946 Select Location × Noi Tre Salon, Sector 104 WhatsApp Status ✕ Statu…" at bounding box center [784, 392] width 1568 height 784
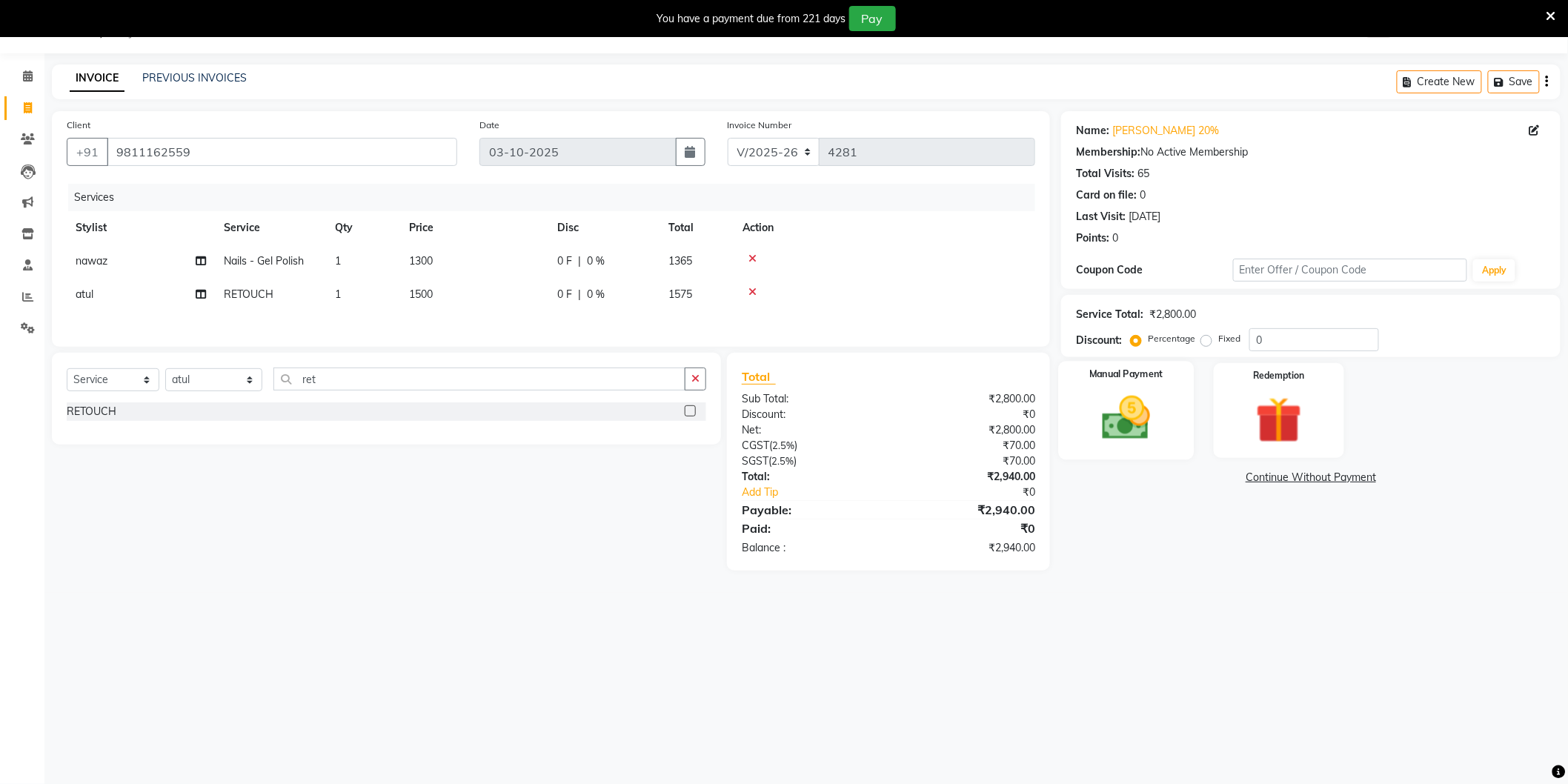
click at [1153, 433] on img at bounding box center [1126, 418] width 79 height 56
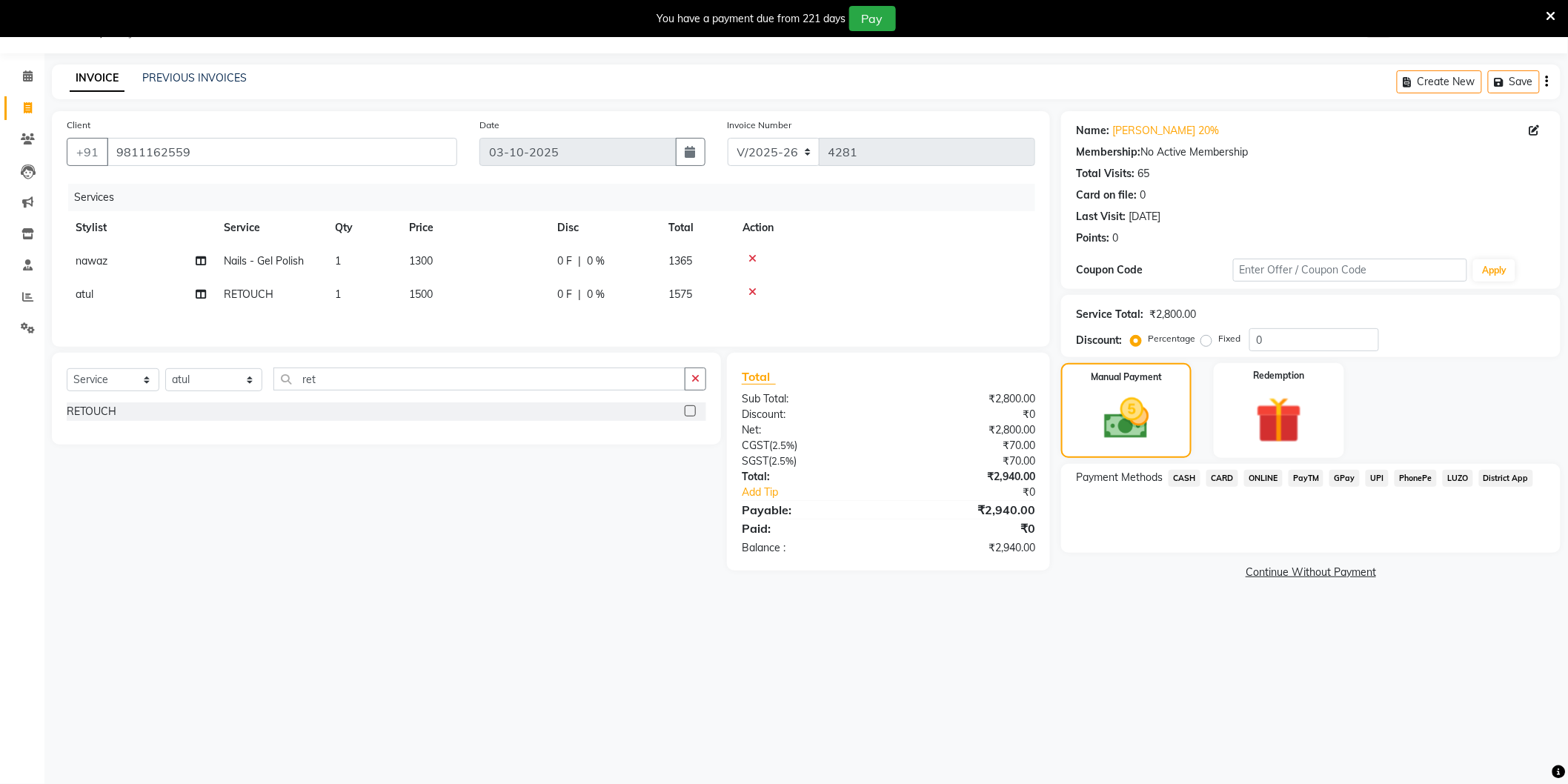
click at [1269, 475] on span "ONLINE" at bounding box center [1263, 478] width 38 height 17
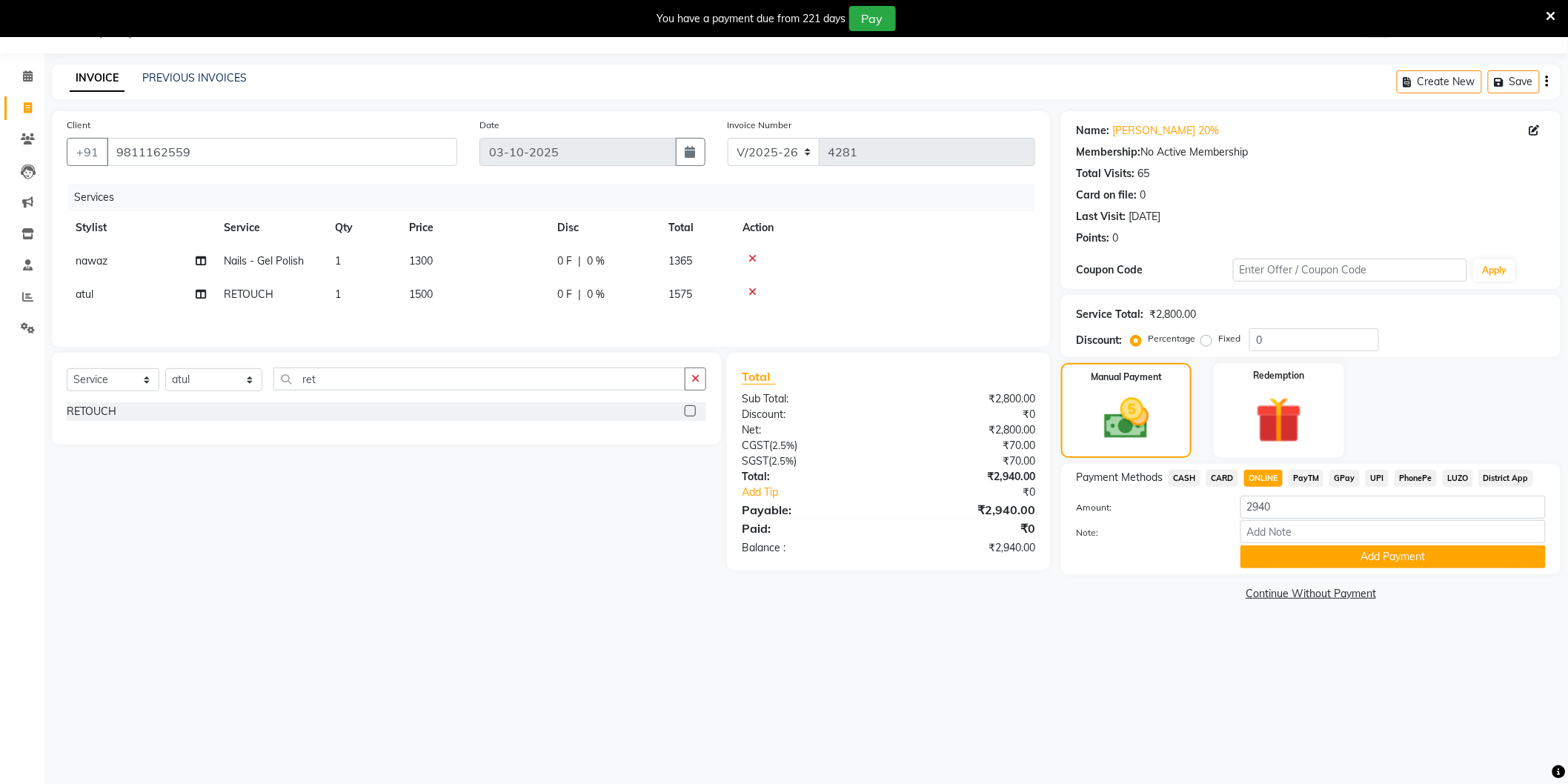
click at [1218, 482] on span "CARD" at bounding box center [1222, 478] width 32 height 17
click at [1330, 511] on input "2940" at bounding box center [1393, 507] width 305 height 23
click at [1334, 562] on button "Add Payment" at bounding box center [1393, 557] width 305 height 23
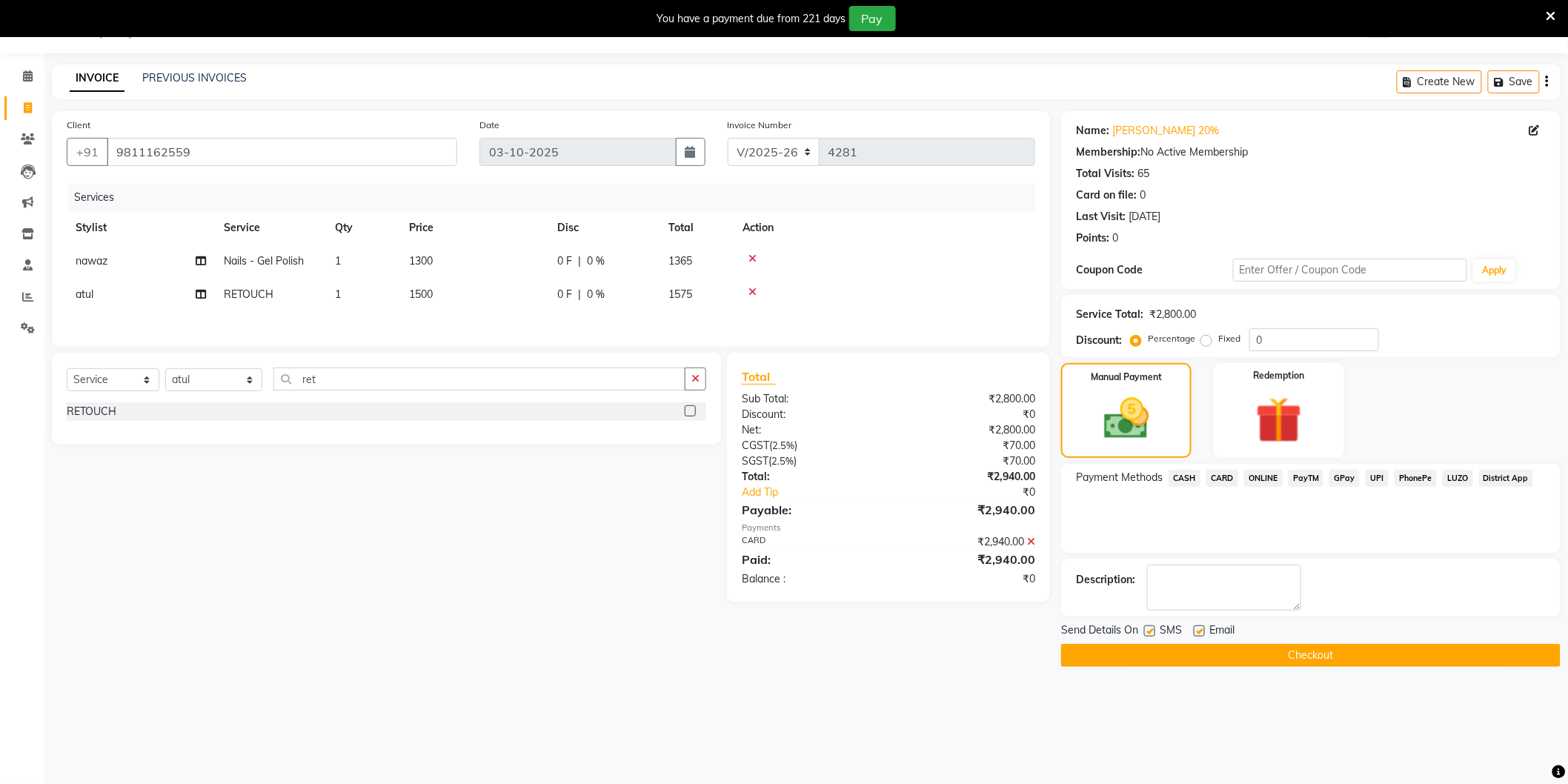
click at [1244, 653] on button "Checkout" at bounding box center [1311, 656] width 500 height 23
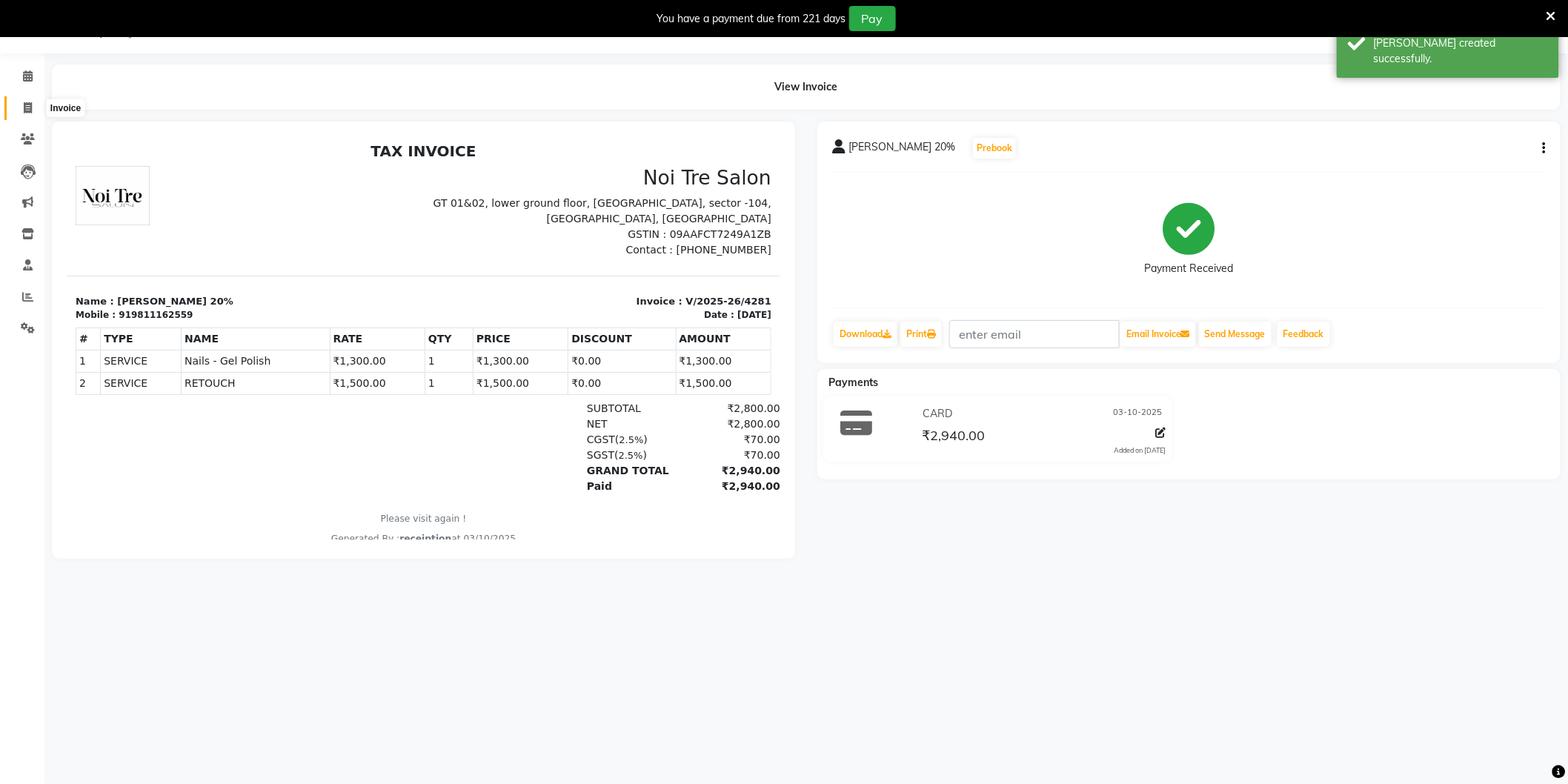
click at [30, 115] on span at bounding box center [28, 108] width 26 height 17
select select "service"
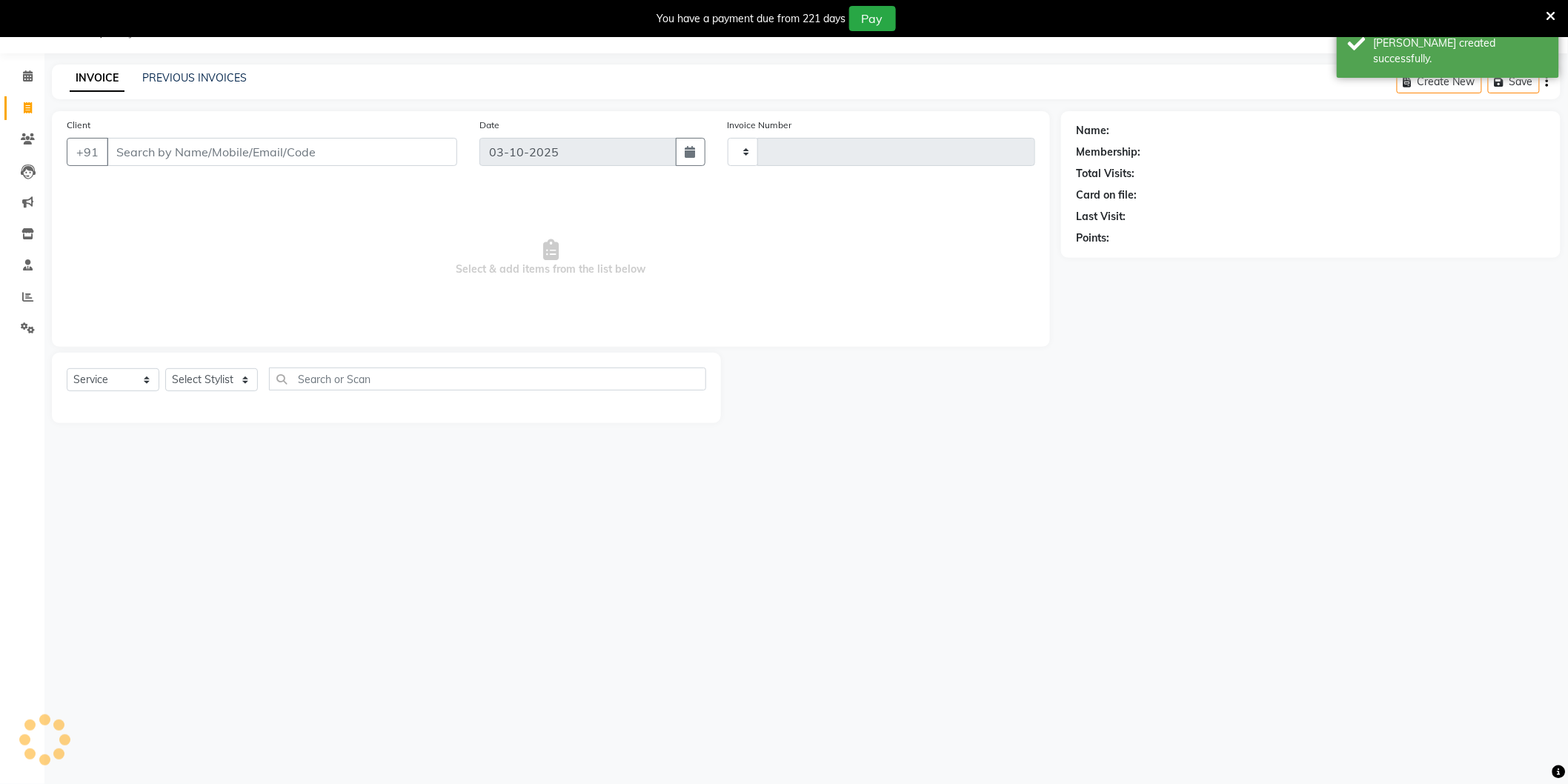
type input "4282"
select select "4009"
click at [180, 78] on link "PREVIOUS INVOICES" at bounding box center [194, 78] width 105 height 13
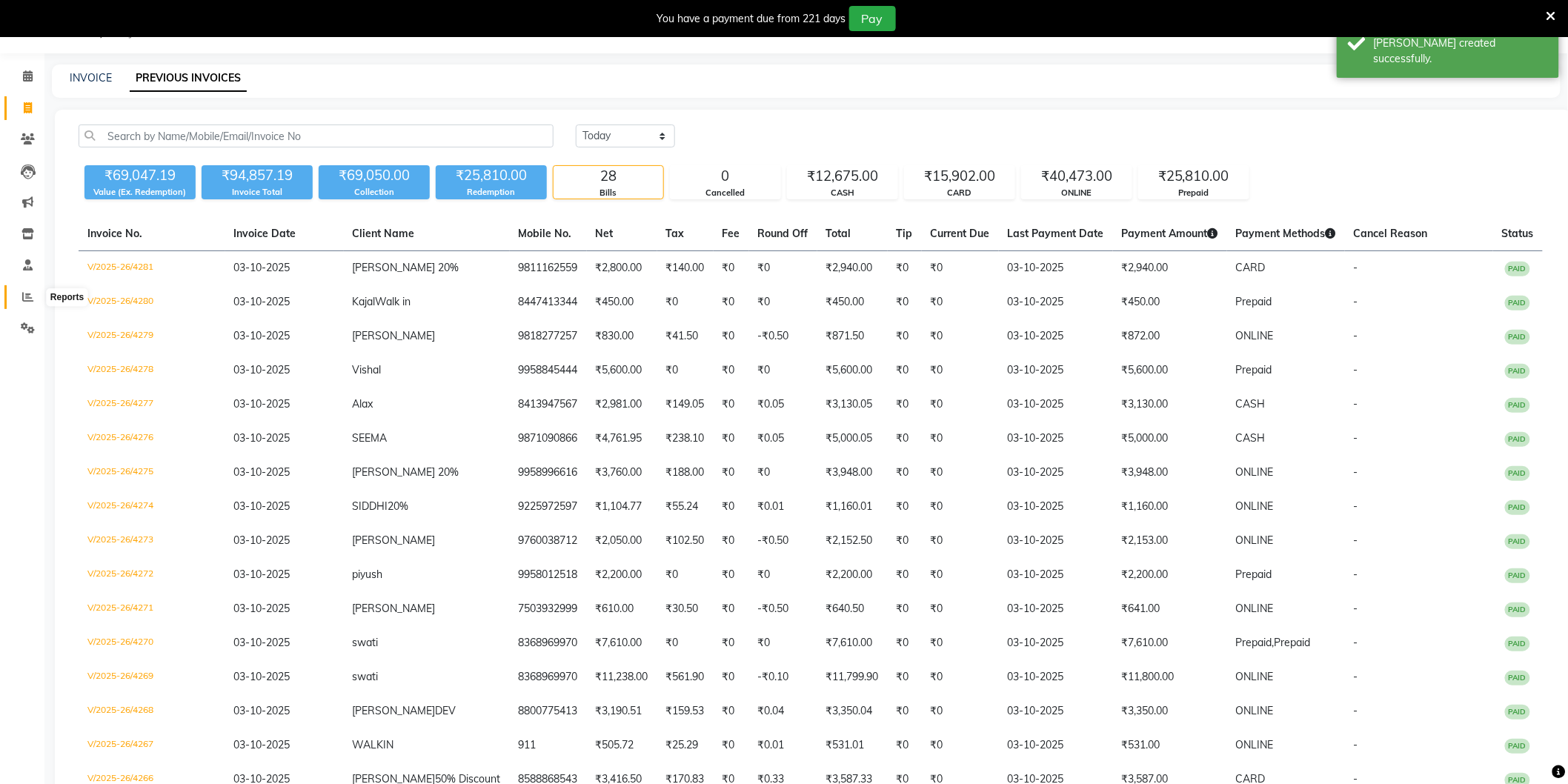
click at [25, 298] on icon at bounding box center [28, 297] width 11 height 11
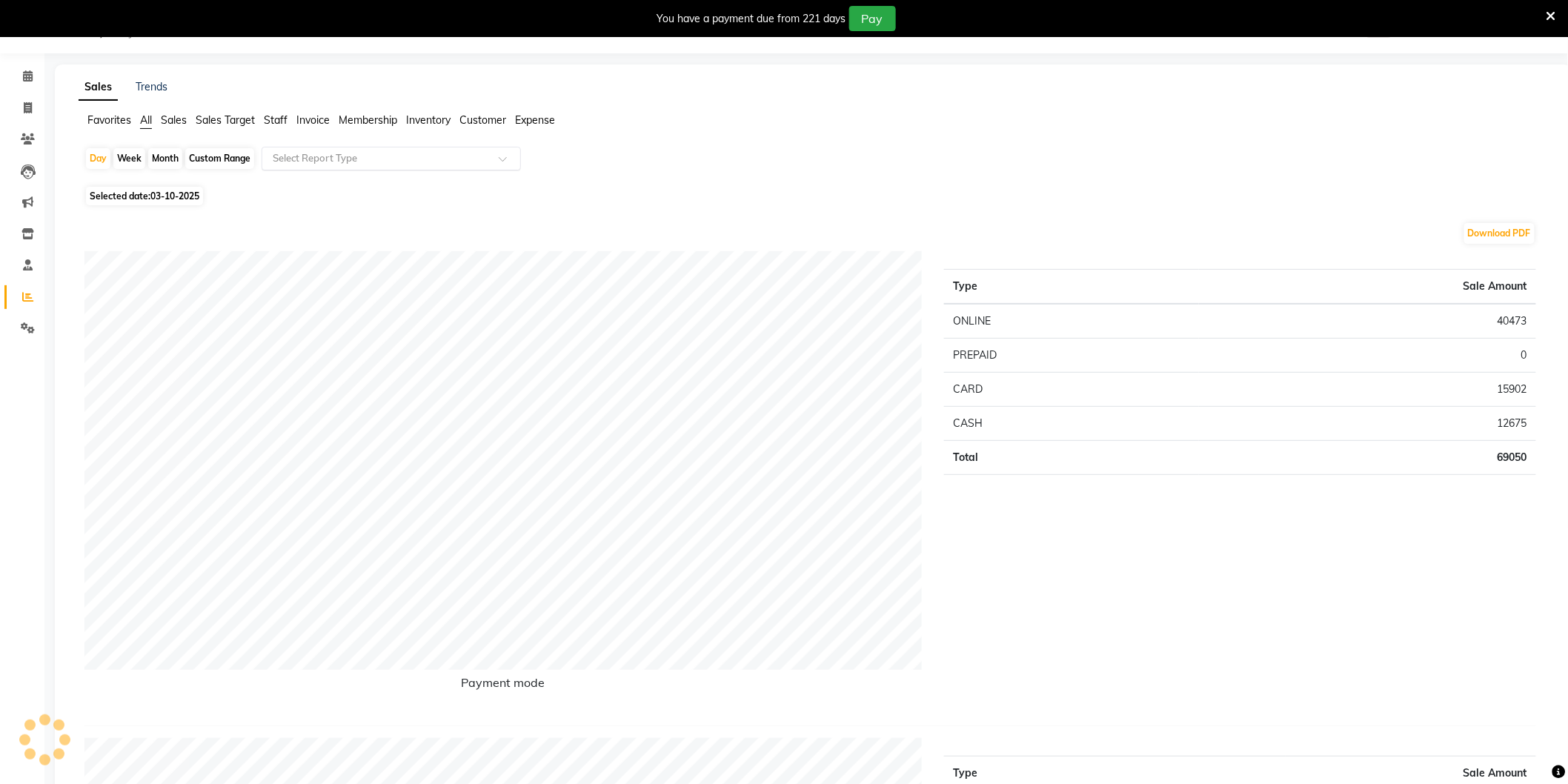
click at [352, 158] on input "text" at bounding box center [376, 158] width 213 height 15
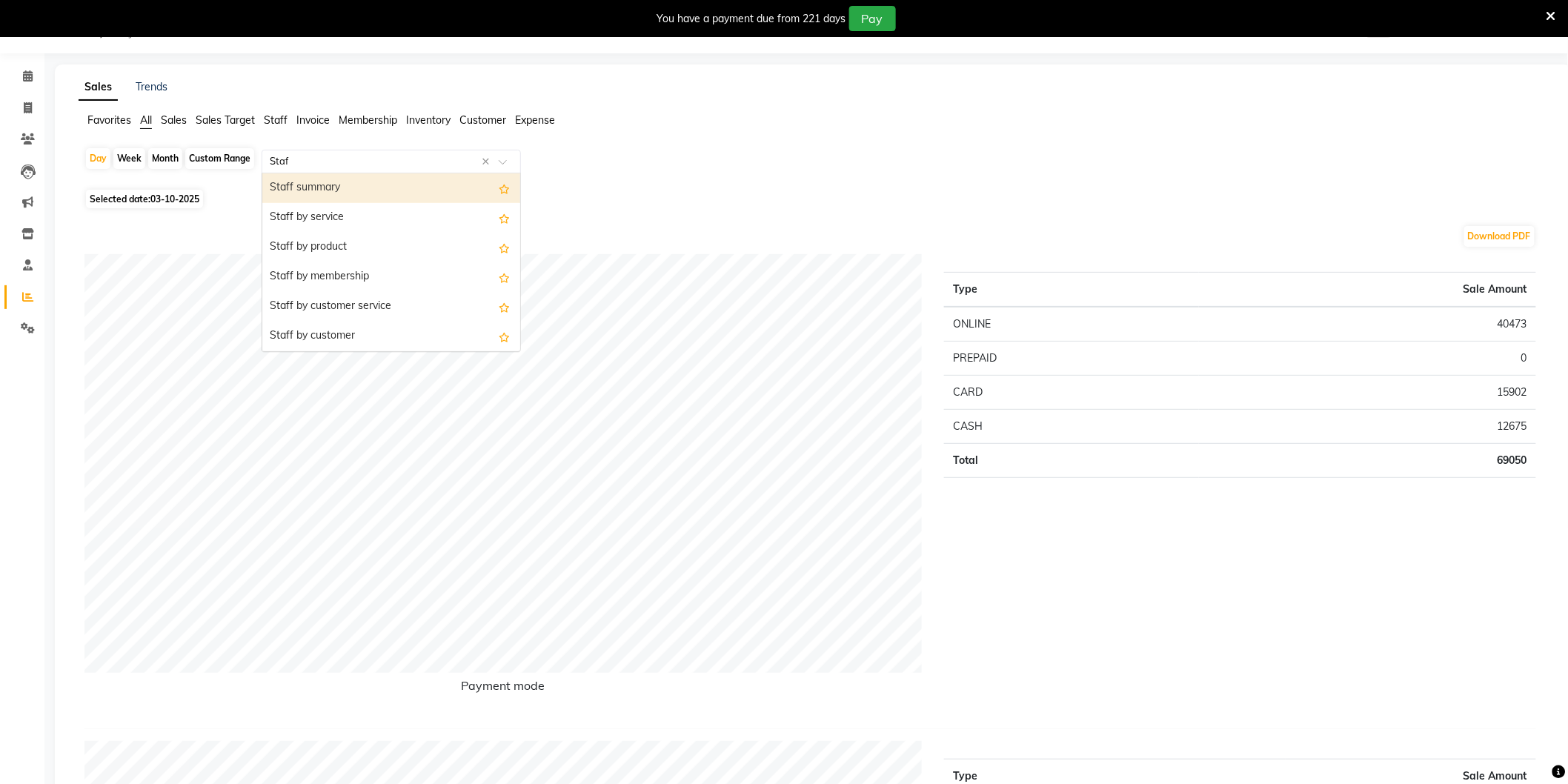
type input "Staff"
click at [344, 213] on div "Staff by service" at bounding box center [391, 218] width 258 height 30
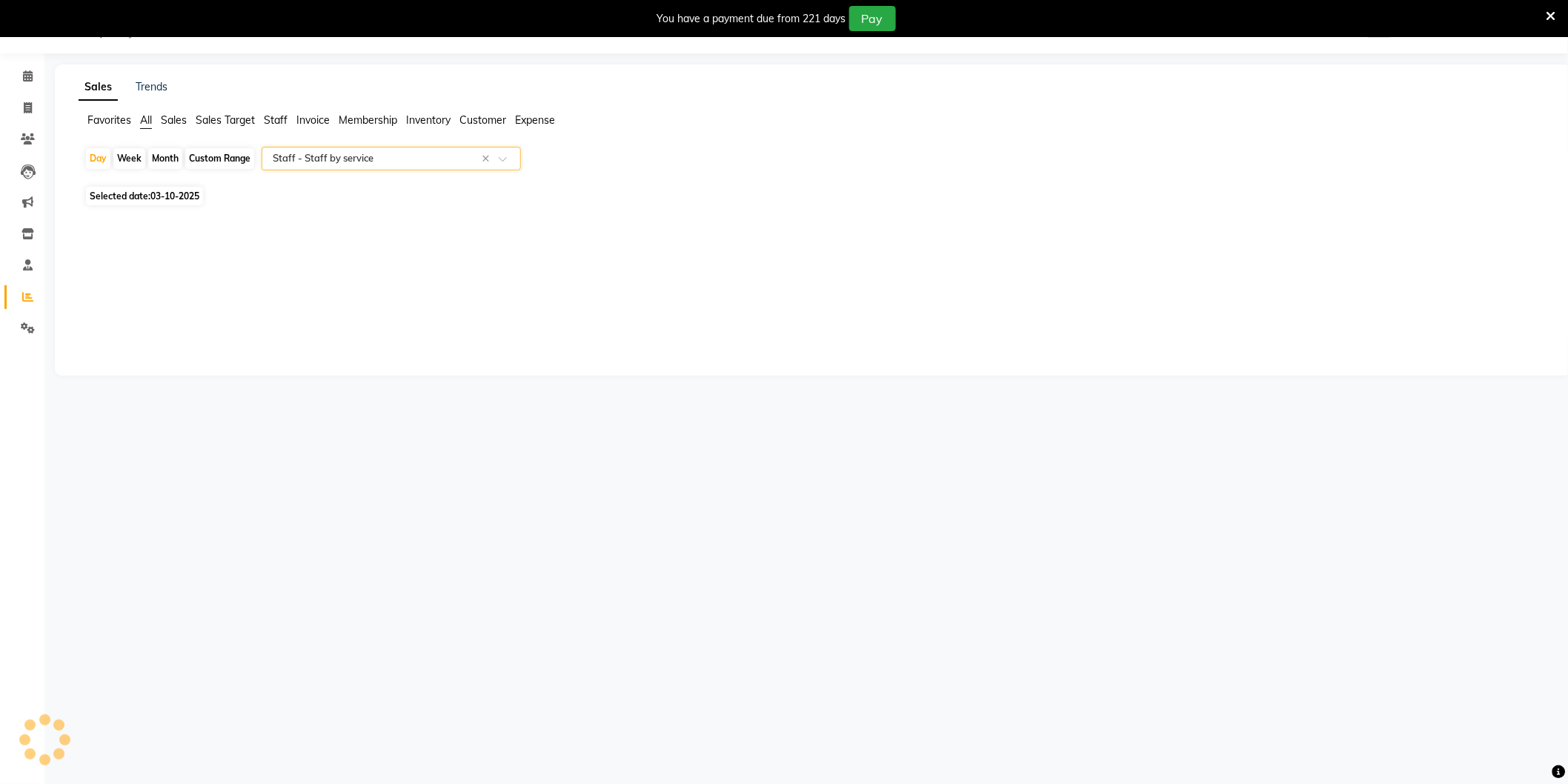
select select "full_report"
select select "csv"
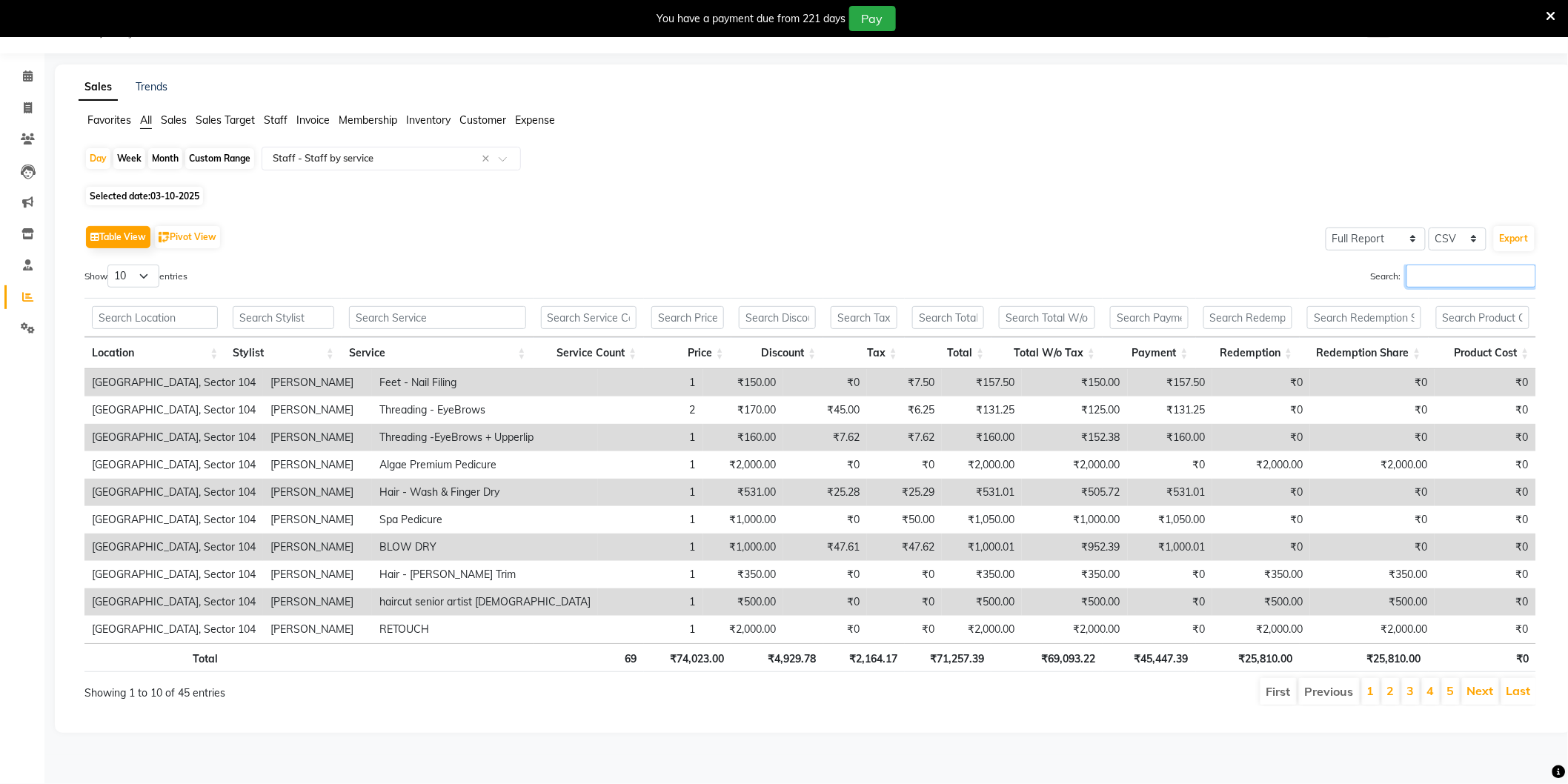
click at [1452, 270] on input "Search:" at bounding box center [1471, 276] width 130 height 23
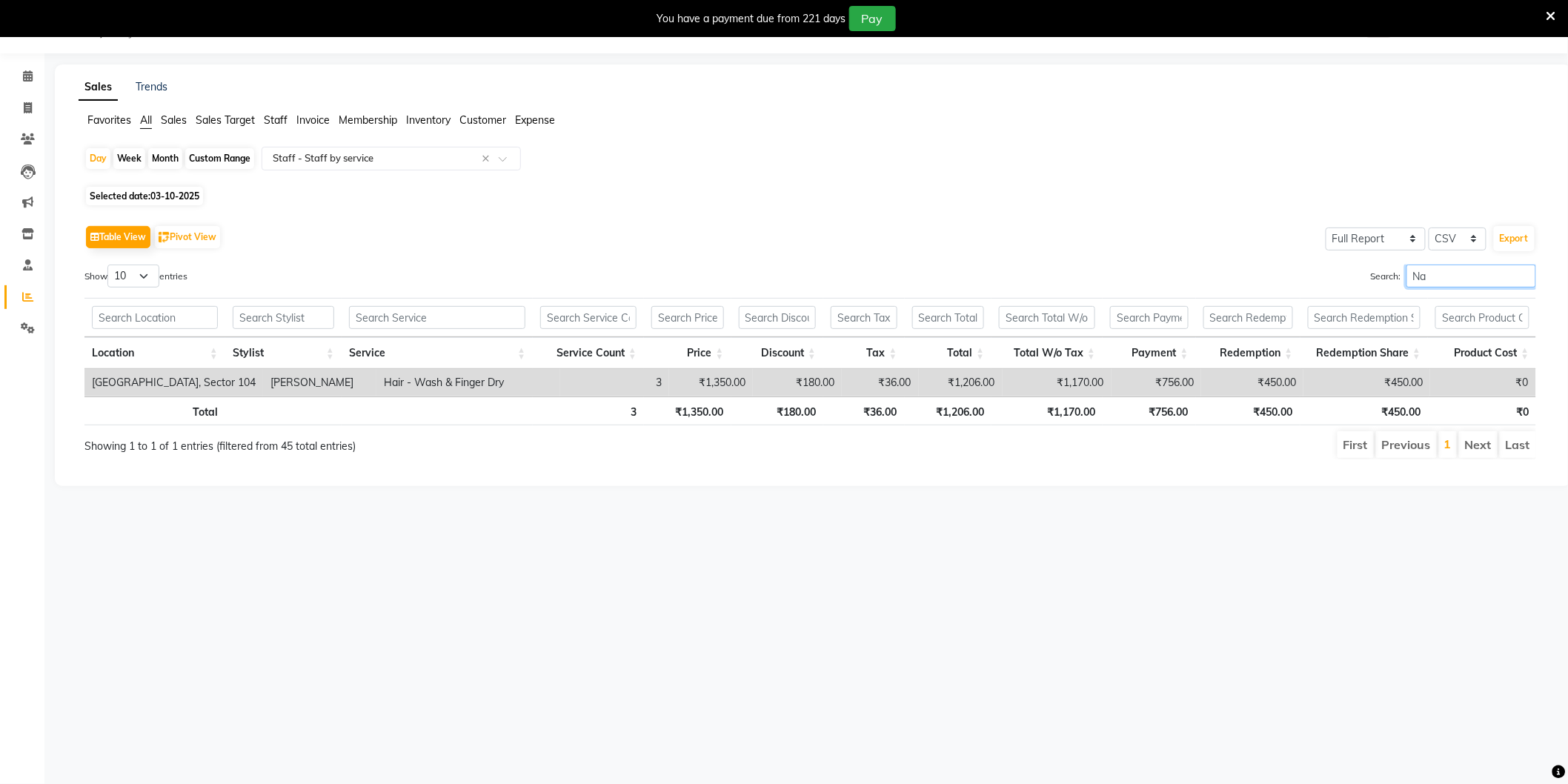
type input "N"
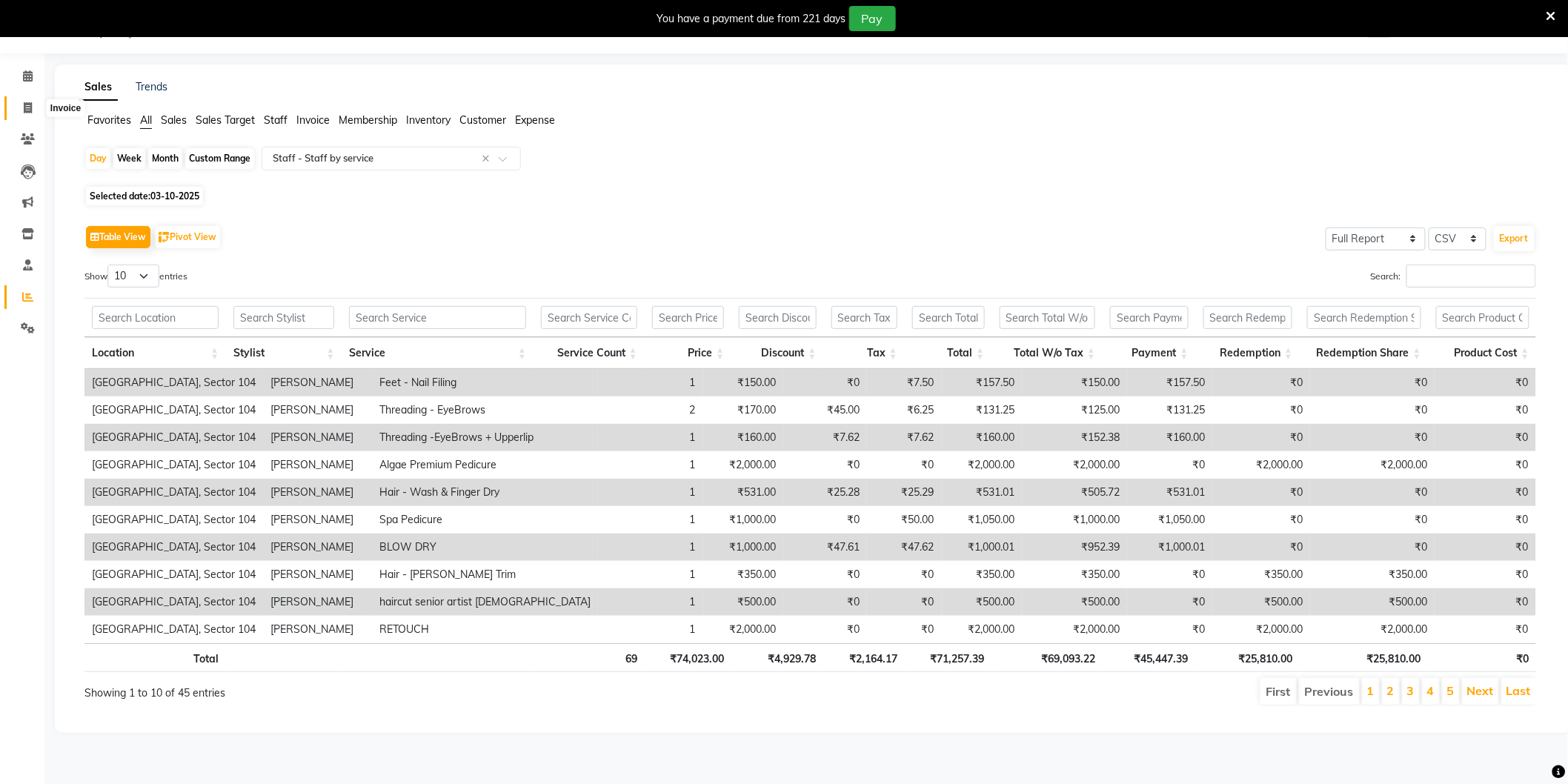
click at [24, 108] on icon at bounding box center [28, 108] width 8 height 11
select select "4009"
select select "service"
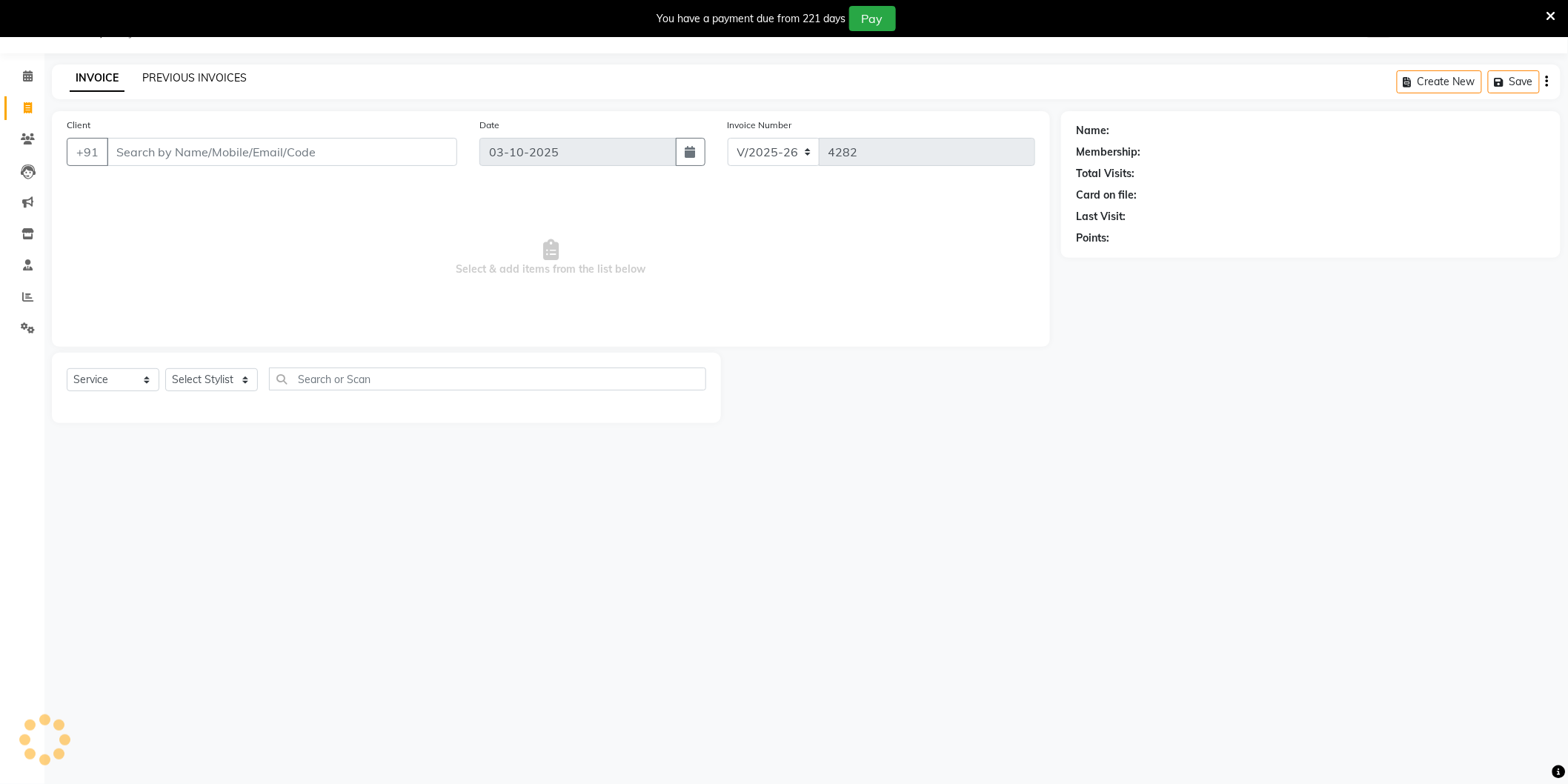
click at [195, 75] on link "PREVIOUS INVOICES" at bounding box center [194, 78] width 105 height 13
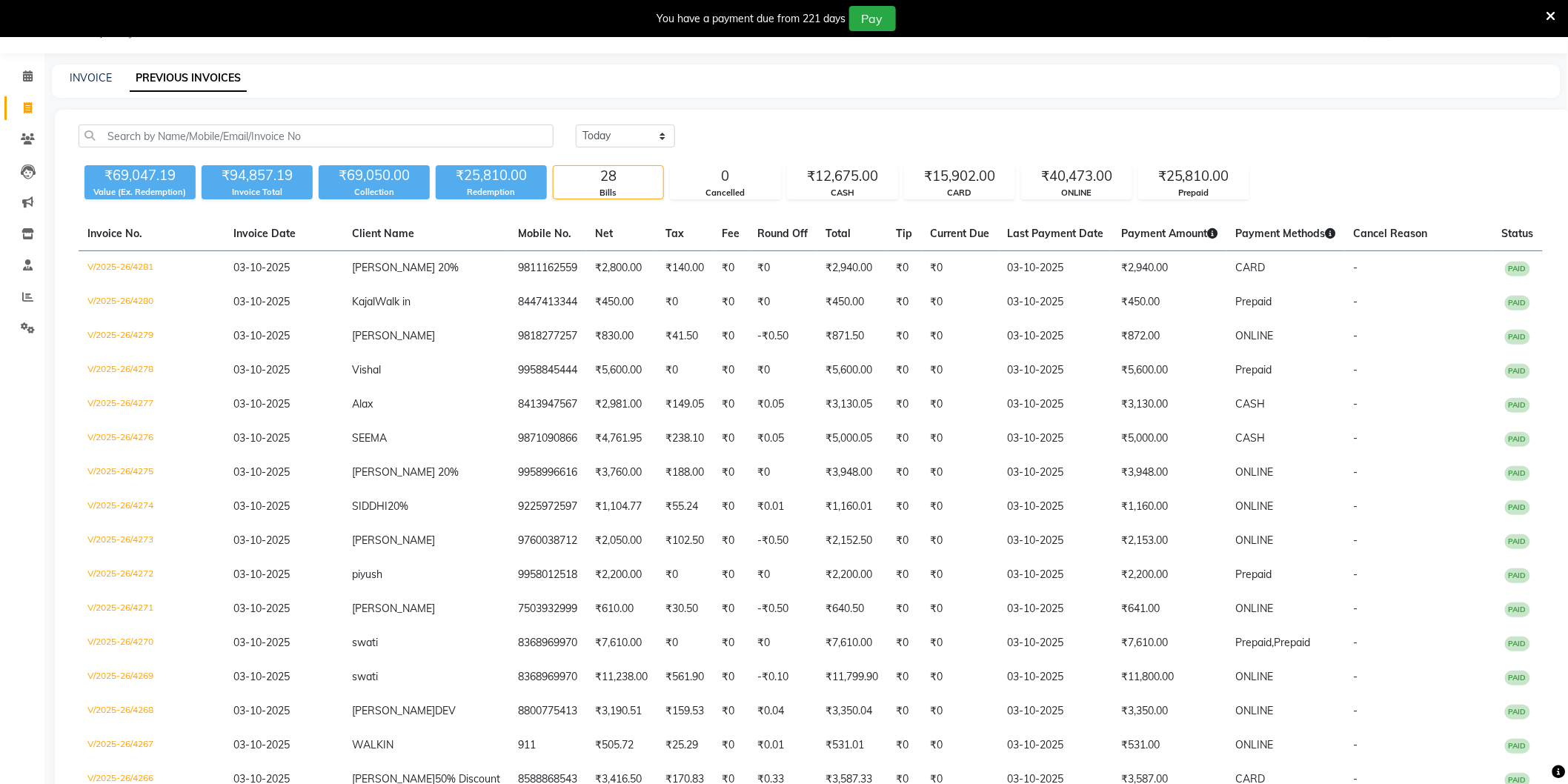
click at [837, 90] on div "INVOICE PREVIOUS INVOICES" at bounding box center [806, 80] width 1509 height 33
click at [24, 298] on icon at bounding box center [28, 297] width 11 height 11
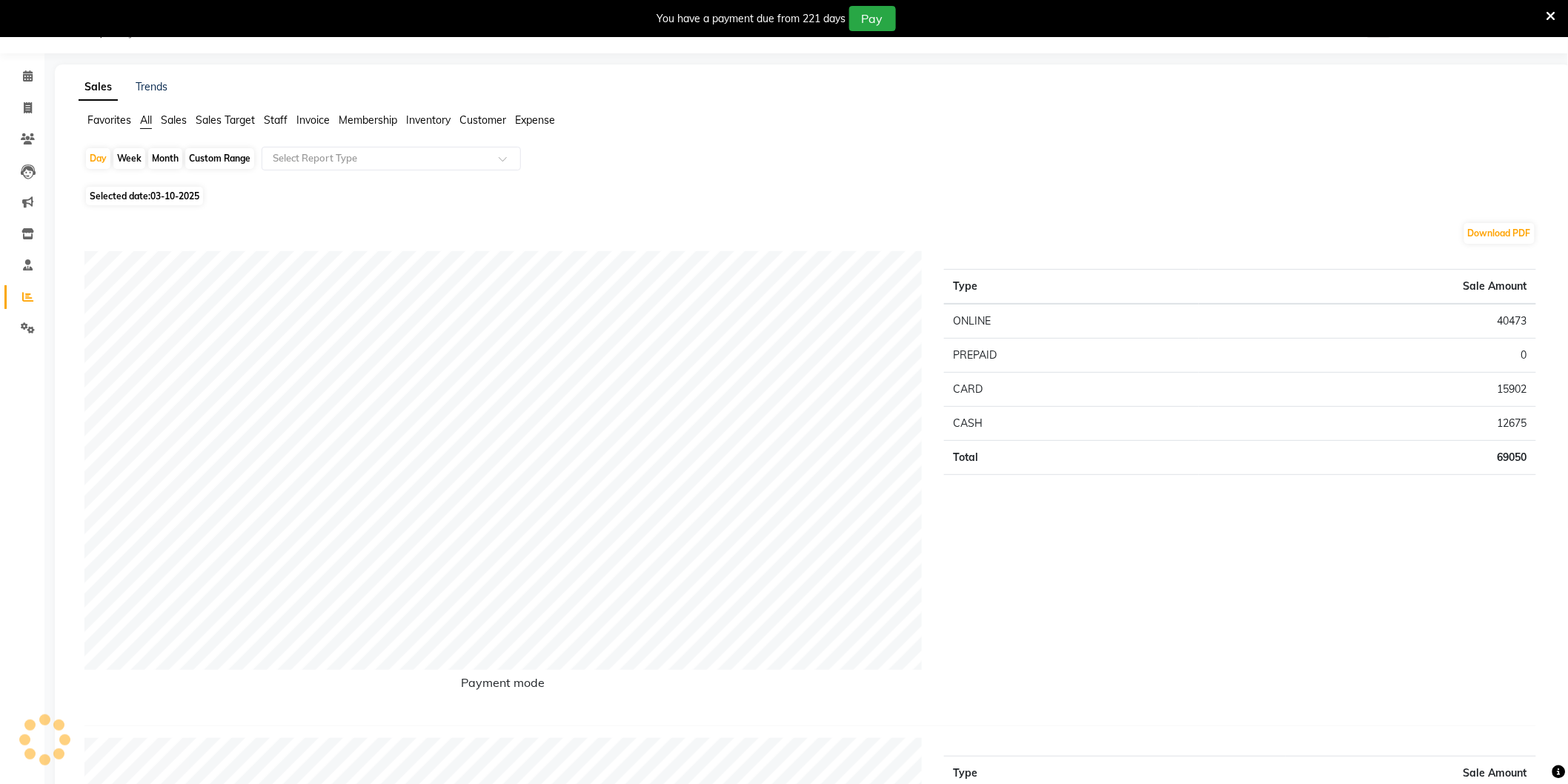
click at [317, 171] on div "Day Week Month Custom Range Select Report Type" at bounding box center [813, 165] width 1458 height 36
click at [327, 157] on input "text" at bounding box center [376, 158] width 213 height 15
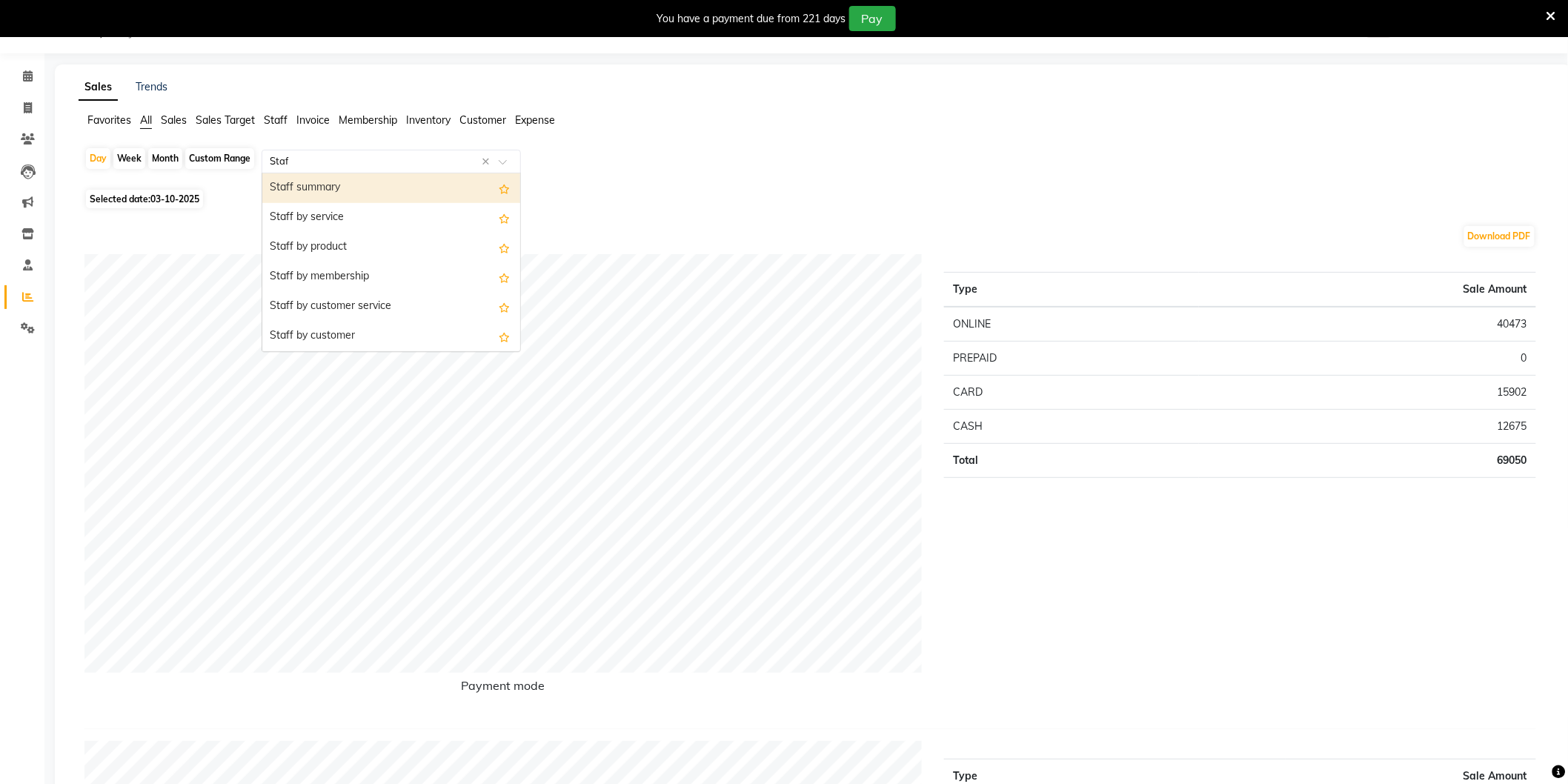
type input "Staff"
click at [342, 222] on div "Staff by service" at bounding box center [391, 218] width 258 height 30
select select "full_report"
select select "csv"
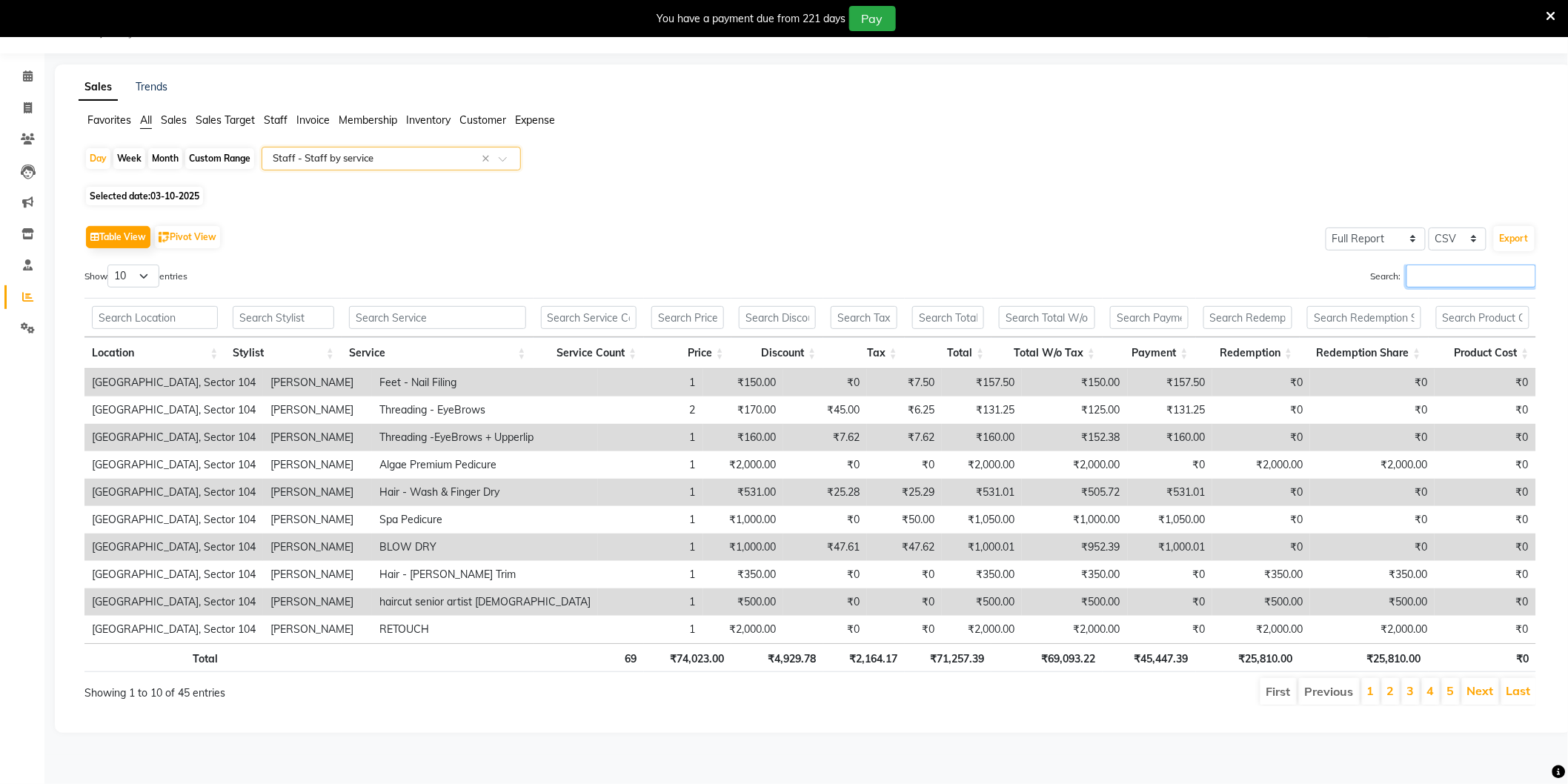
click at [1441, 282] on input "Search:" at bounding box center [1471, 276] width 130 height 23
click at [368, 154] on input "text" at bounding box center [376, 158] width 213 height 15
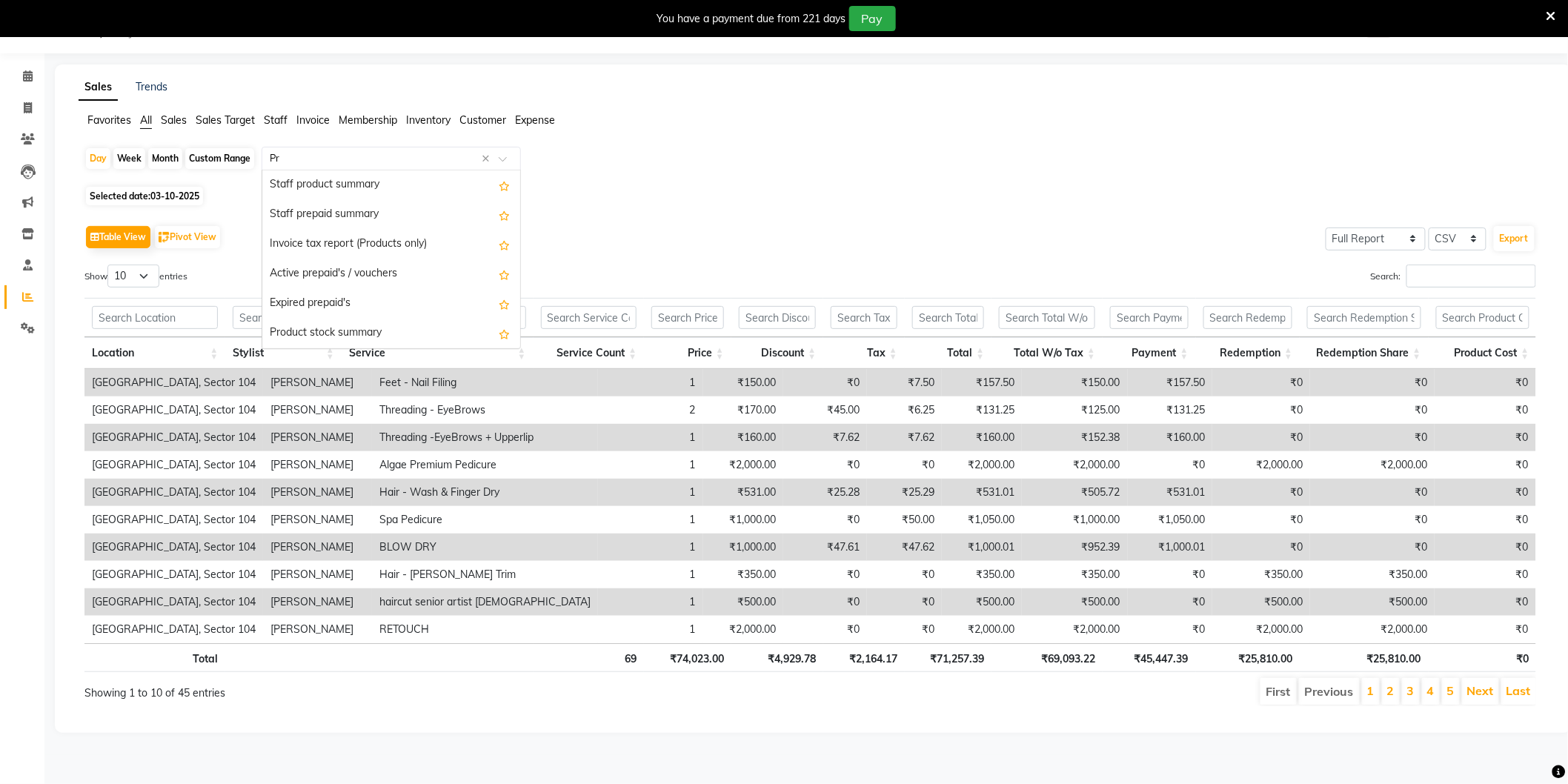
scroll to position [30, 0]
type input "Pre"
click at [320, 174] on div "Prepaid sales" at bounding box center [391, 185] width 258 height 30
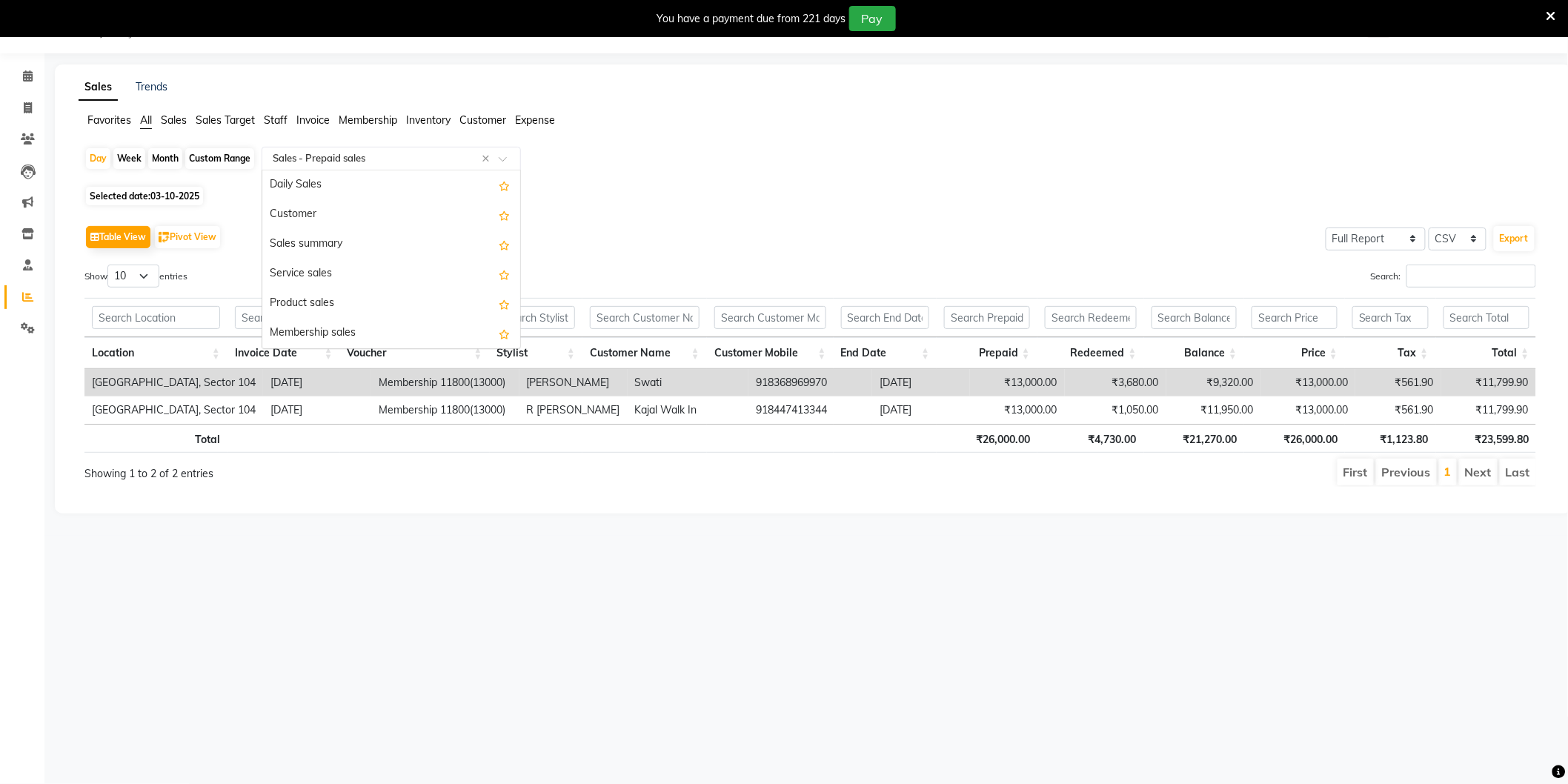
click at [408, 159] on input "text" at bounding box center [376, 158] width 213 height 15
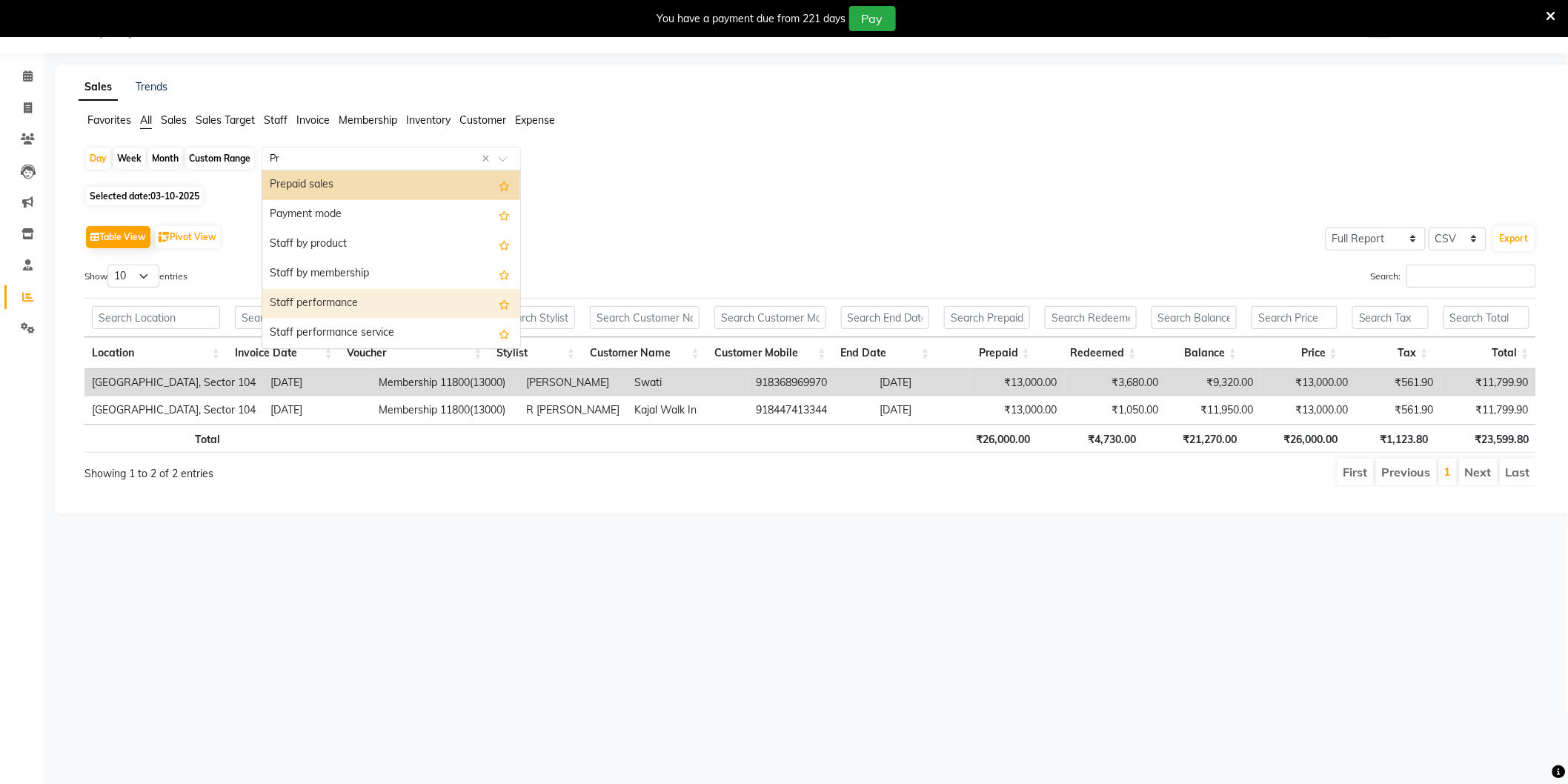
scroll to position [30, 0]
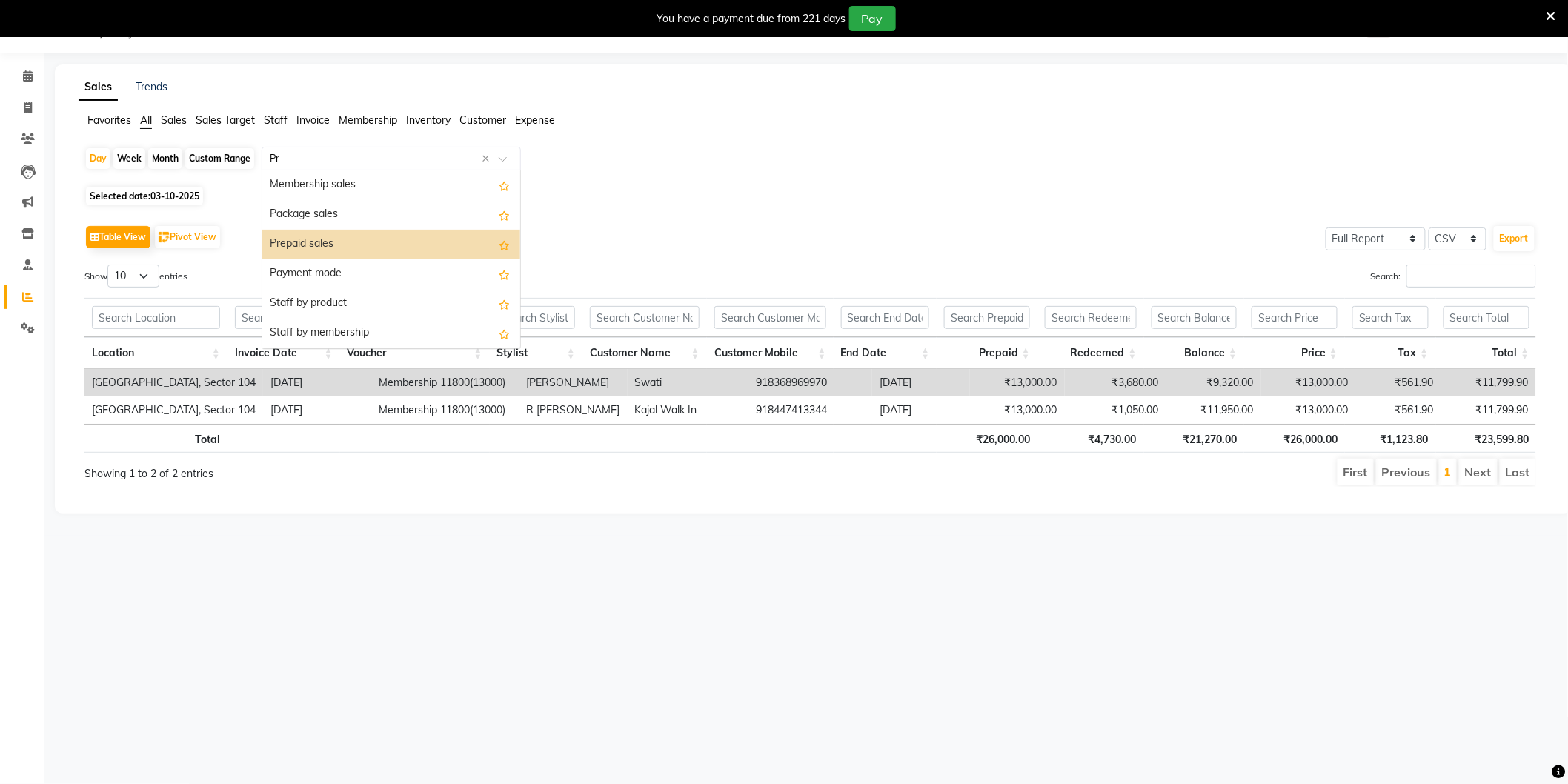
type input "Pro"
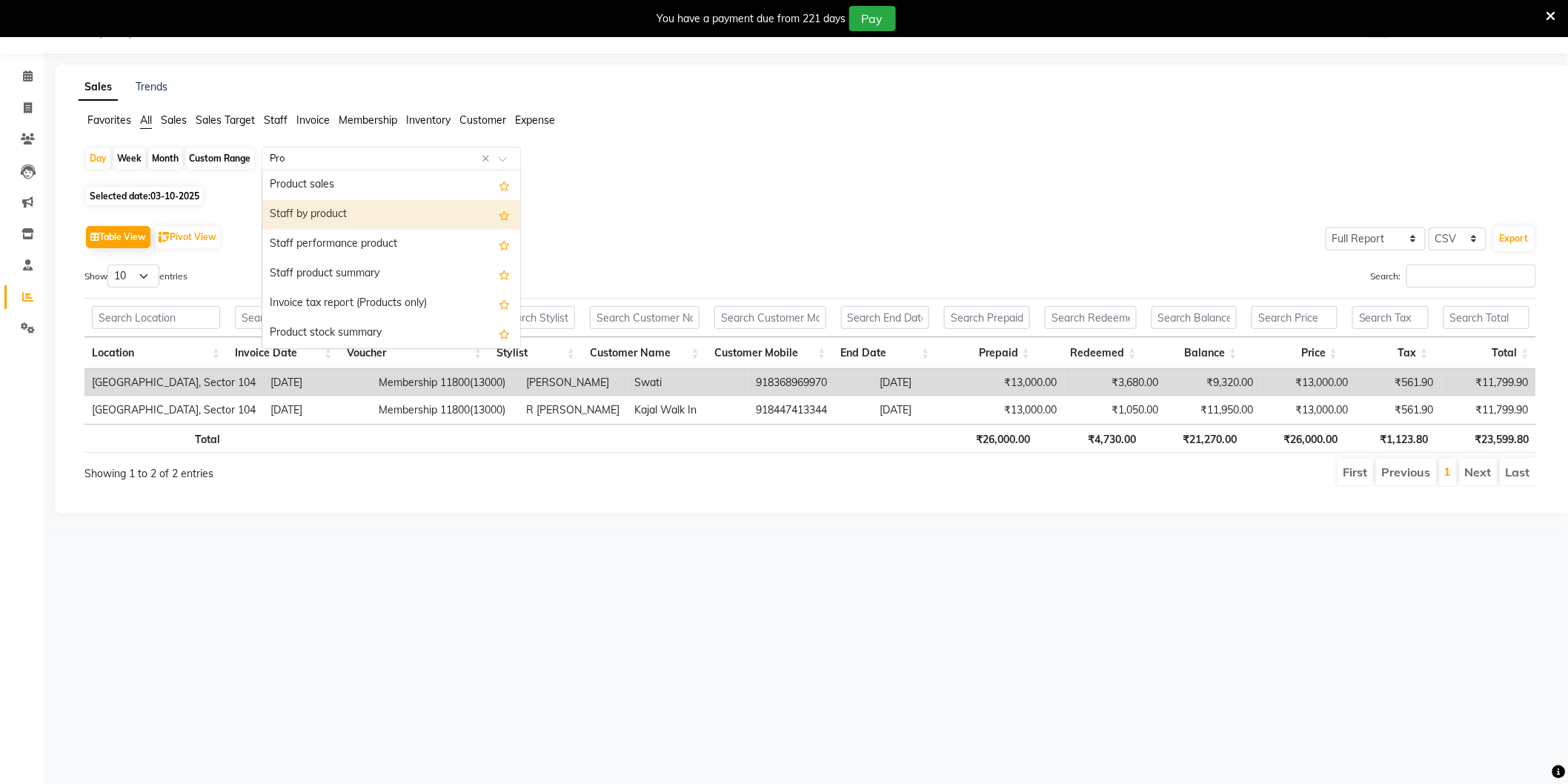
click at [338, 208] on div "Staff by product" at bounding box center [391, 215] width 258 height 30
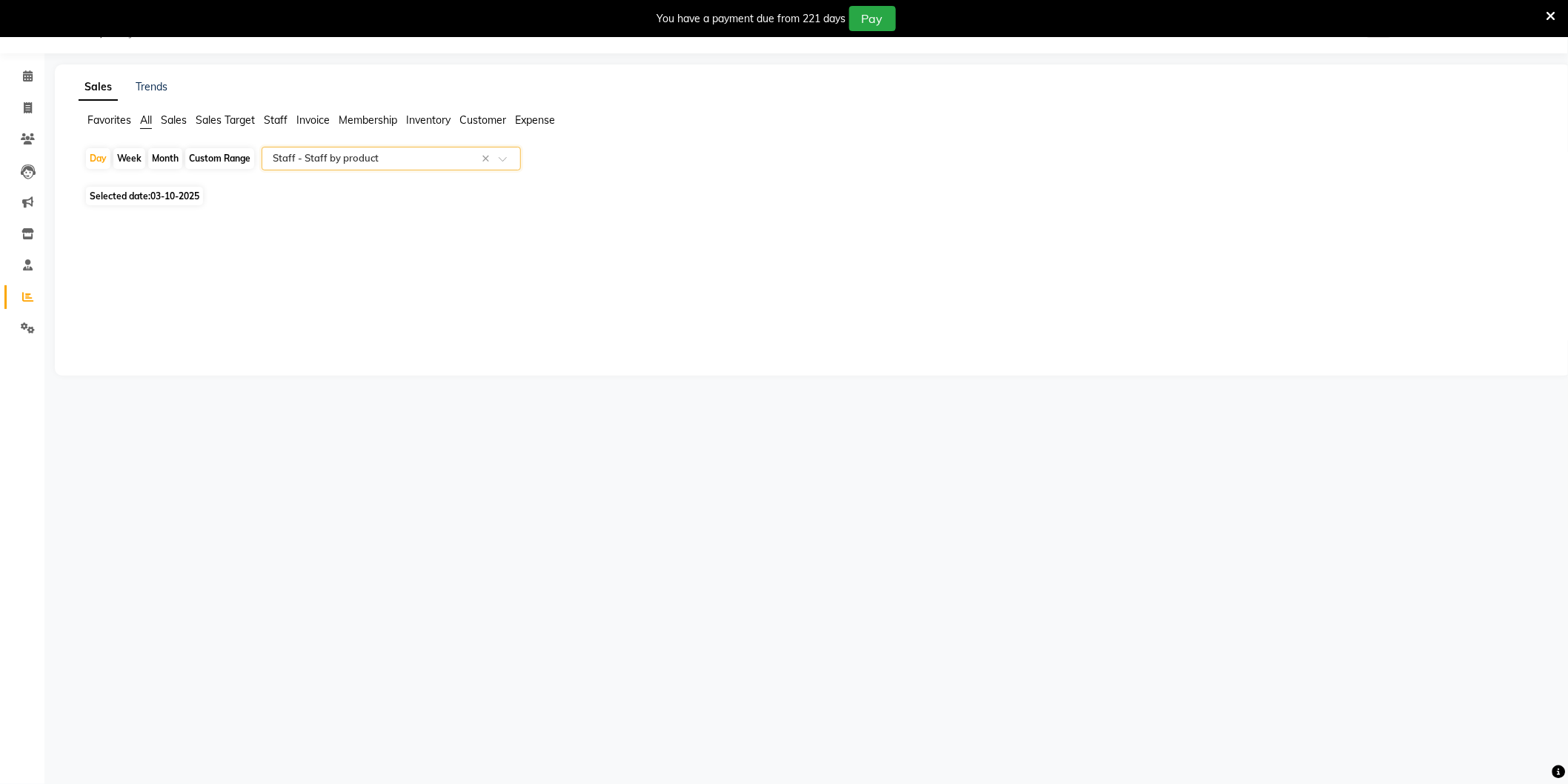
click at [410, 154] on input "text" at bounding box center [376, 158] width 213 height 15
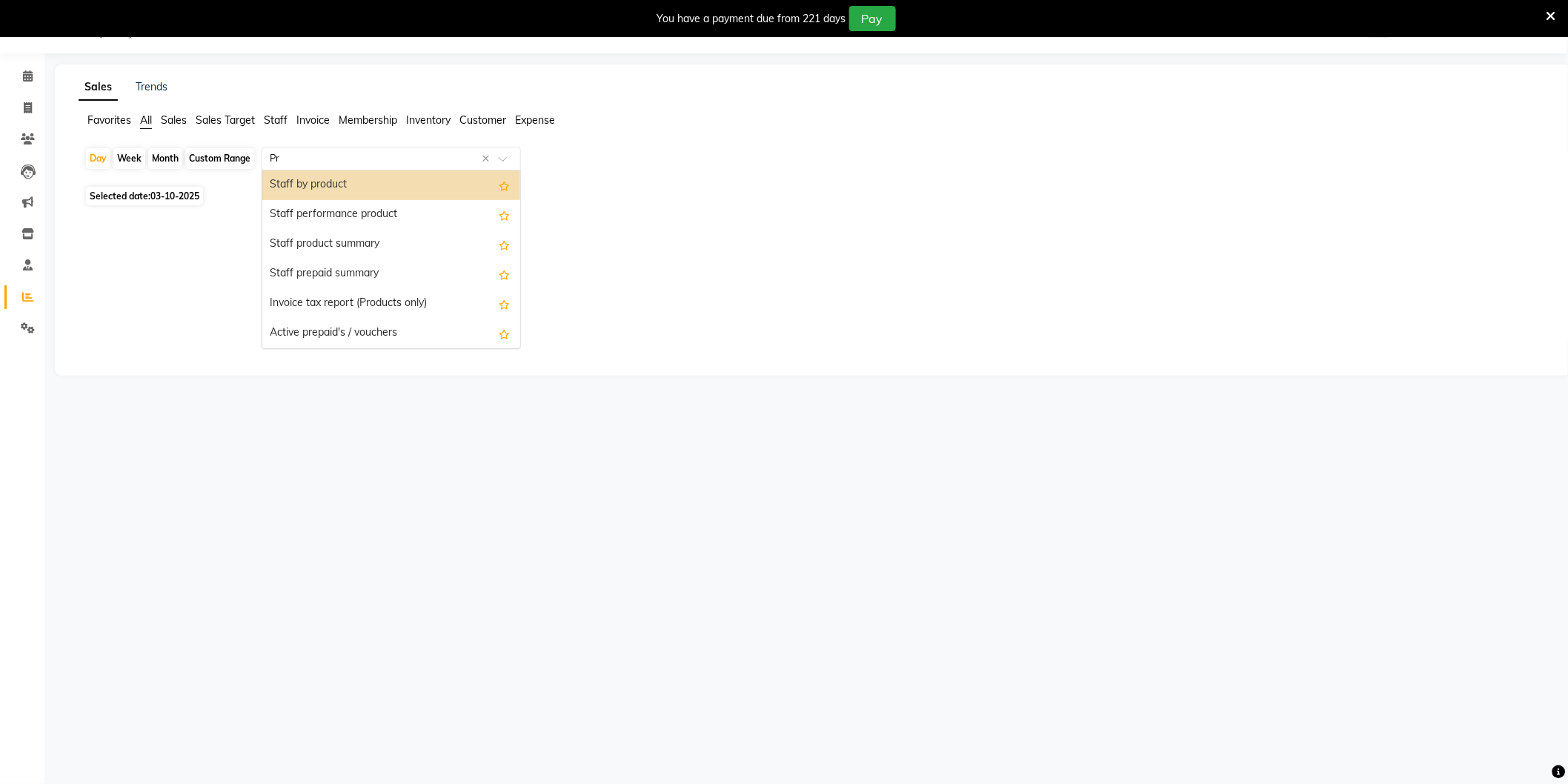
type input "Pro"
click at [324, 196] on div "Staff by product" at bounding box center [391, 185] width 258 height 30
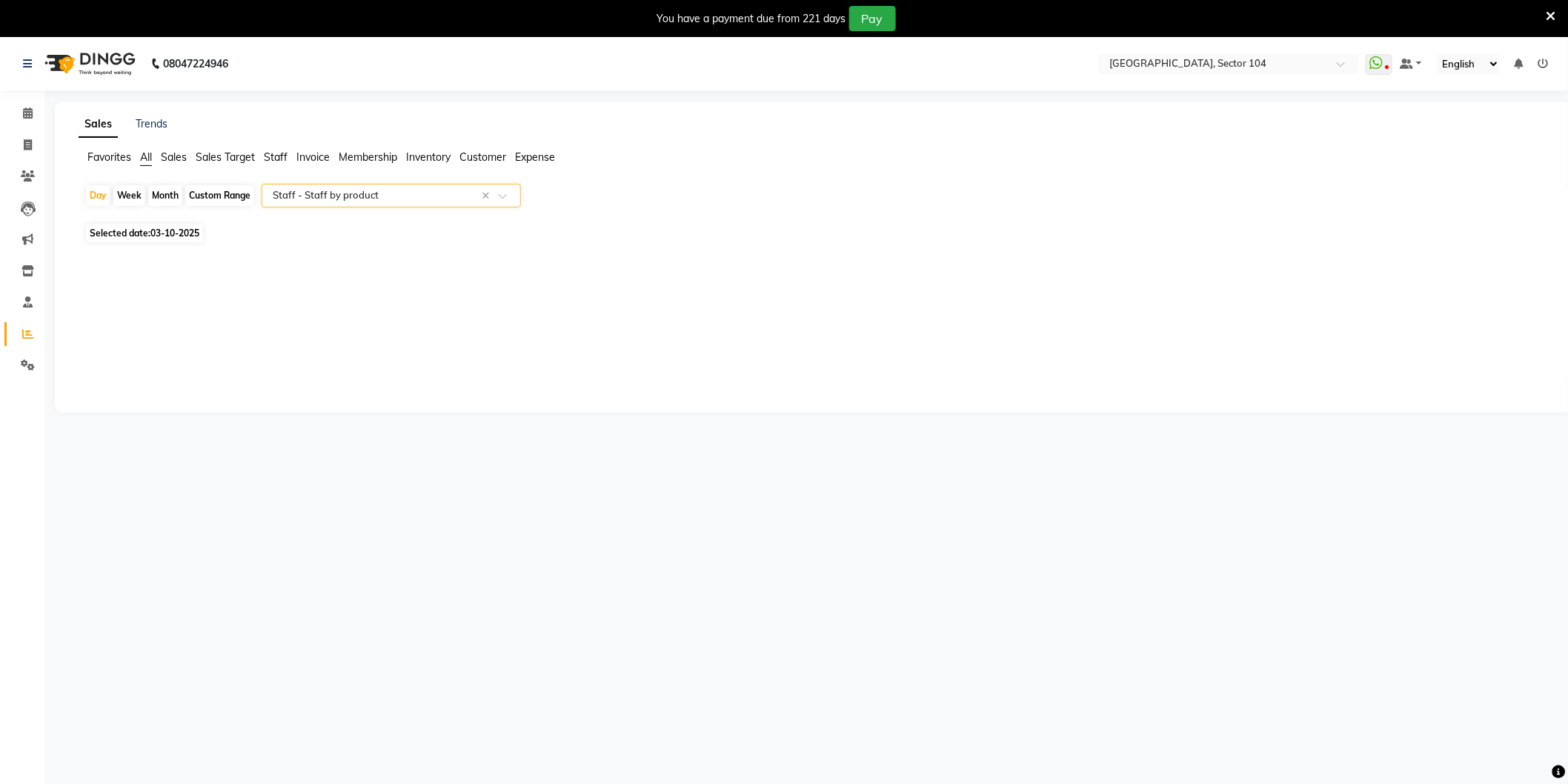
scroll to position [37, 0]
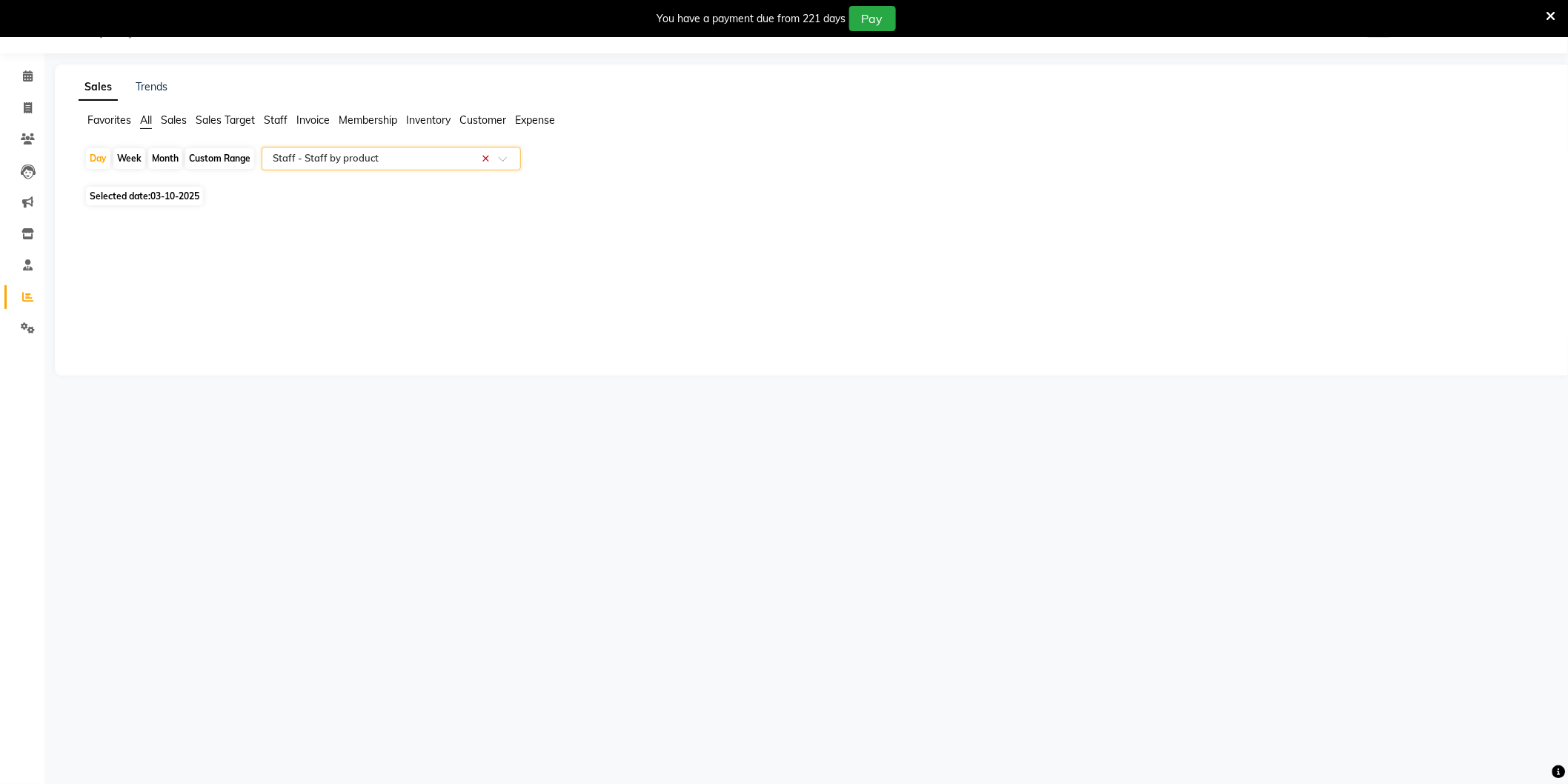
click at [482, 158] on input "text" at bounding box center [376, 158] width 213 height 15
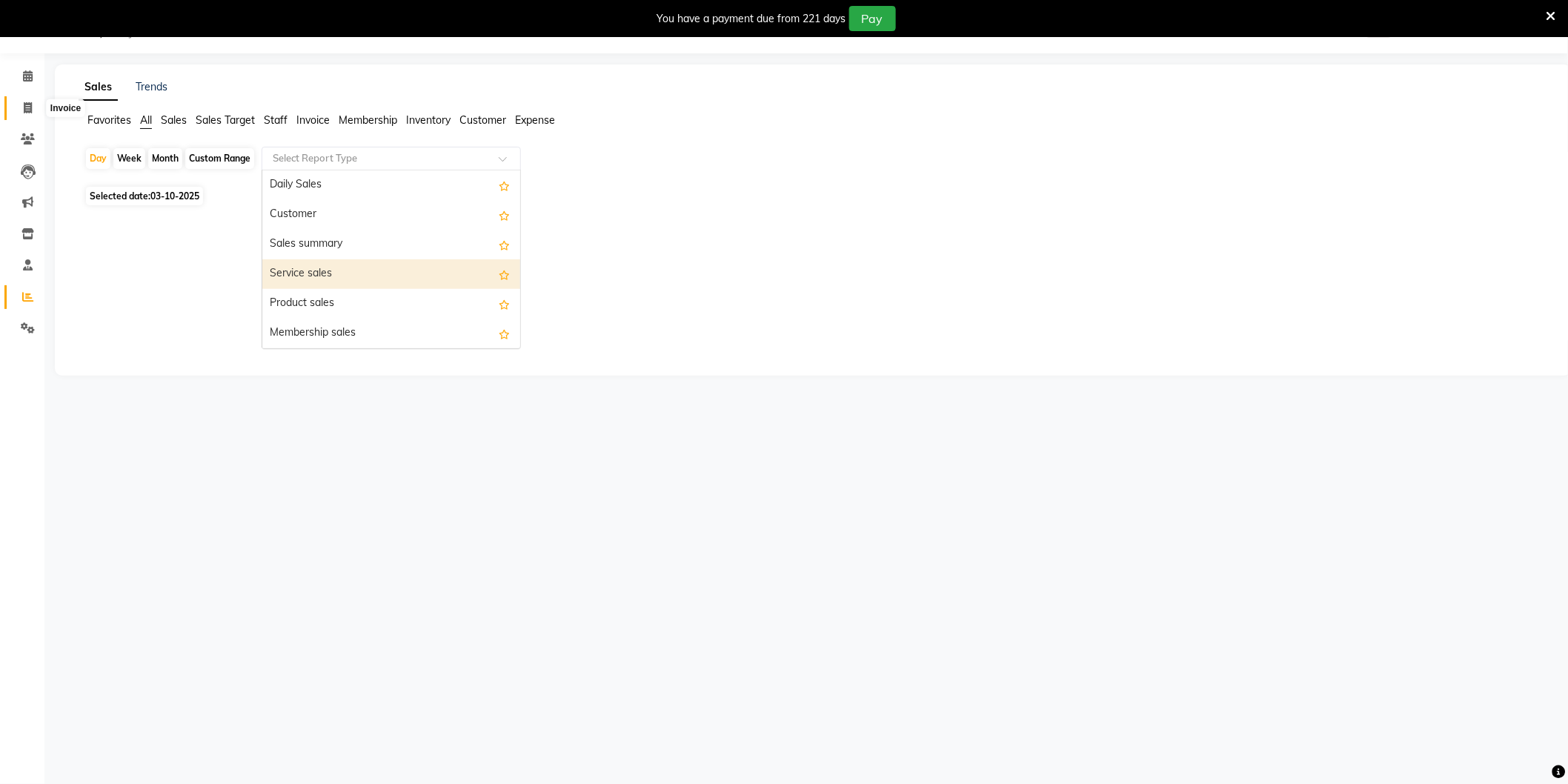
click at [26, 109] on icon at bounding box center [28, 108] width 8 height 11
select select "service"
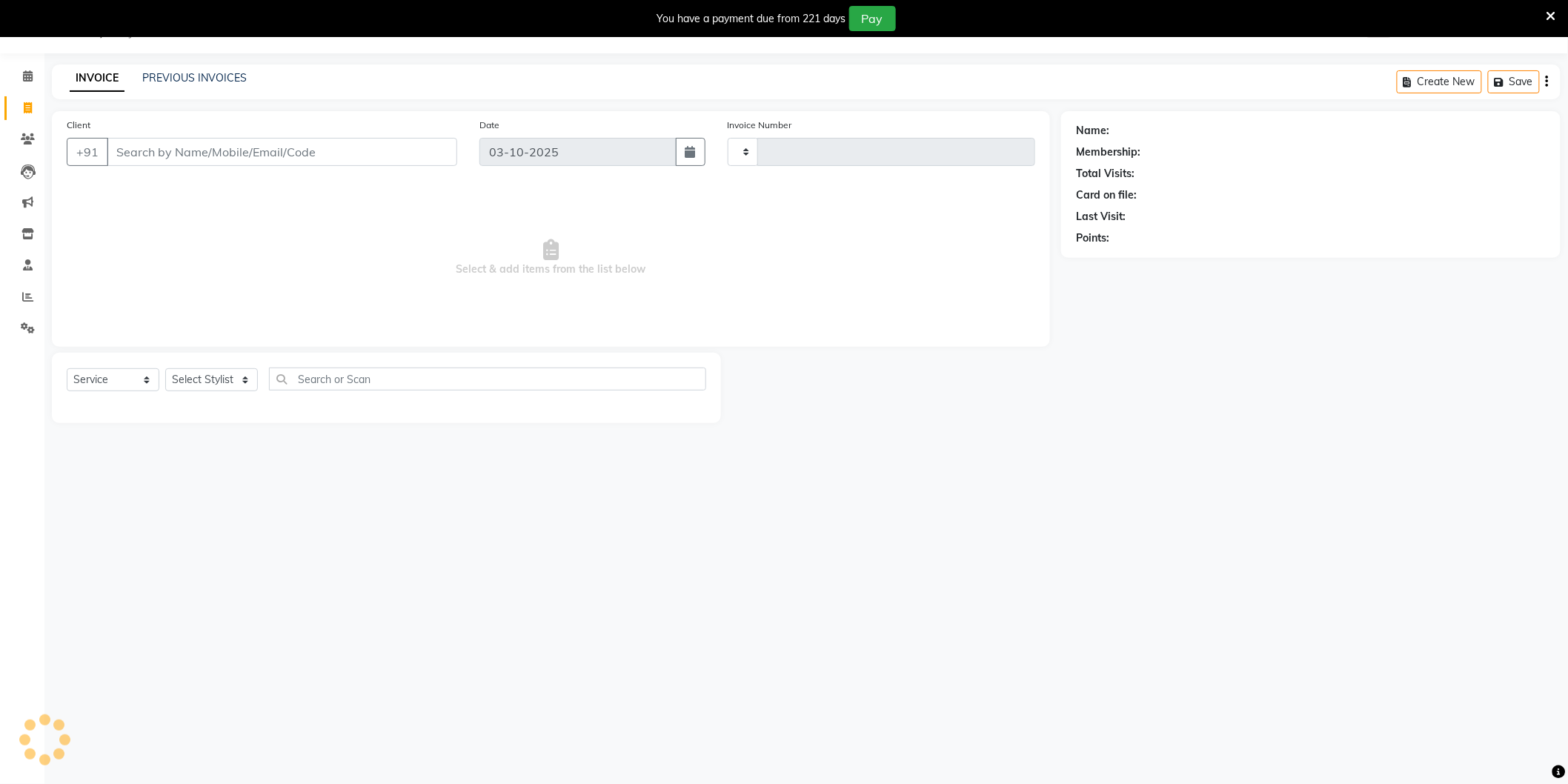
type input "4282"
select select "4009"
click at [182, 72] on link "PREVIOUS INVOICES" at bounding box center [194, 78] width 105 height 13
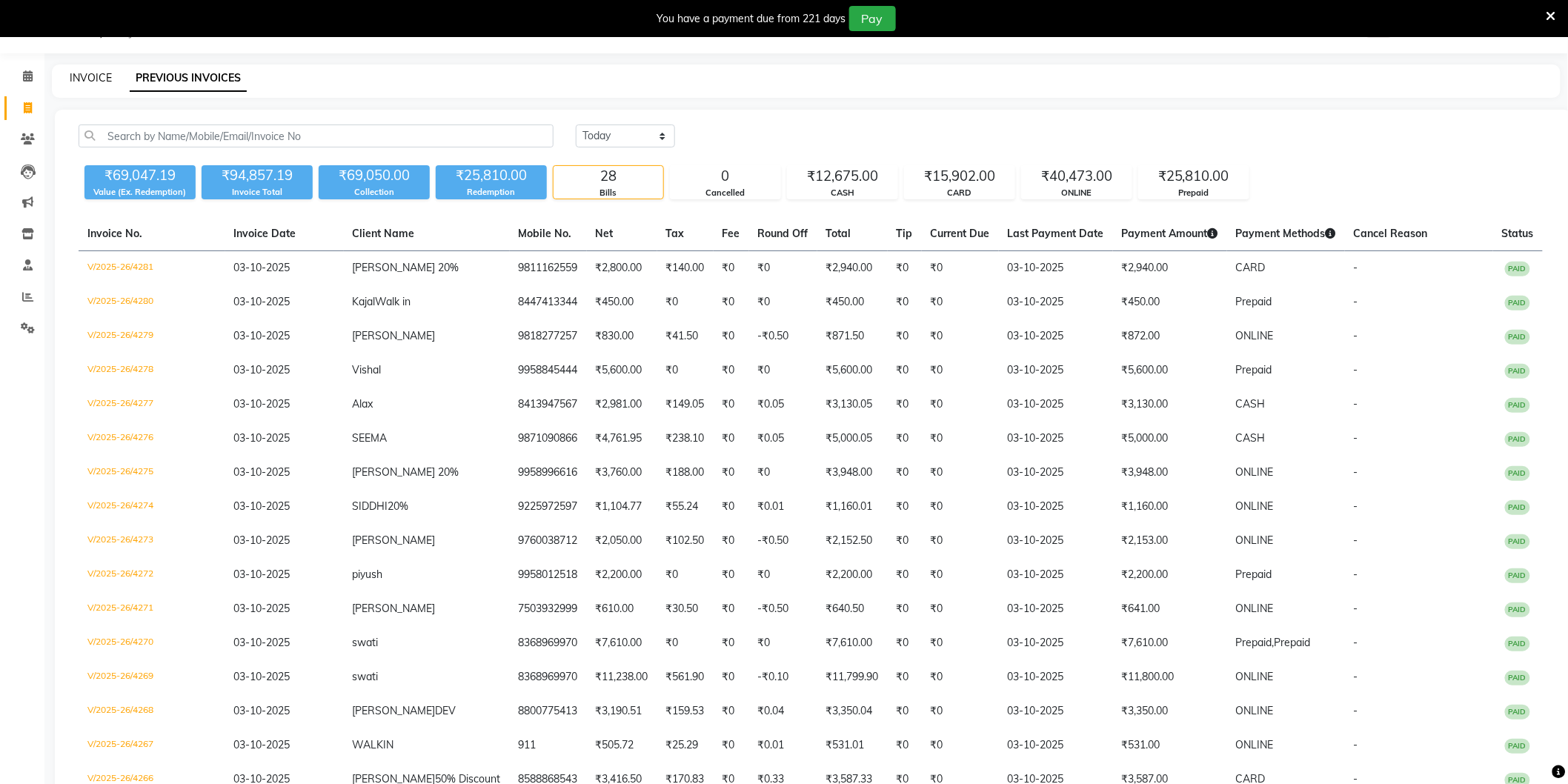
click at [102, 76] on link "INVOICE" at bounding box center [91, 78] width 42 height 13
select select "service"
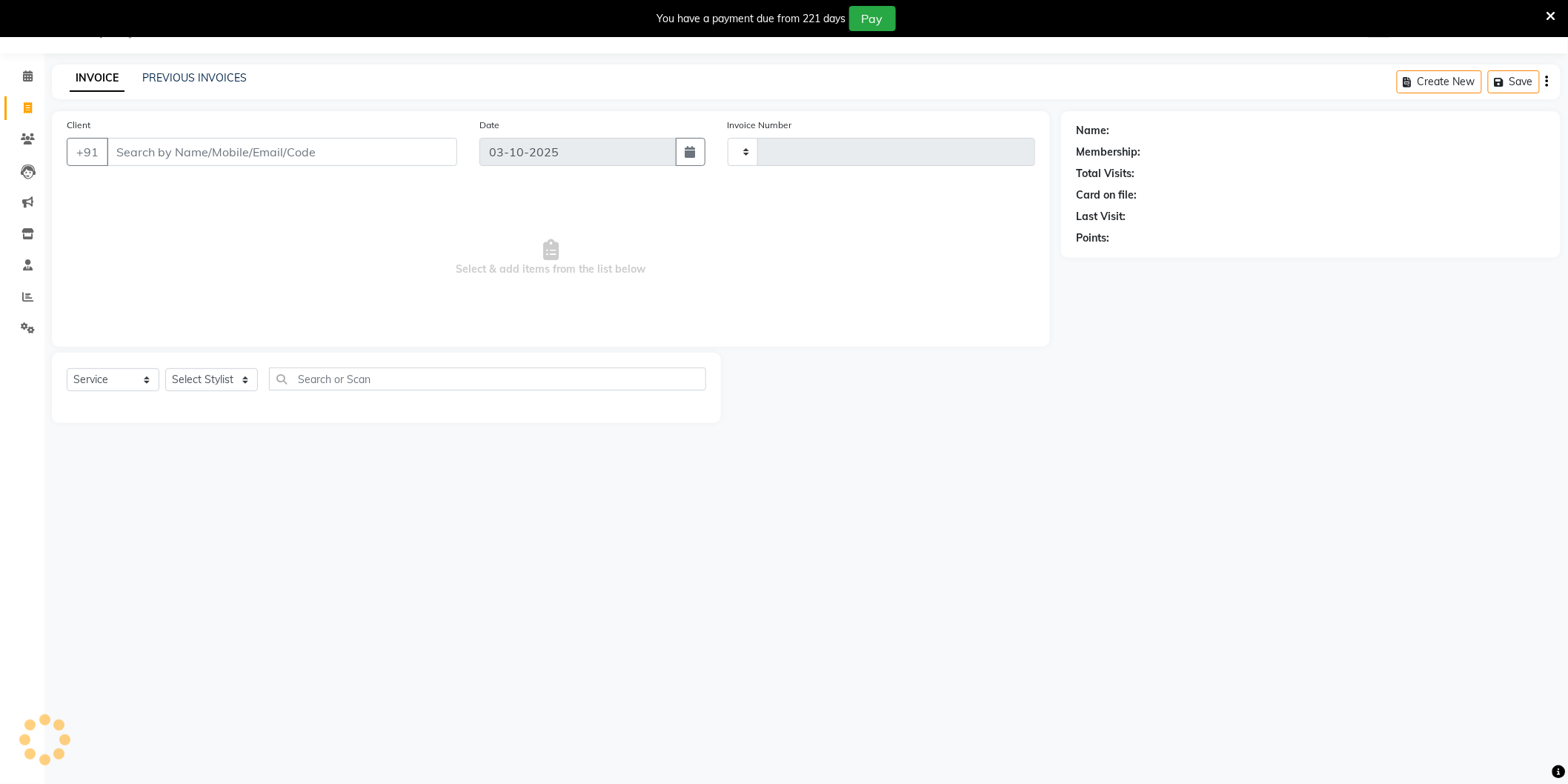
type input "4282"
select select "4009"
click at [30, 289] on span at bounding box center [28, 297] width 26 height 17
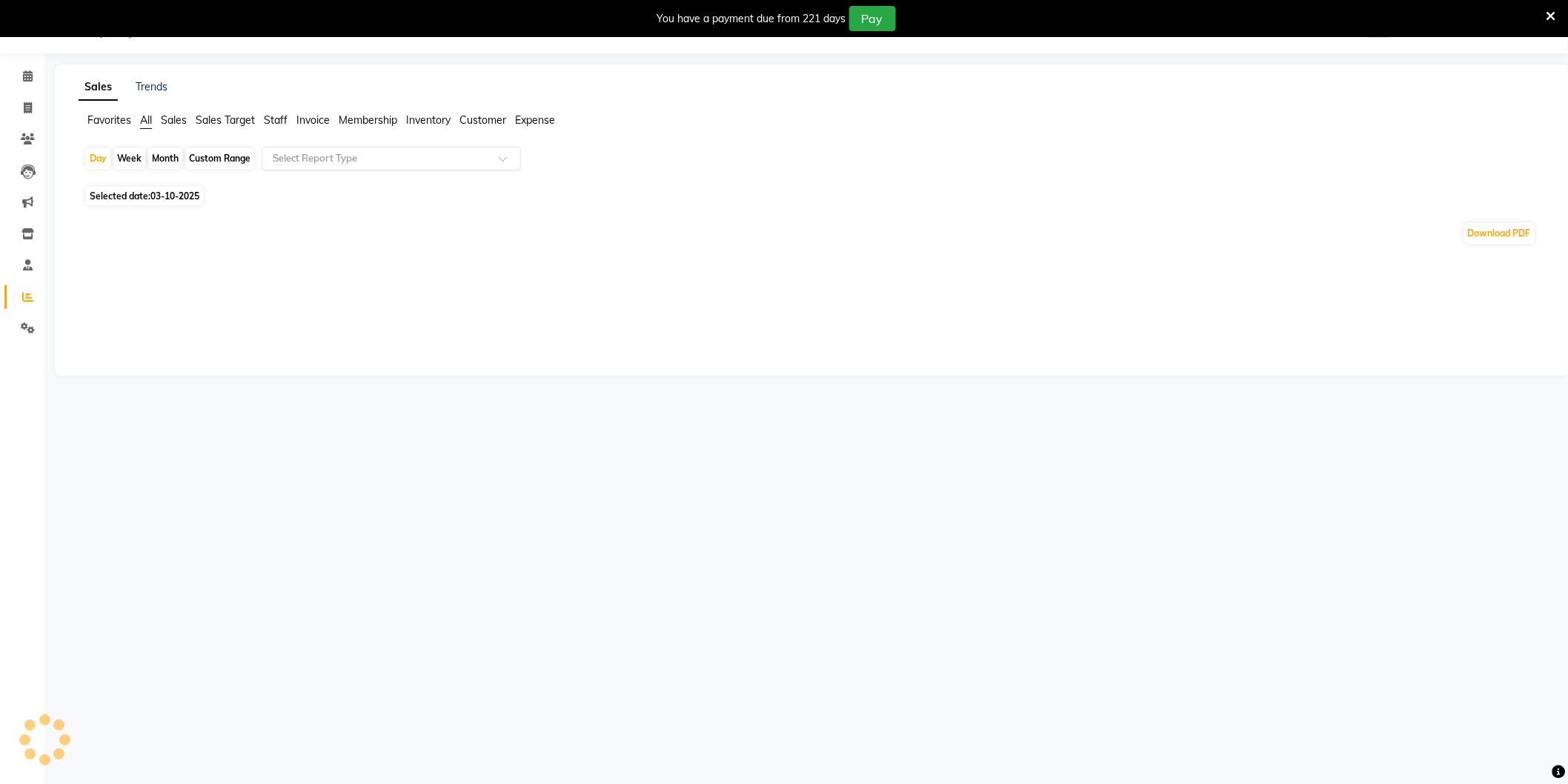
click at [294, 165] on input "text" at bounding box center [376, 158] width 213 height 15
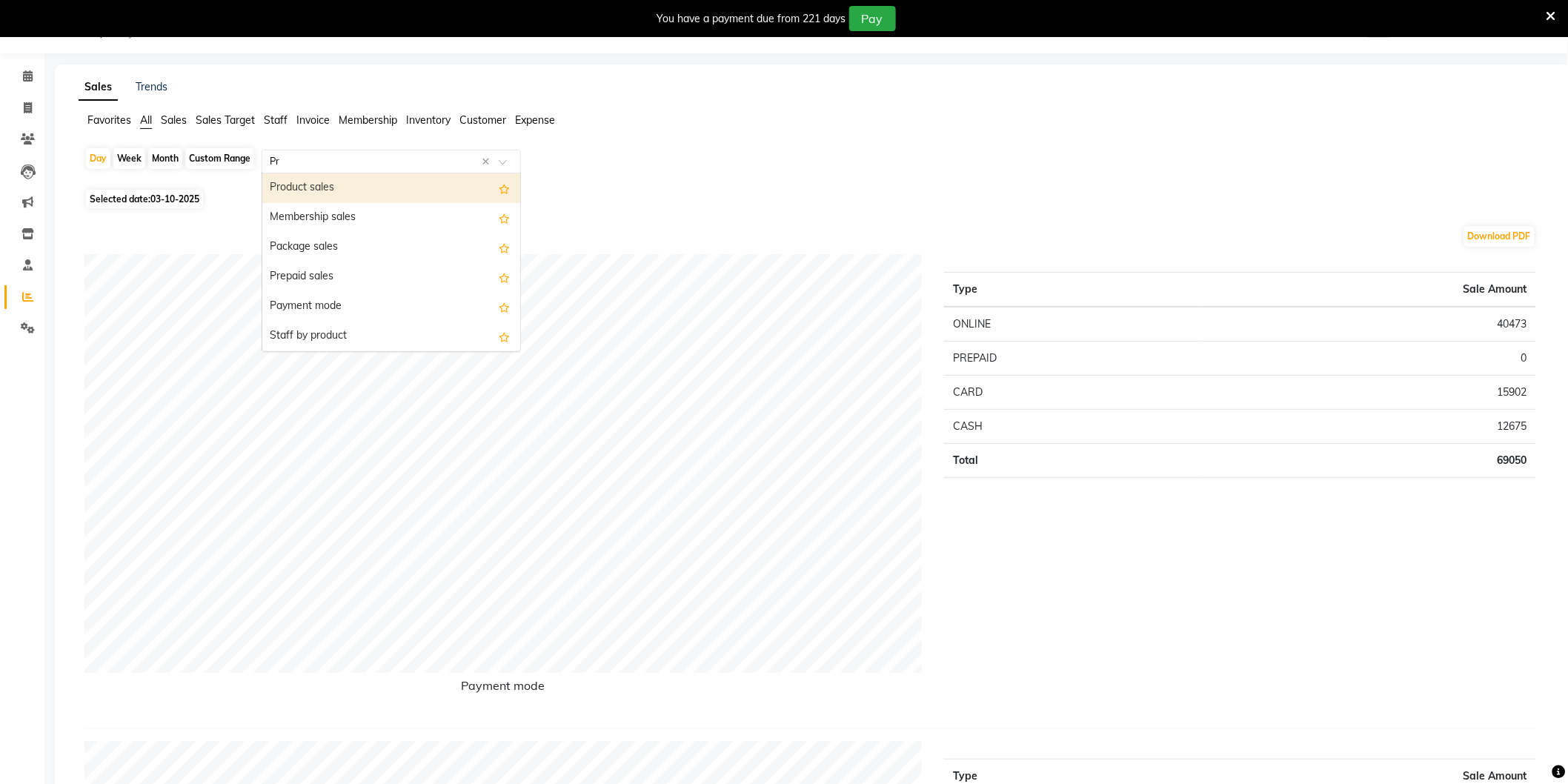
type input "Pro"
click at [313, 189] on div "Product sales" at bounding box center [391, 188] width 258 height 30
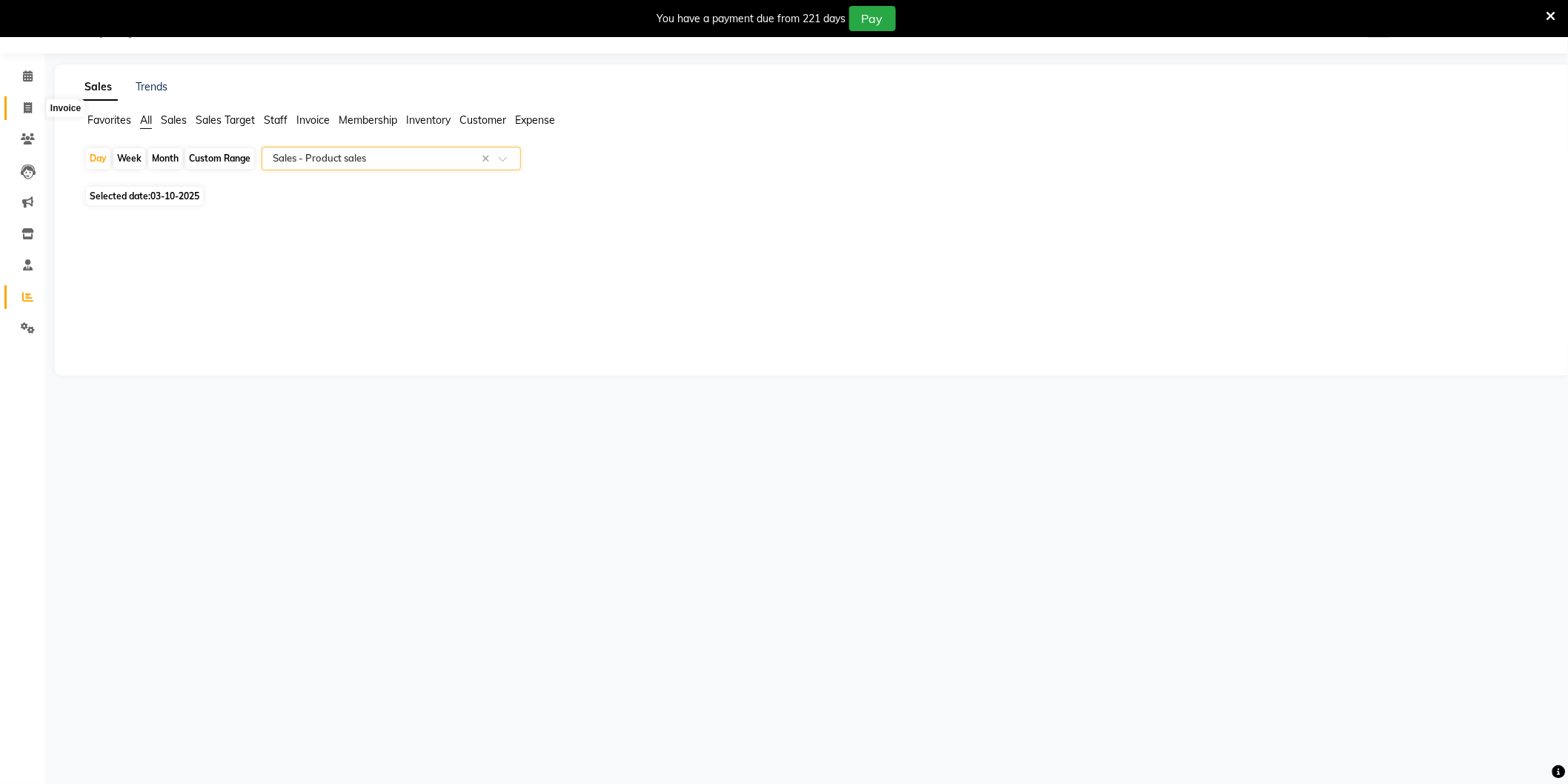
click at [26, 108] on icon at bounding box center [28, 108] width 8 height 11
select select "service"
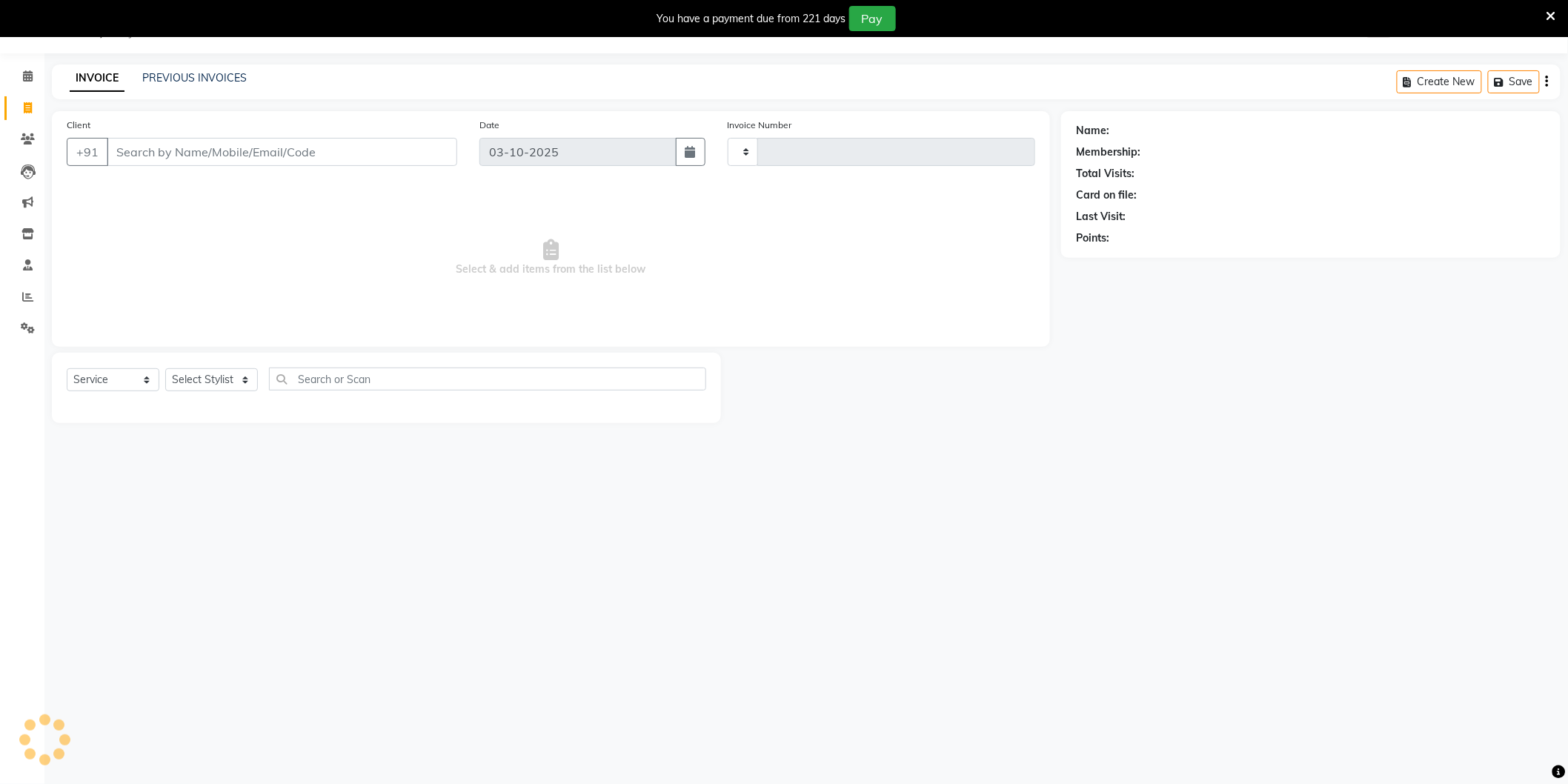
type input "4282"
select select "4009"
click at [209, 77] on link "PREVIOUS INVOICES" at bounding box center [194, 78] width 105 height 13
